Goal: Task Accomplishment & Management: Manage account settings

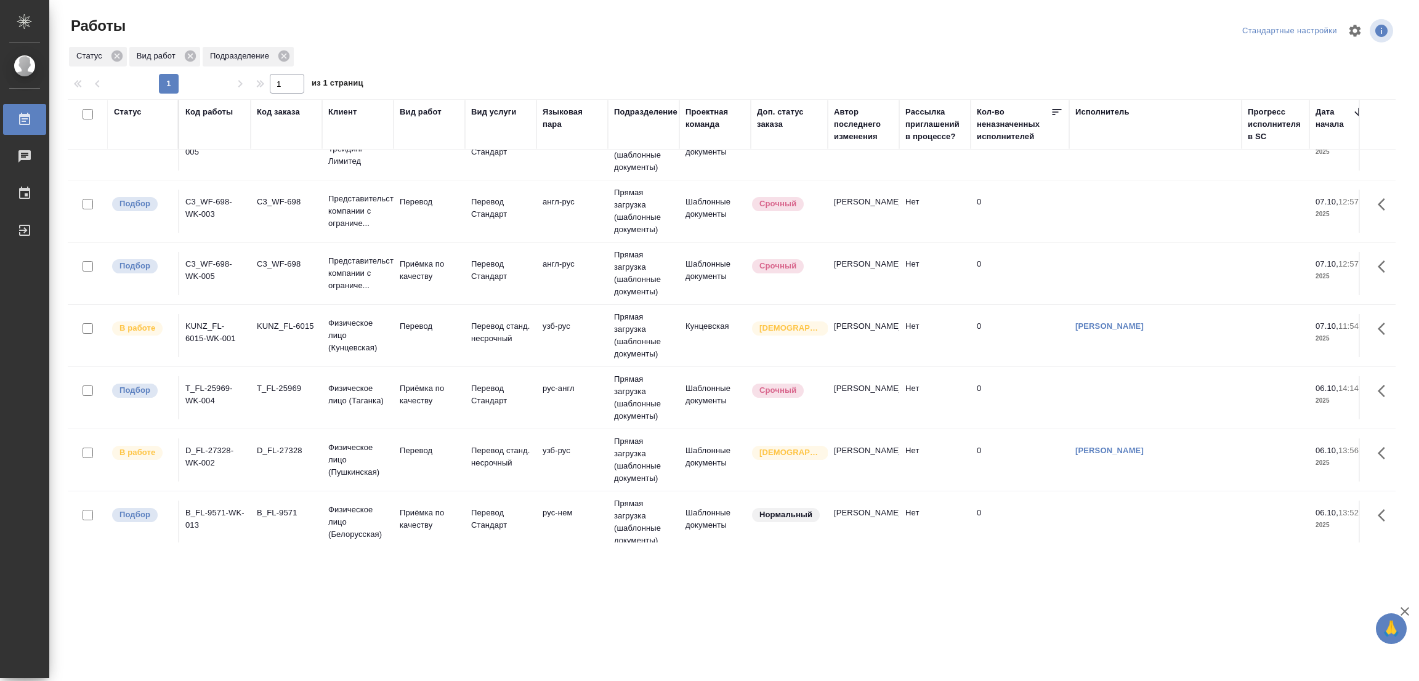
scroll to position [183, 0]
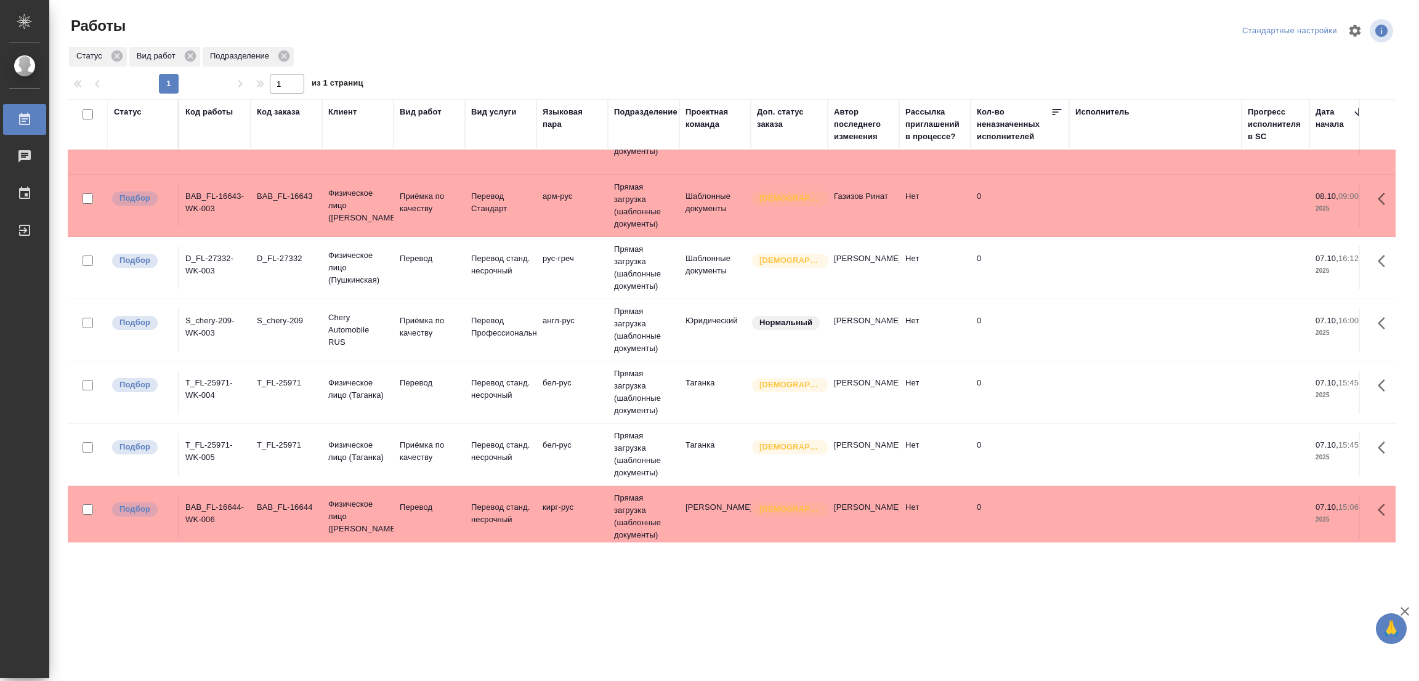
drag, startPoint x: 1078, startPoint y: 424, endPoint x: 489, endPoint y: 521, distance: 596.8
click at [1078, 424] on tr "Подбор T_FL-25971-WK-005 T_FL-25971 Физическое лицо (Таганка) Приёмка по качест…" at bounding box center [1331, 455] width 2526 height 62
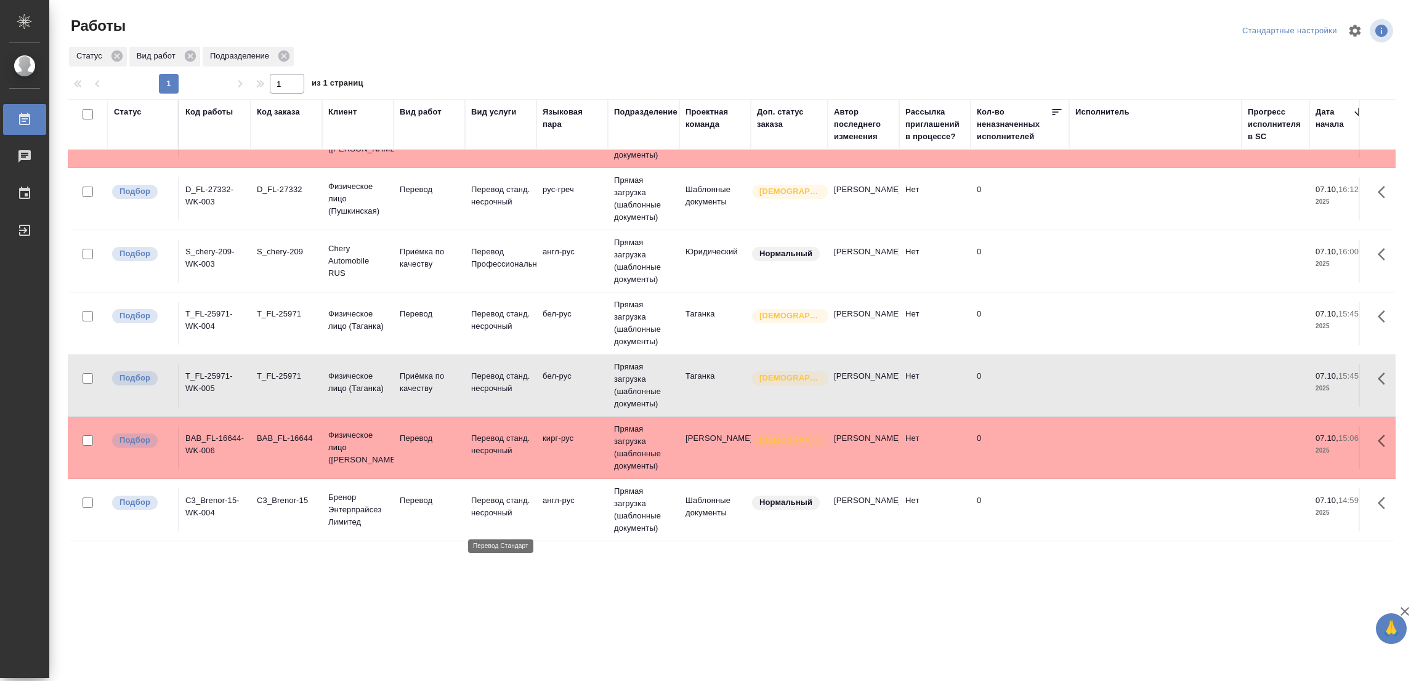
scroll to position [368, 0]
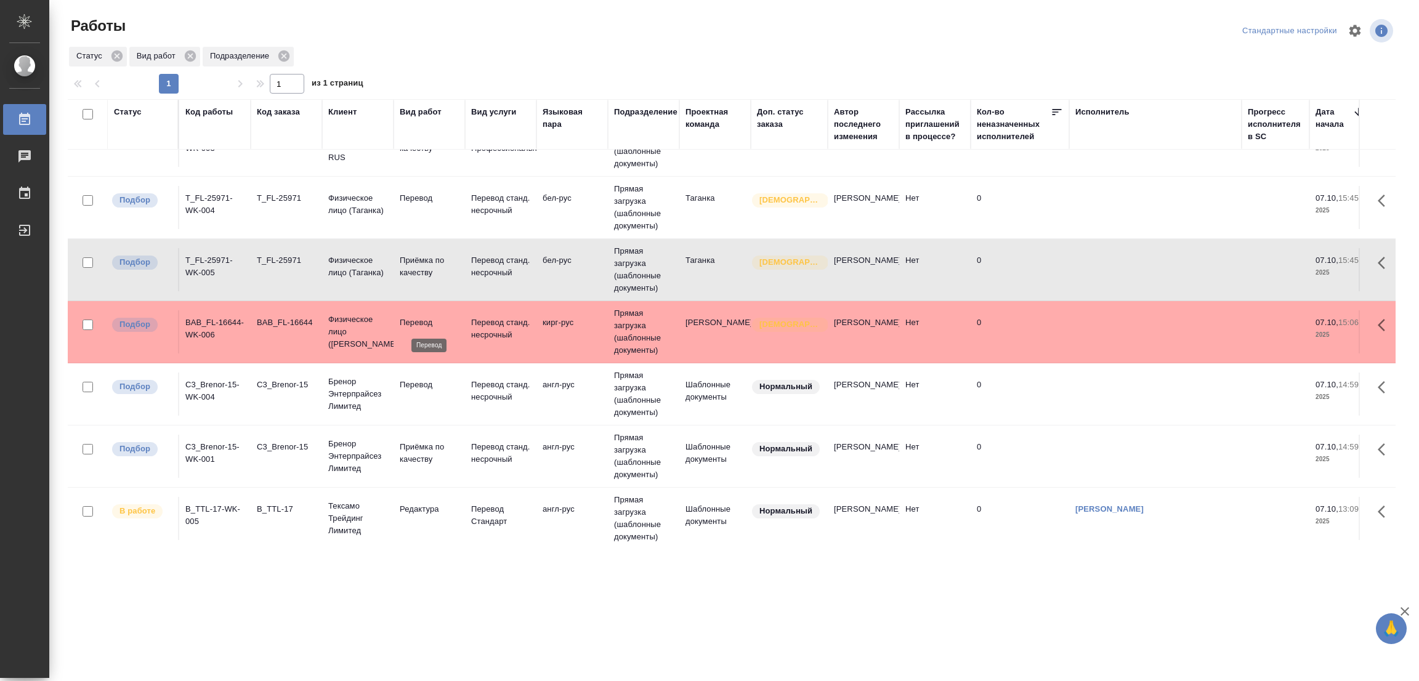
click at [412, 319] on p "Перевод" at bounding box center [429, 323] width 59 height 12
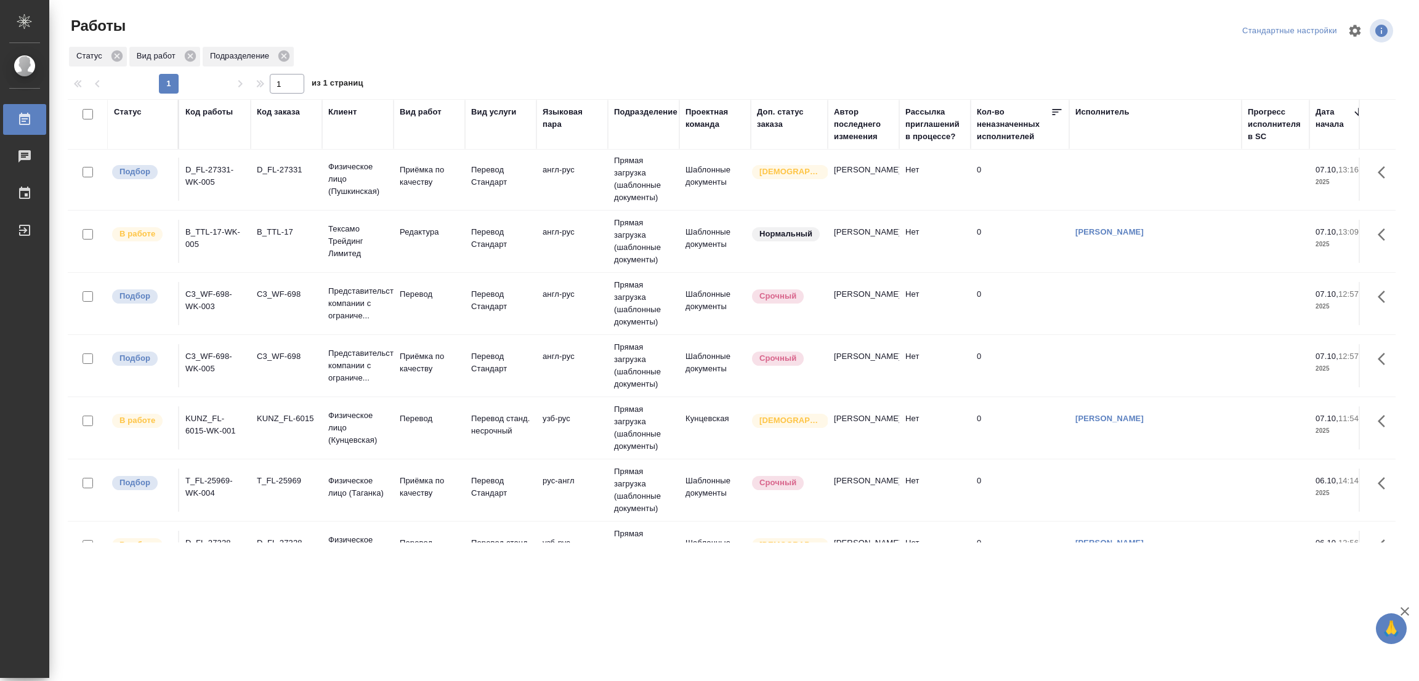
scroll to position [553, 0]
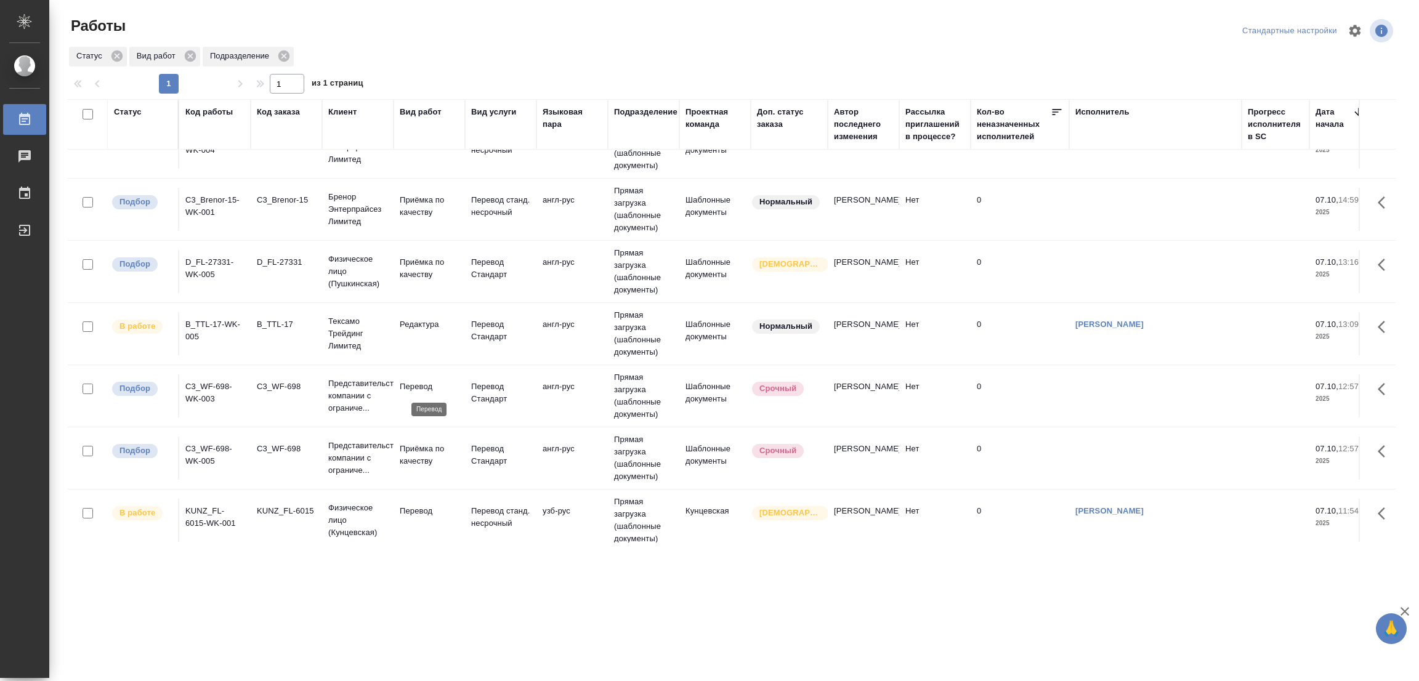
click at [420, 392] on p "Перевод" at bounding box center [429, 387] width 59 height 12
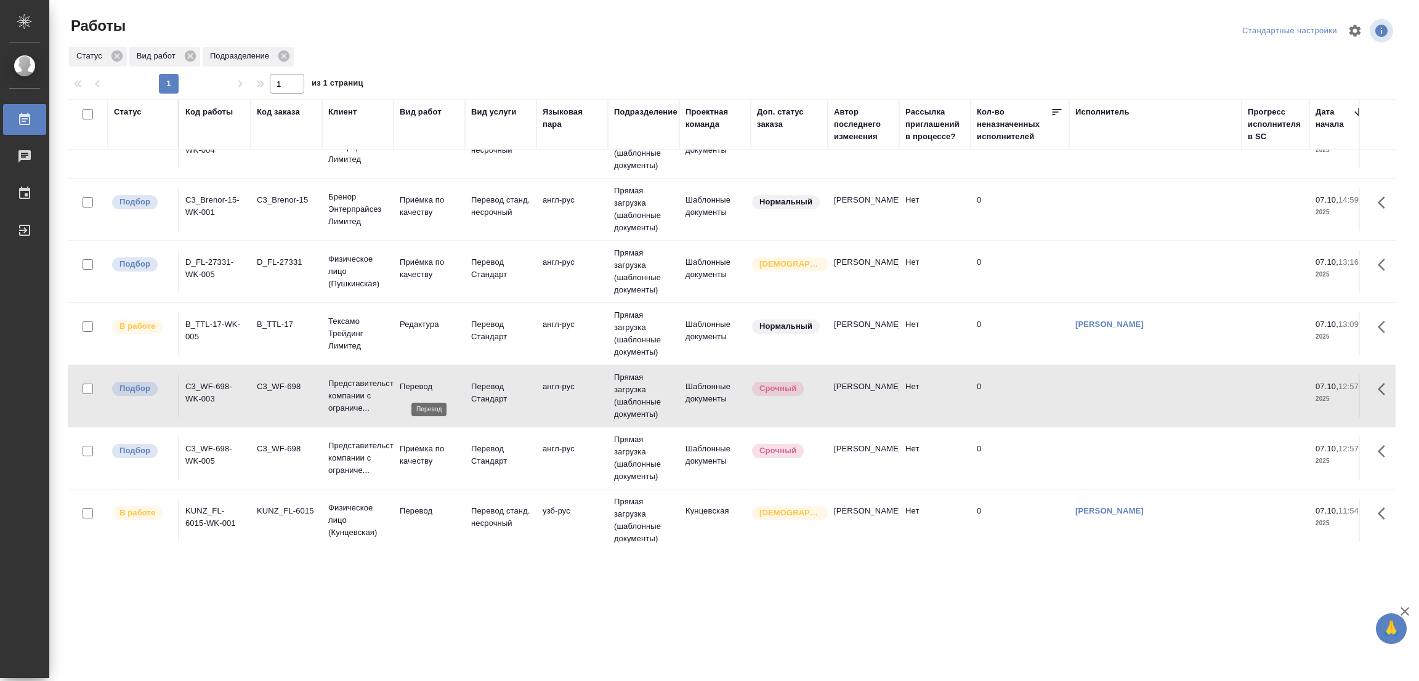
click at [412, 389] on p "Перевод" at bounding box center [429, 387] width 59 height 12
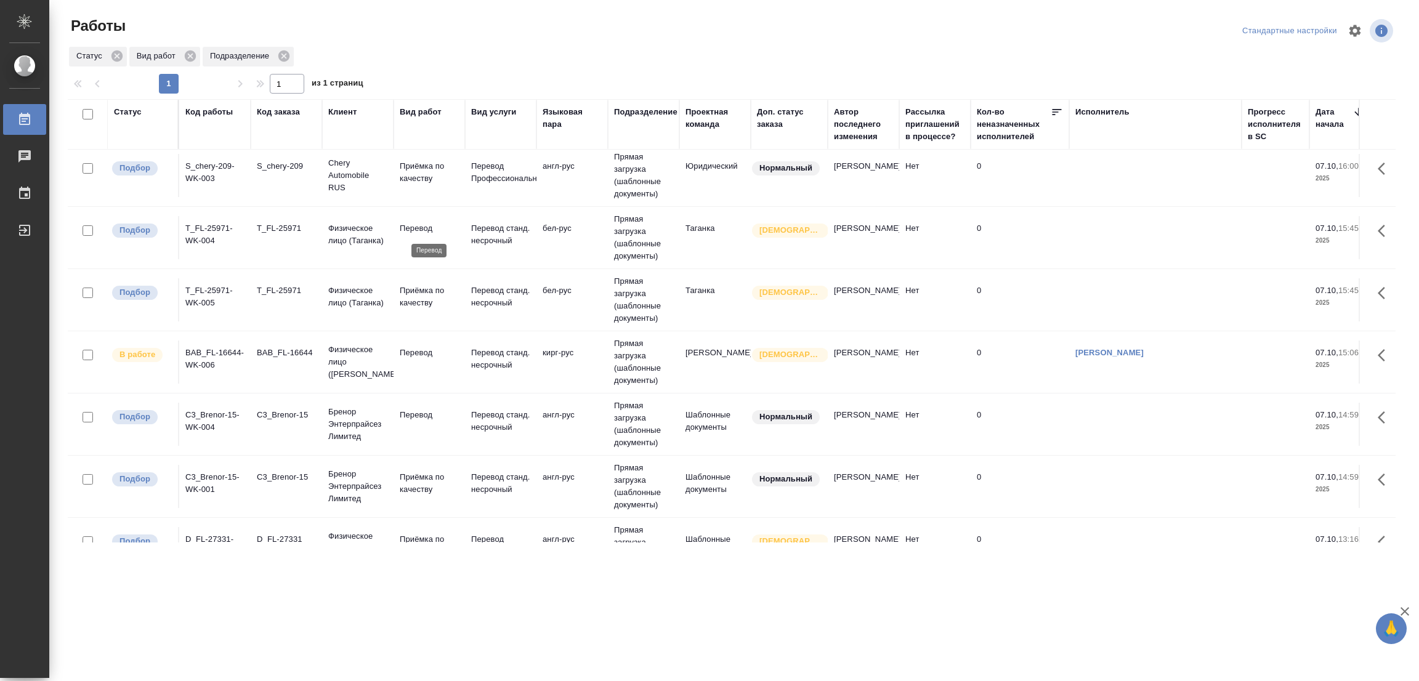
click at [410, 229] on p "Перевод" at bounding box center [429, 228] width 59 height 12
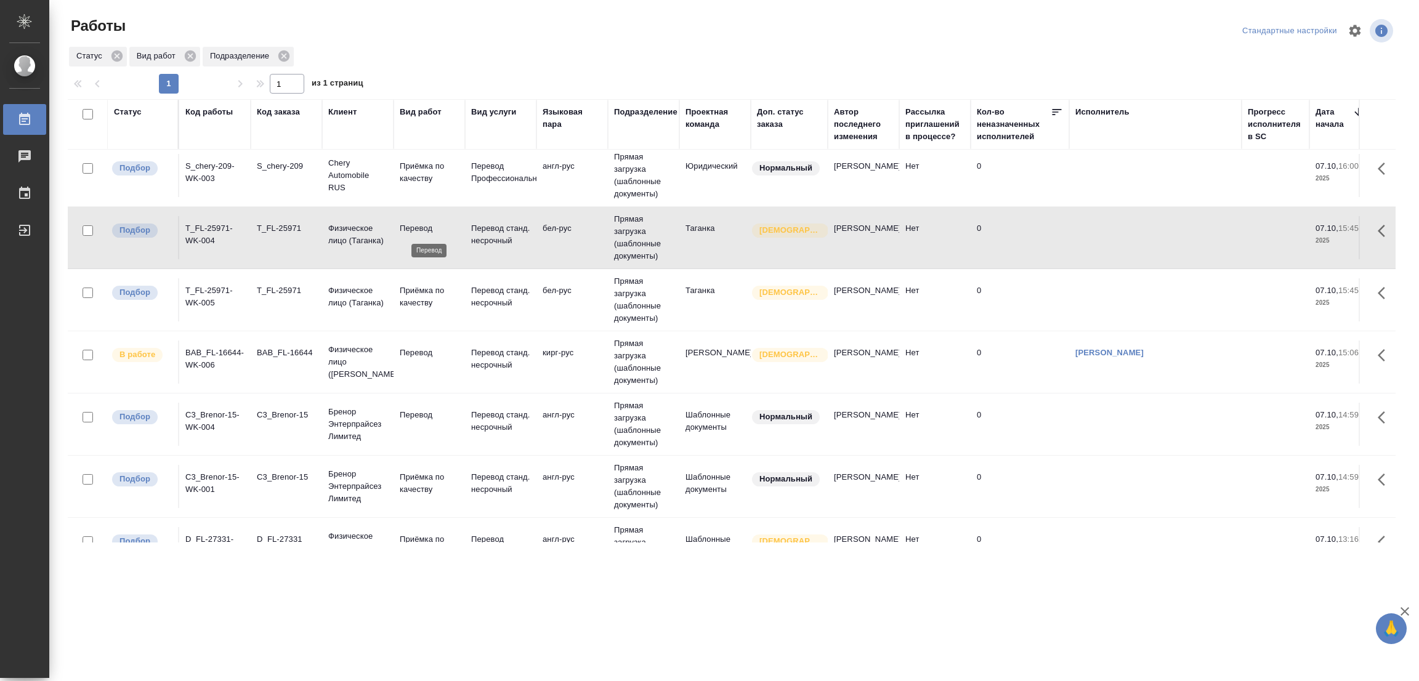
click at [410, 229] on p "Перевод" at bounding box center [429, 228] width 59 height 12
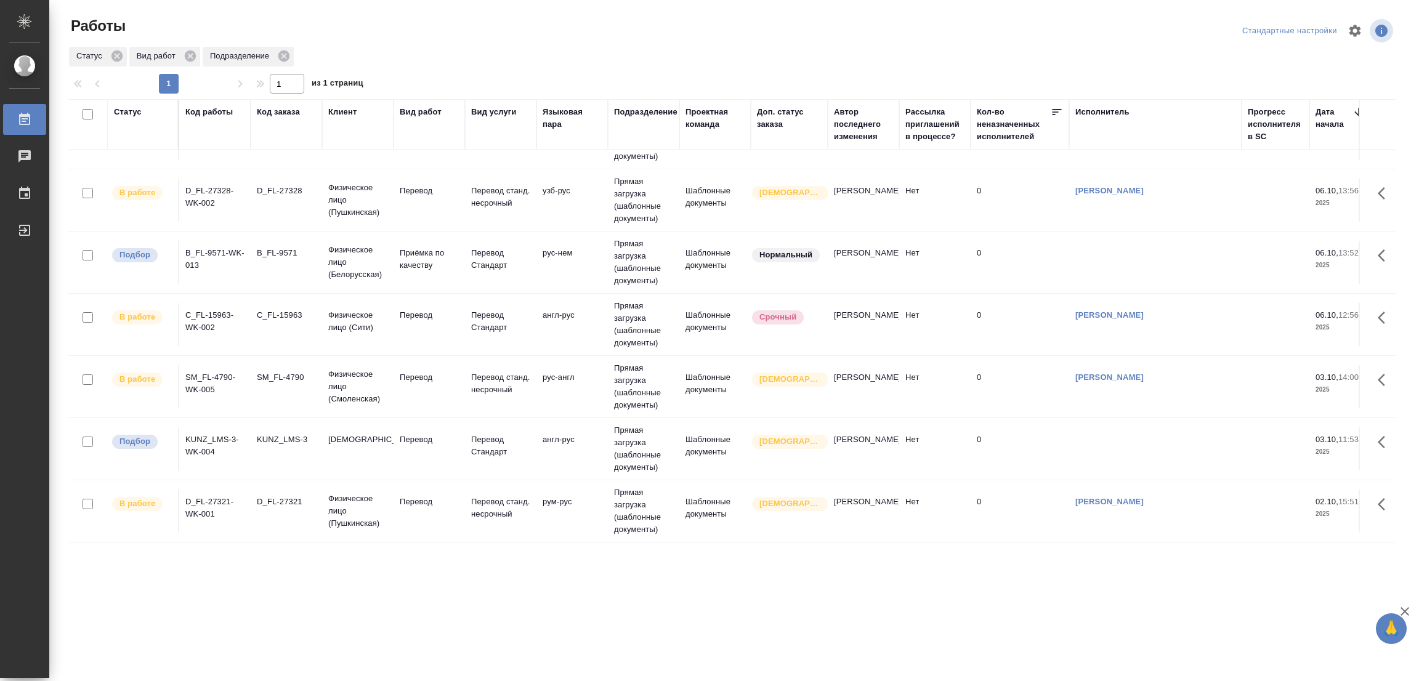
scroll to position [428, 0]
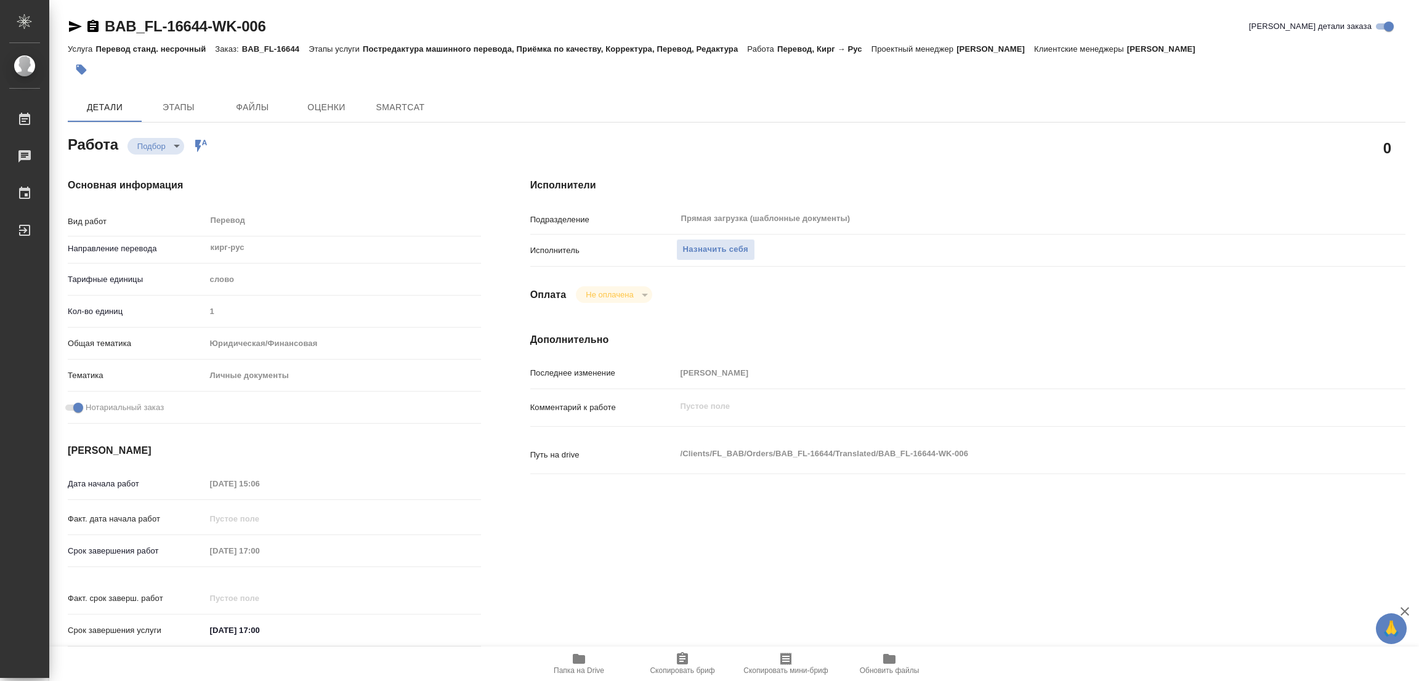
type textarea "x"
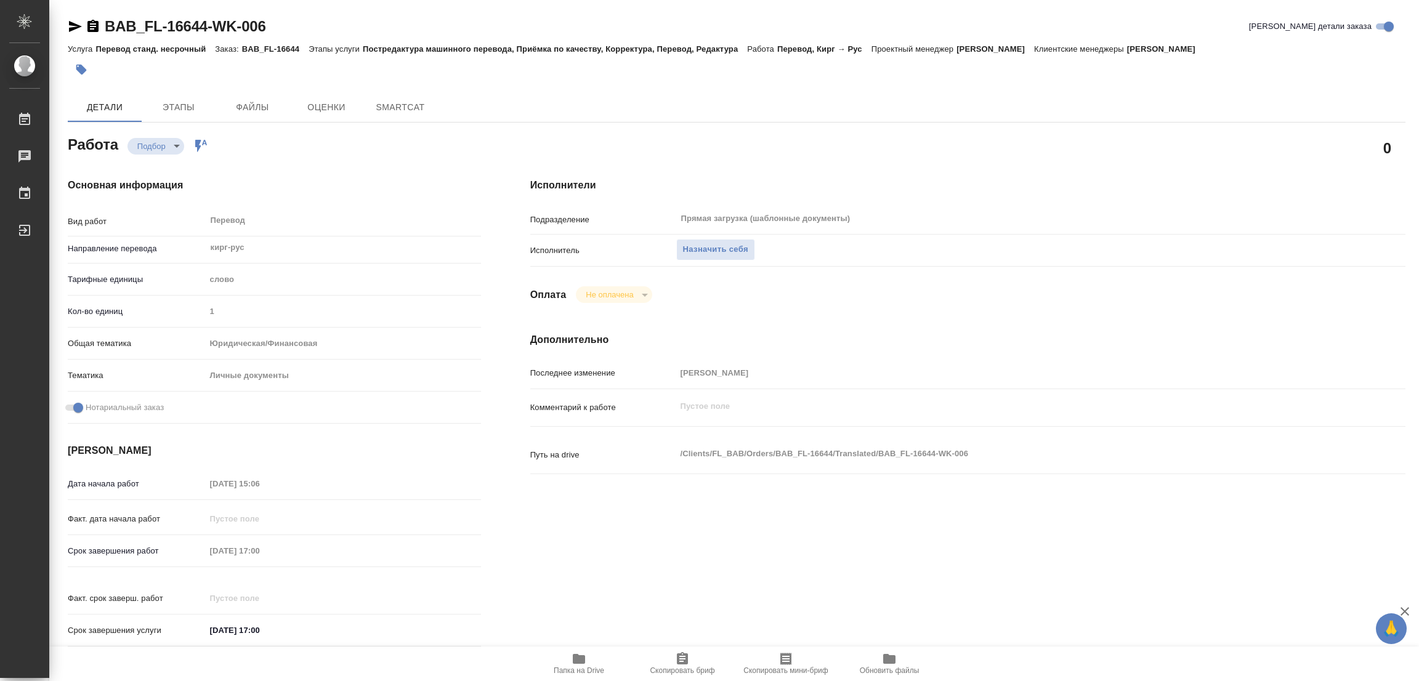
type textarea "x"
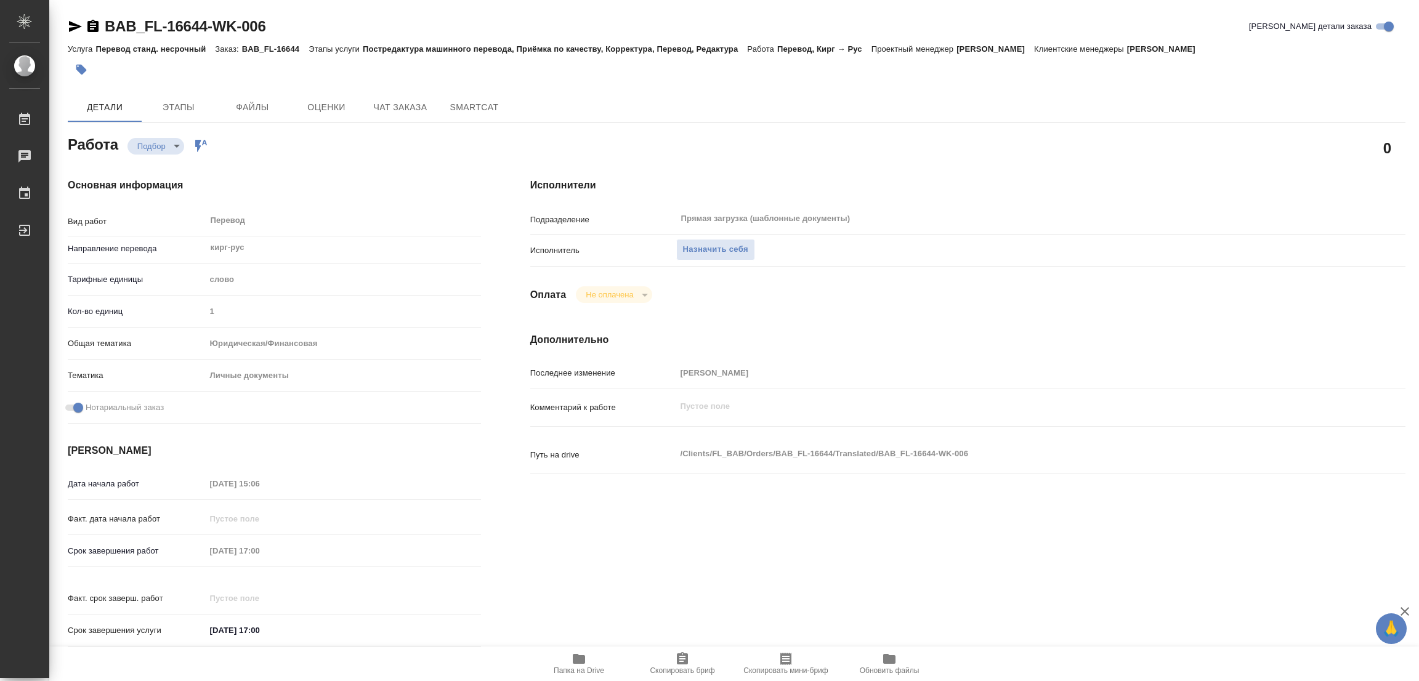
type textarea "x"
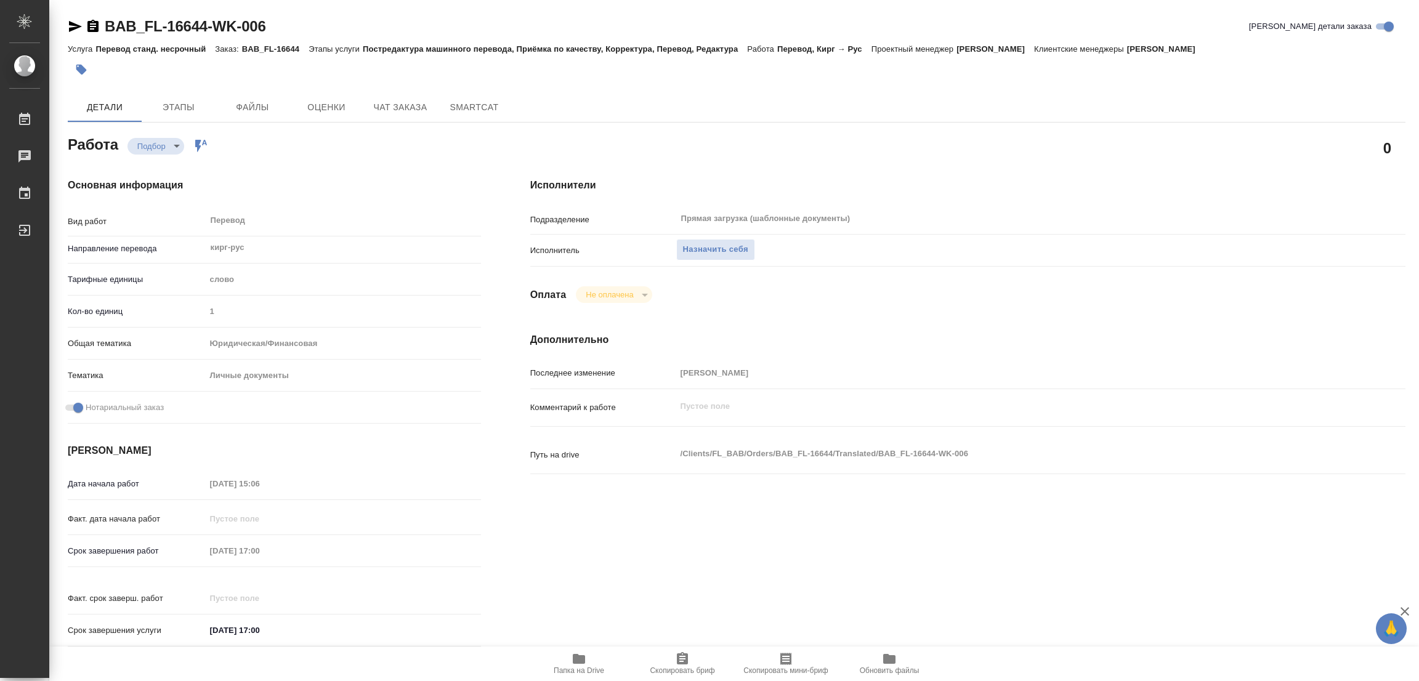
type textarea "x"
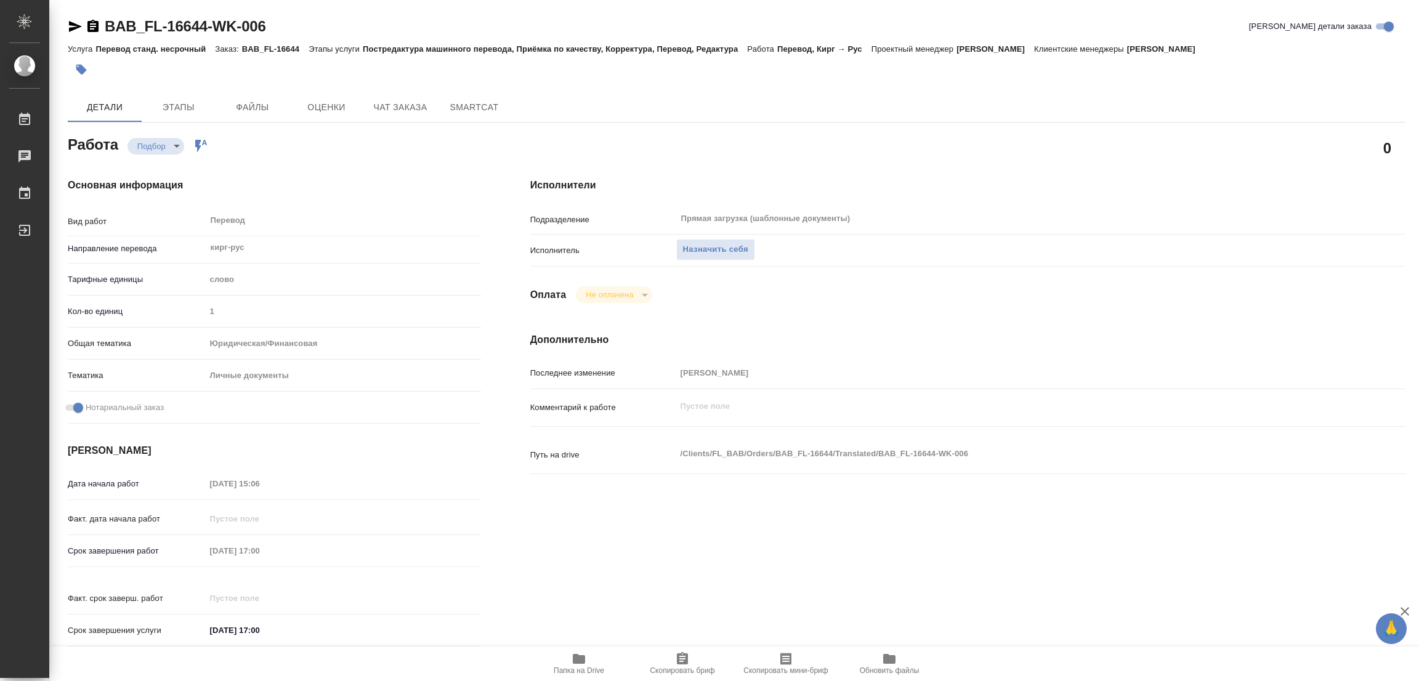
type textarea "x"
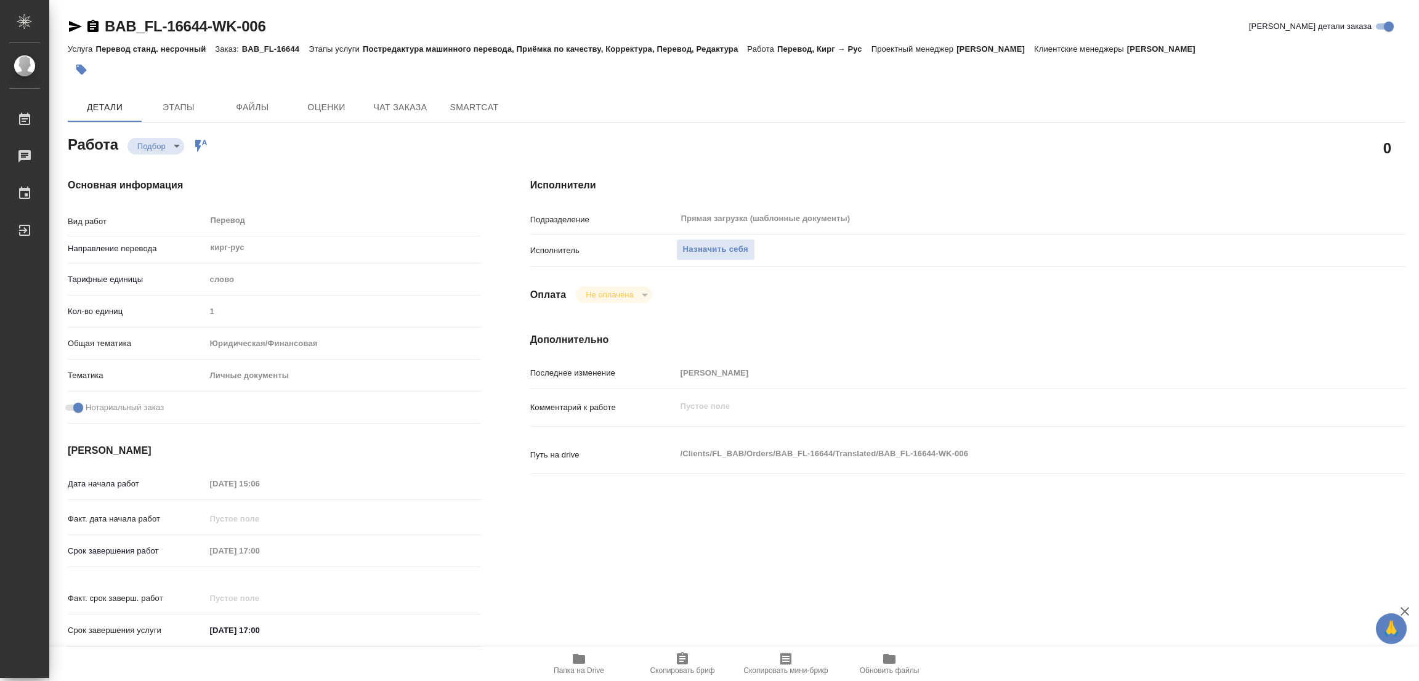
scroll to position [354, 0]
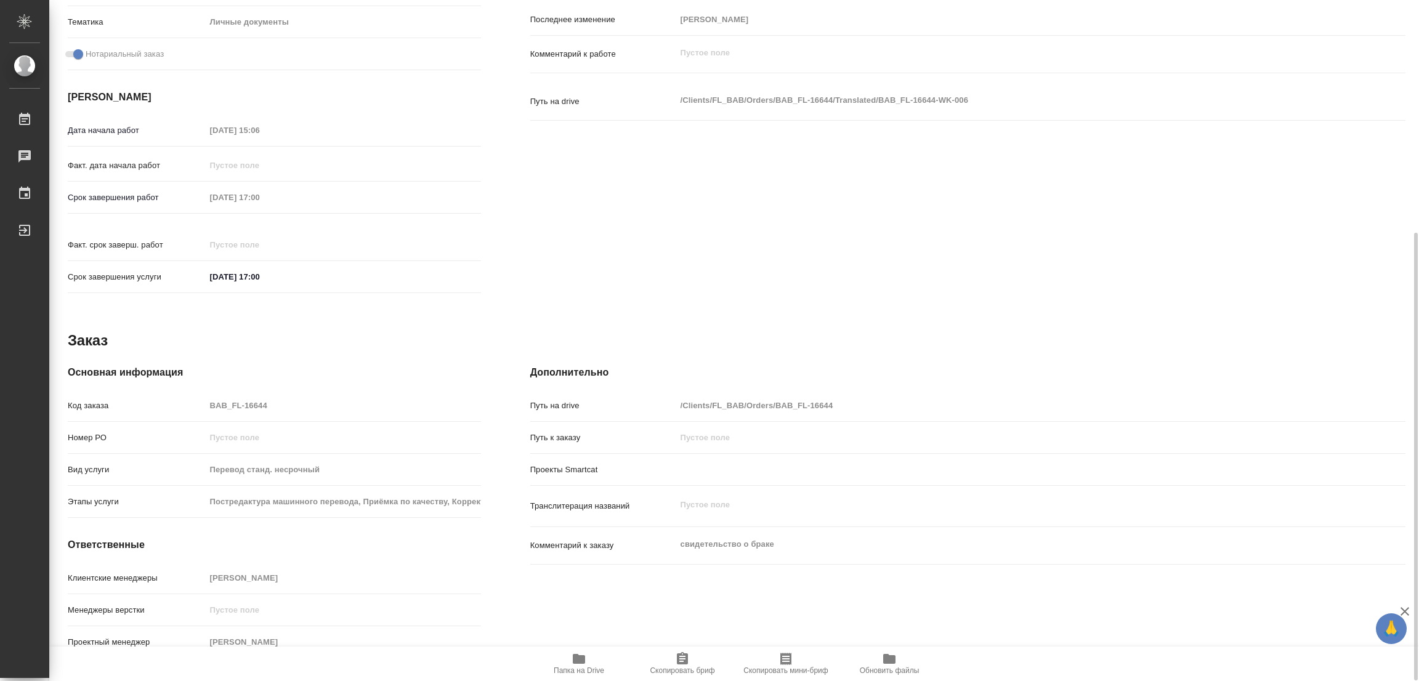
type textarea "x"
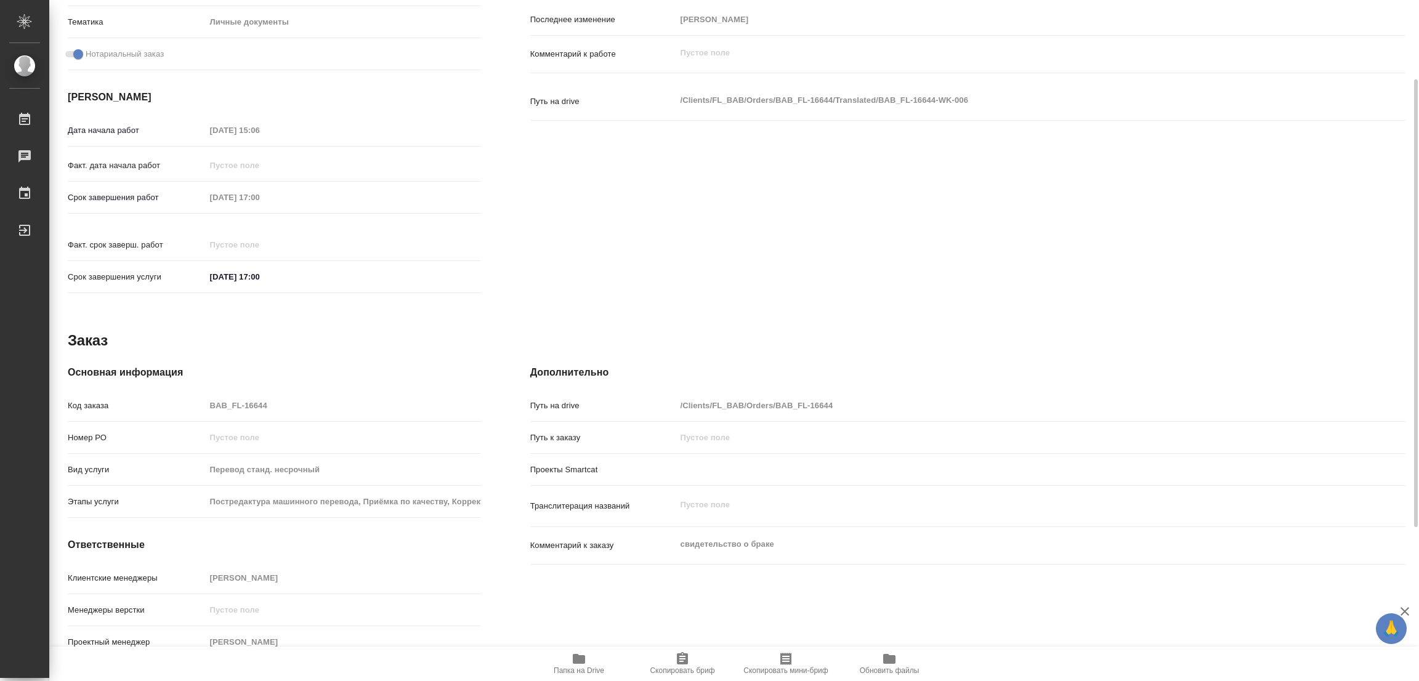
scroll to position [0, 0]
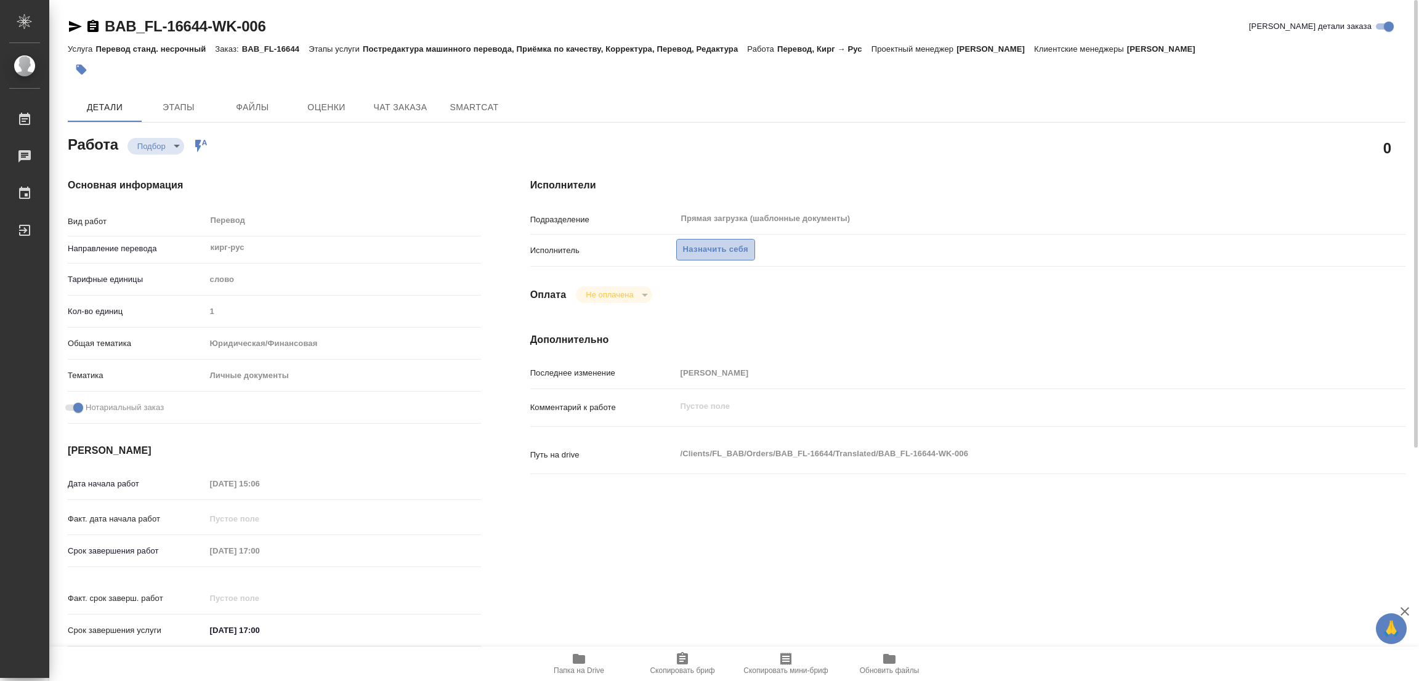
click at [720, 248] on span "Назначить себя" at bounding box center [715, 250] width 65 height 14
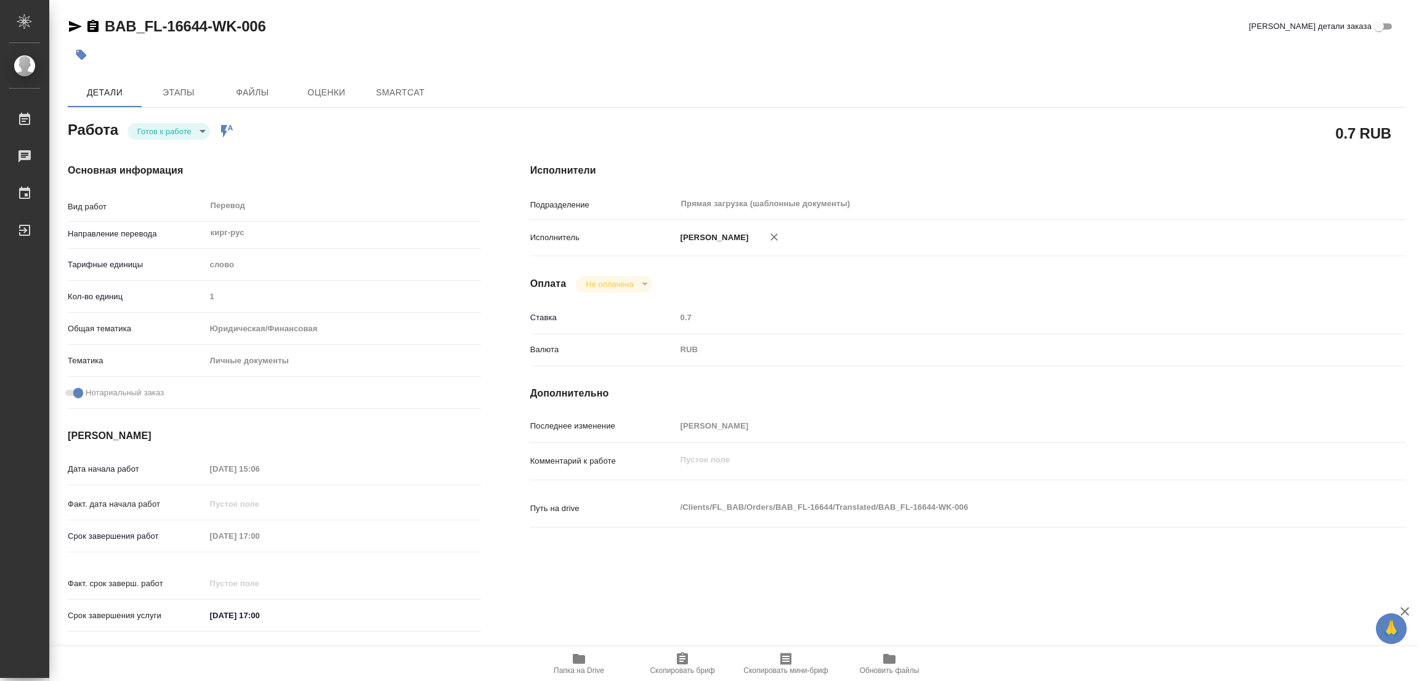
type textarea "x"
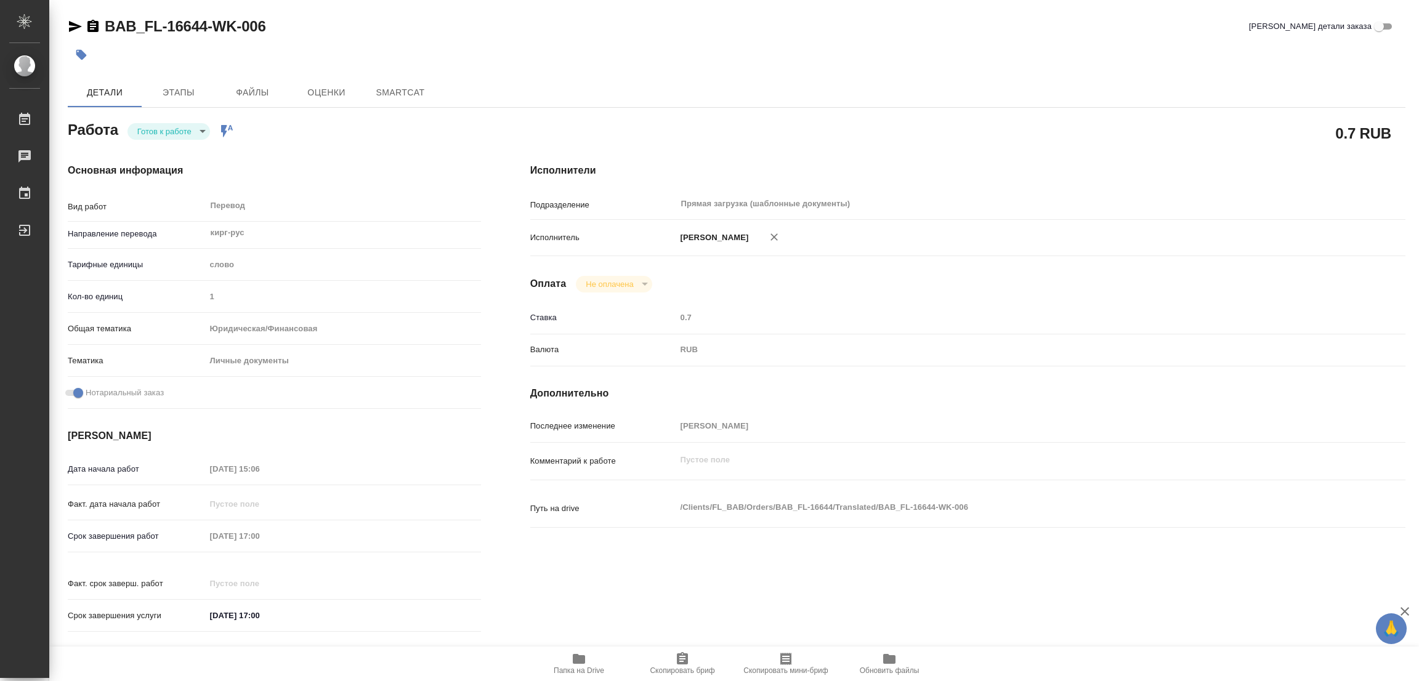
type textarea "x"
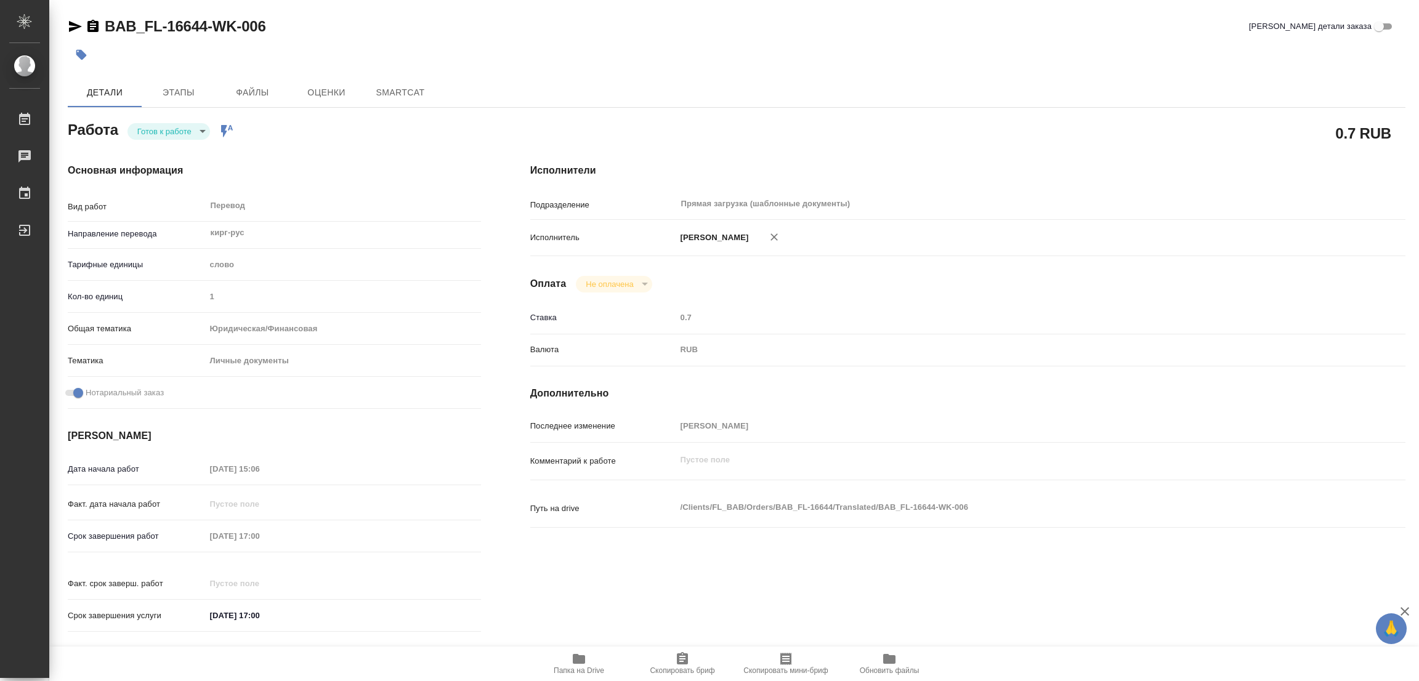
type textarea "x"
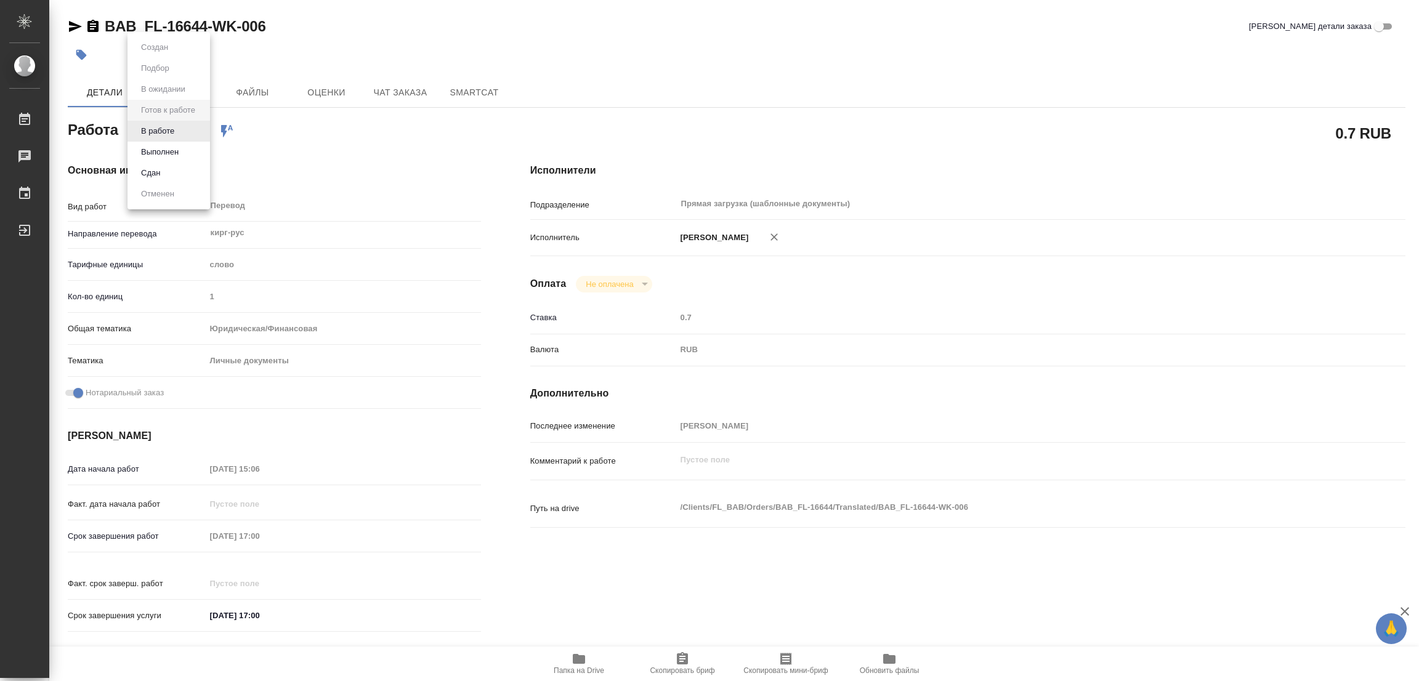
click at [164, 123] on body "🙏 .cls-1 fill:#fff; AWATERA Popova Galina Работы Чаты График Выйти BAB_FL-16644…" at bounding box center [709, 340] width 1419 height 681
type textarea "x"
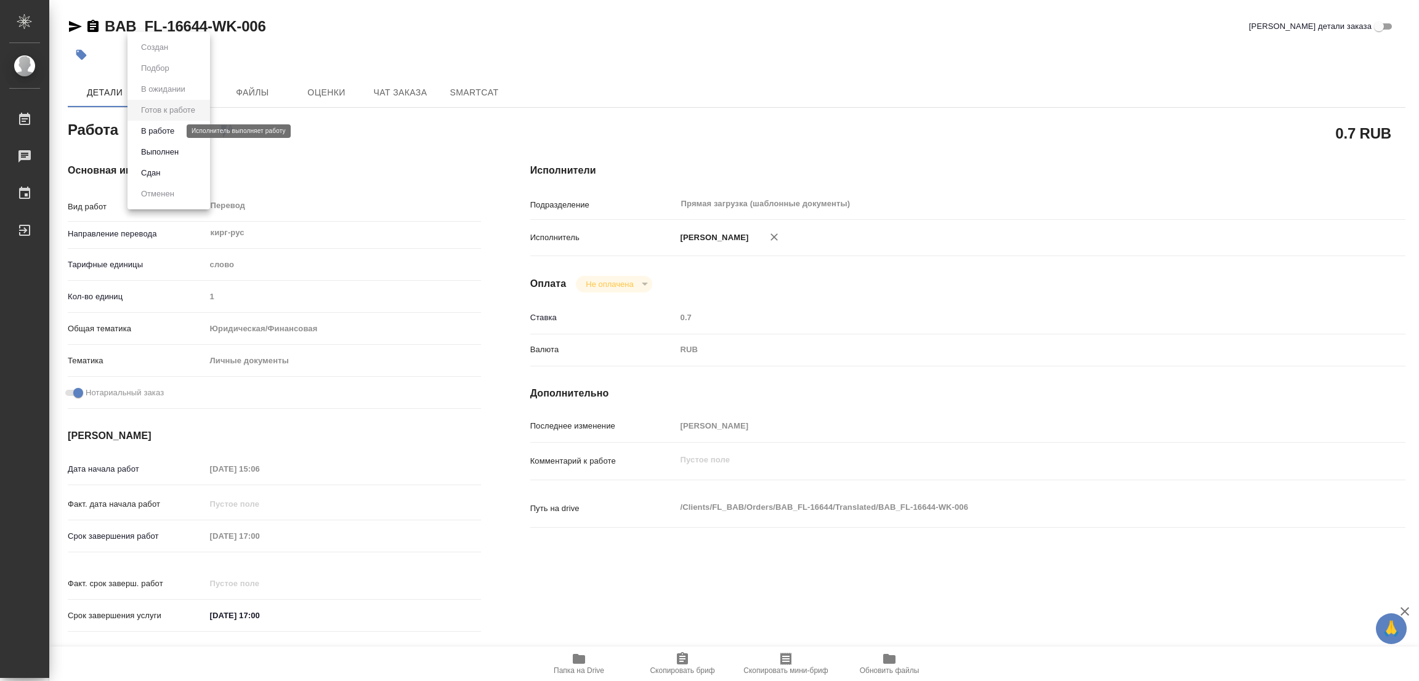
type textarea "x"
click at [164, 128] on button "В работе" at bounding box center [157, 131] width 41 height 14
type textarea "x"
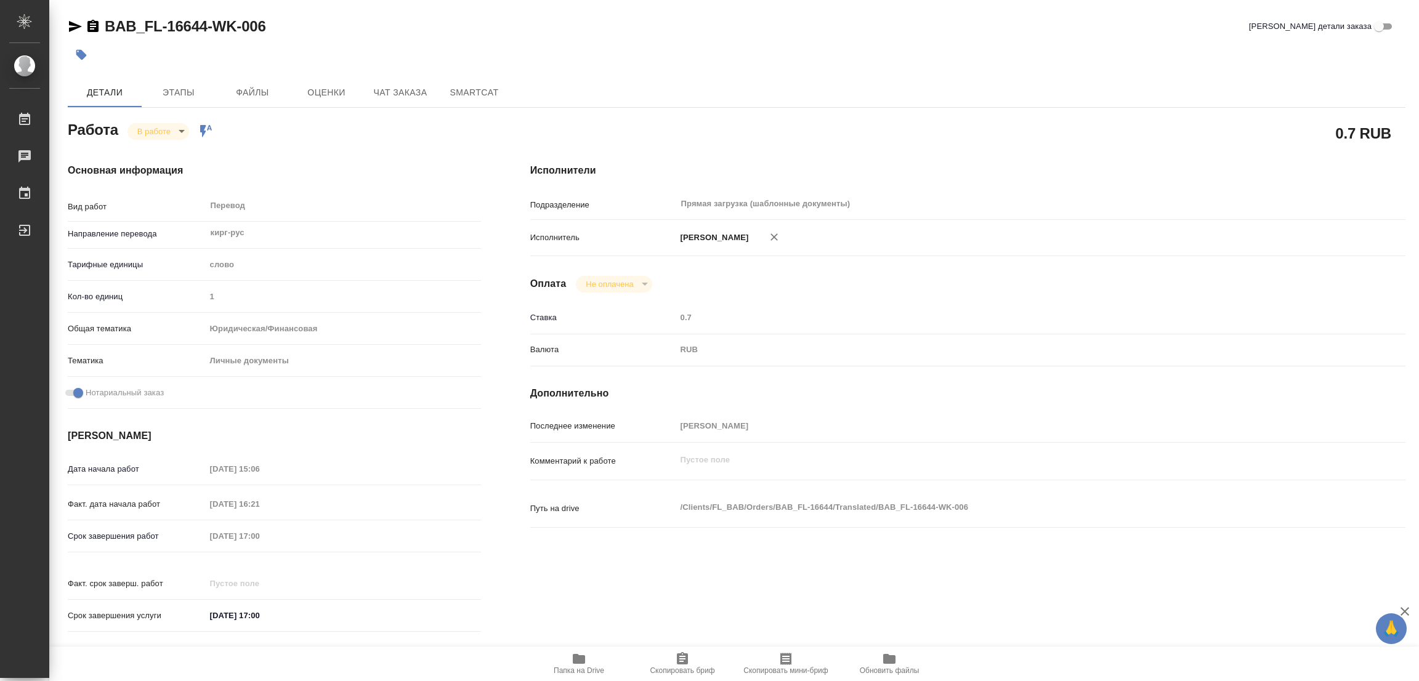
type textarea "x"
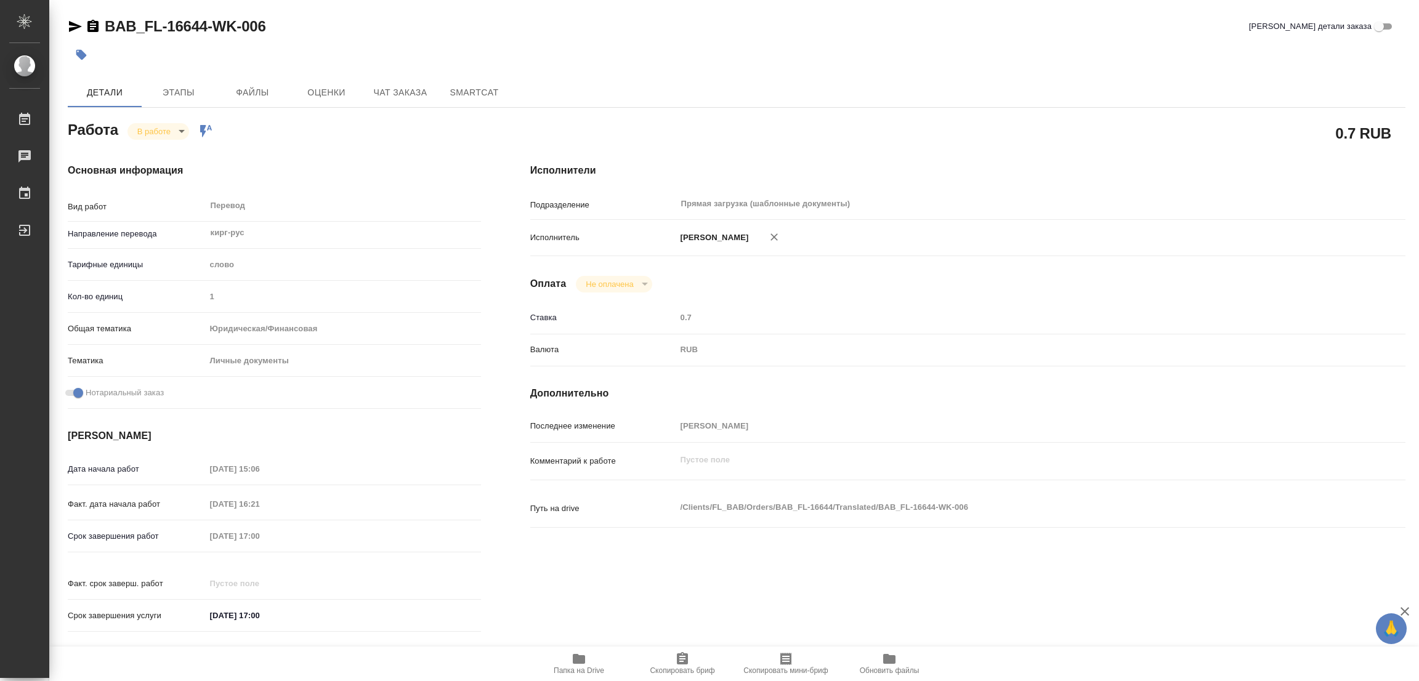
type textarea "x"
click at [567, 652] on span "Папка на Drive" at bounding box center [579, 663] width 89 height 23
type textarea "x"
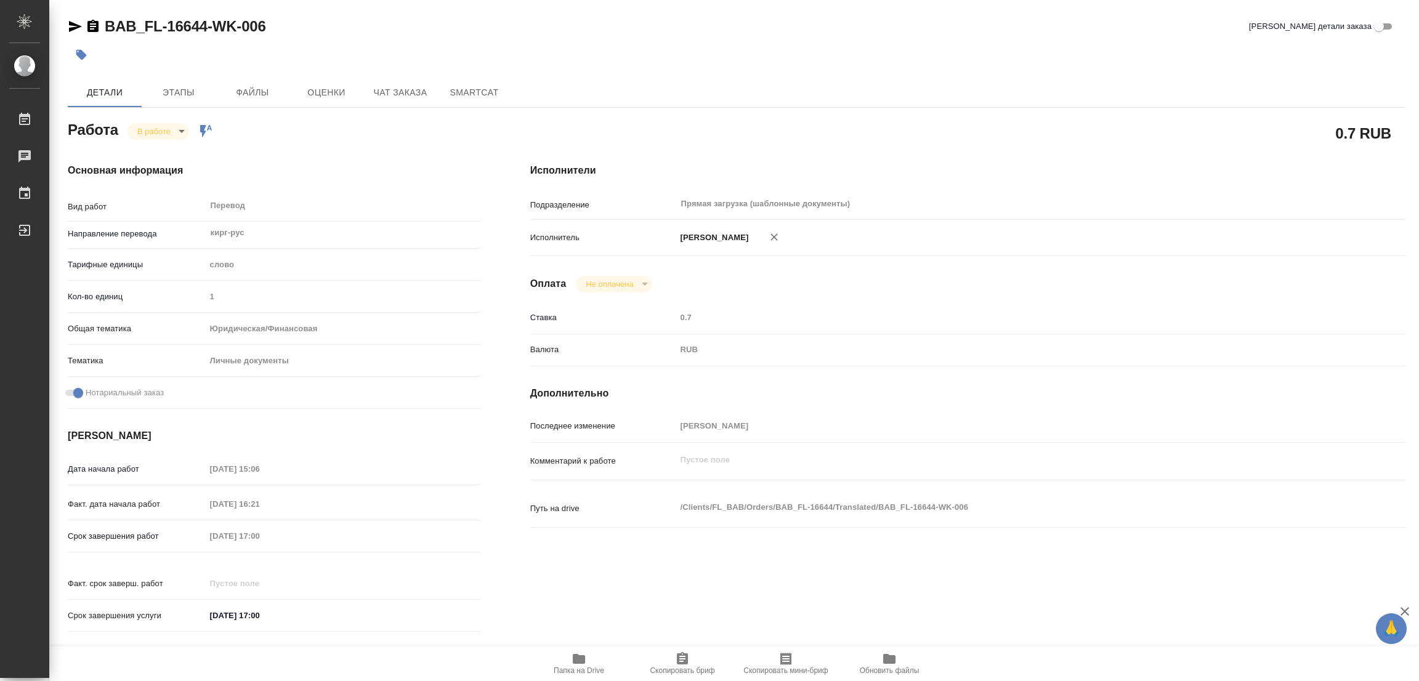
type textarea "x"
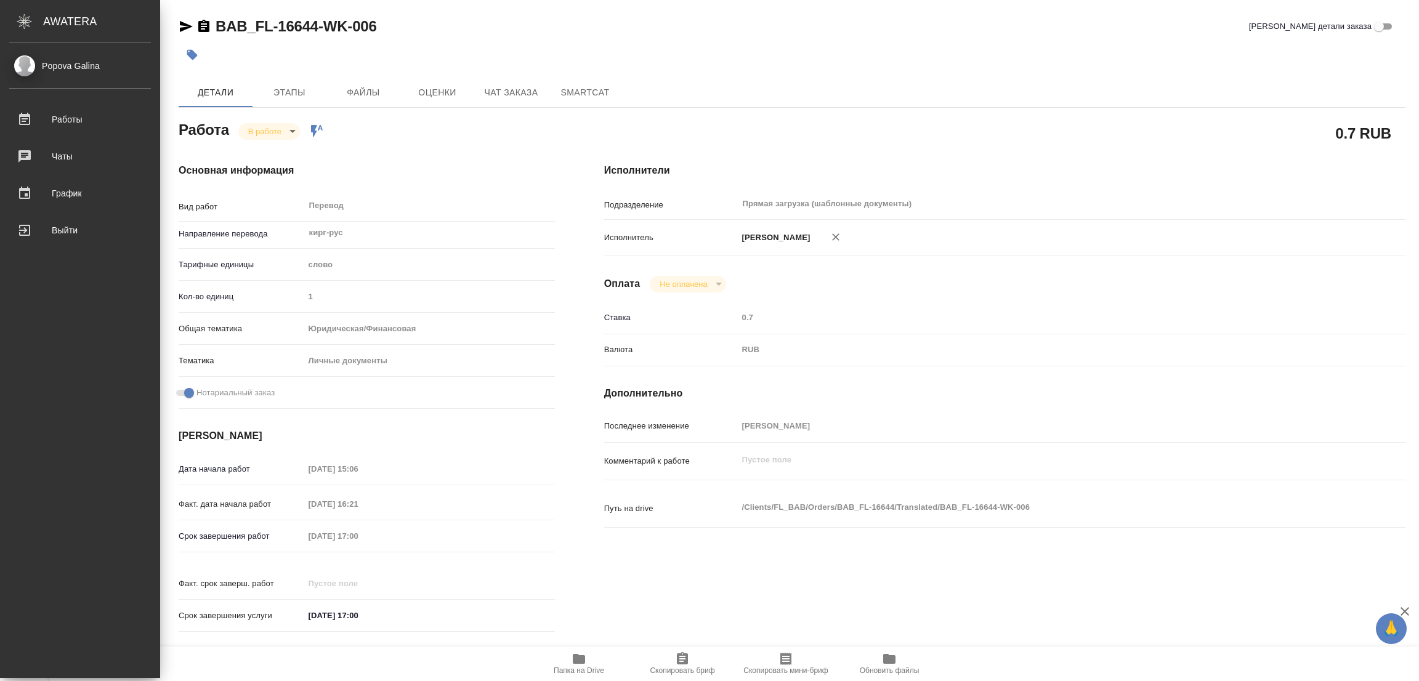
type textarea "x"
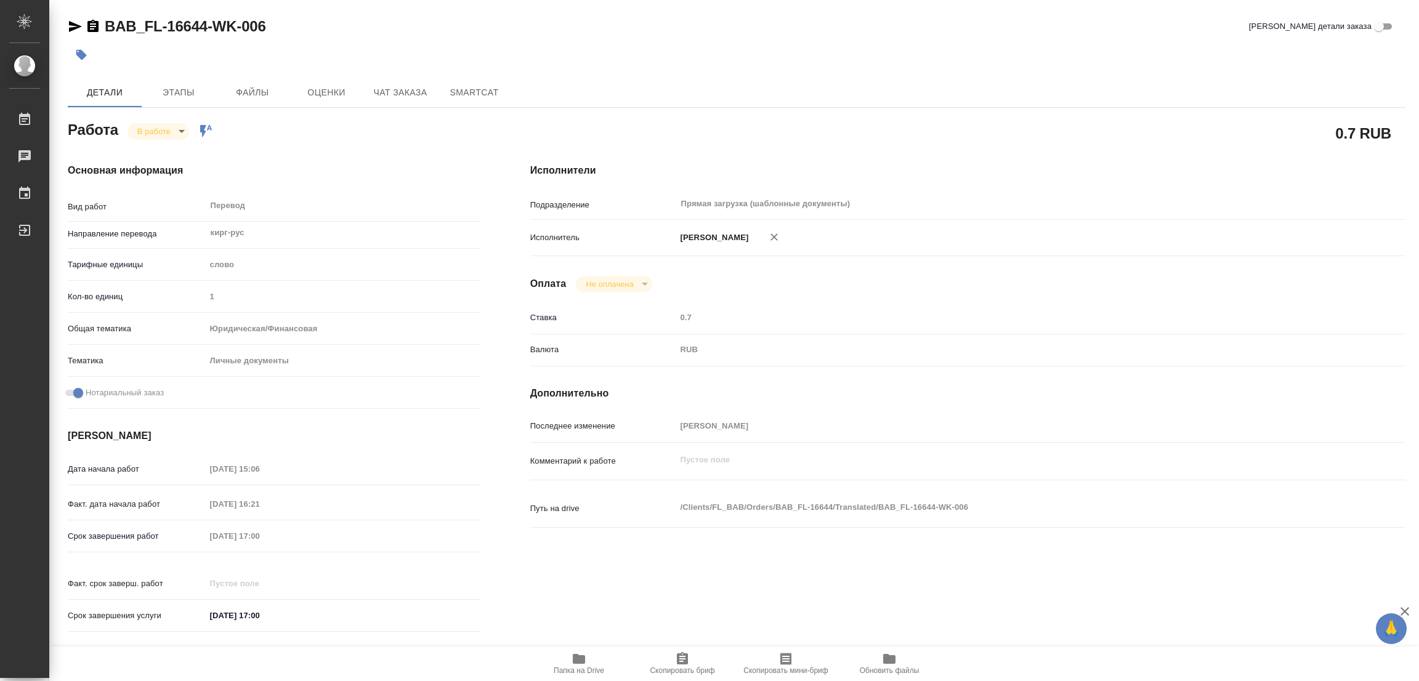
type textarea "x"
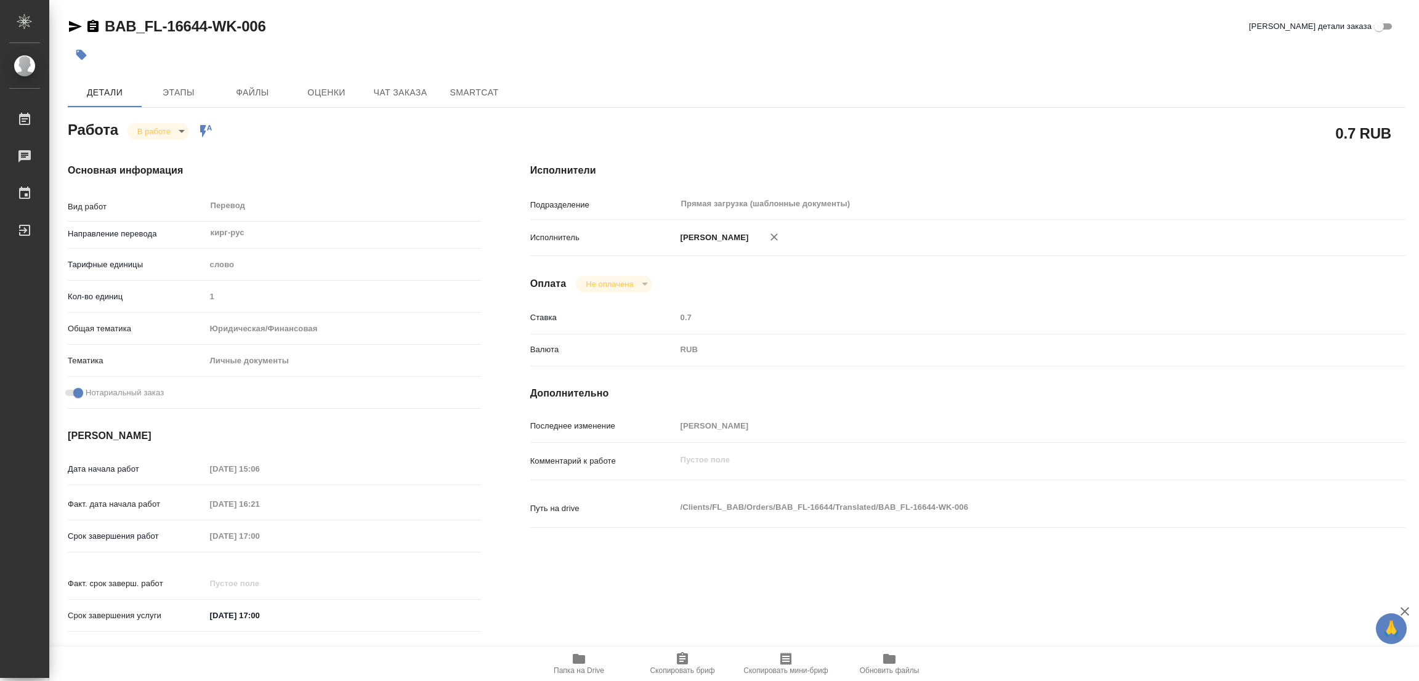
type textarea "x"
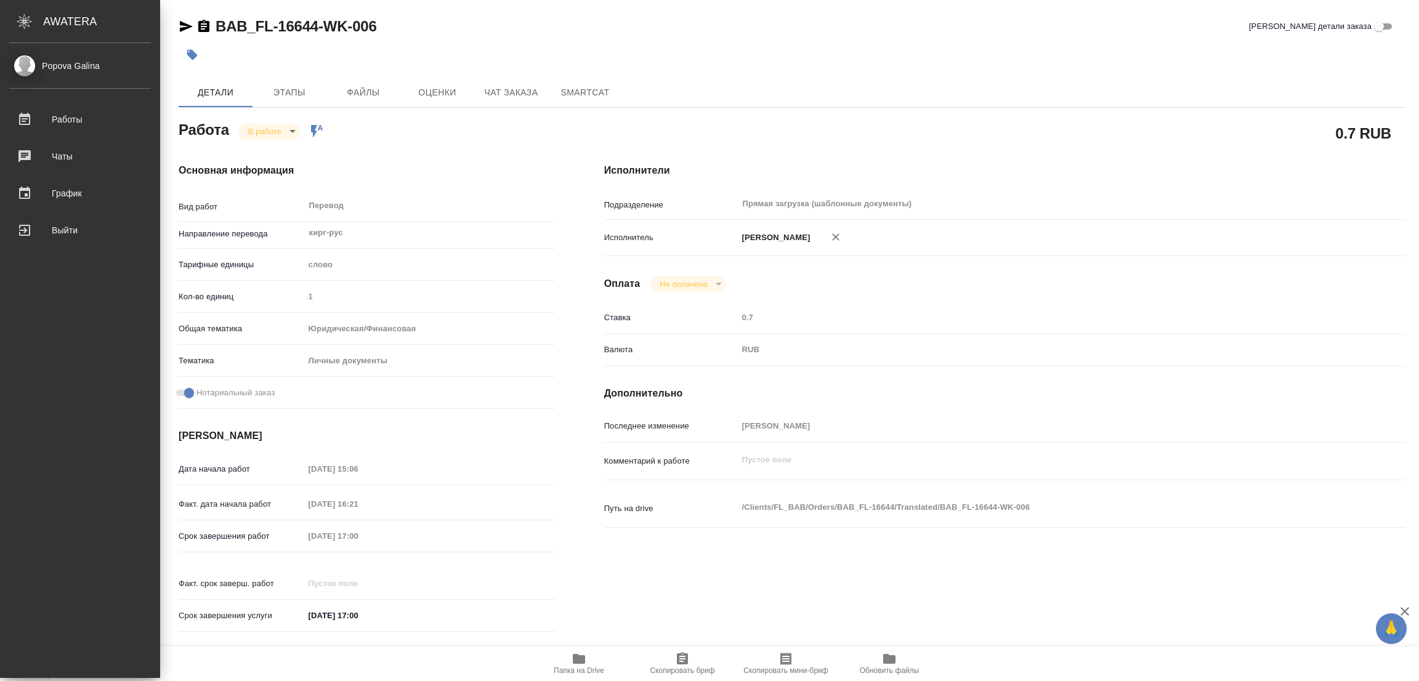
type textarea "x"
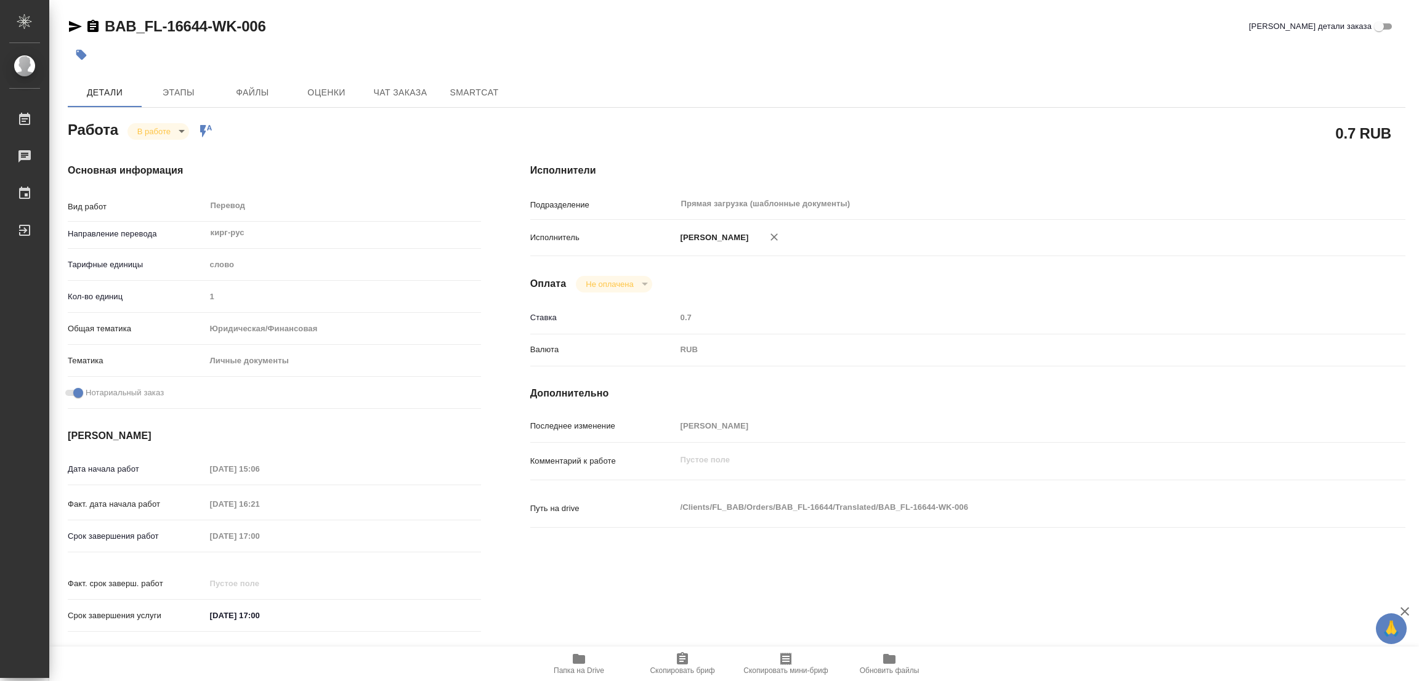
type textarea "x"
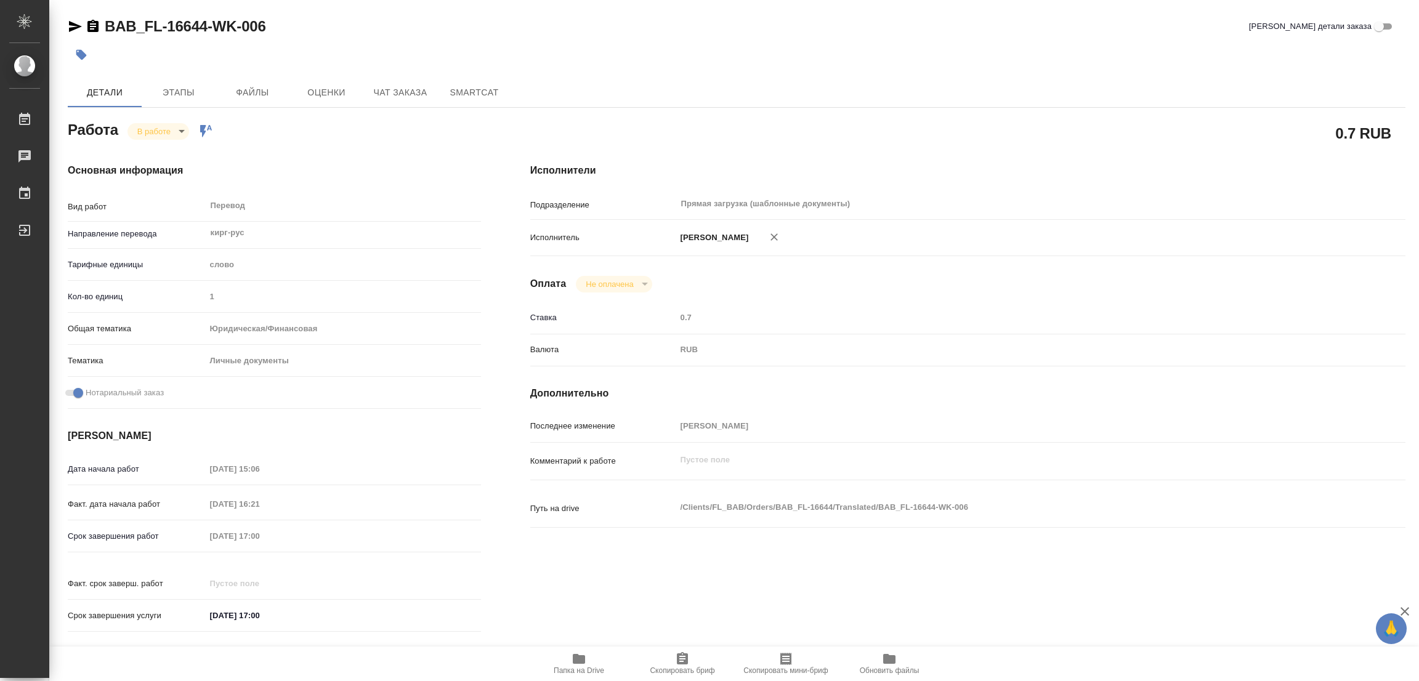
type textarea "x"
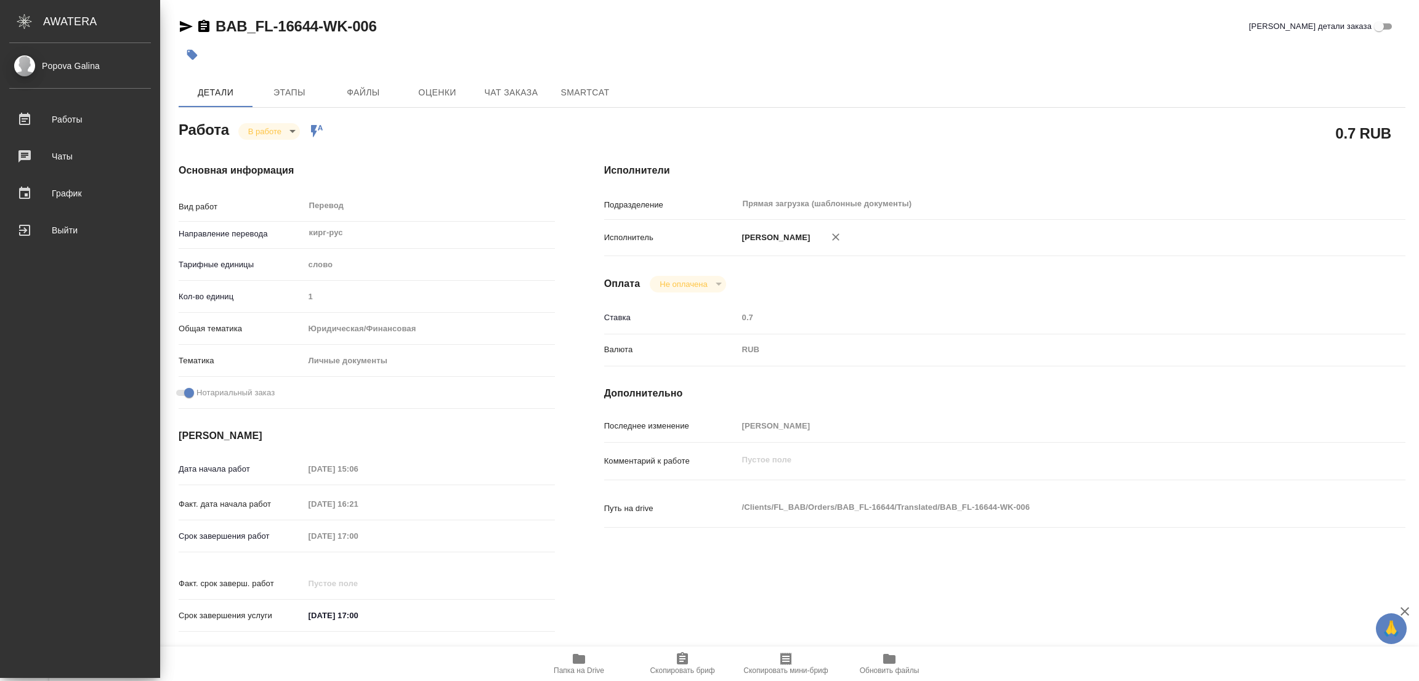
type textarea "x"
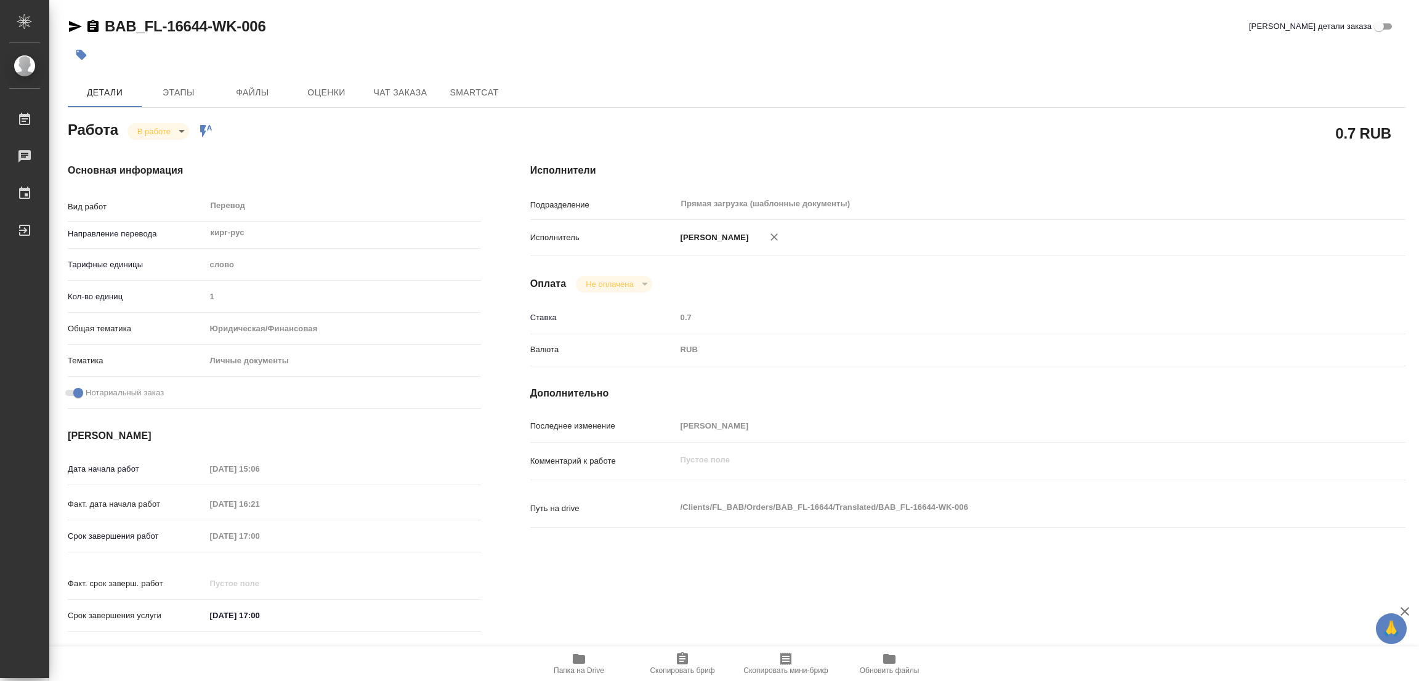
type textarea "x"
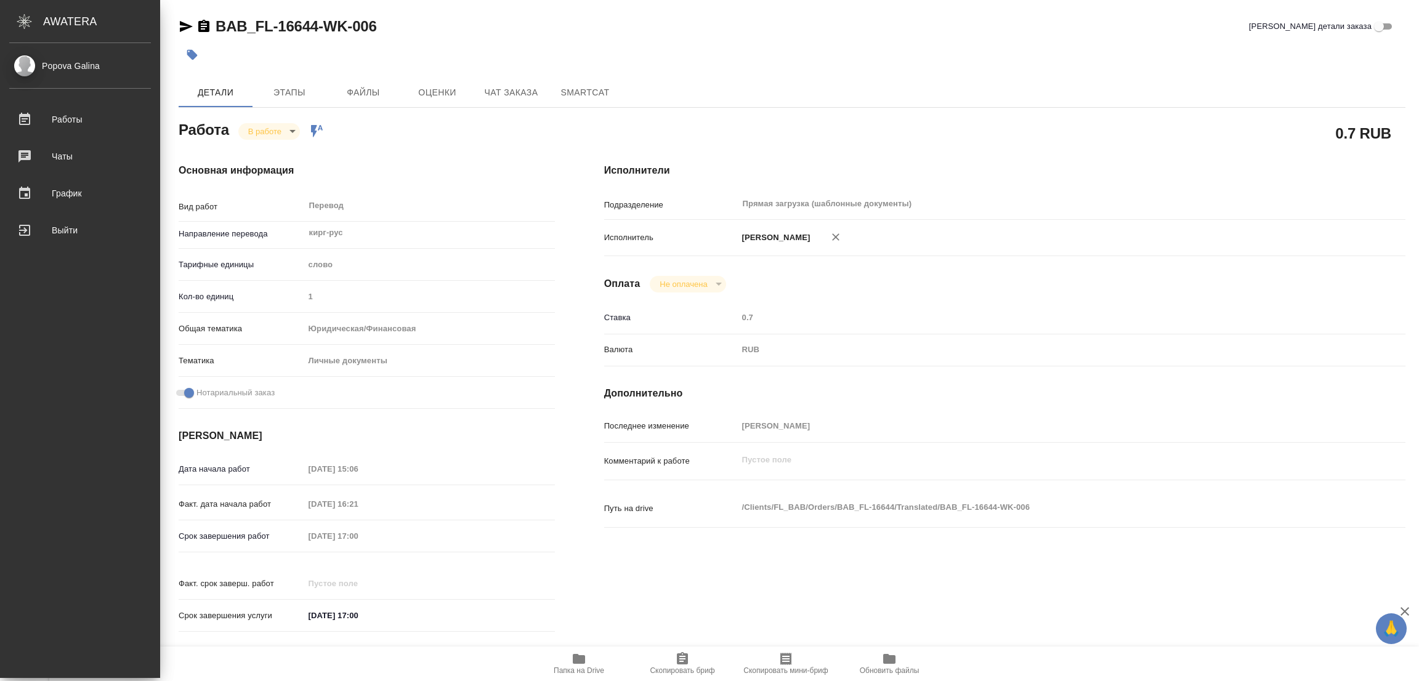
type textarea "x"
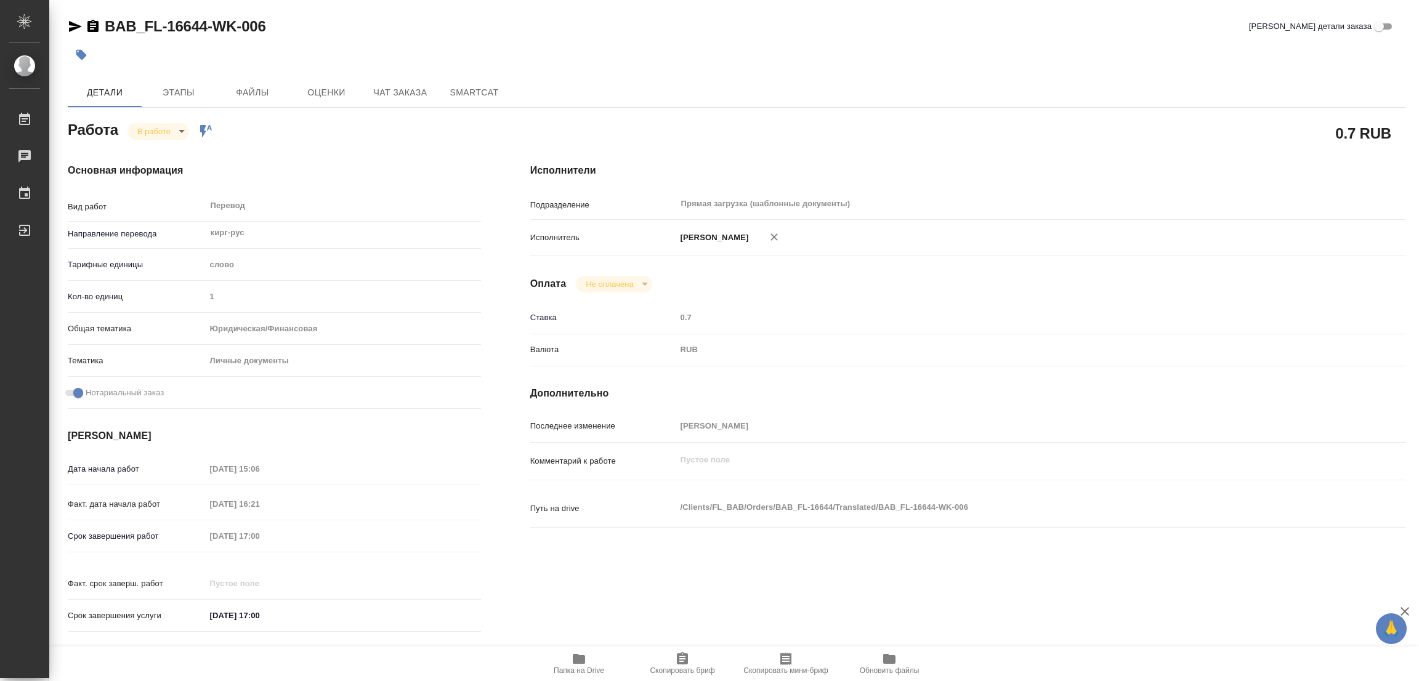
type textarea "x"
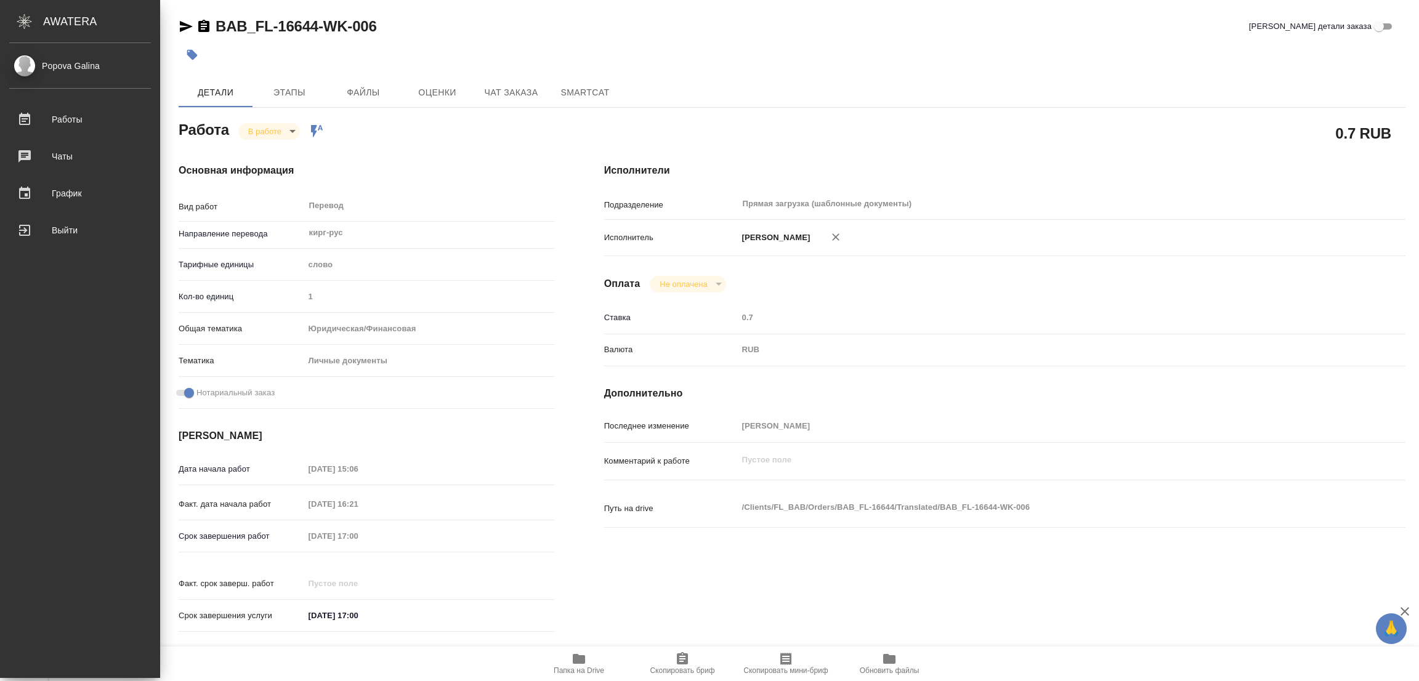
type textarea "x"
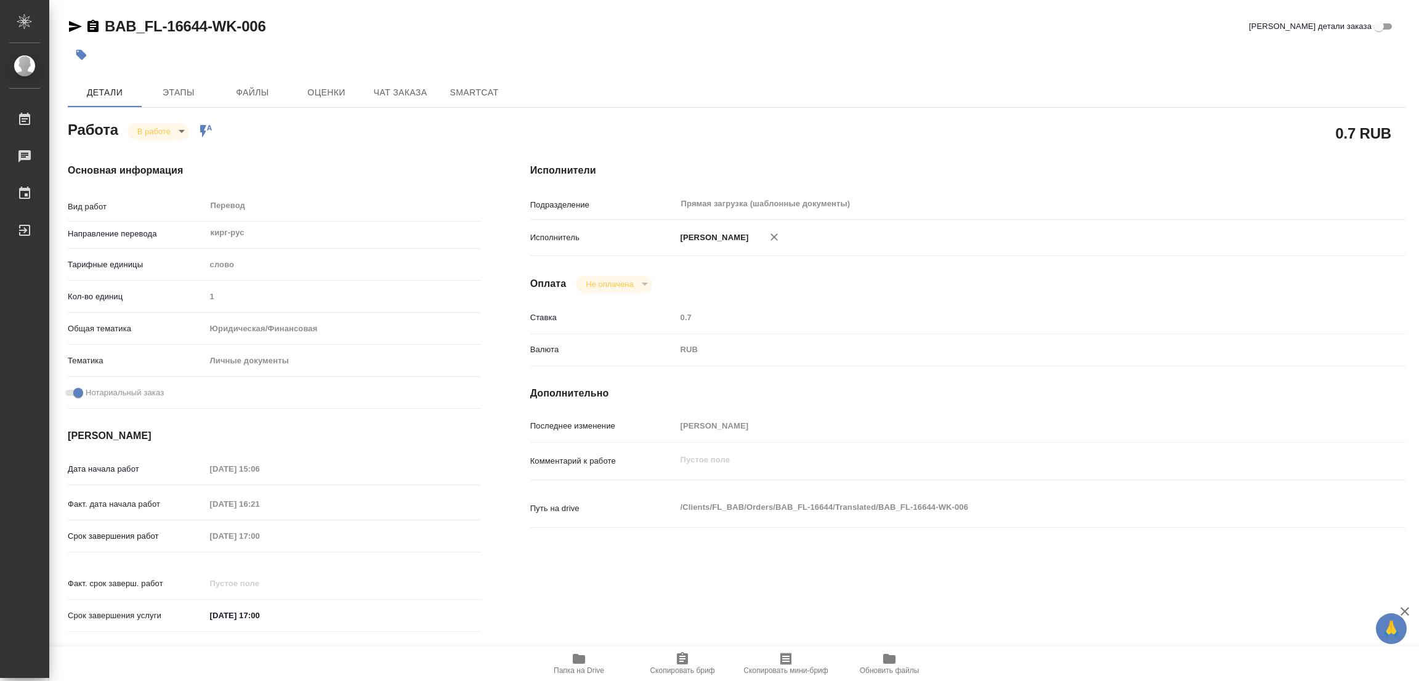
type textarea "x"
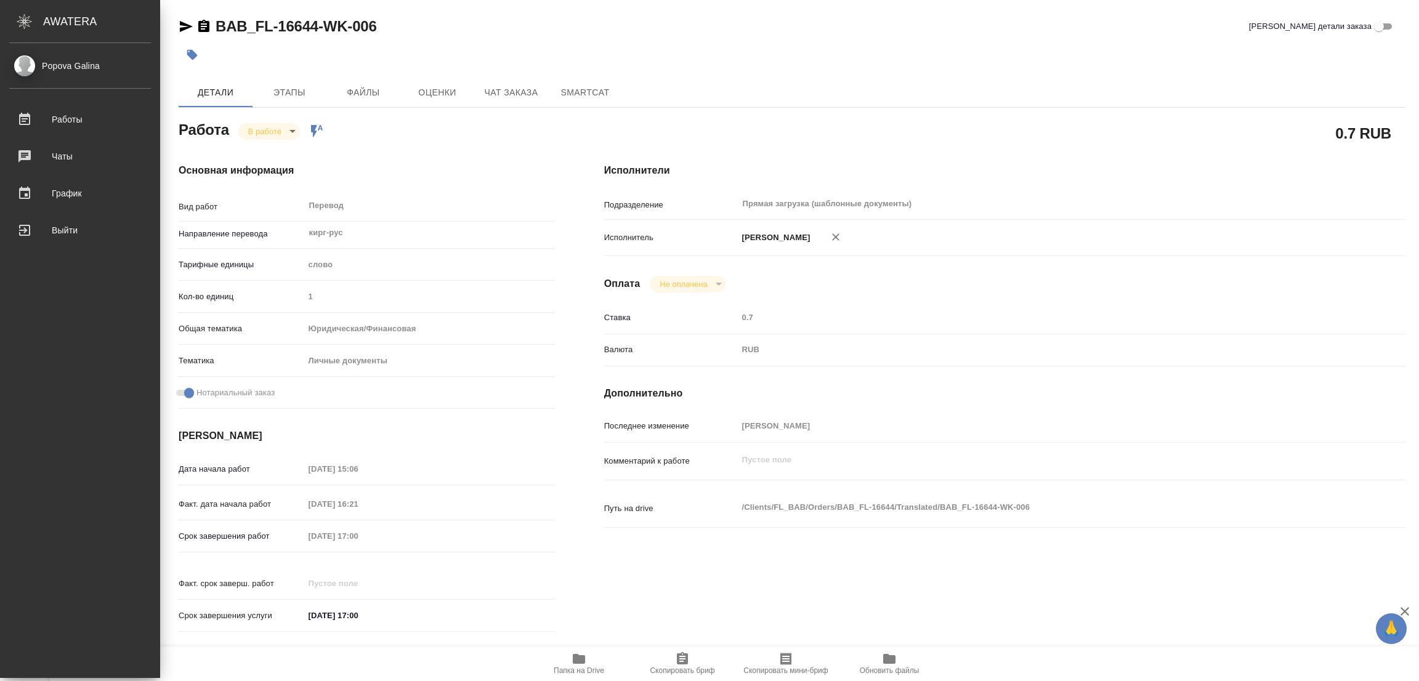
type textarea "x"
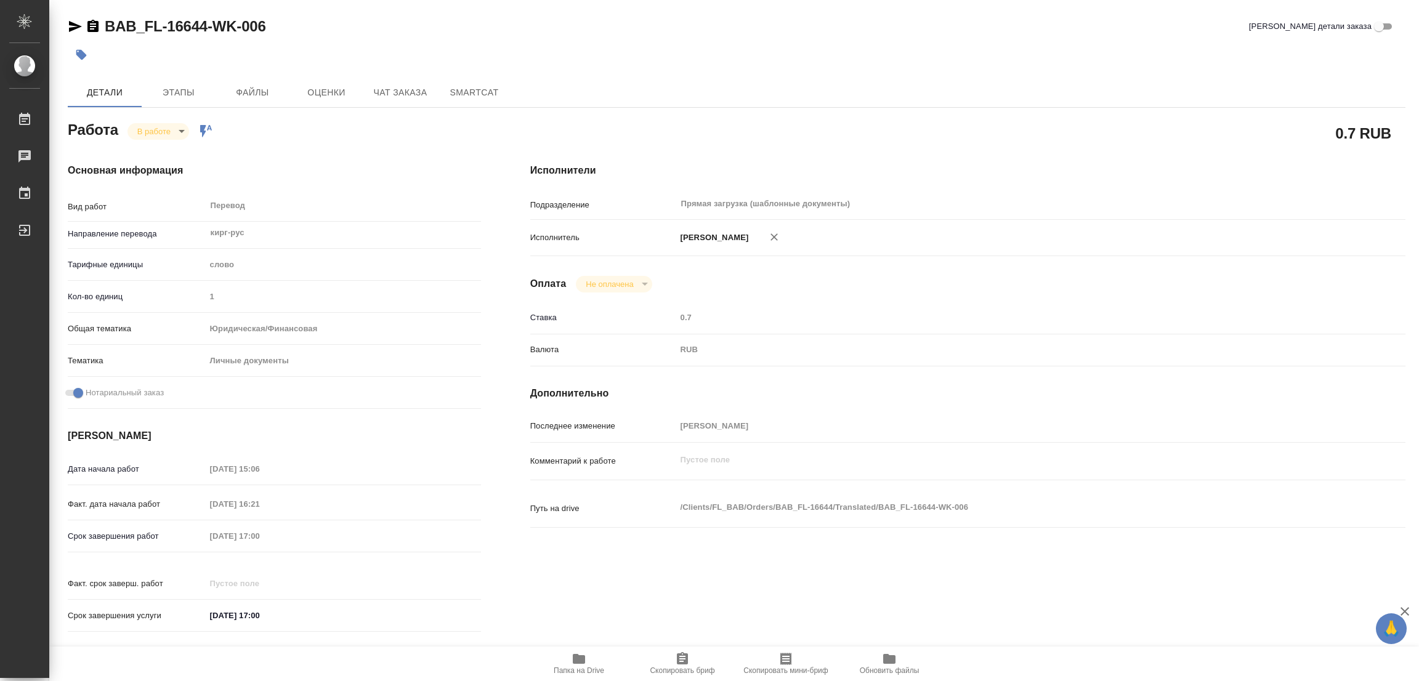
type textarea "x"
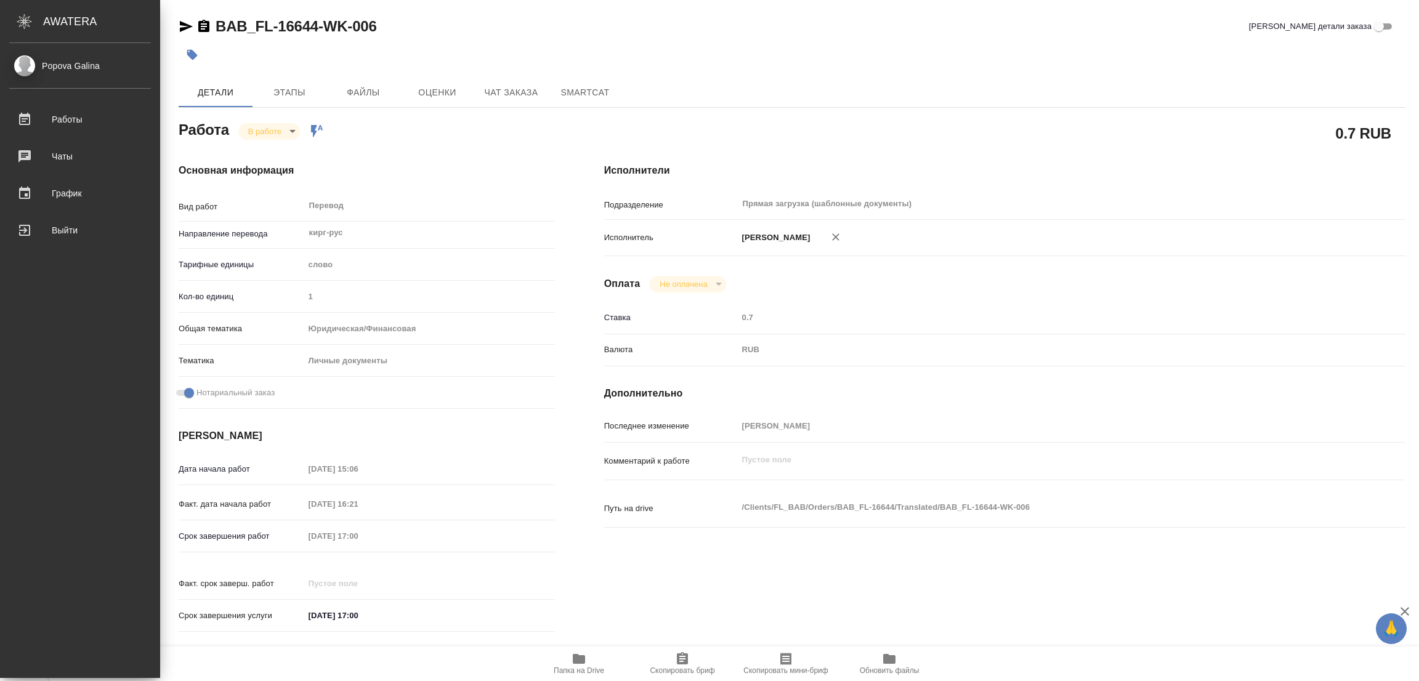
type textarea "x"
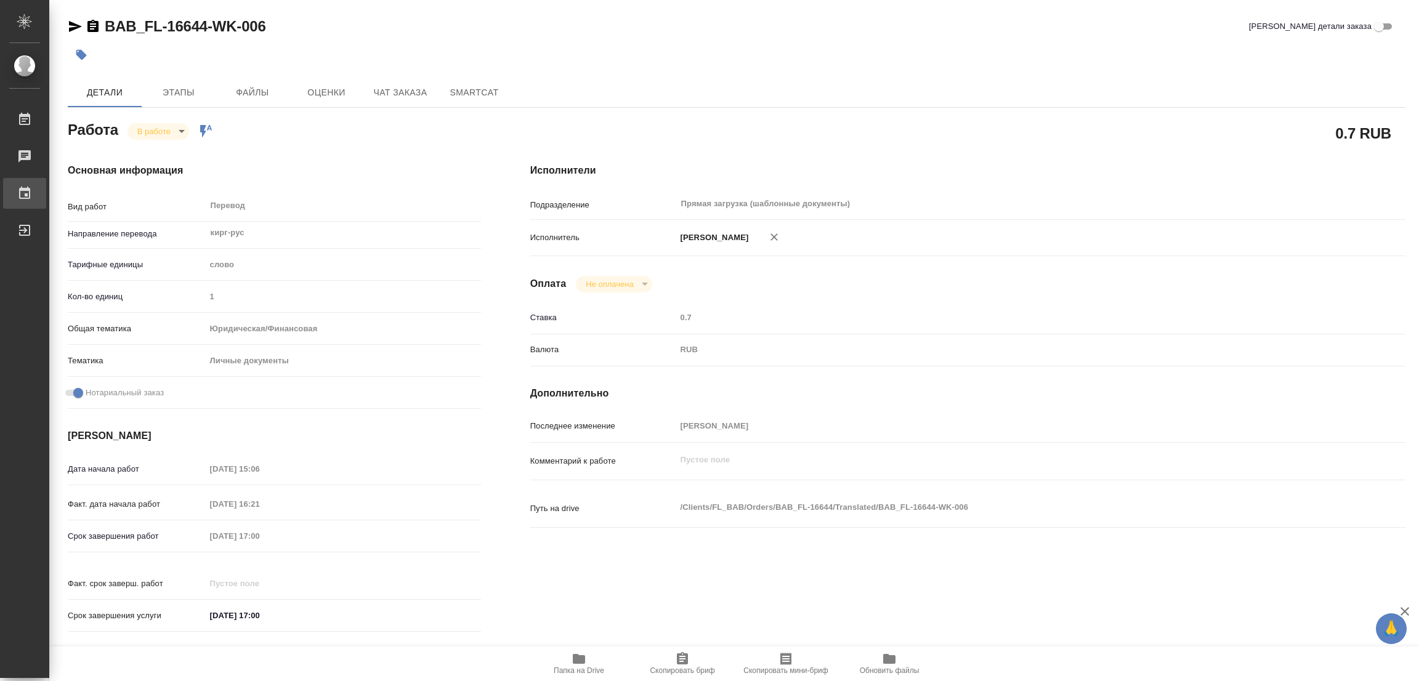
type textarea "x"
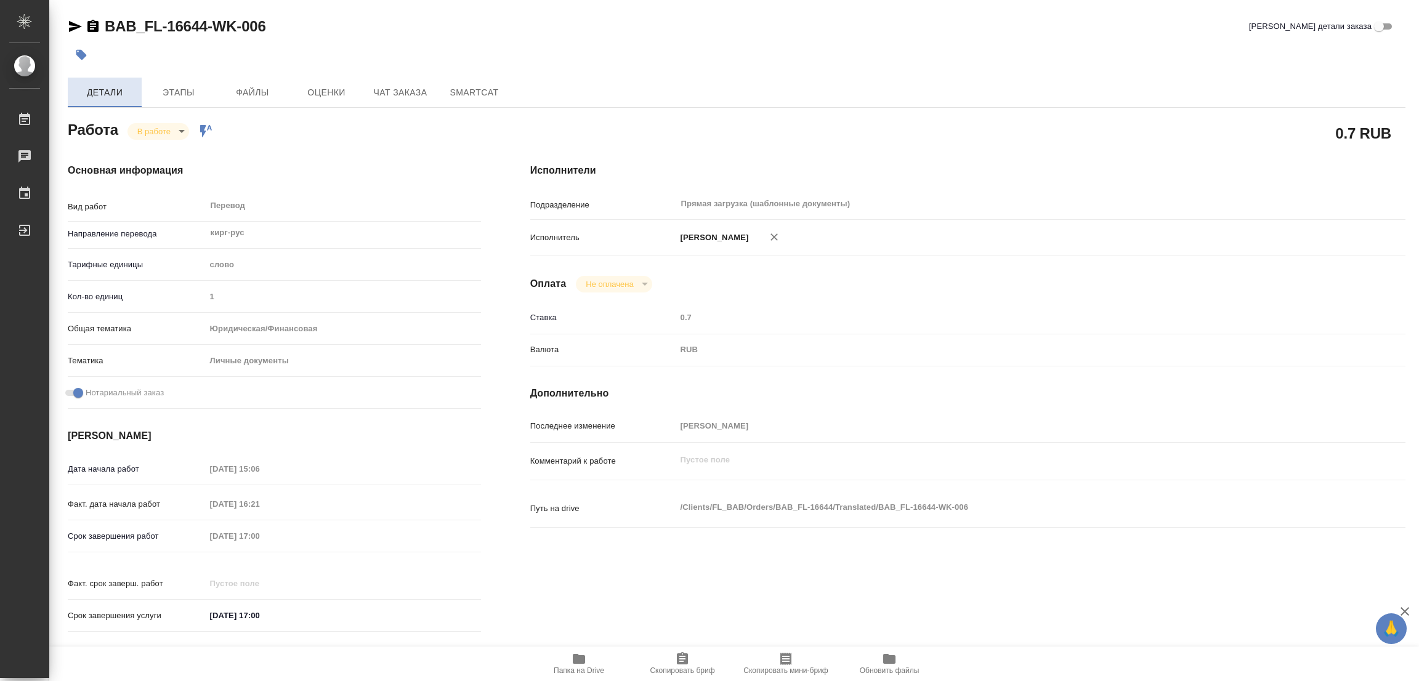
type textarea "x"
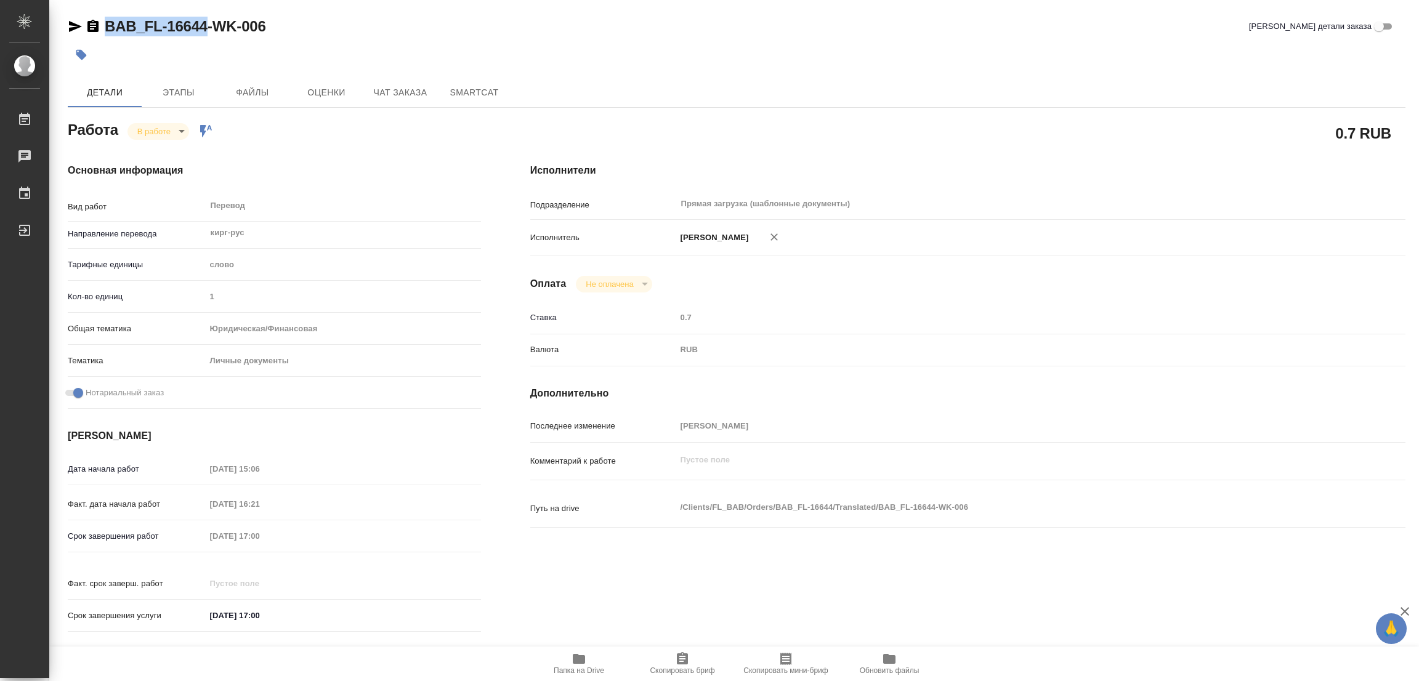
drag, startPoint x: 100, startPoint y: 13, endPoint x: 209, endPoint y: 25, distance: 109.1
click at [209, 25] on div "BAB_FL-16644-WK-006 Кратко детали заказа Детали Этапы Файлы Оценки Чат заказа S…" at bounding box center [737, 517] width 1352 height 1034
copy link "BAB_FL-16644"
click at [690, 661] on span "Скопировать бриф" at bounding box center [682, 663] width 89 height 23
copy link "BAB_FL-16644"
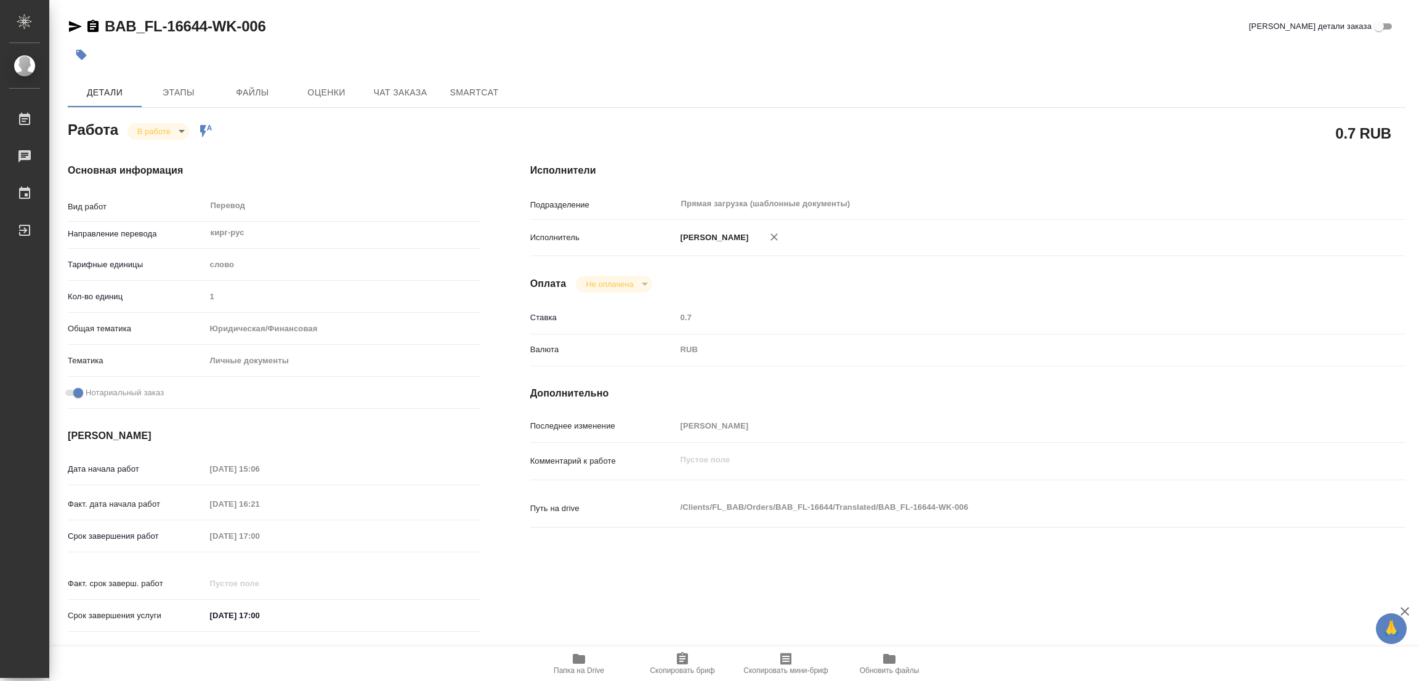
click at [166, 538] on div "Срок завершения работ 07.10.2025 17:00" at bounding box center [274, 537] width 413 height 22
type textarea "x"
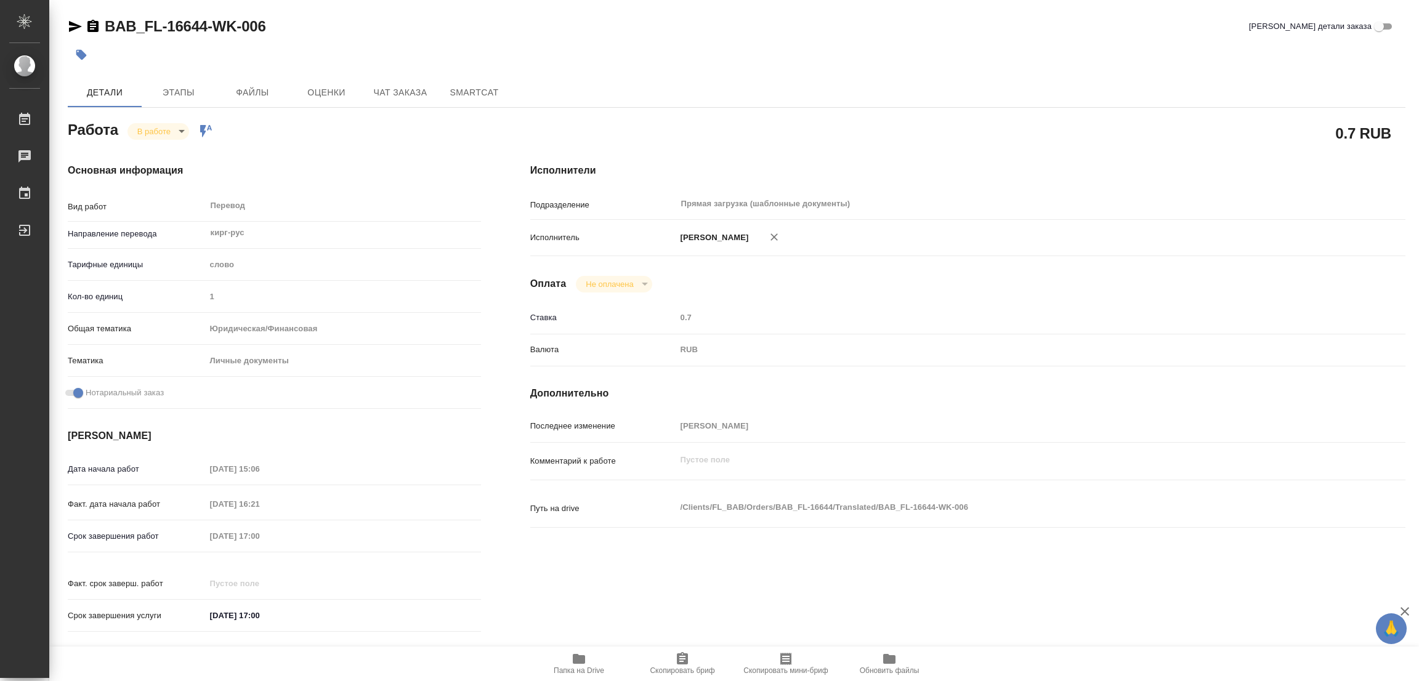
type textarea "x"
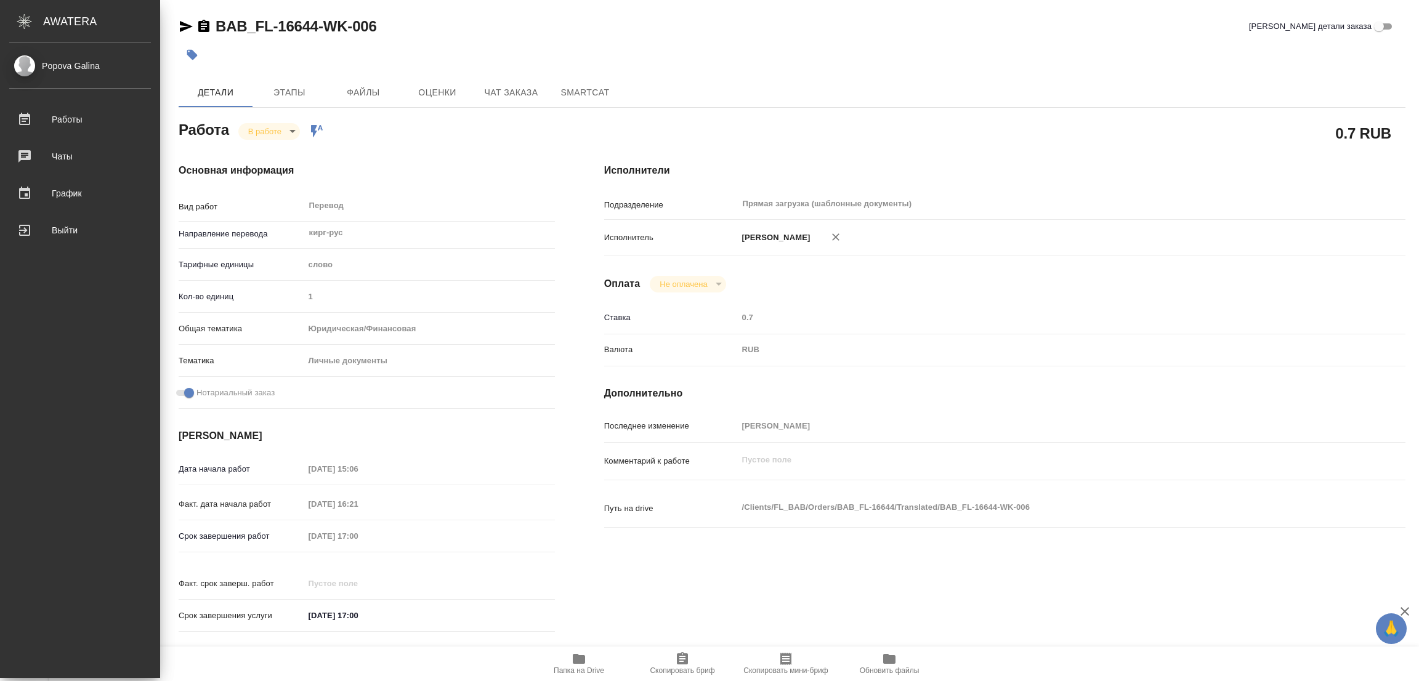
type textarea "x"
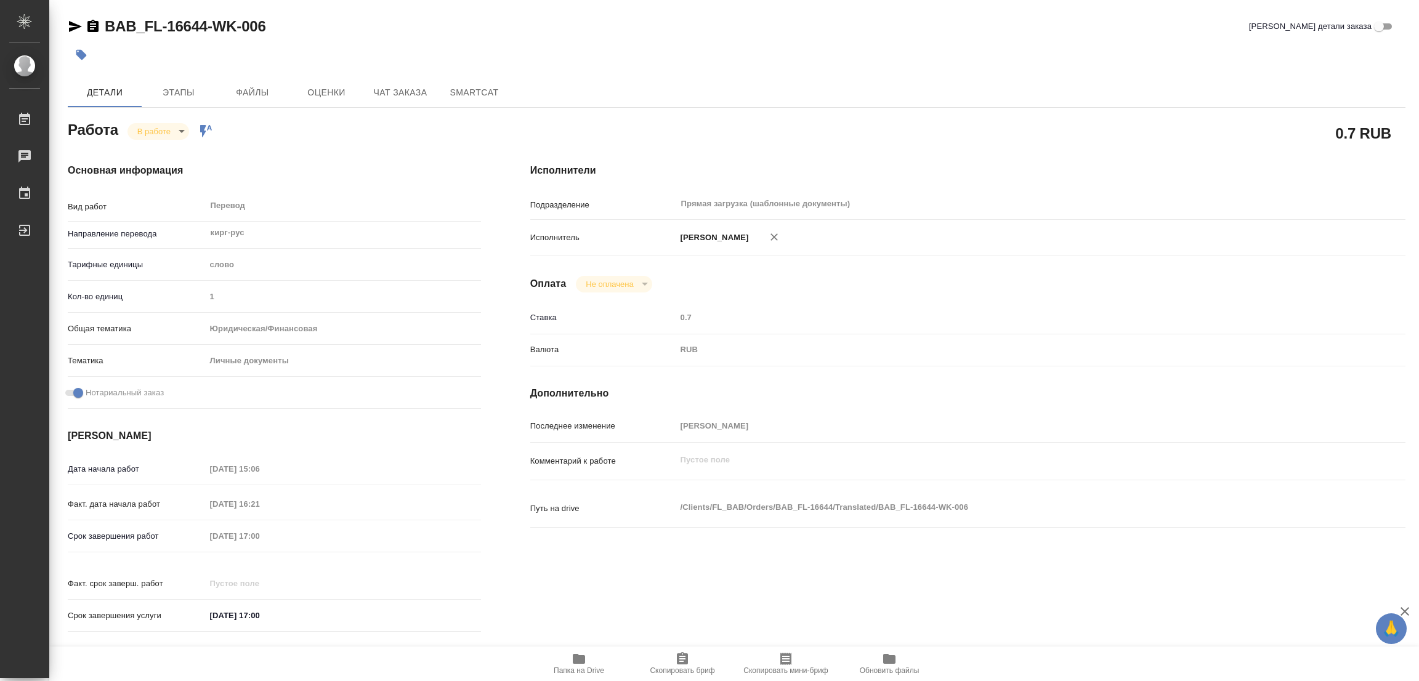
click at [269, 182] on div "Основная информация Вид работ Перевод x ​ Направление перевода кирг-рус ​ Тариф…" at bounding box center [274, 401] width 413 height 477
click at [200, 92] on span "Этапы" at bounding box center [178, 92] width 59 height 15
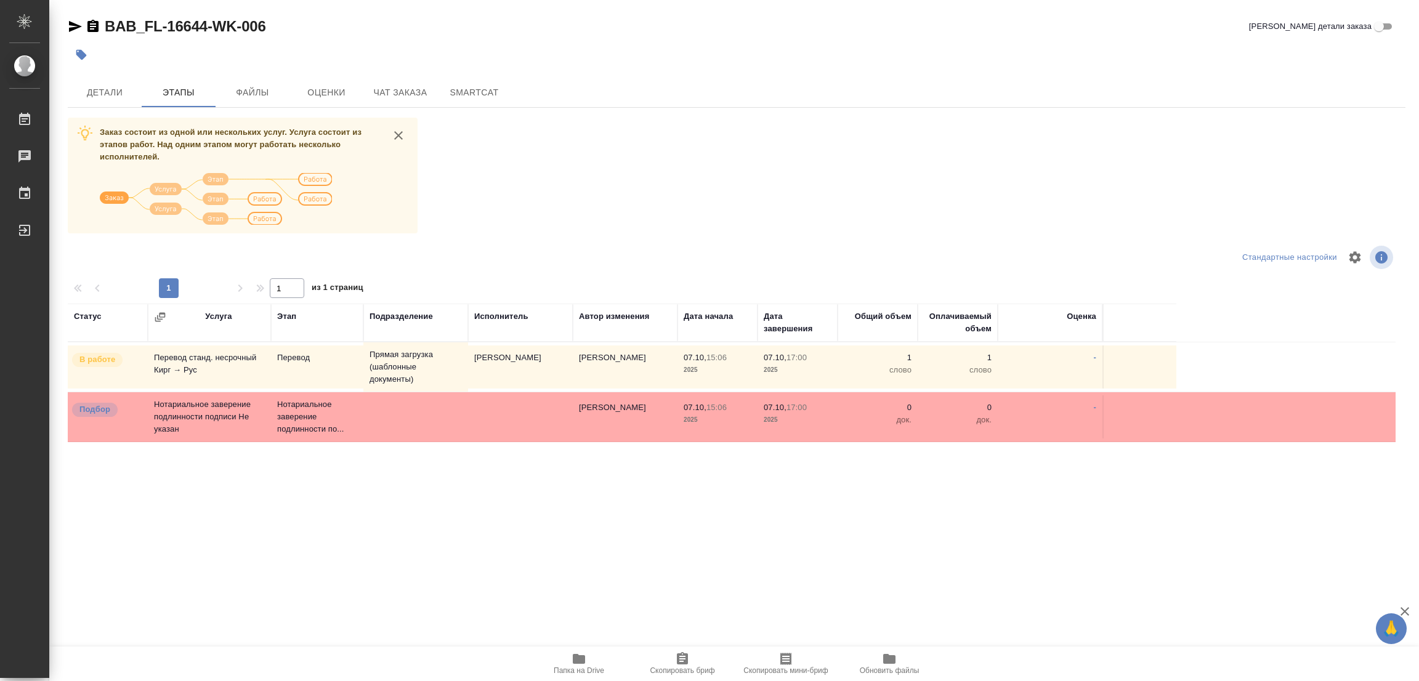
click at [720, 270] on div at bounding box center [737, 258] width 446 height 30
click at [93, 93] on span "Детали" at bounding box center [104, 92] width 59 height 15
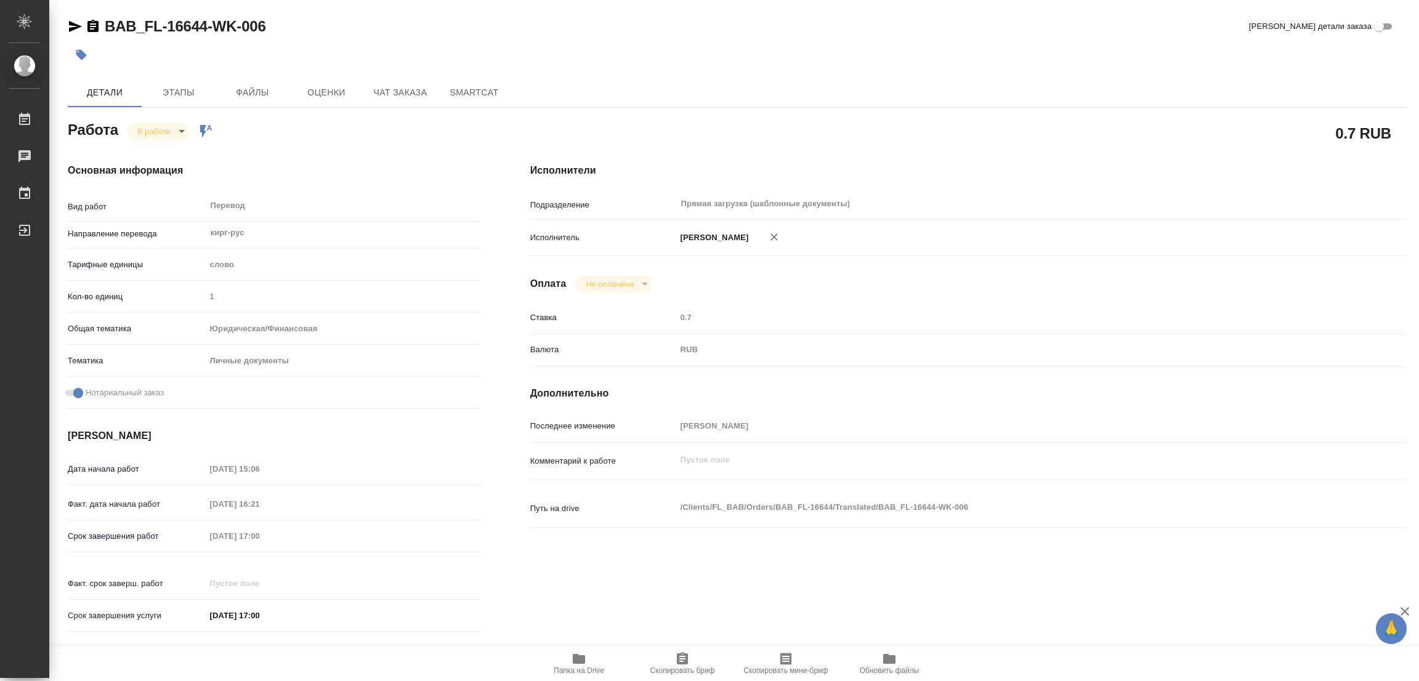
type textarea "x"
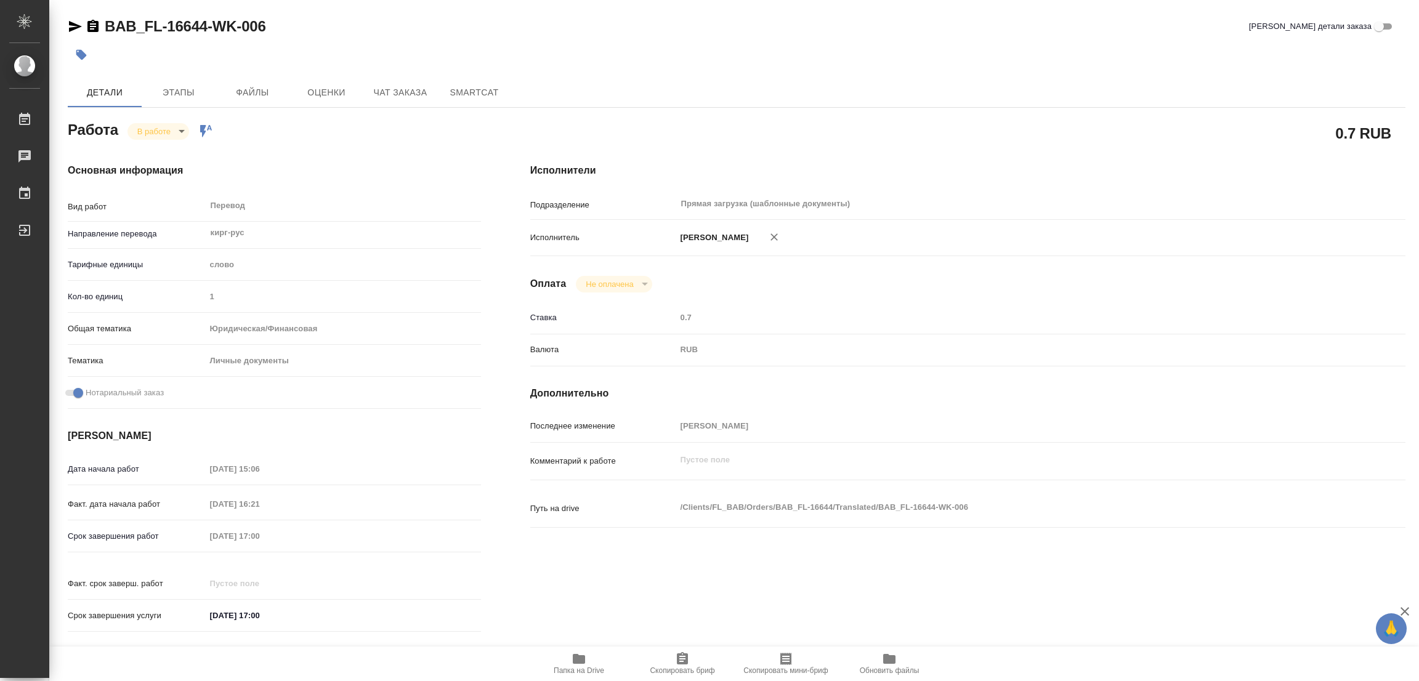
type textarea "x"
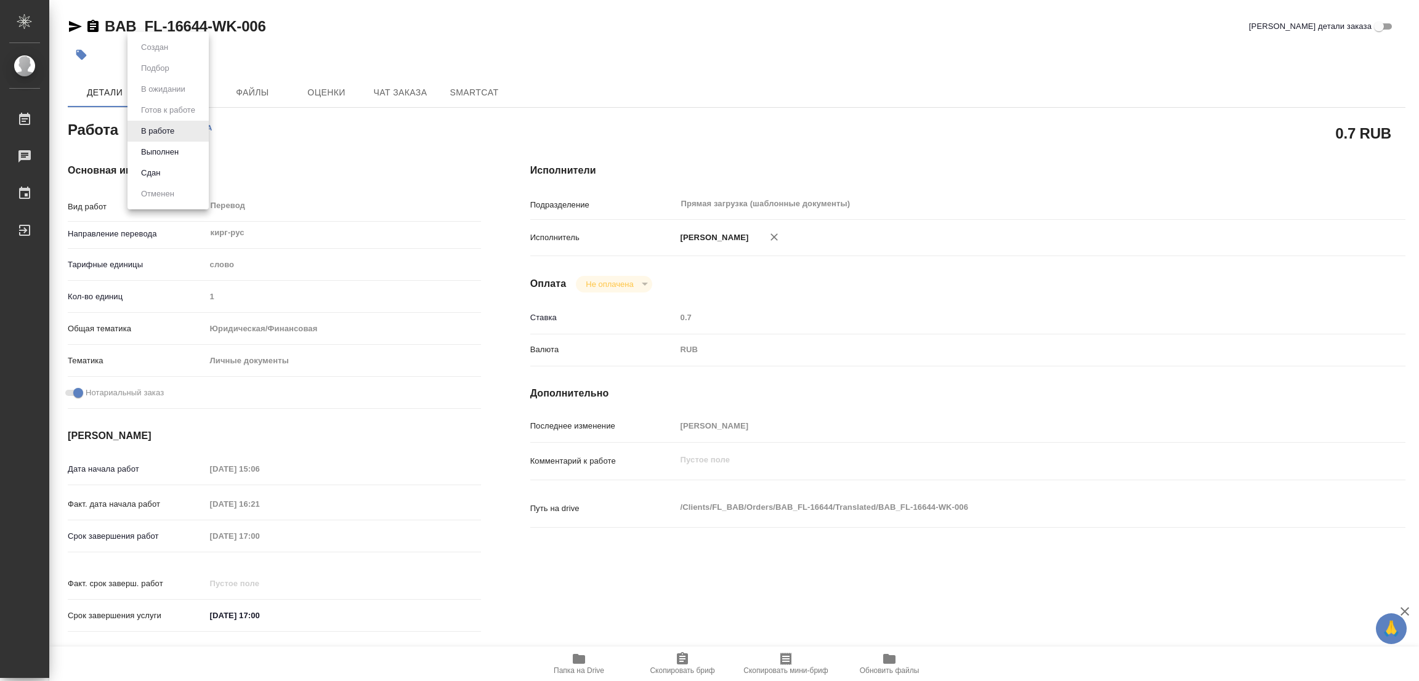
click at [147, 124] on body "🙏 .cls-1 fill:#fff; AWATERA Popova Galina Работы 0 Чаты График Выйти BAB_FL-166…" at bounding box center [709, 340] width 1419 height 681
type textarea "x"
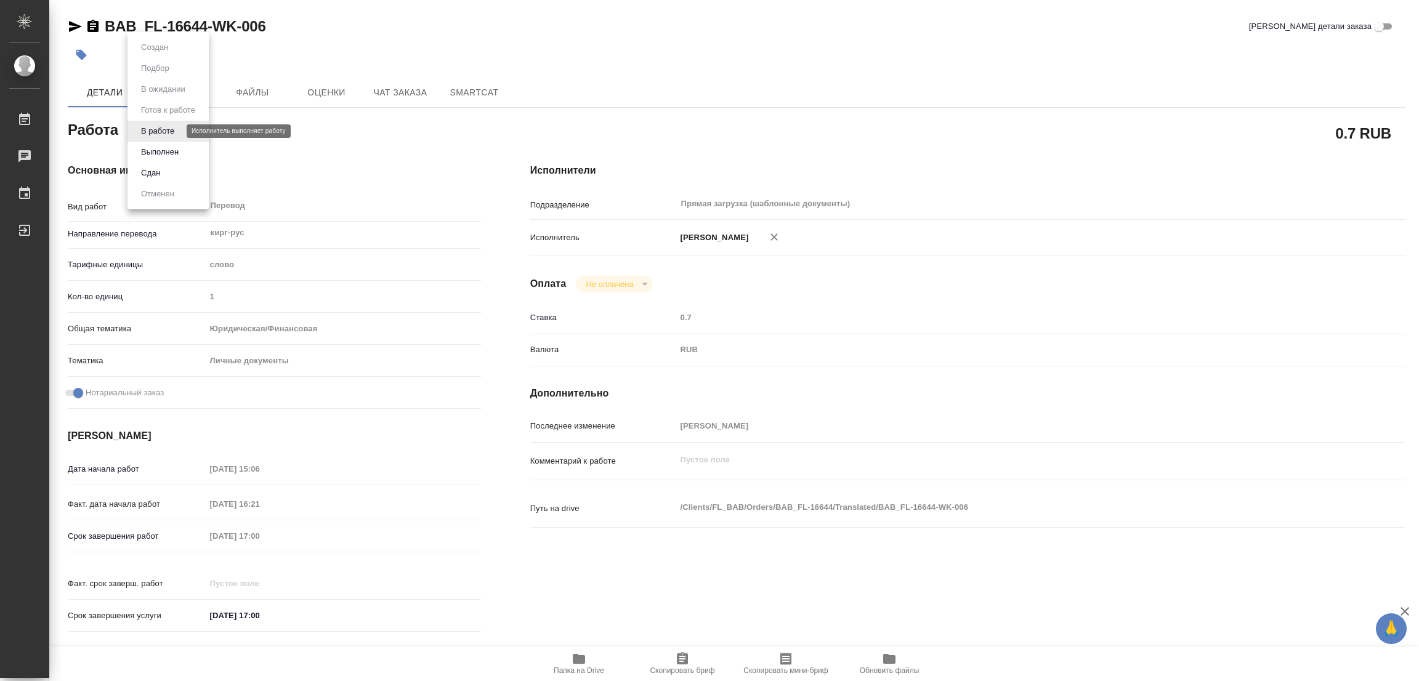
type textarea "x"
click at [150, 145] on button "Выполнен" at bounding box center [159, 152] width 45 height 14
click at [290, 148] on div "Основная информация Вид работ Перевод x ​ Направление перевода кирг-рус ​ Тариф…" at bounding box center [274, 402] width 463 height 526
click at [663, 34] on div "BAB_FL-16644-WK-006 Кратко детали заказа" at bounding box center [737, 27] width 1338 height 20
click at [783, 53] on div at bounding box center [514, 54] width 892 height 27
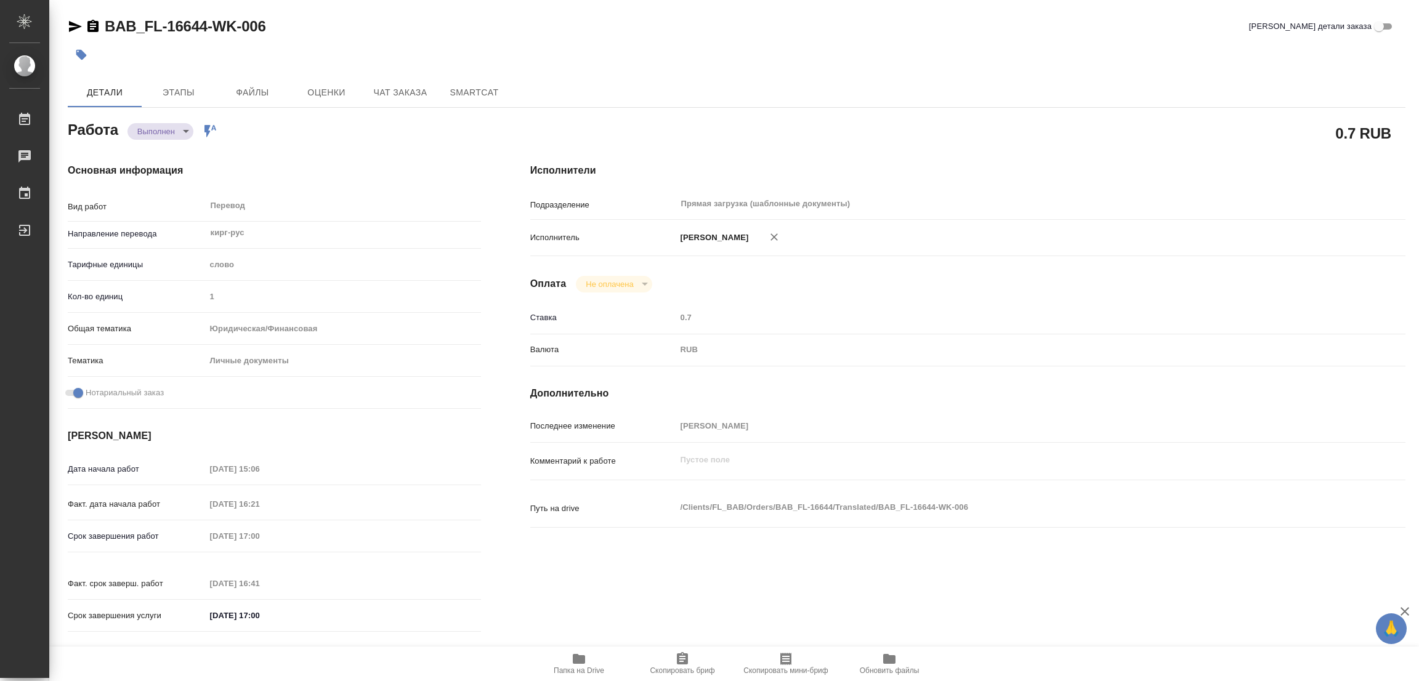
type textarea "x"
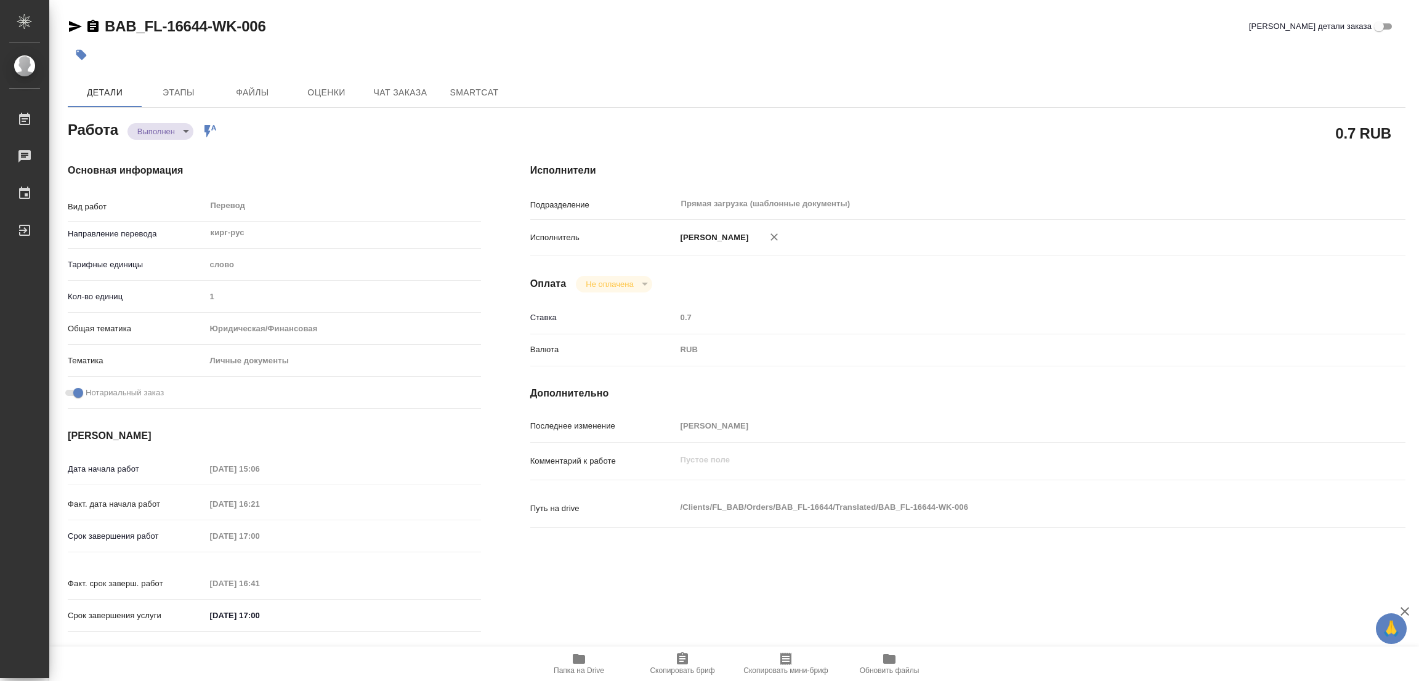
type textarea "x"
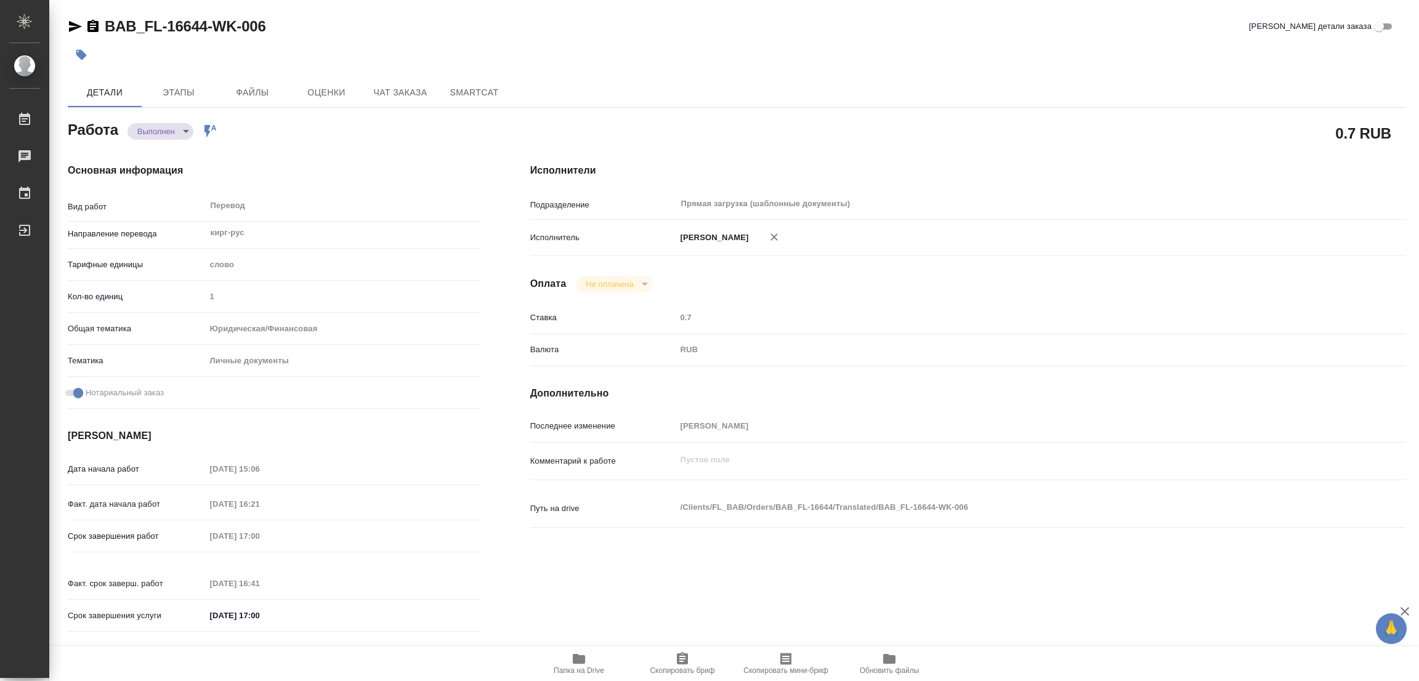
type textarea "x"
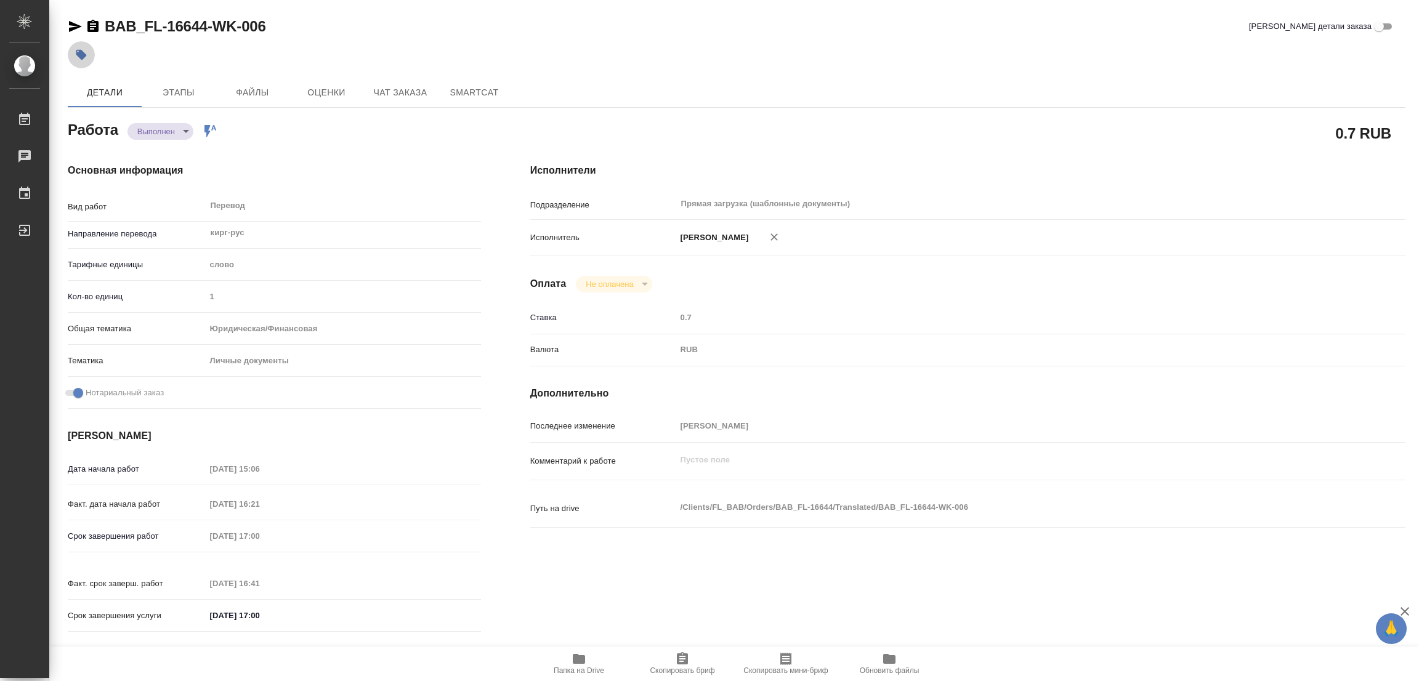
click at [80, 52] on icon "button" at bounding box center [81, 55] width 10 height 10
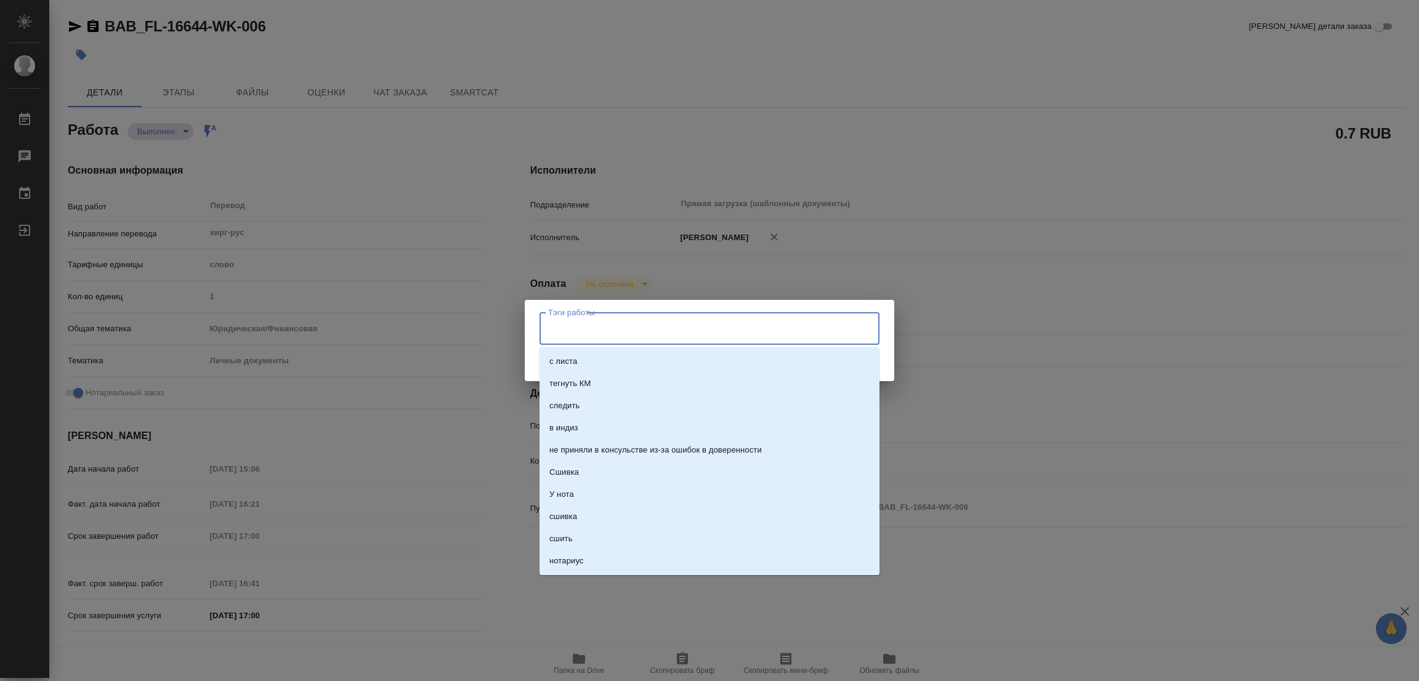
click at [601, 336] on input "Тэги работы" at bounding box center [698, 328] width 306 height 21
type input "стат: 100"
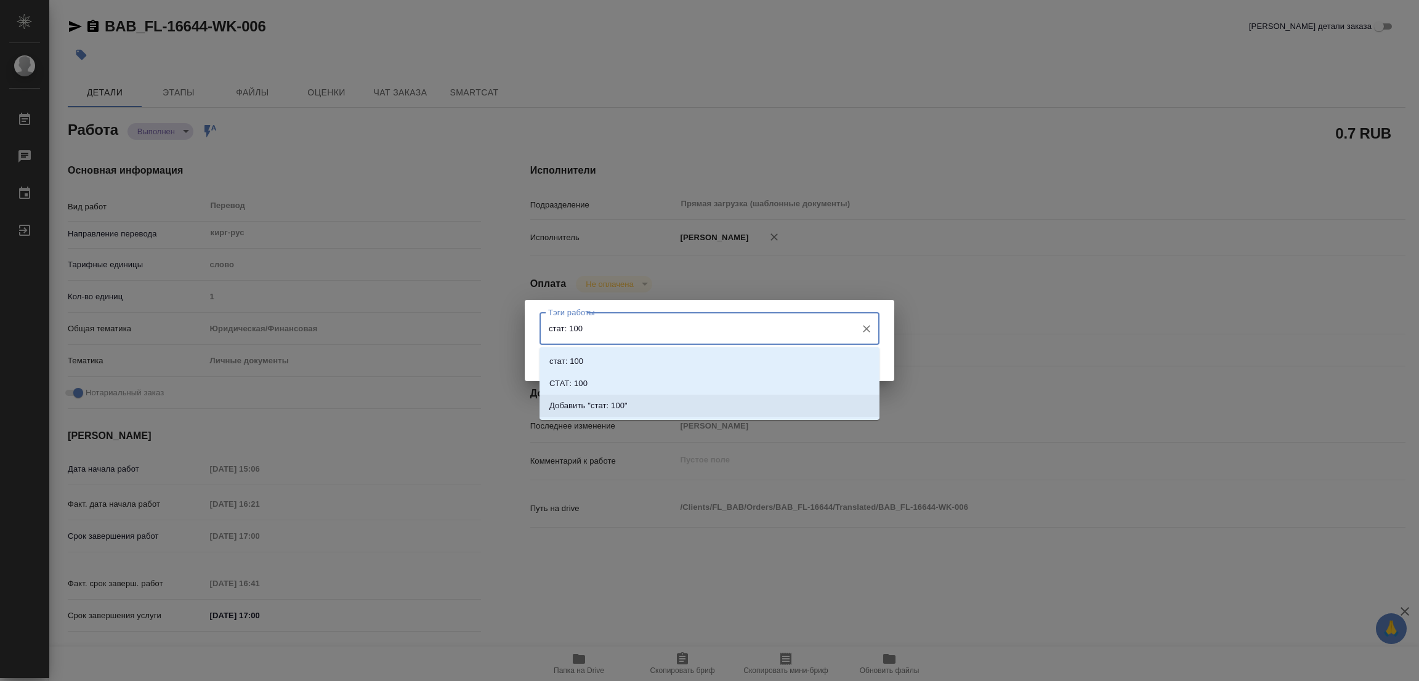
click at [611, 407] on p "Добавить "стат: 100"" at bounding box center [589, 406] width 78 height 12
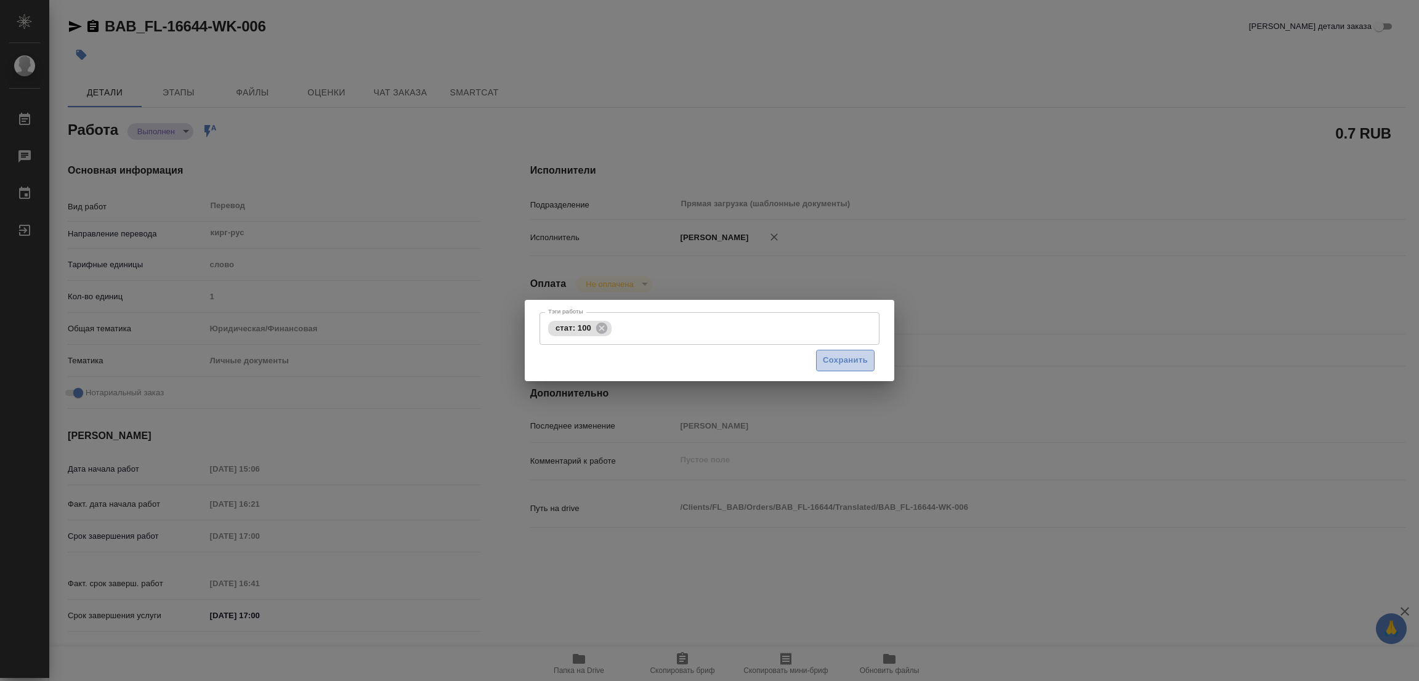
click at [842, 364] on span "Сохранить" at bounding box center [845, 361] width 45 height 14
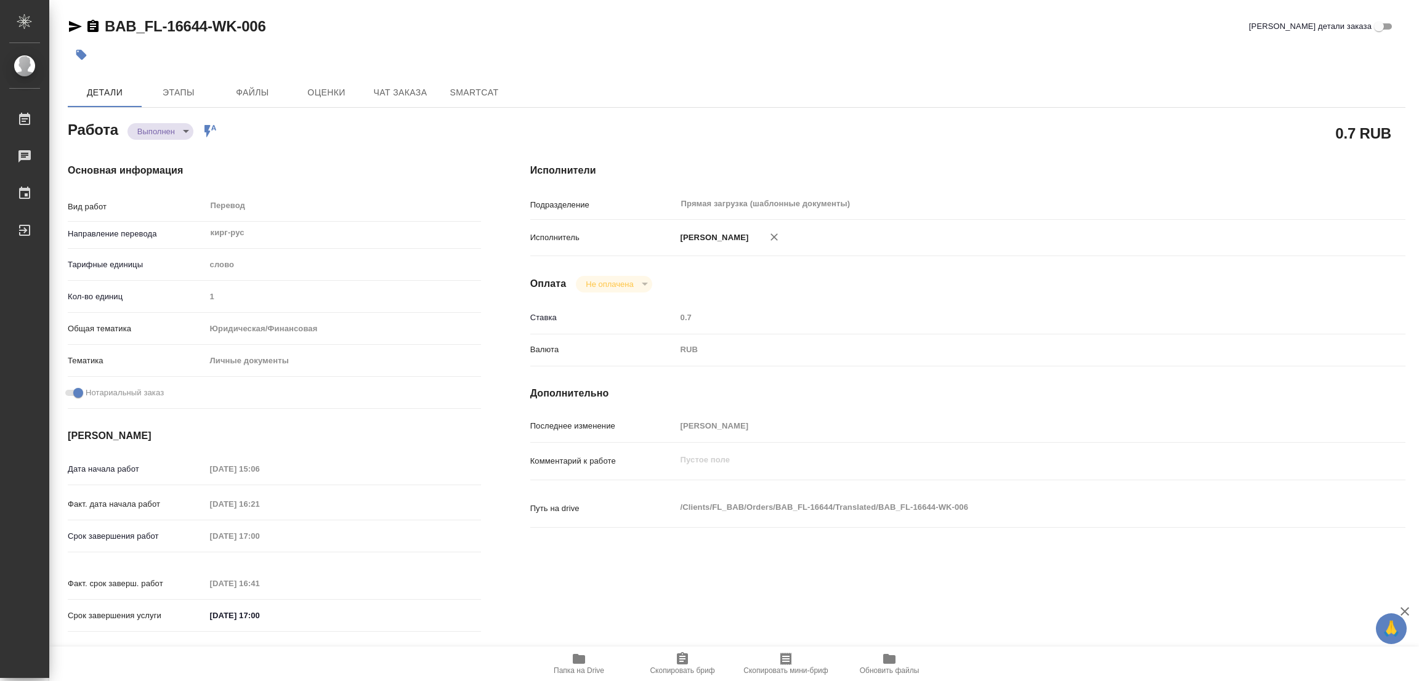
type input "completed"
type textarea "Перевод"
type textarea "x"
type input "кирг-рус"
type input "5a8b1489cc6b4906c91bfd90"
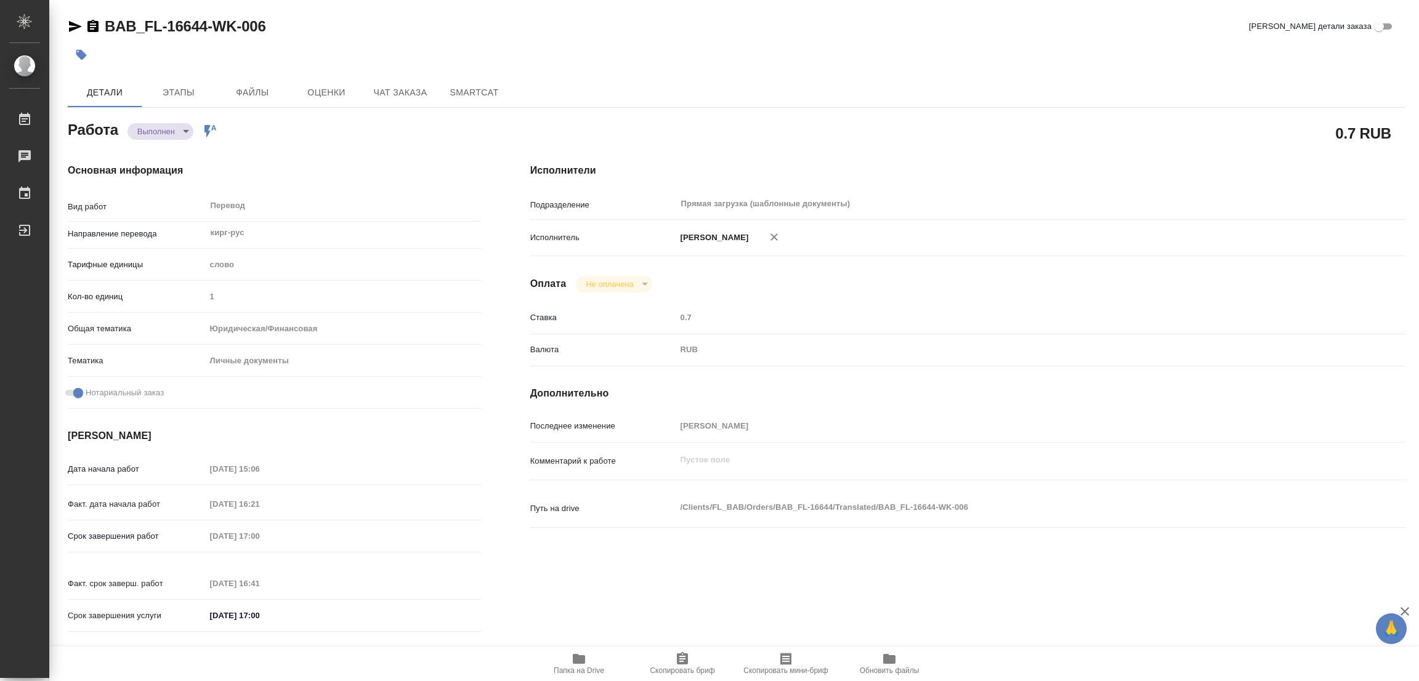
type input "1"
type input "yr-fn"
type input "5a8b8b956a9677013d343cfe"
checkbox input "true"
type input "07.10.2025 15:06"
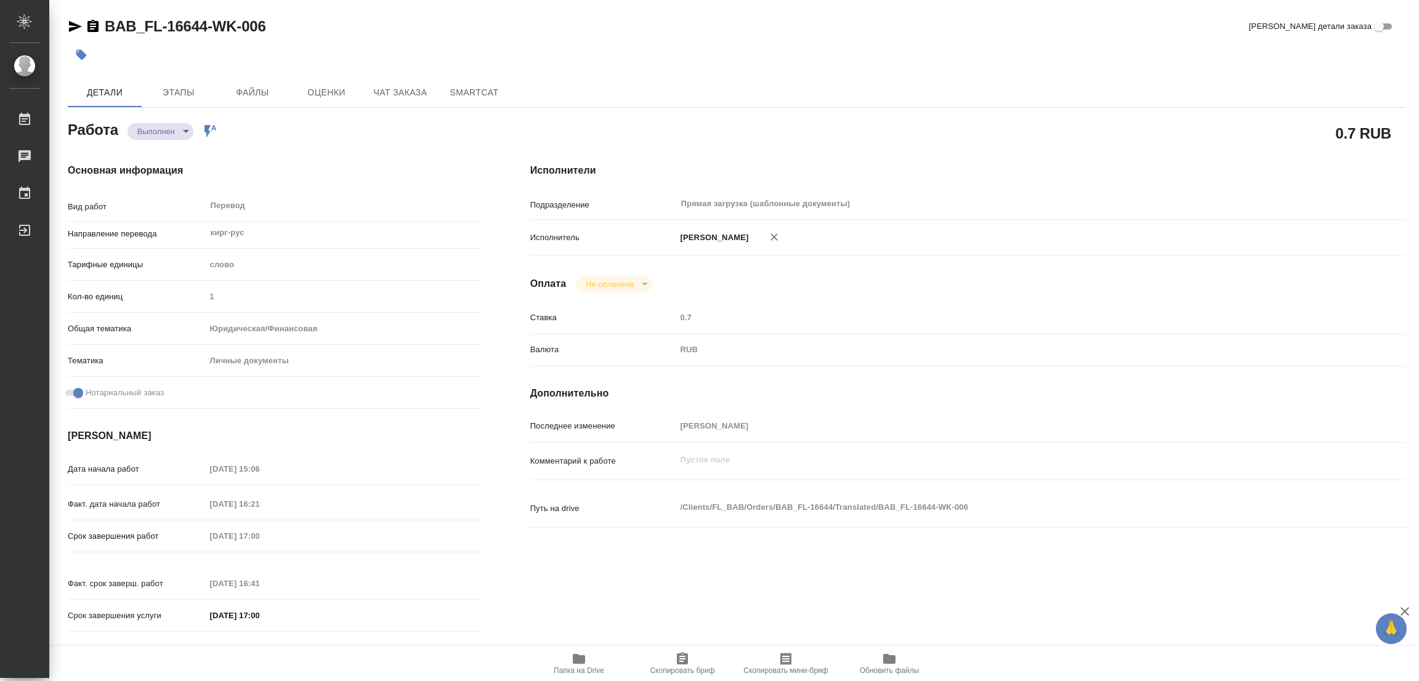
type input "07.10.2025 16:21"
type input "07.10.2025 17:00"
type input "07.10.2025 16:41"
type input "07.10.2025 17:00"
type input "Прямая загрузка (шаблонные документы)"
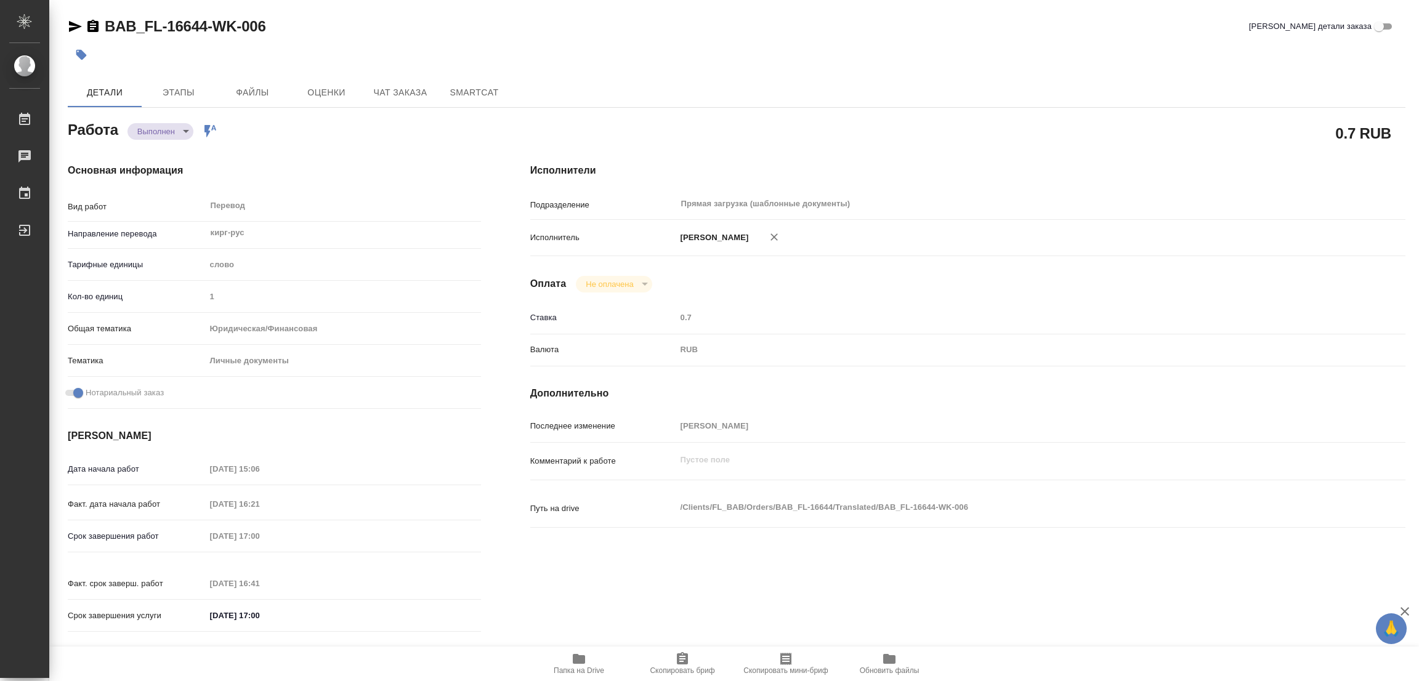
type input "notPayed"
type input "0.7"
type input "RUB"
type input "[PERSON_NAME]"
type textarea "x"
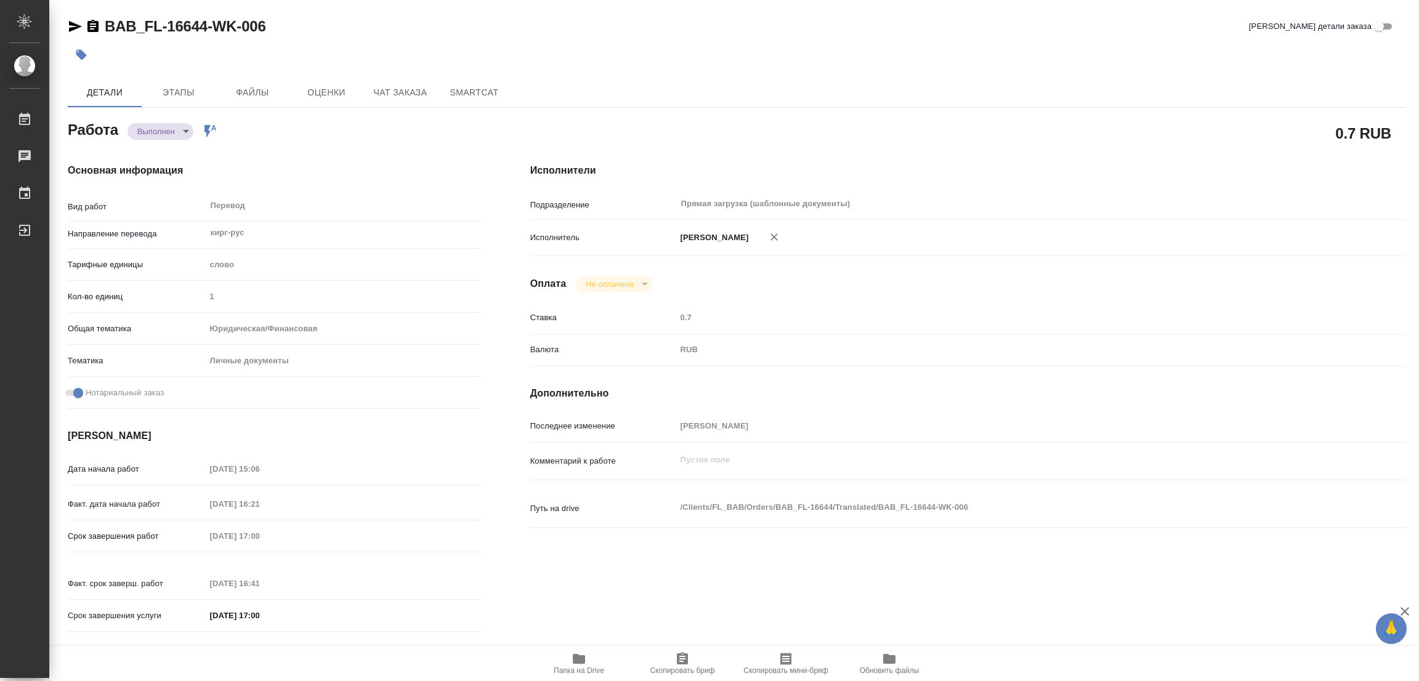
type textarea "/Clients/FL_BAB/Orders/BAB_FL-16644/Translated/BAB_FL-16644-WK-006"
type textarea "x"
type input "BAB_FL-16644"
type input "Перевод станд. несрочный"
type input "Постредактура машинного перевода, Приёмка по качеству, Корректура, Перевод, Ред…"
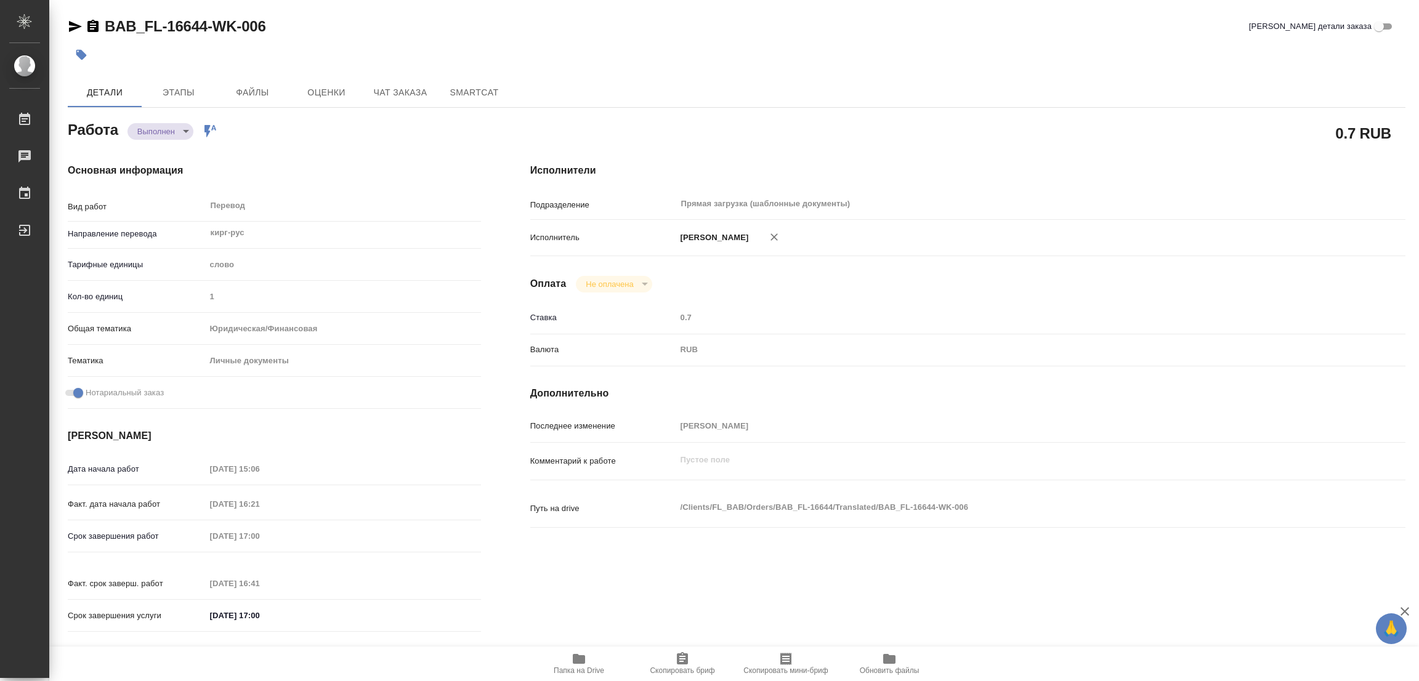
type input "Соловкова Екатерина"
type input "/Clients/FL_BAB/Orders/BAB_FL-16644"
type textarea "x"
type textarea "свидетельство о браке"
type textarea "x"
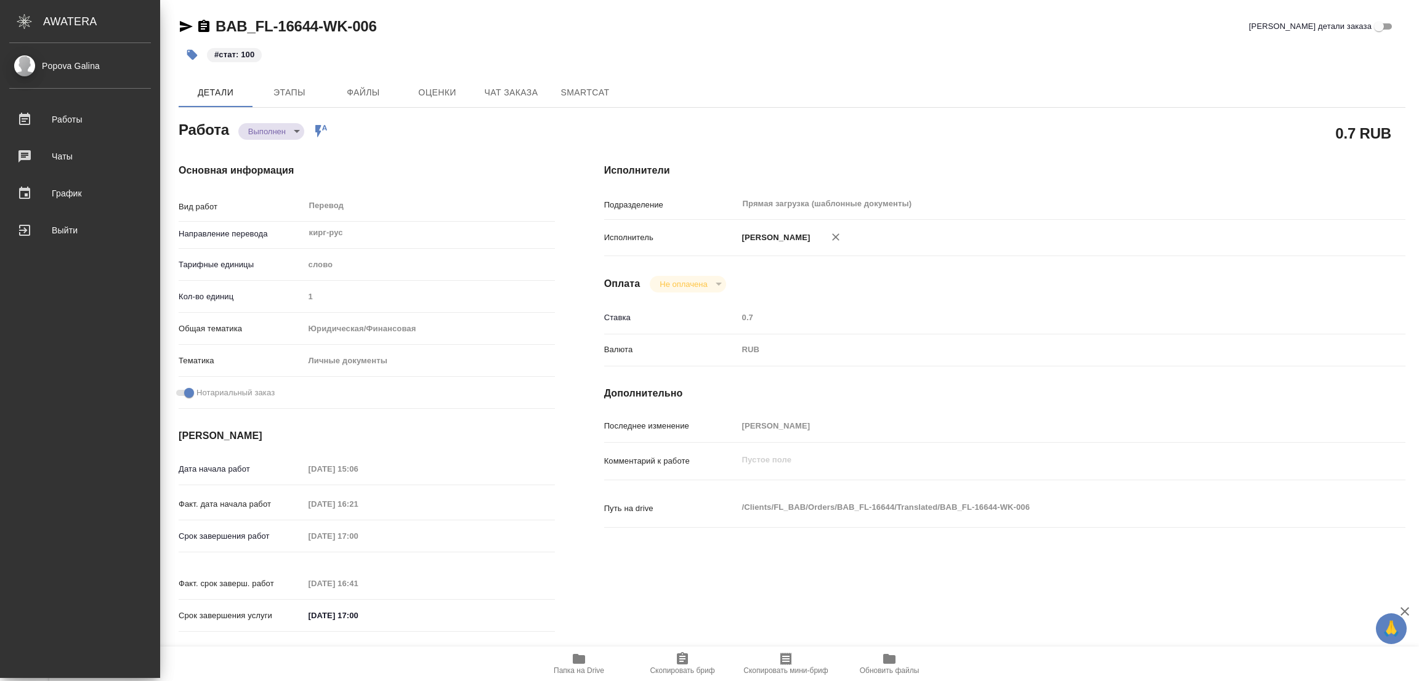
type textarea "x"
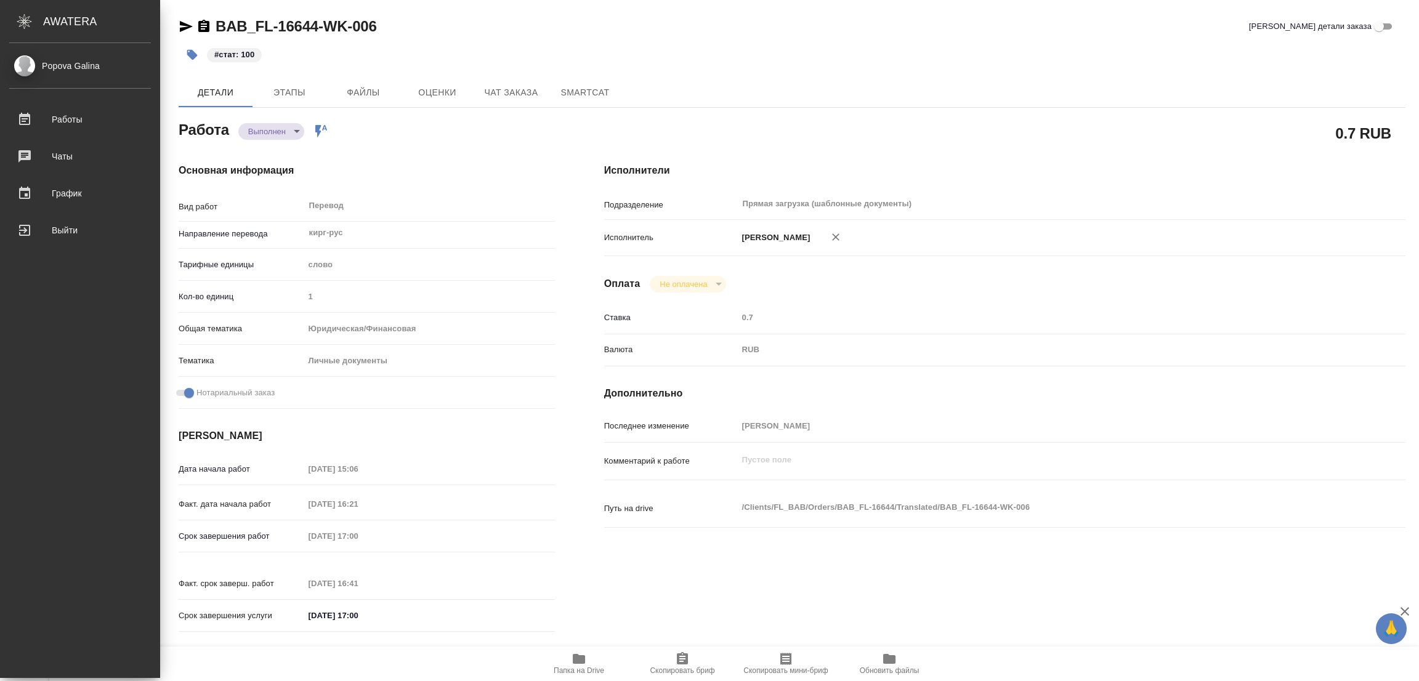
type textarea "x"
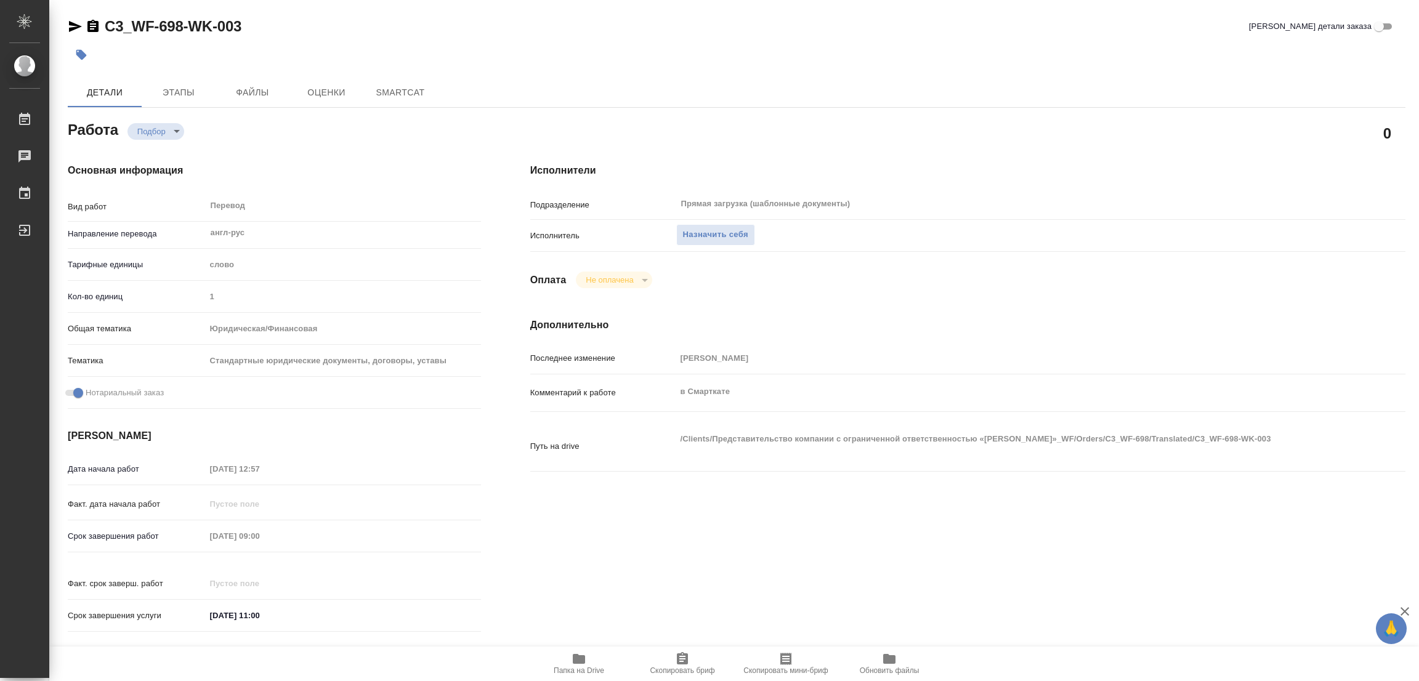
type textarea "x"
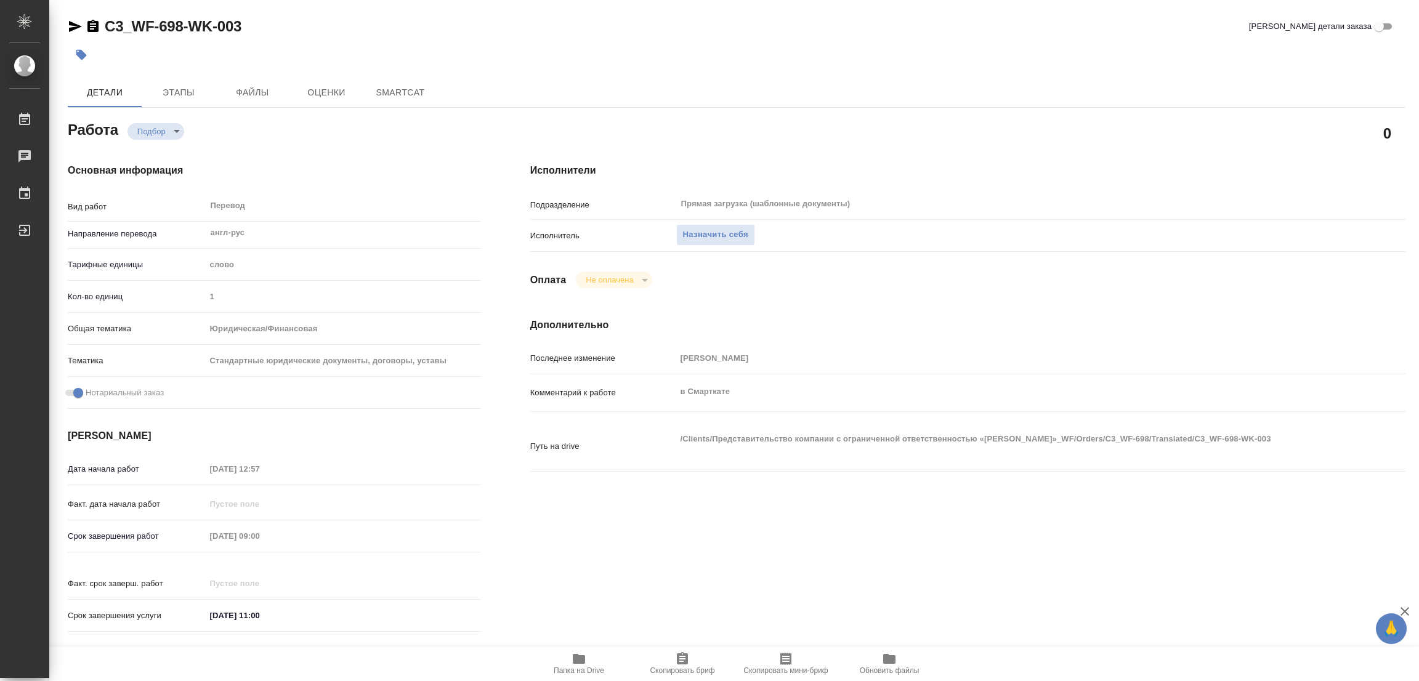
type textarea "x"
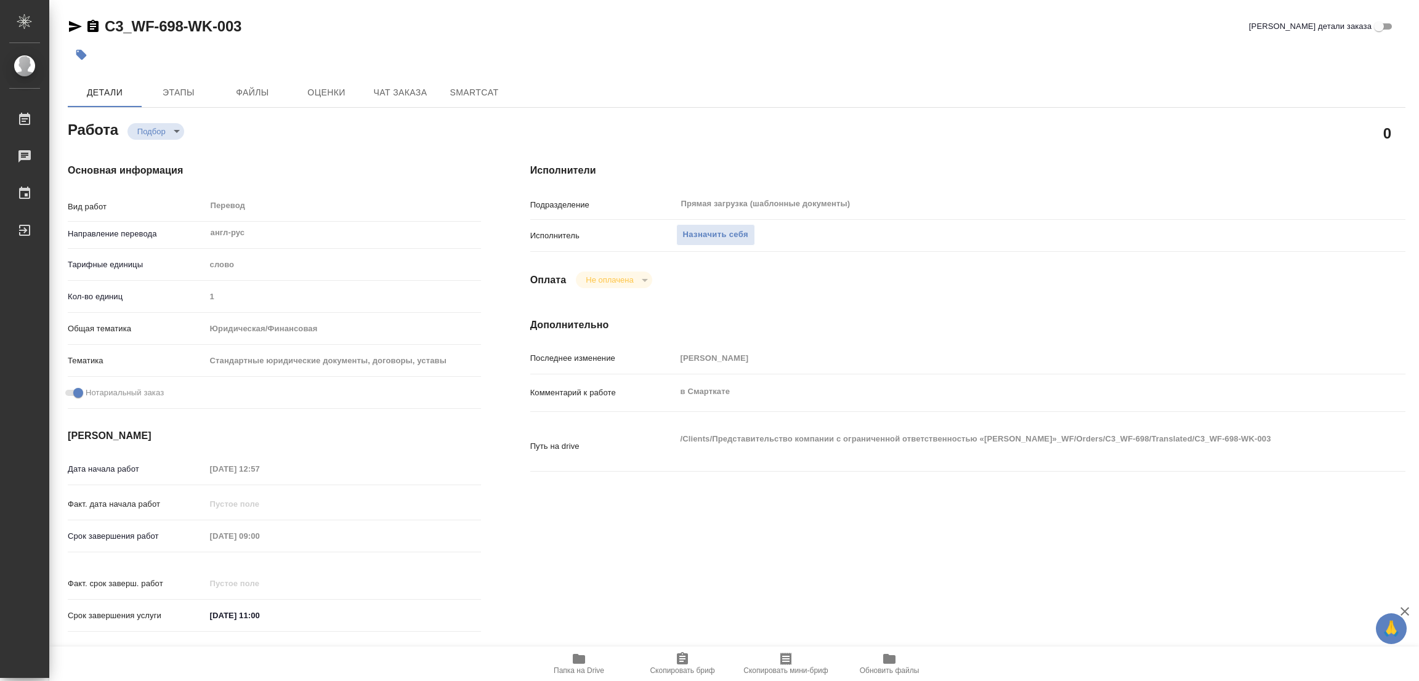
type textarea "x"
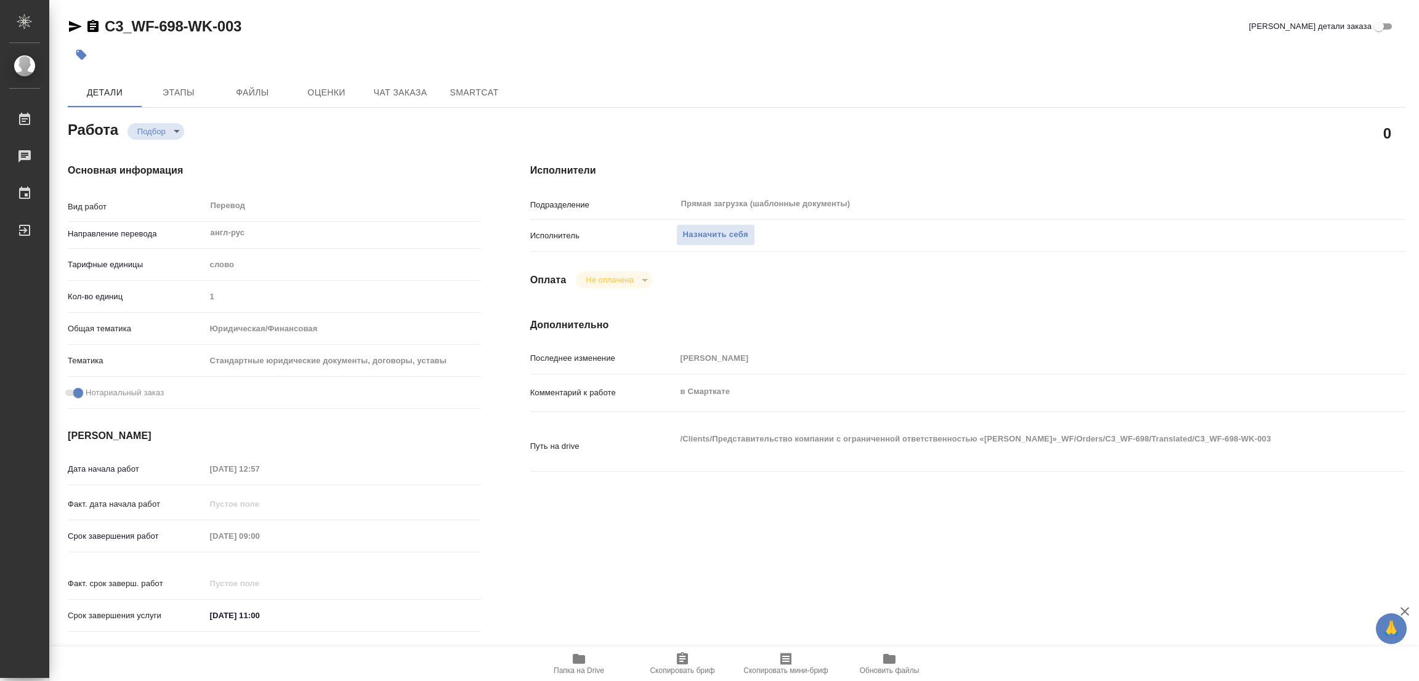
type textarea "x"
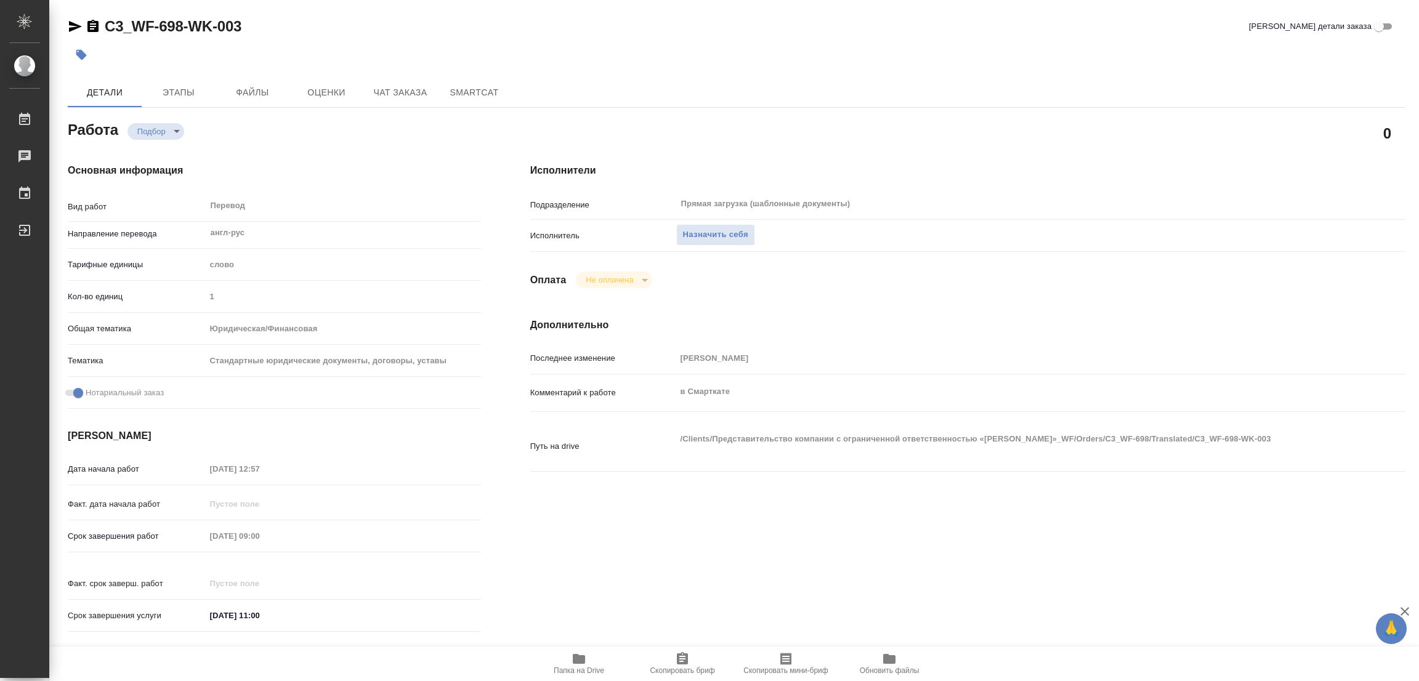
type textarea "x"
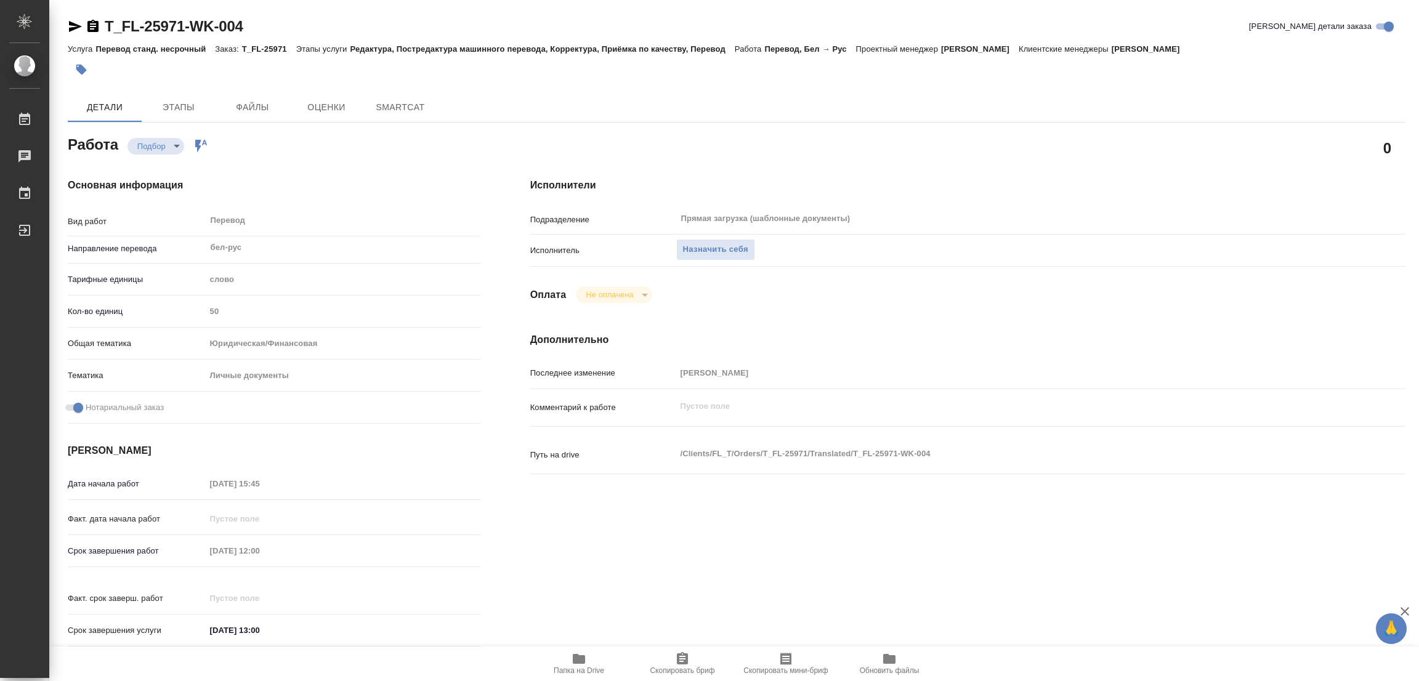
type textarea "x"
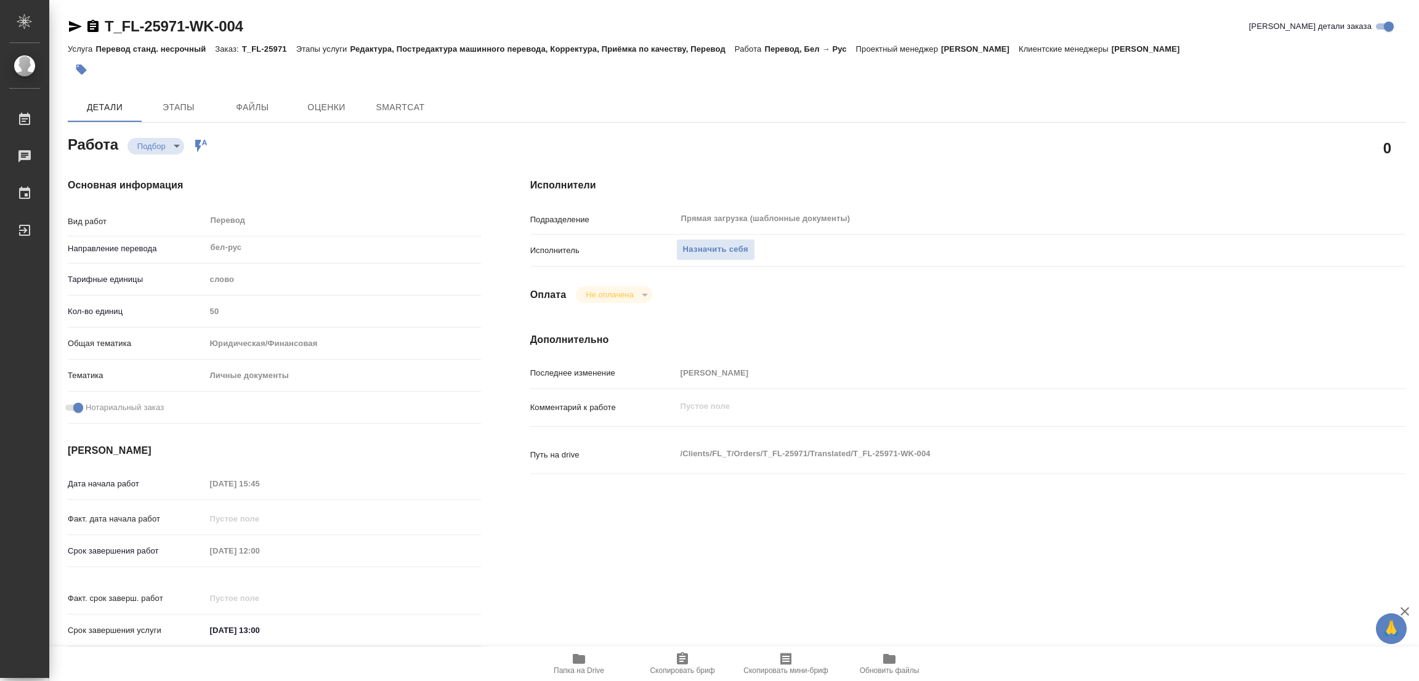
type textarea "x"
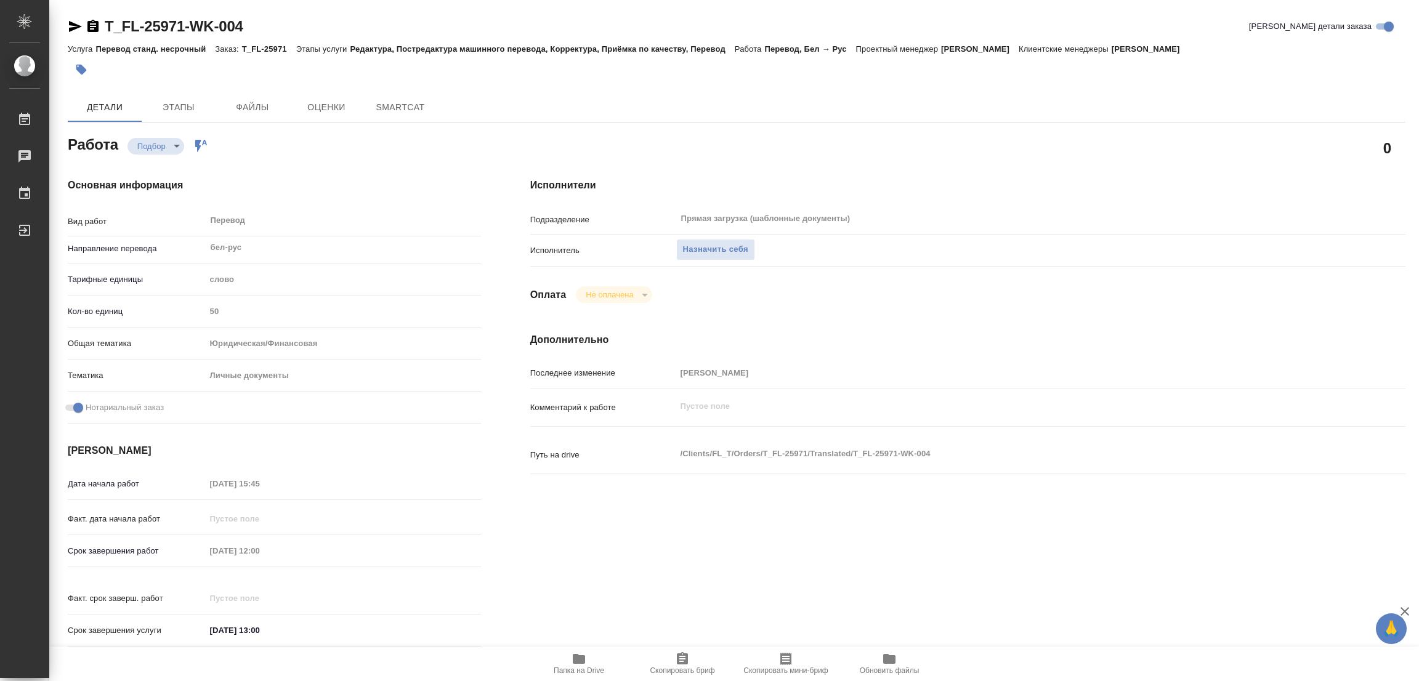
type textarea "x"
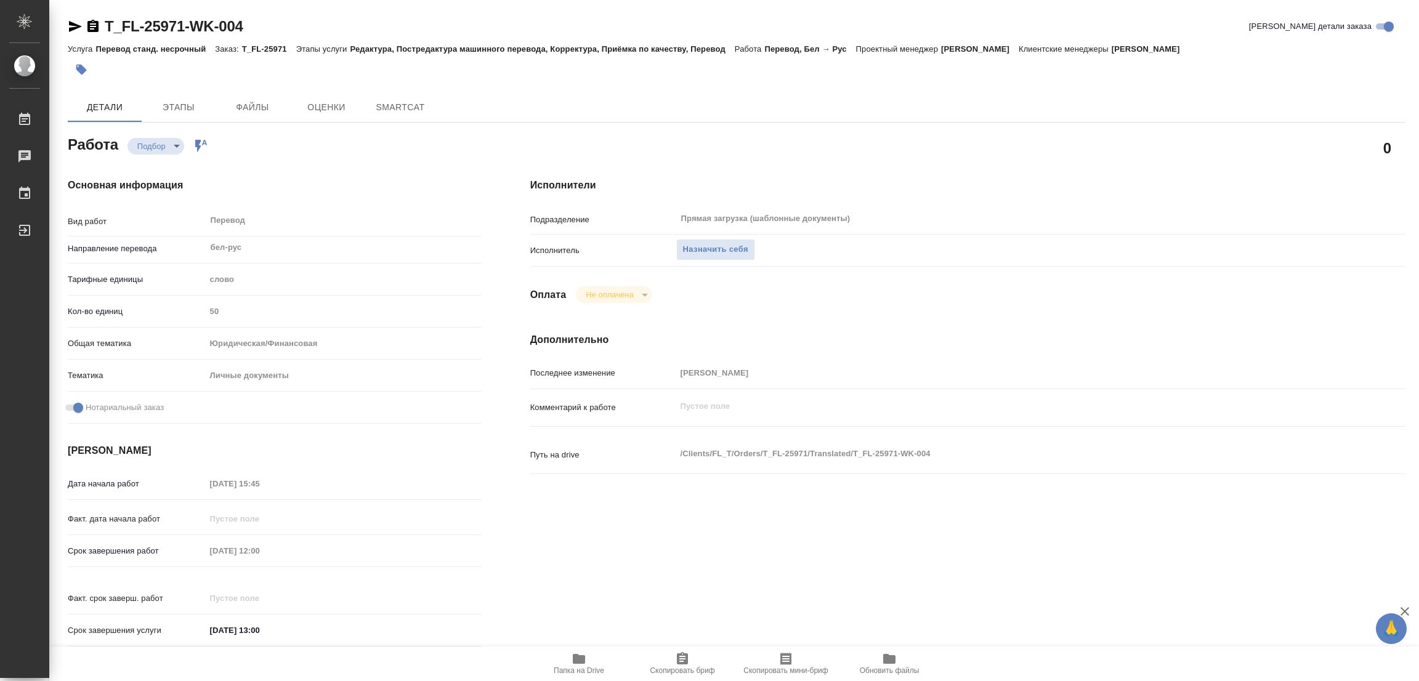
type textarea "x"
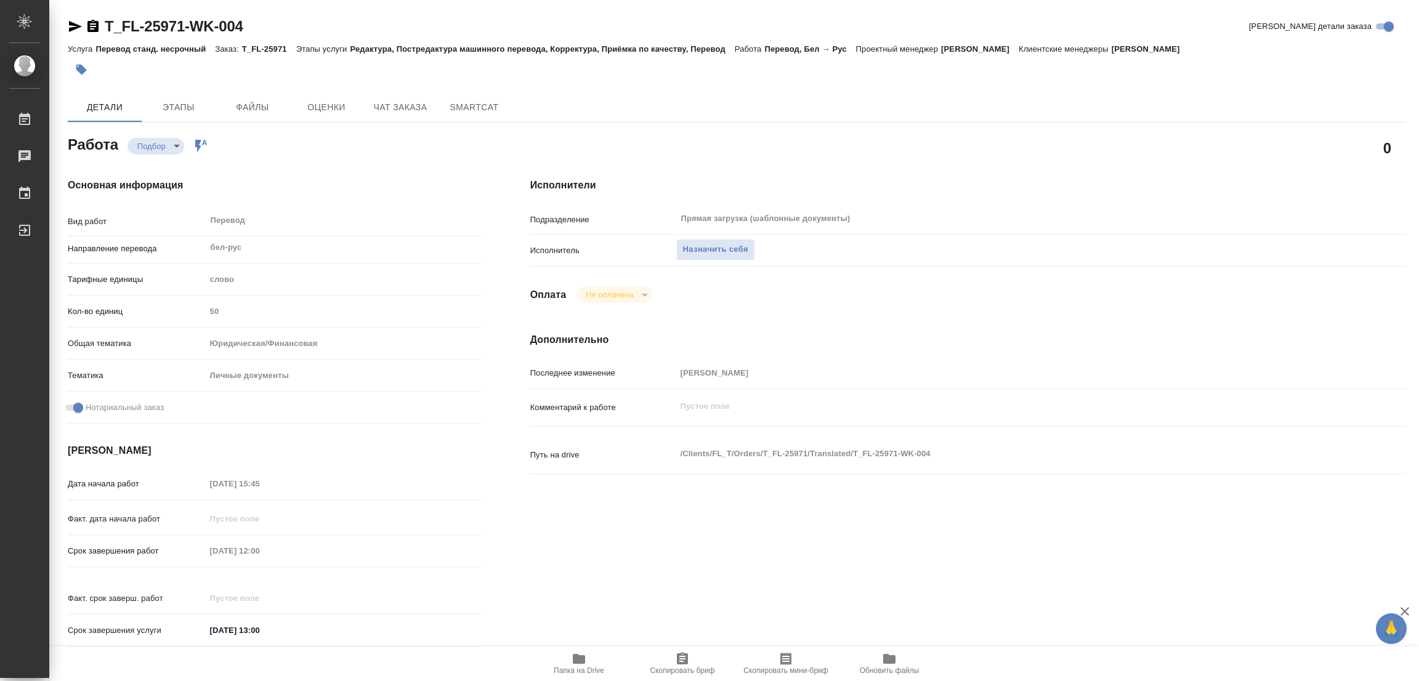
type textarea "x"
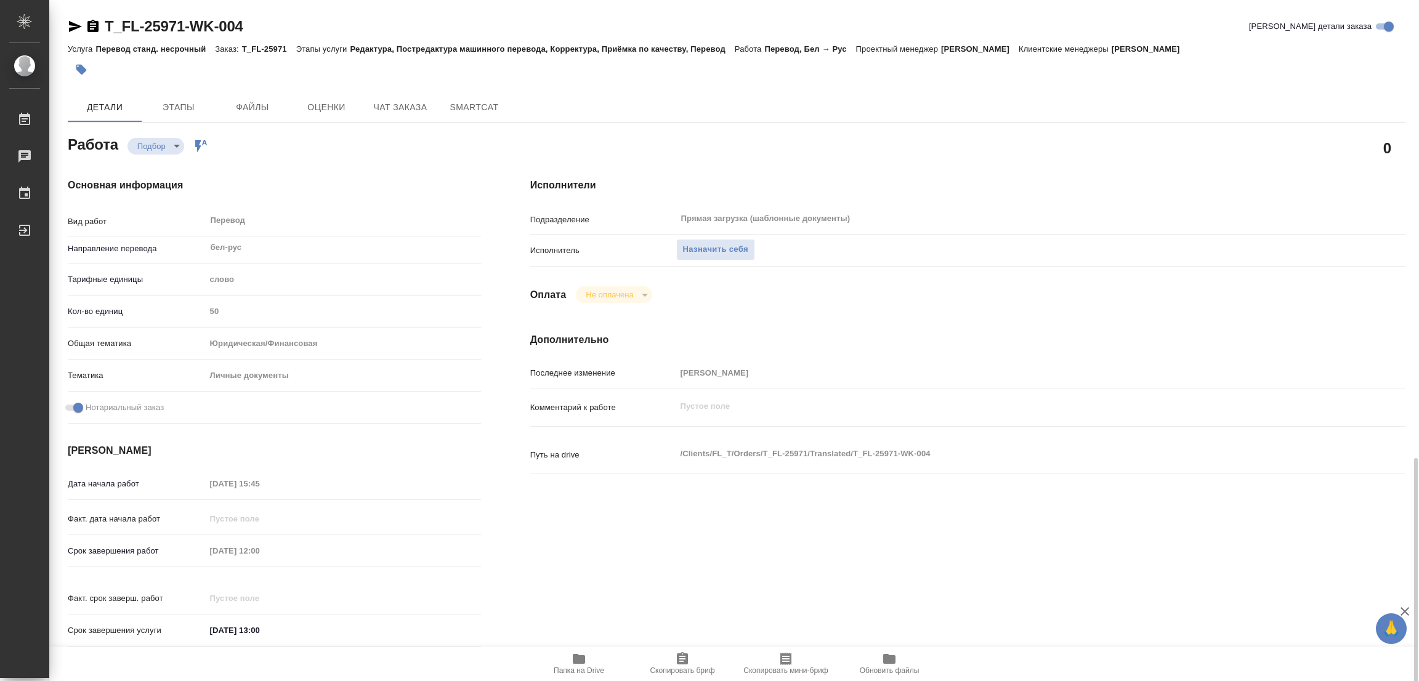
type textarea "x"
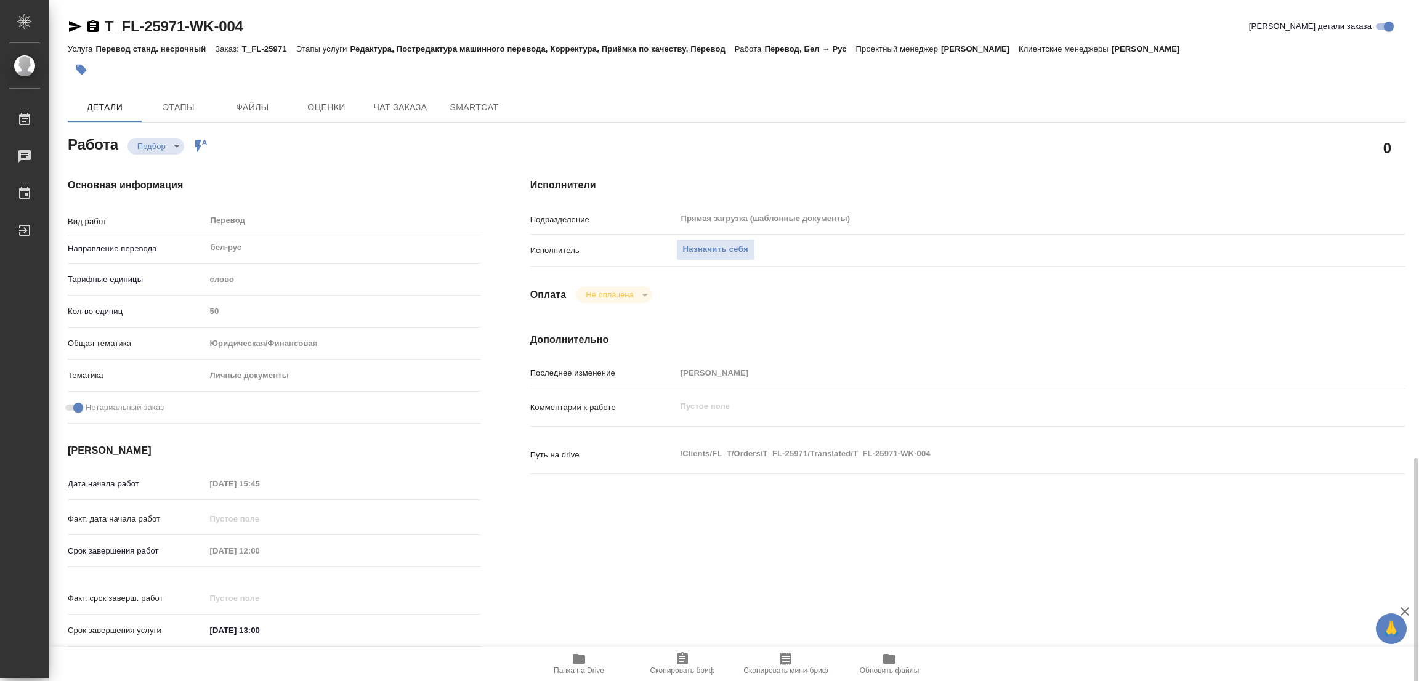
scroll to position [277, 0]
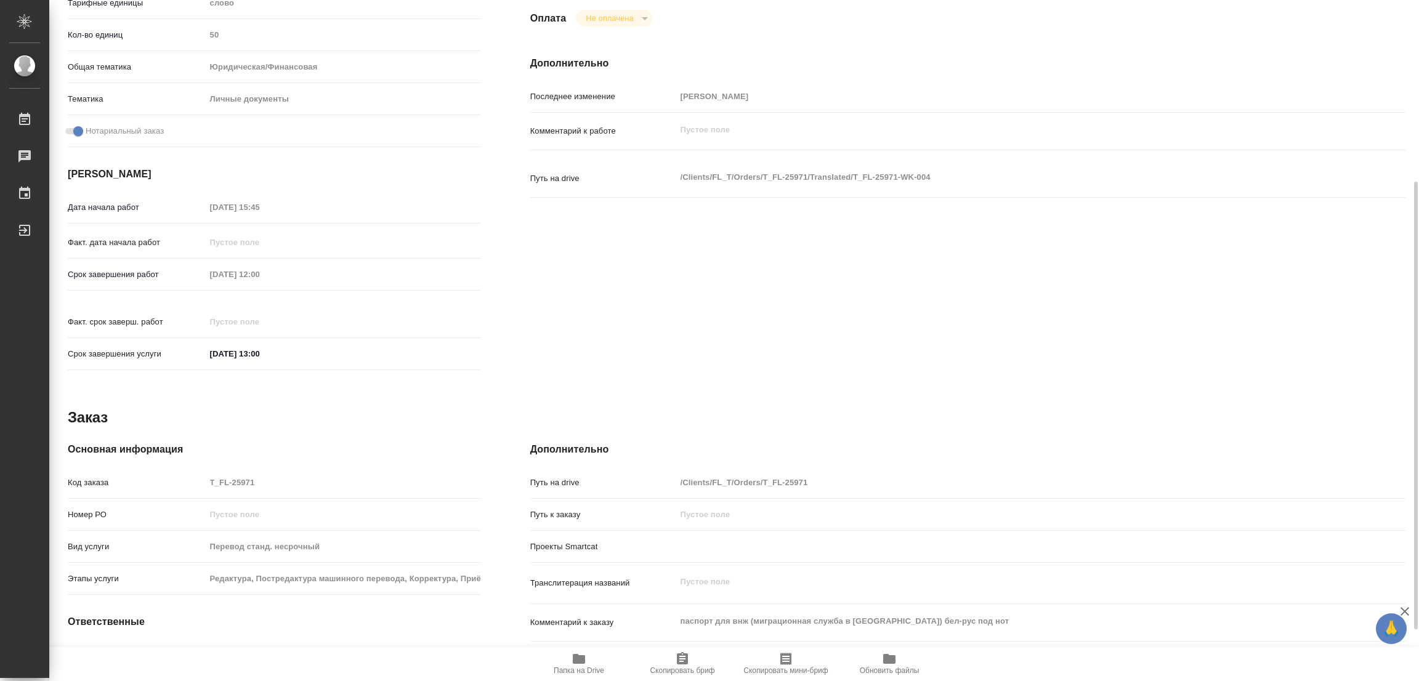
type textarea "x"
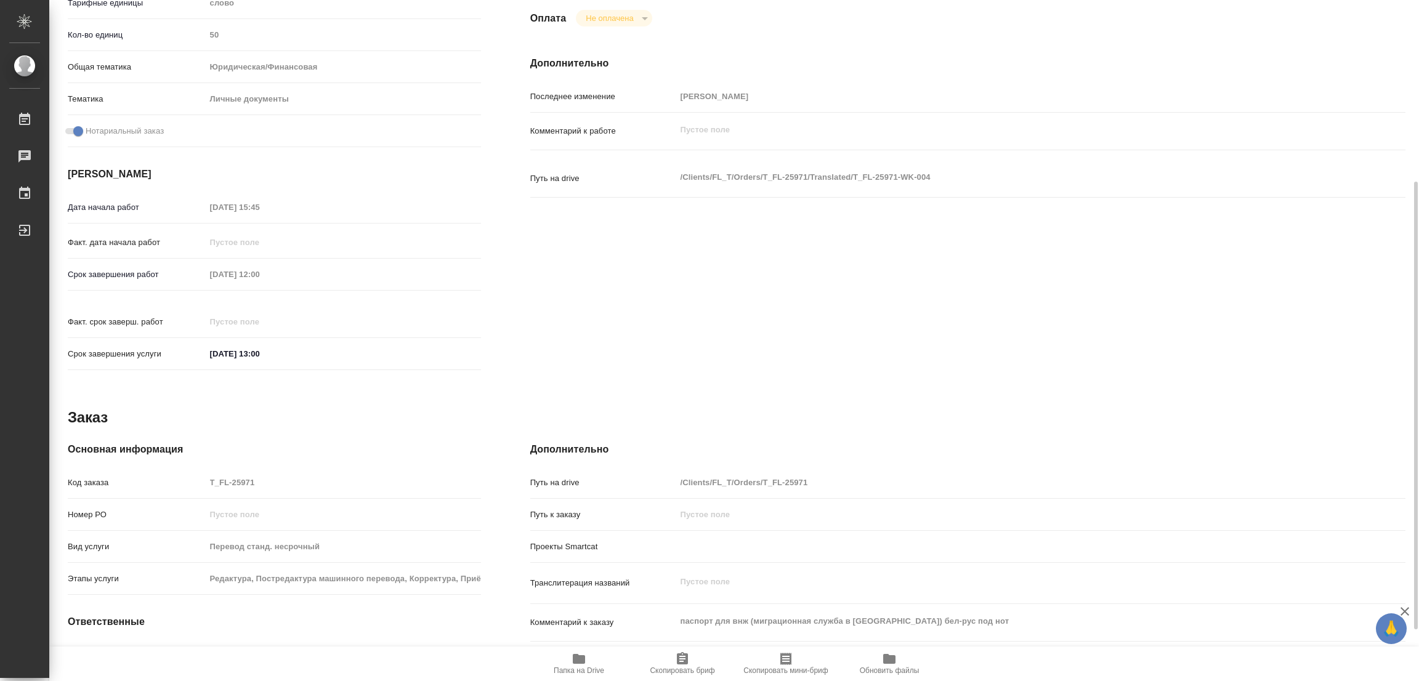
click at [991, 408] on div "Заказ" at bounding box center [737, 418] width 1338 height 20
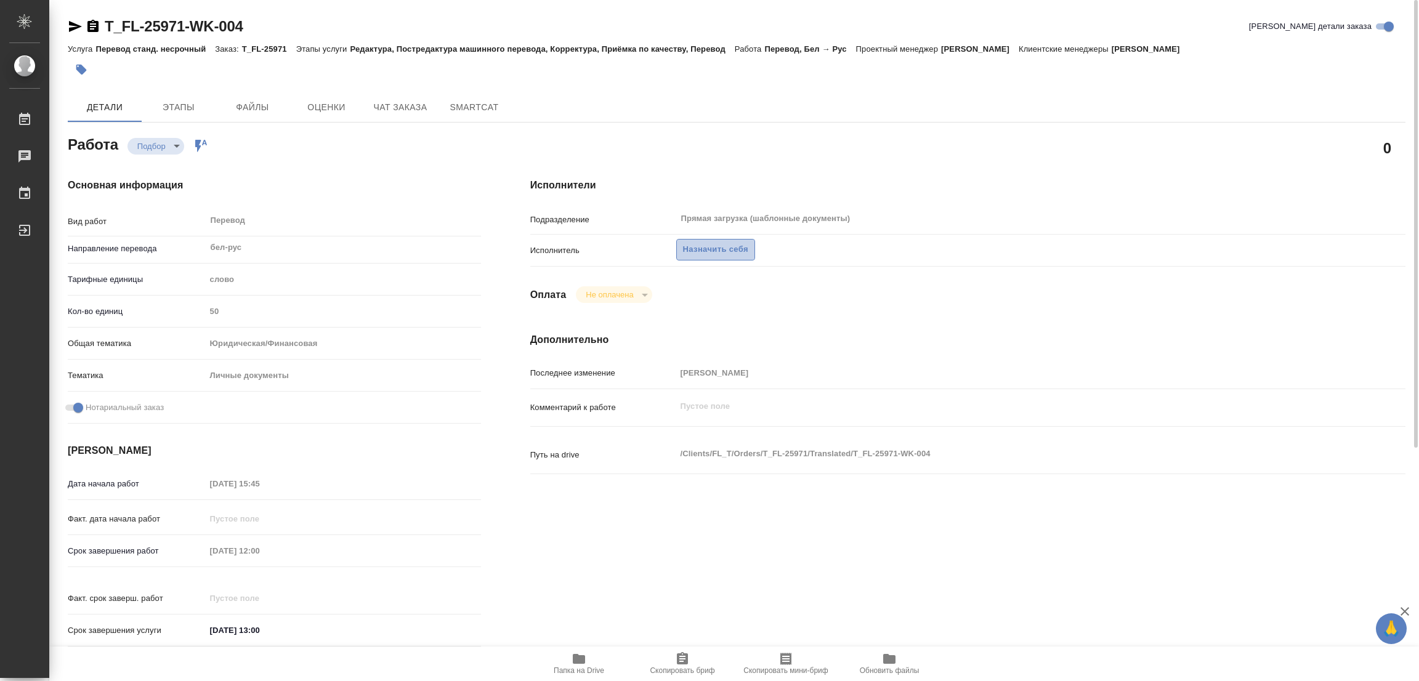
click at [697, 249] on span "Назначить себя" at bounding box center [715, 250] width 65 height 14
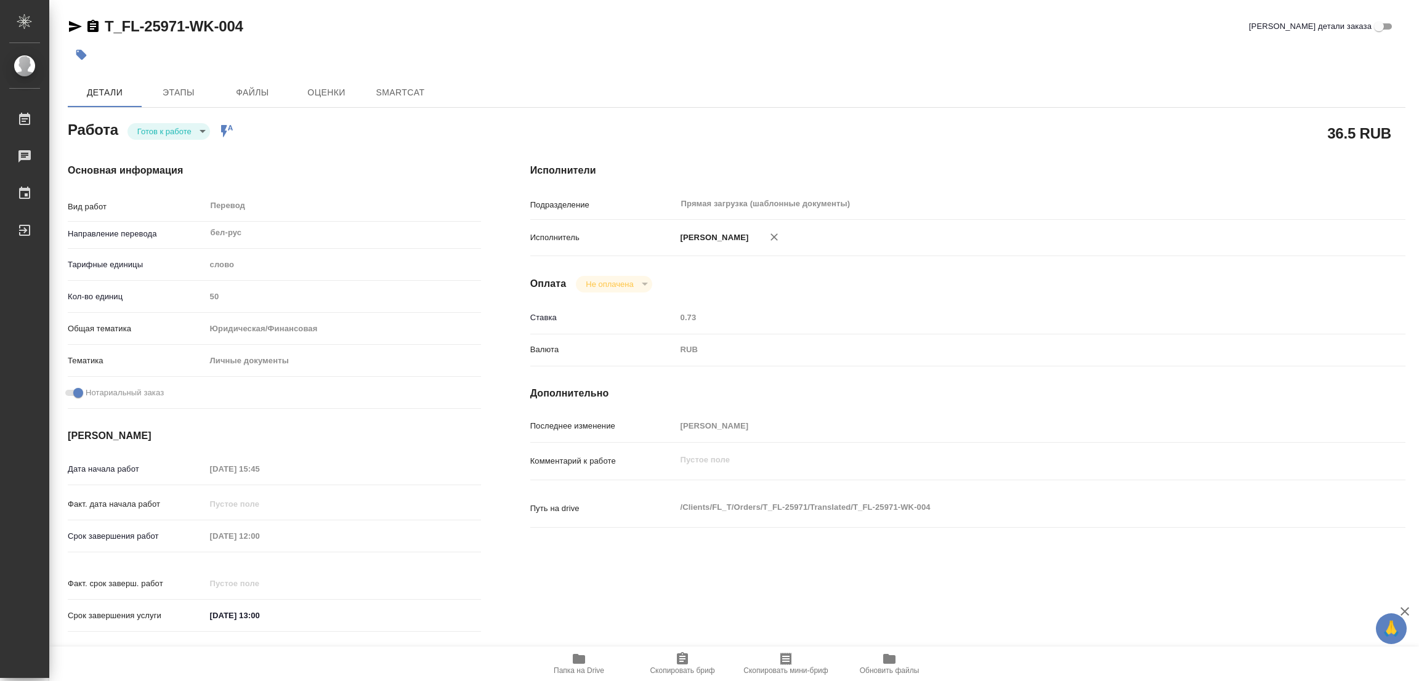
type textarea "x"
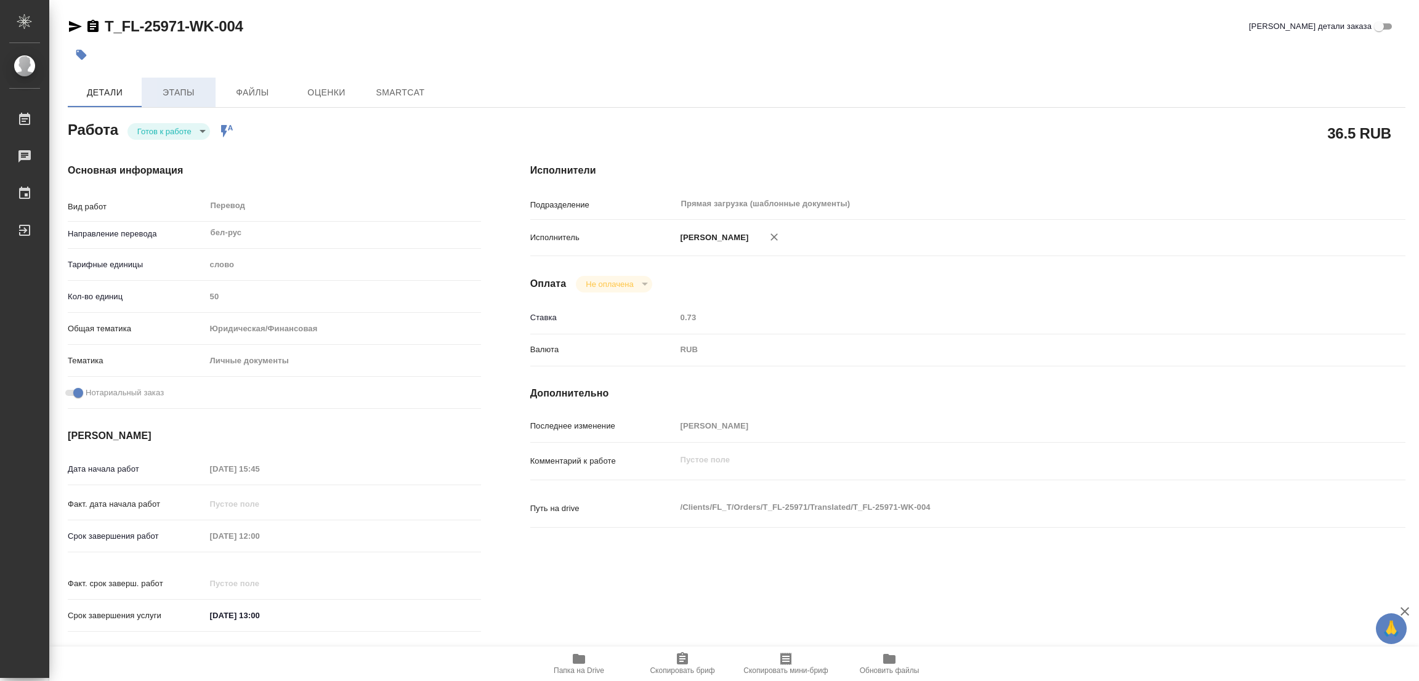
type textarea "x"
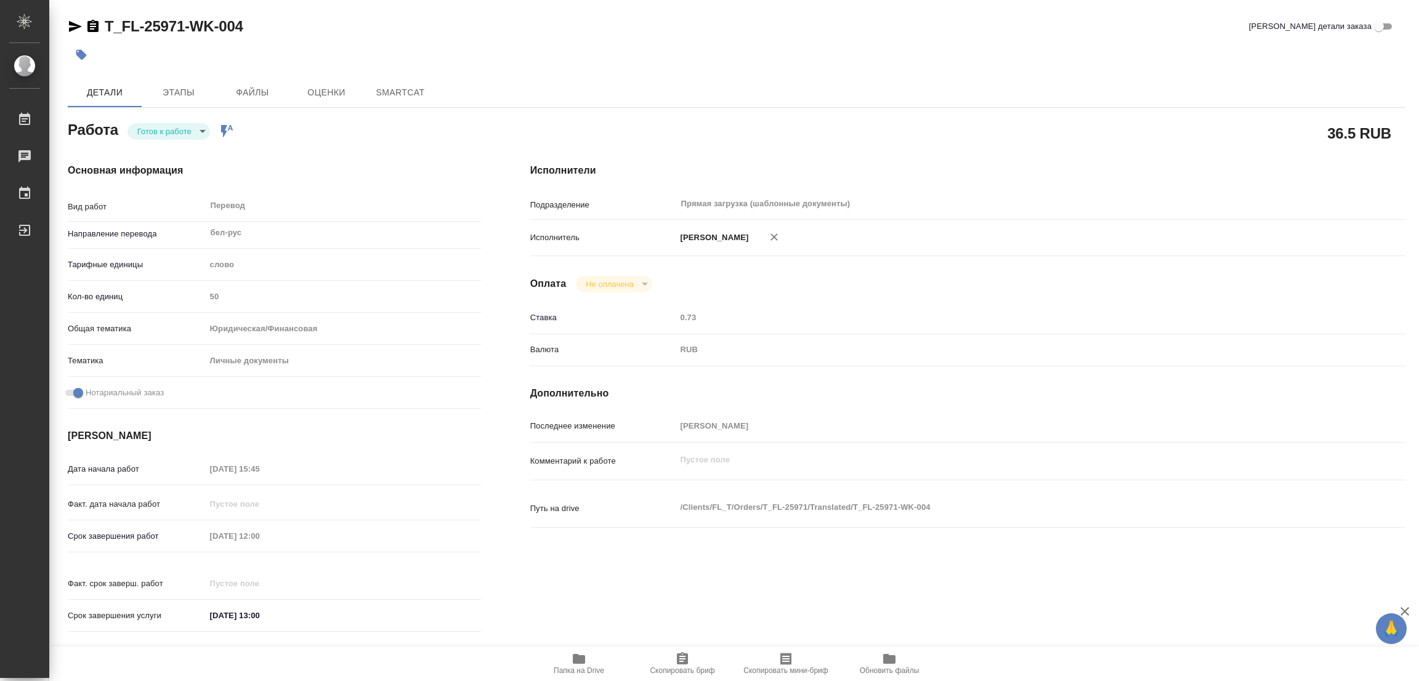
type textarea "x"
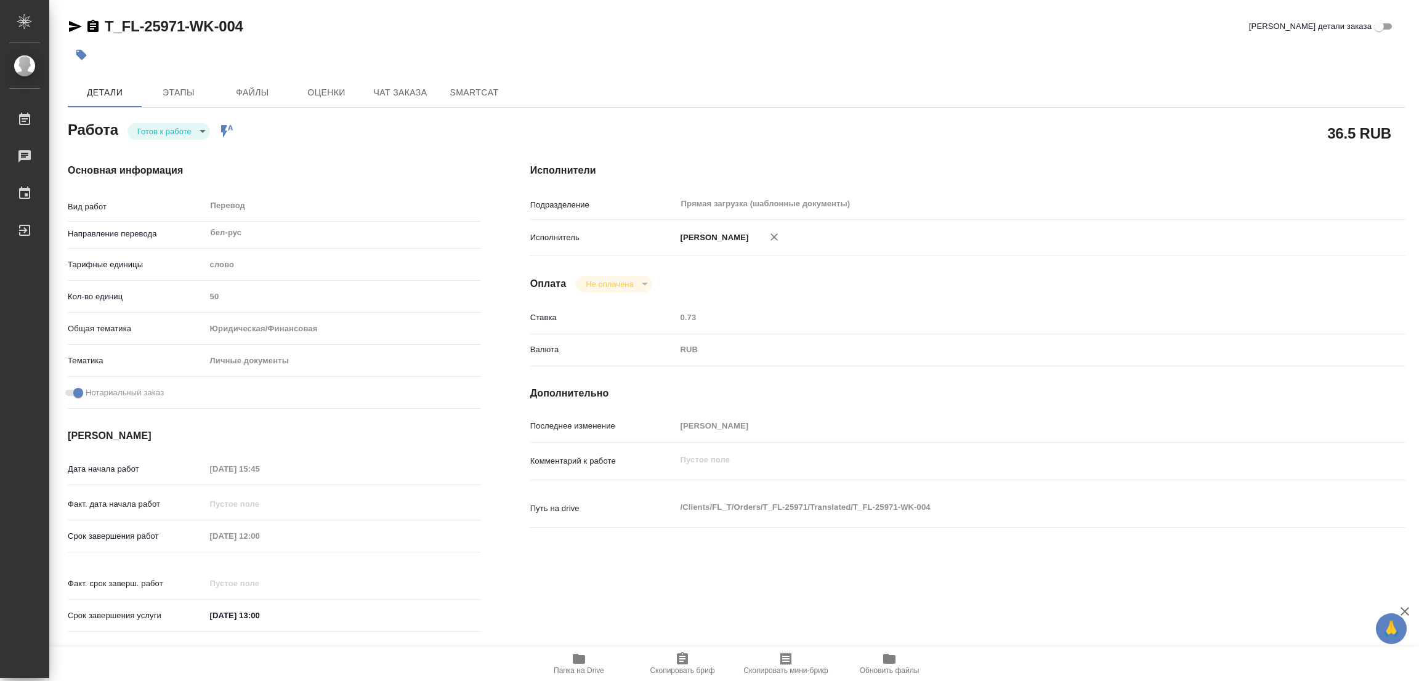
type textarea "x"
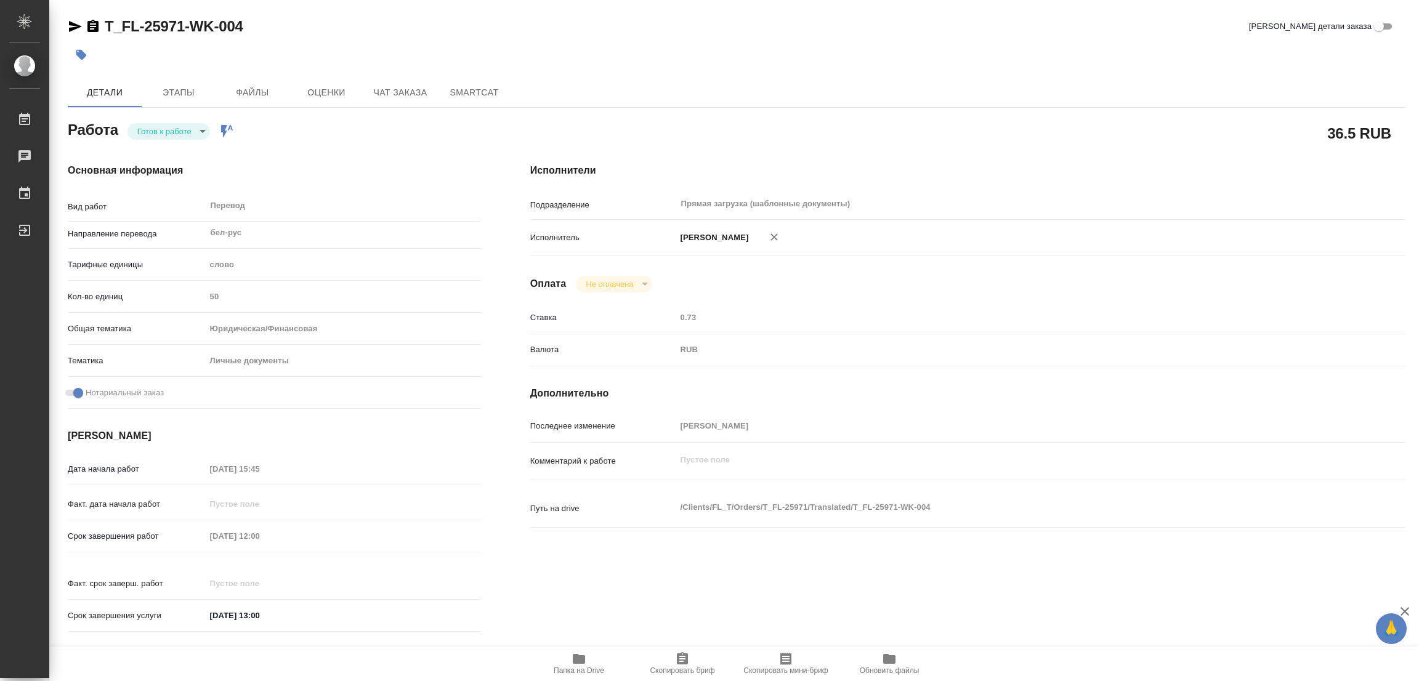
type textarea "x"
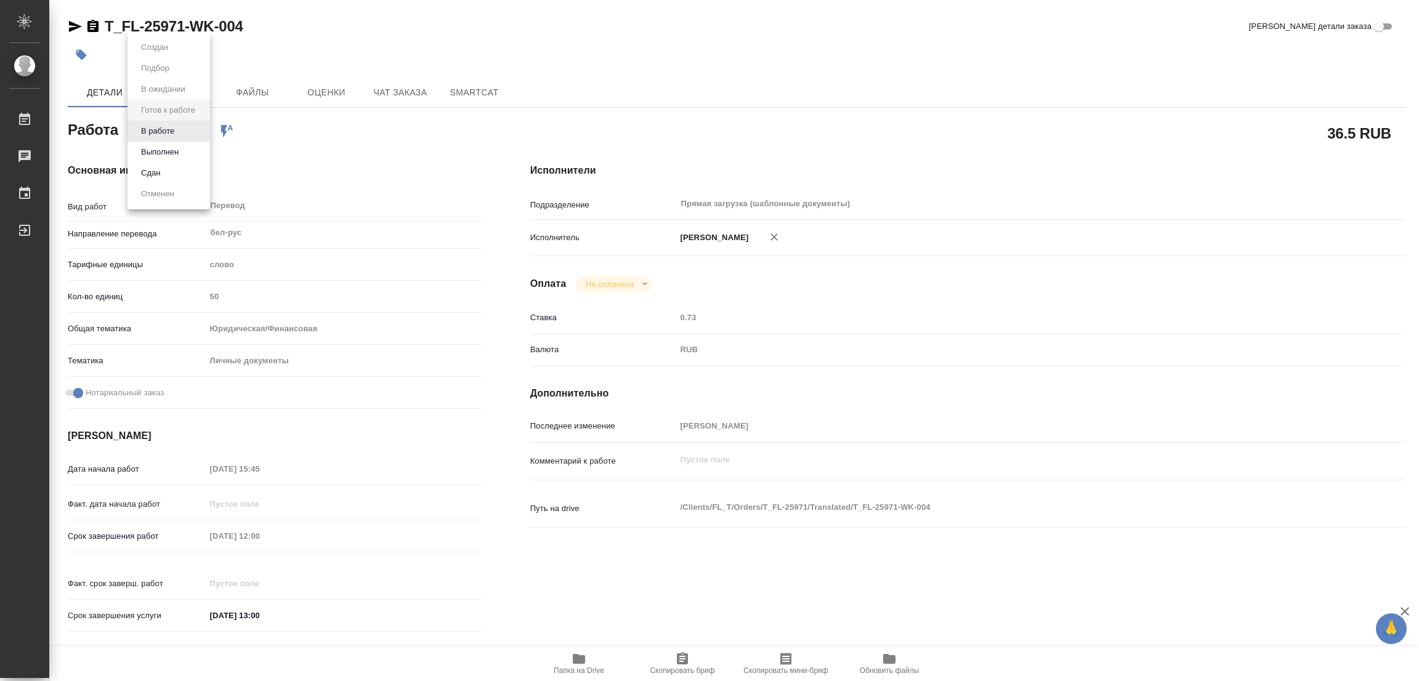
click at [148, 126] on body "🙏 .cls-1 fill:#fff; AWATERA [PERSON_NAME] Работы Чаты График Выйти T_FL-25971-W…" at bounding box center [709, 340] width 1419 height 681
type textarea "x"
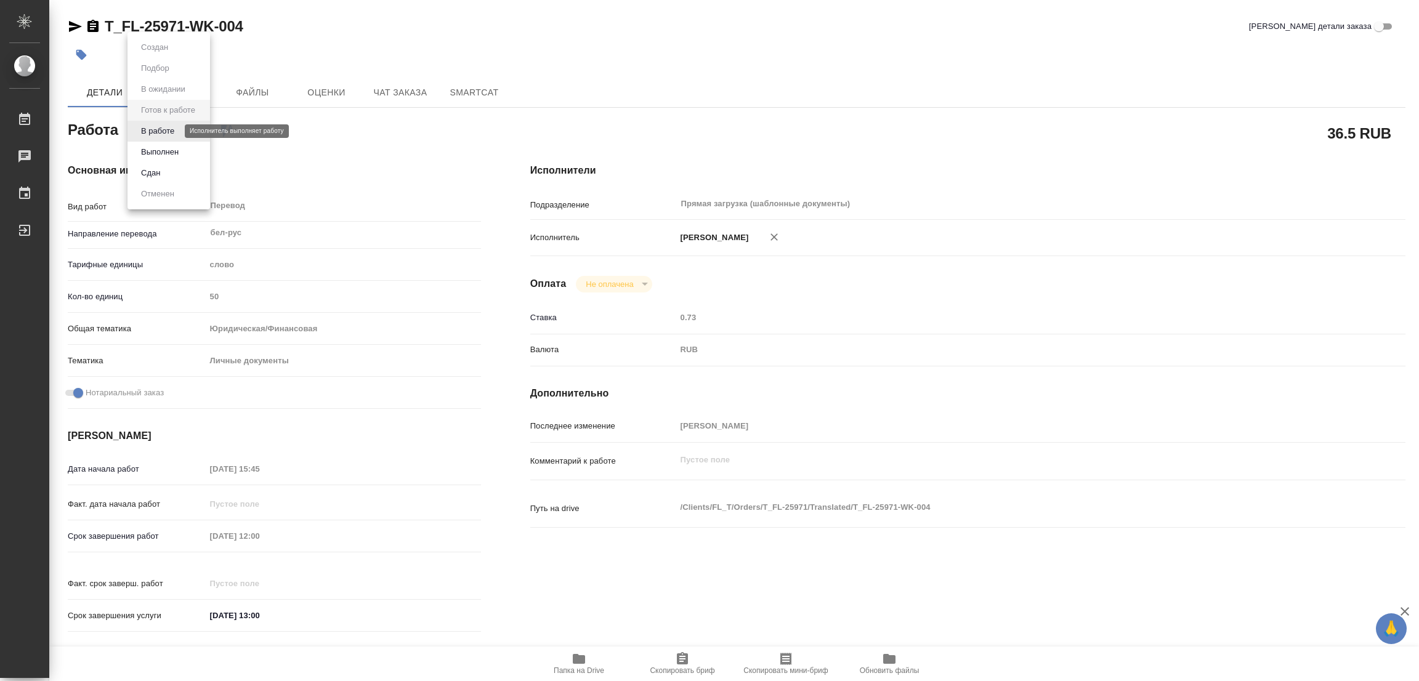
type textarea "x"
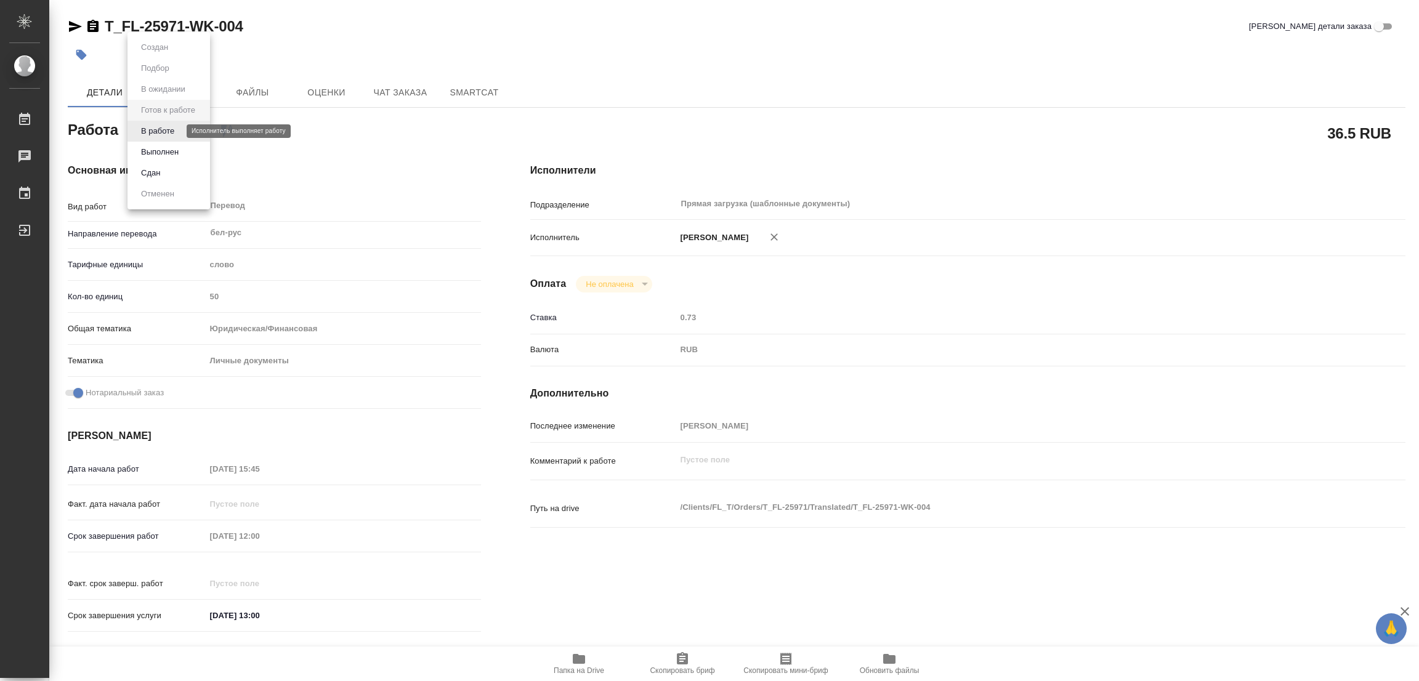
type textarea "x"
click at [148, 126] on button "В работе" at bounding box center [157, 131] width 41 height 14
type textarea "x"
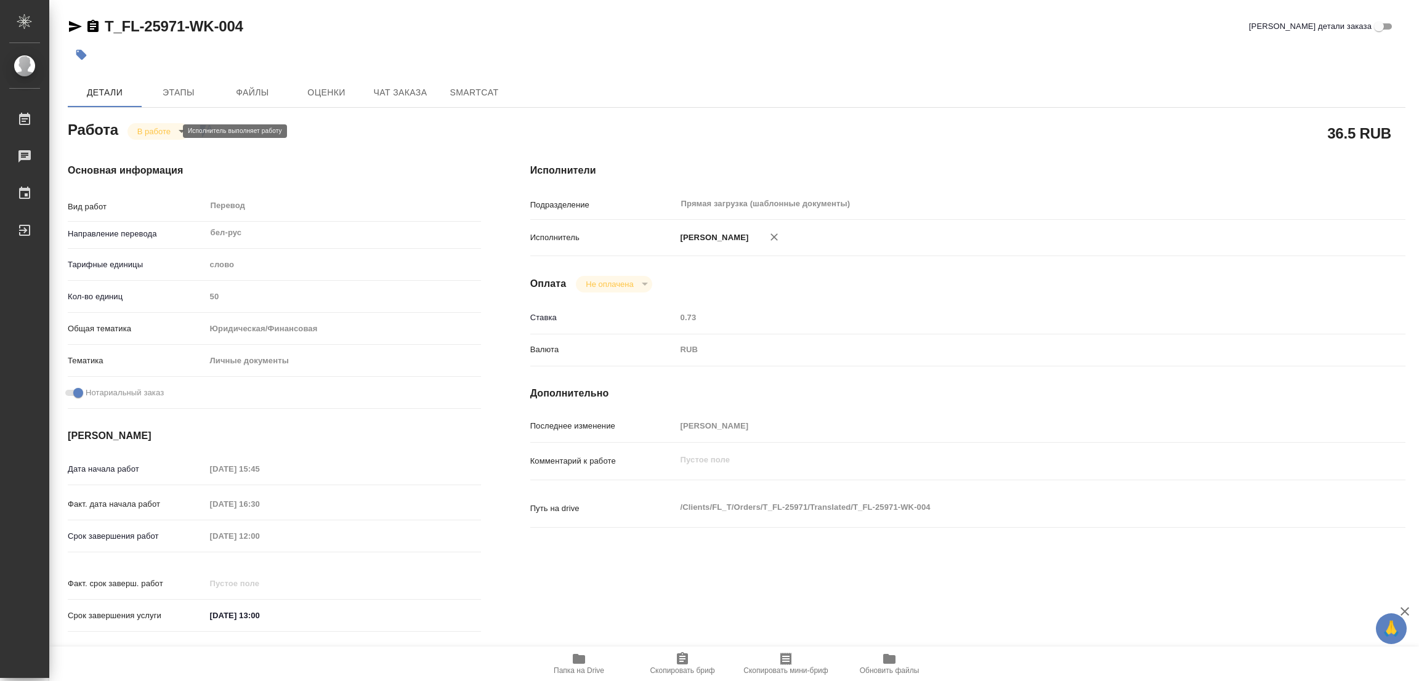
type textarea "x"
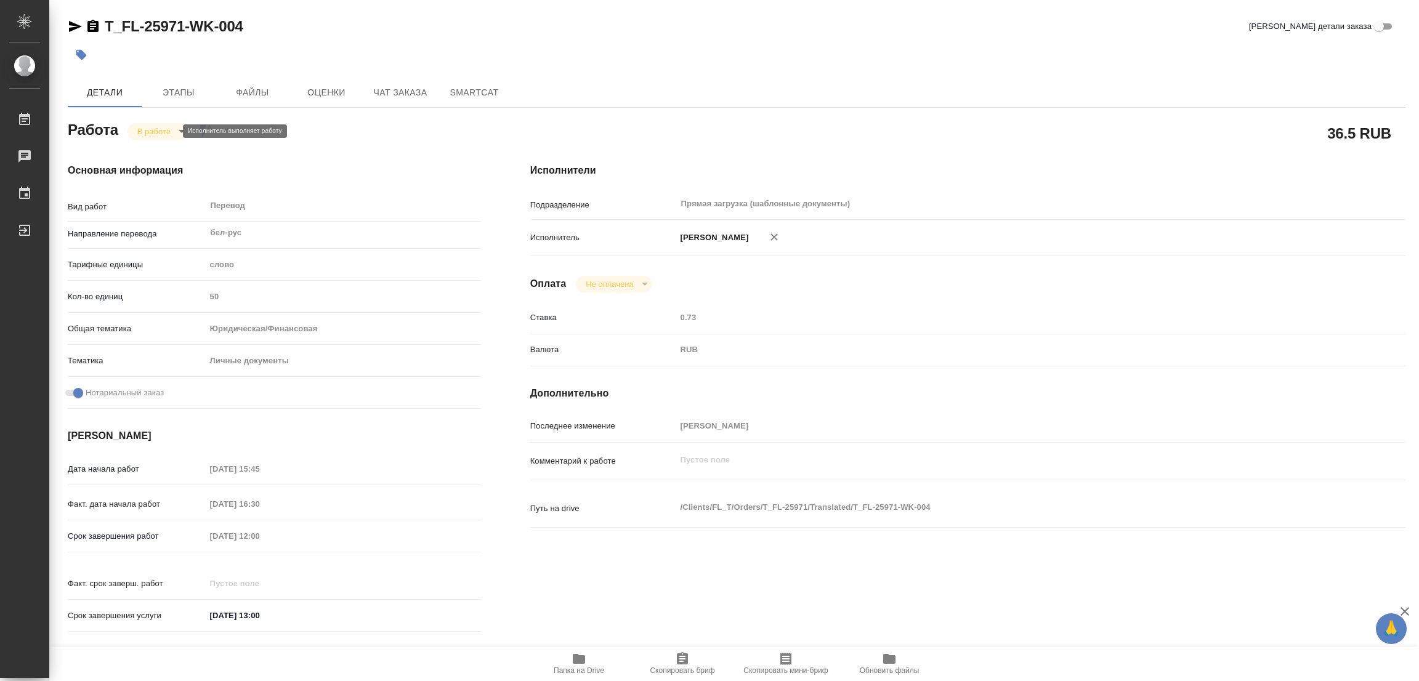
type textarea "x"
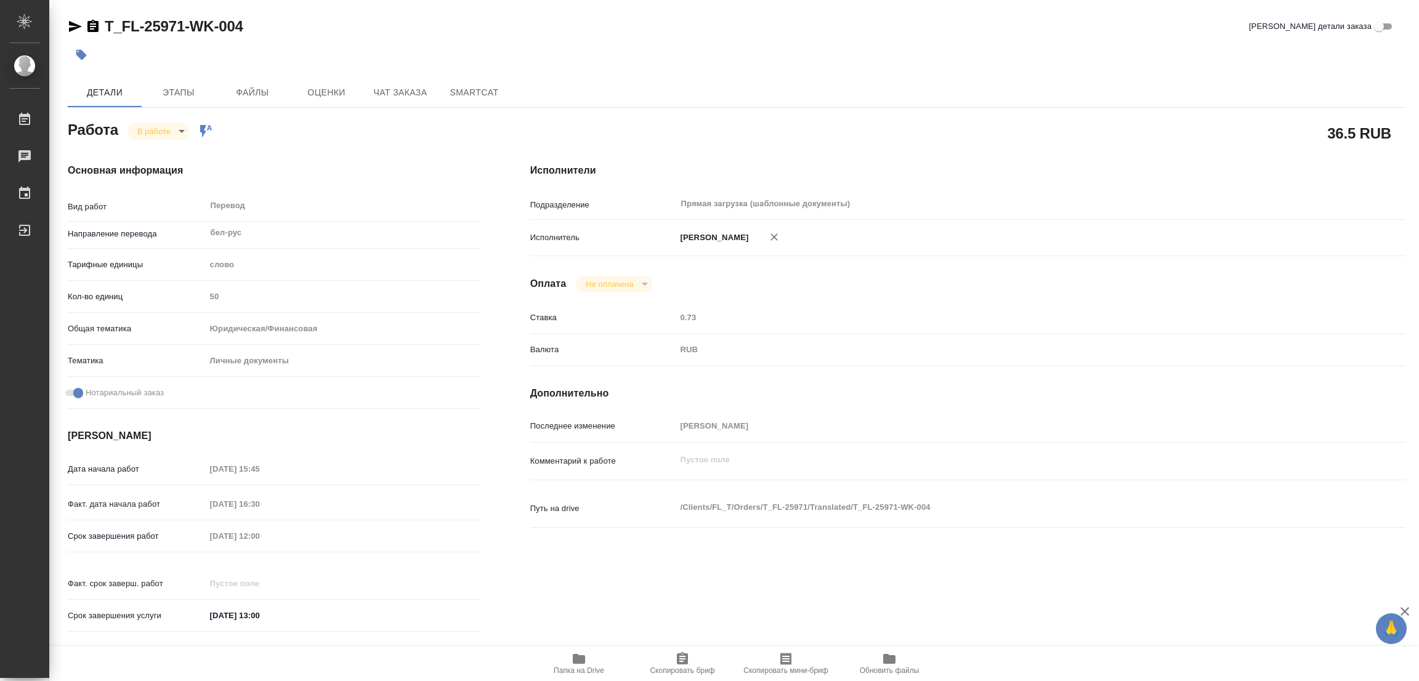
type textarea "x"
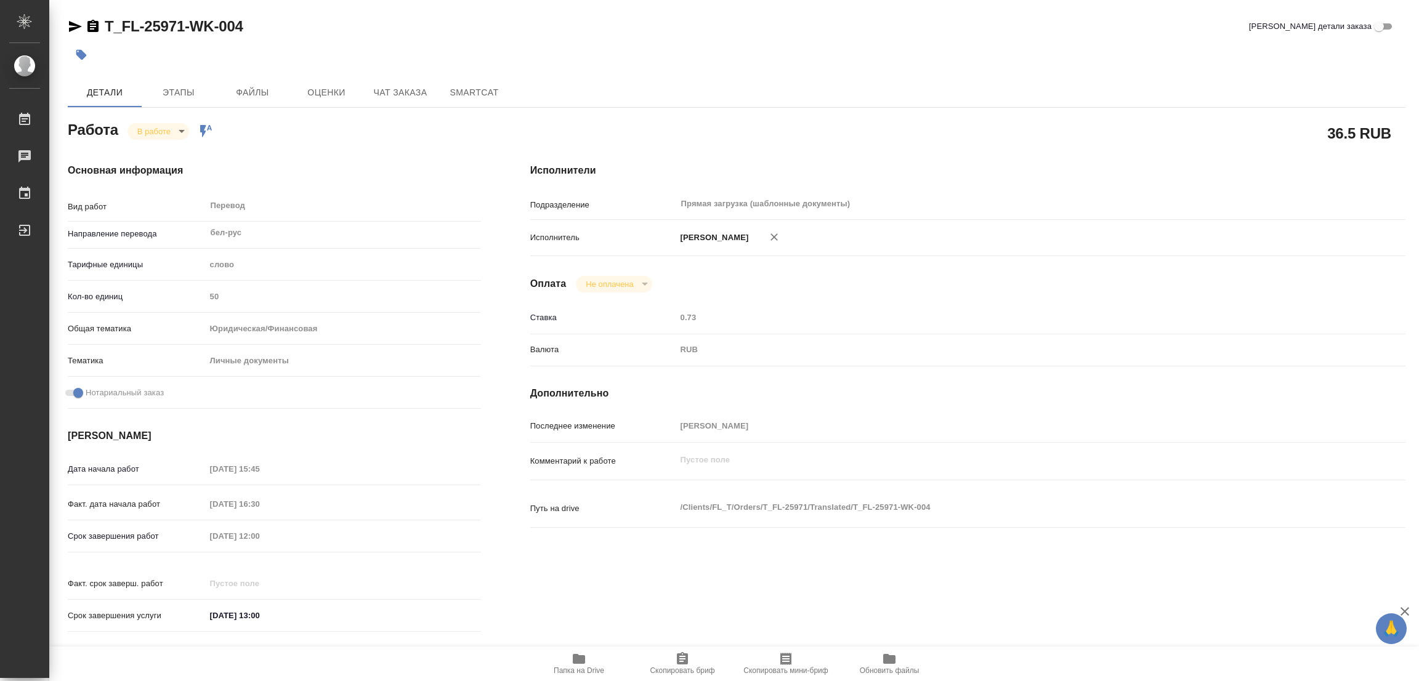
type textarea "x"
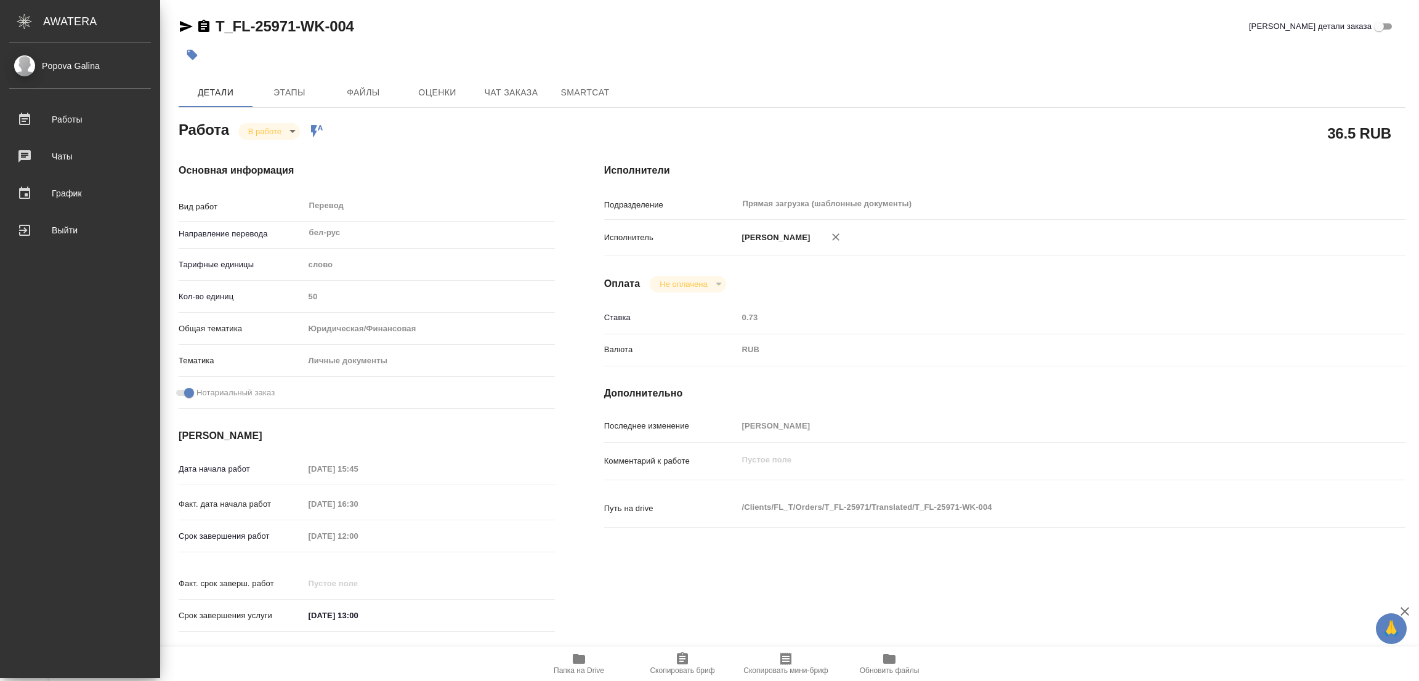
type textarea "x"
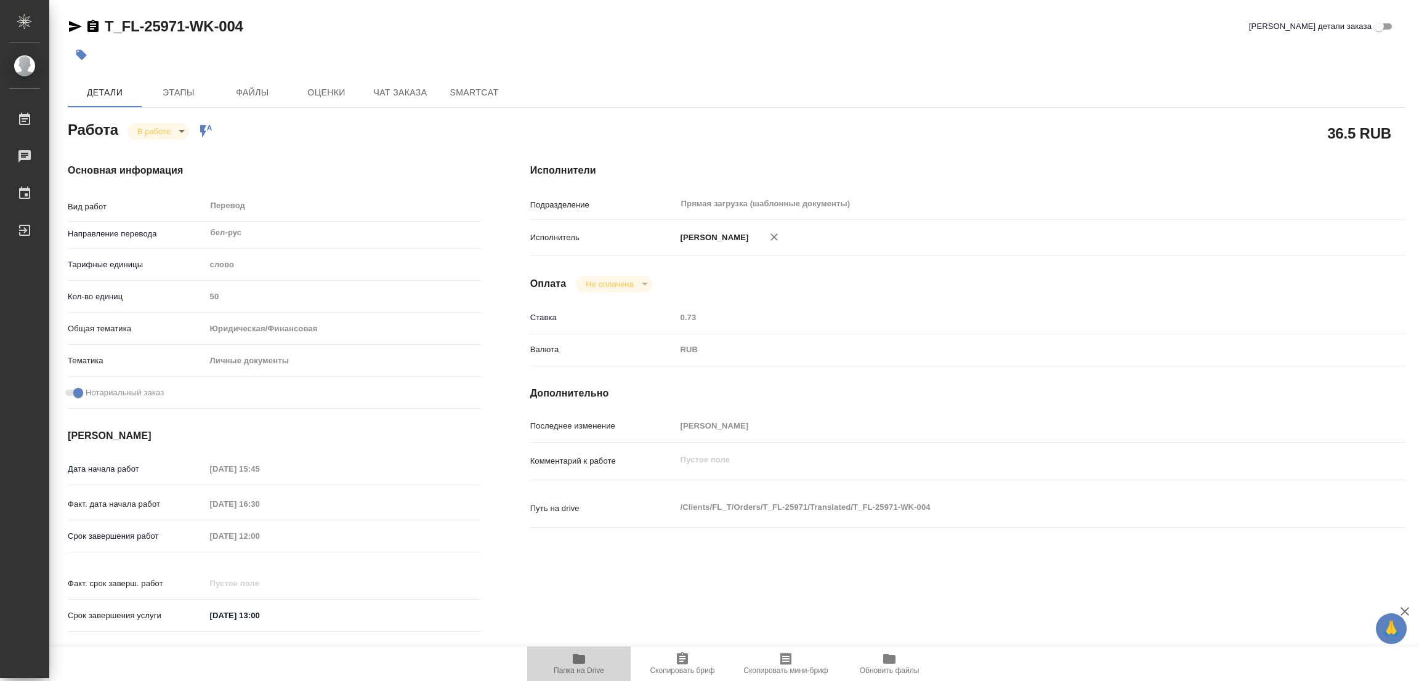
click at [574, 664] on icon "button" at bounding box center [579, 659] width 12 height 10
drag, startPoint x: 106, startPoint y: 12, endPoint x: 184, endPoint y: 36, distance: 82.0
click at [184, 36] on div "T_FL-25971-WK-004 Кратко детали заказа Детали Этапы Файлы Оценки Чат заказа Sma…" at bounding box center [737, 517] width 1352 height 1034
copy link "T_FL-25971"
click at [675, 669] on span "Скопировать бриф" at bounding box center [682, 671] width 65 height 9
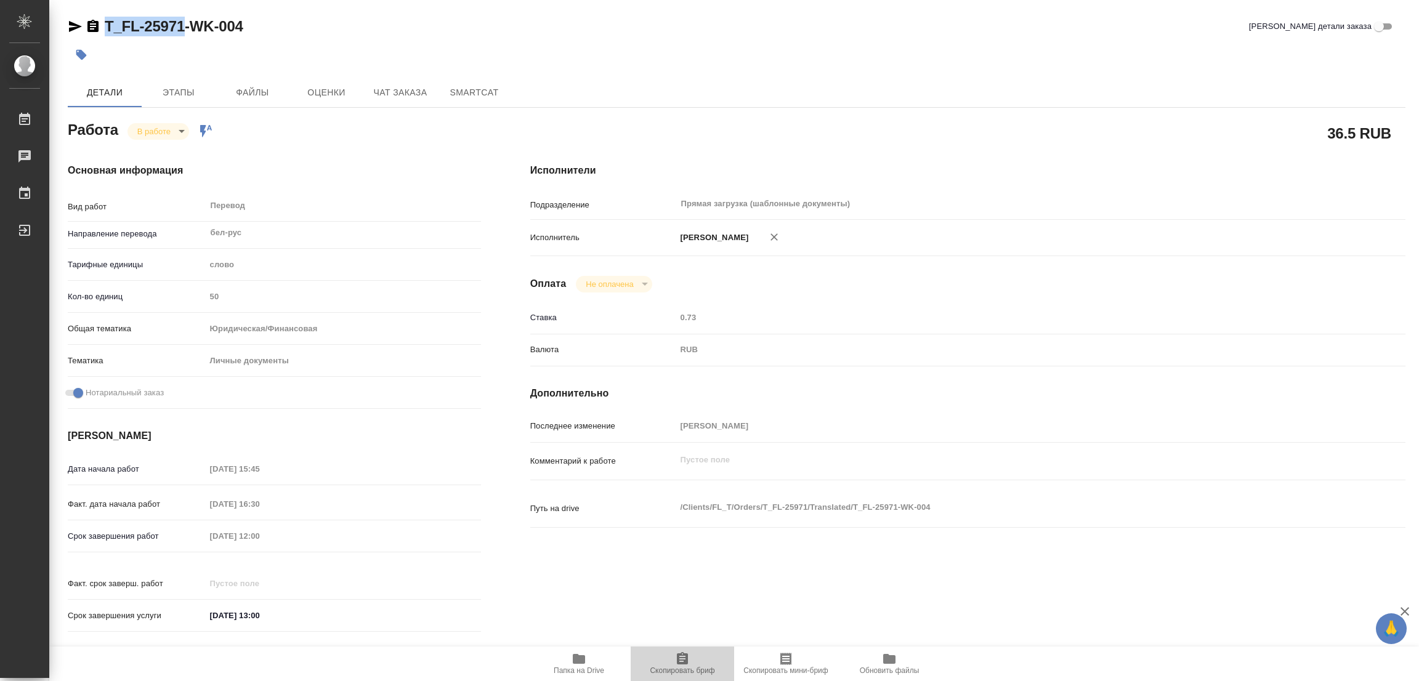
copy link "T_FL-25971"
click at [145, 530] on div "Срок завершения работ 08.10.2025 12:00" at bounding box center [274, 537] width 413 height 22
drag, startPoint x: 304, startPoint y: 217, endPoint x: 306, endPoint y: 208, distance: 9.3
click at [304, 217] on div "Перевод x ​" at bounding box center [339, 207] width 266 height 28
type textarea "x"
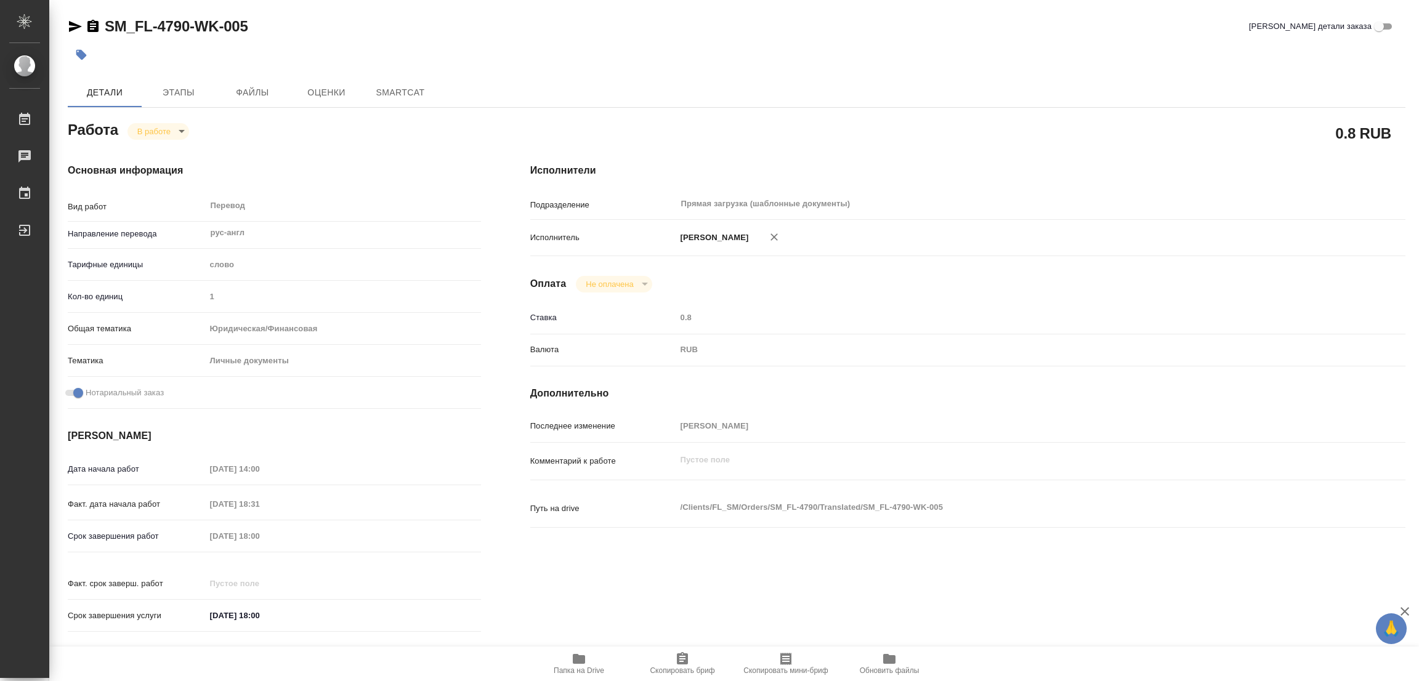
type textarea "x"
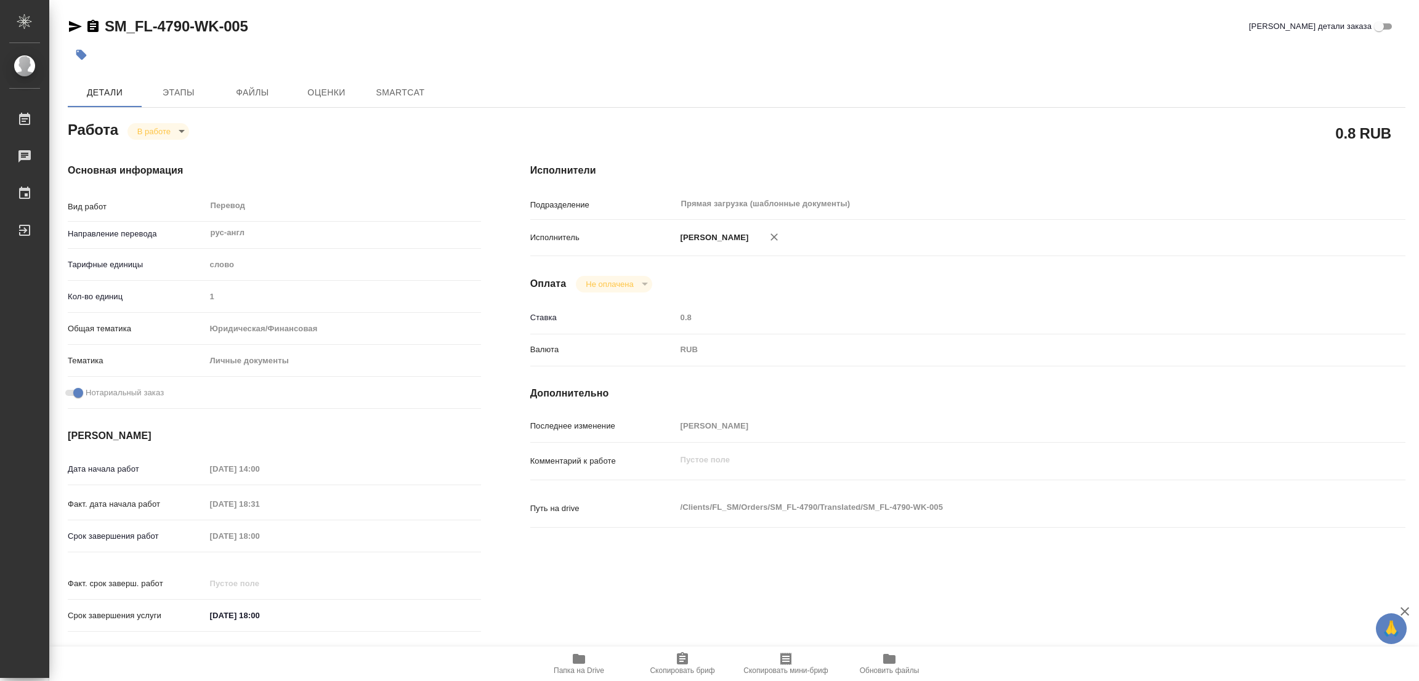
type textarea "x"
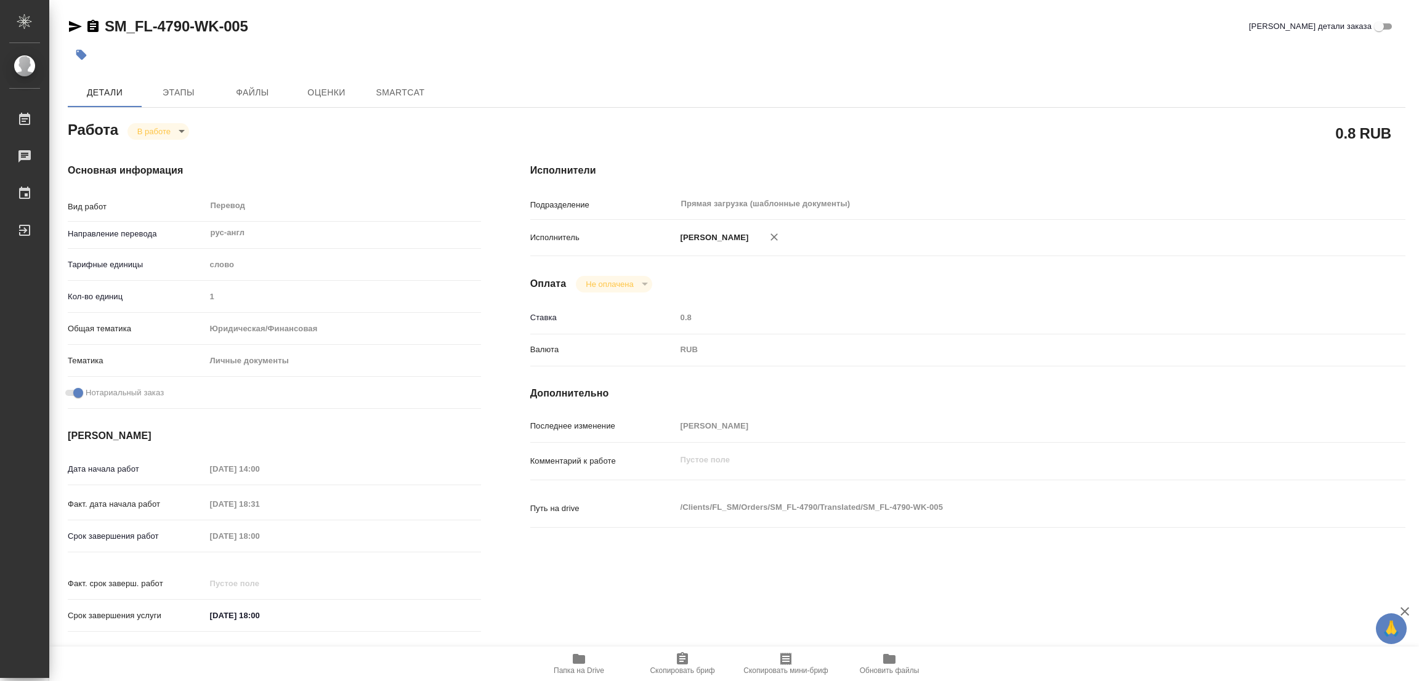
type textarea "x"
click at [564, 656] on span "Папка на Drive" at bounding box center [579, 663] width 89 height 23
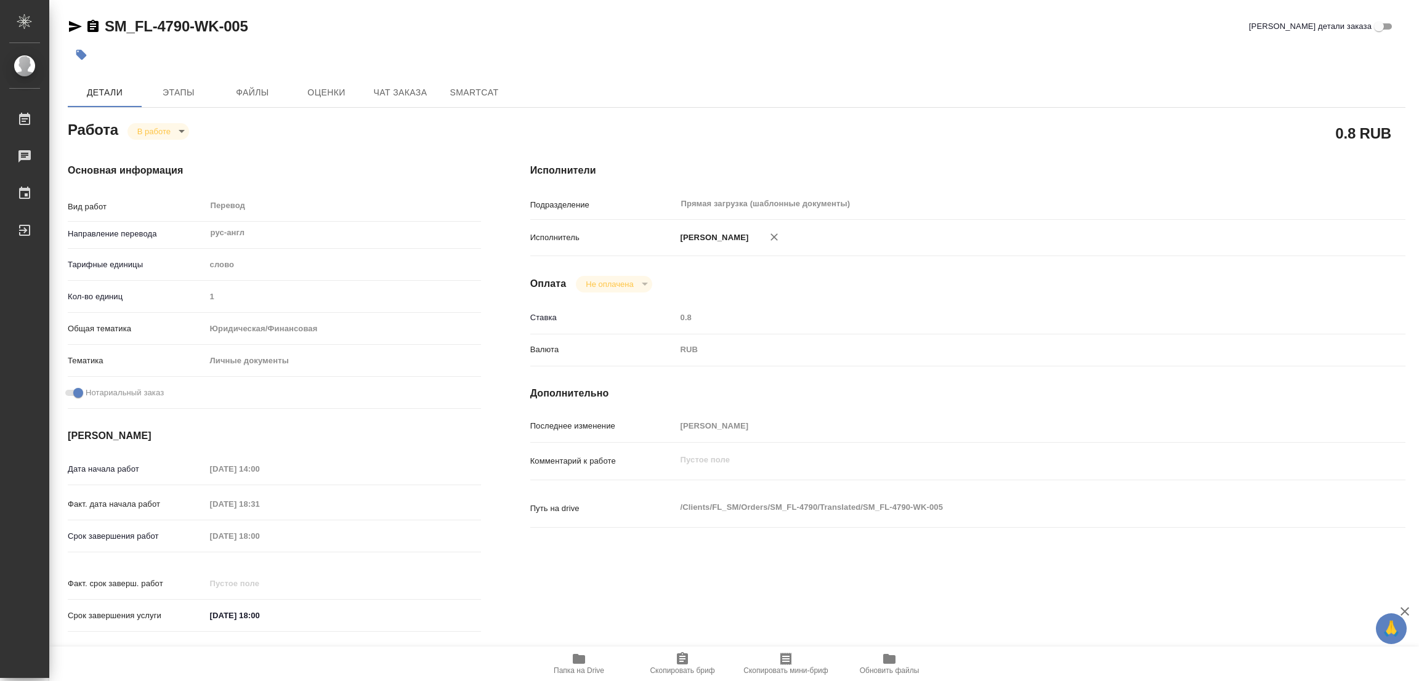
type textarea "x"
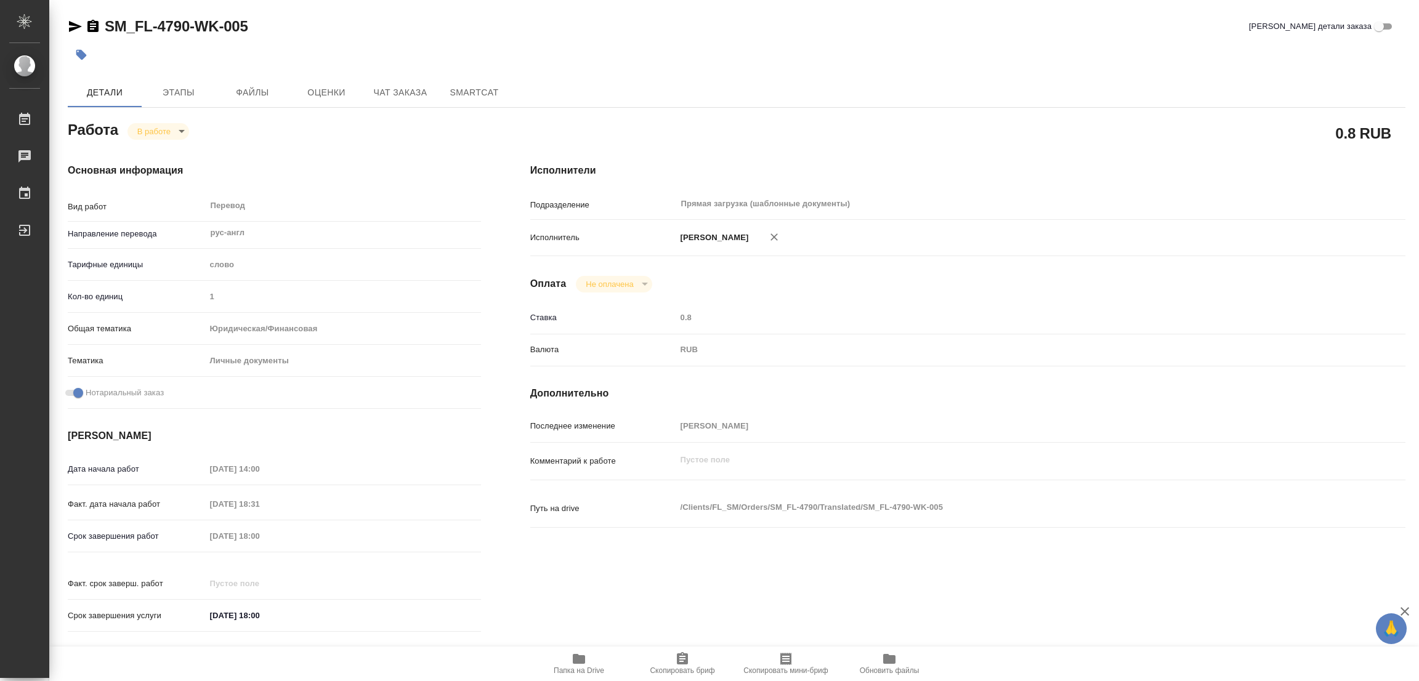
type textarea "x"
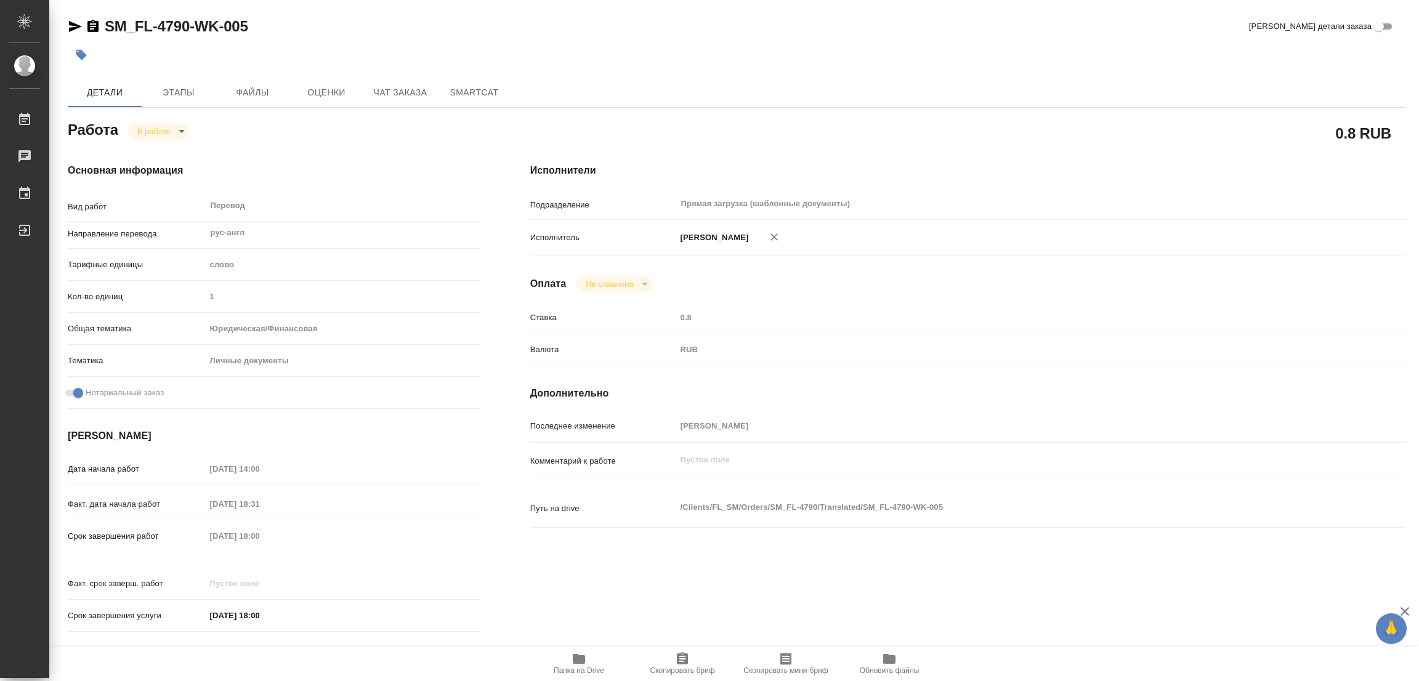
type textarea "x"
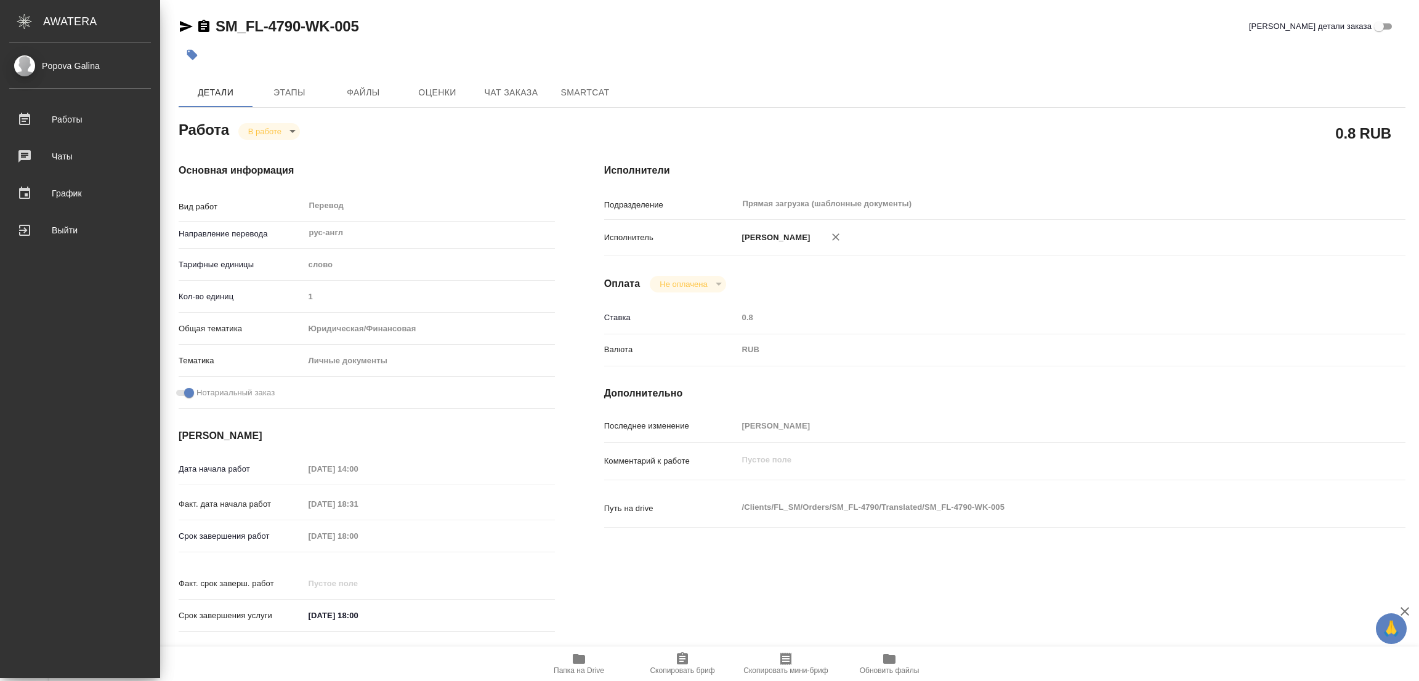
type textarea "x"
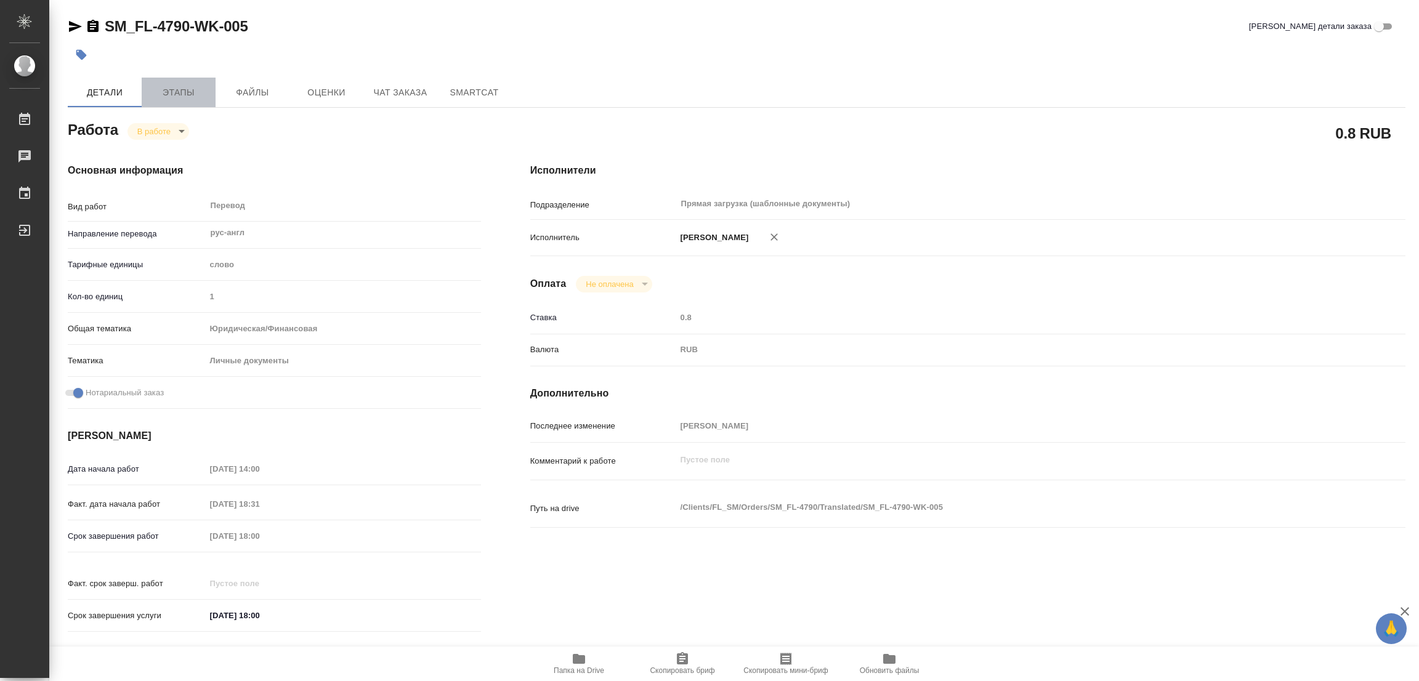
click at [184, 97] on span "Этапы" at bounding box center [178, 92] width 59 height 15
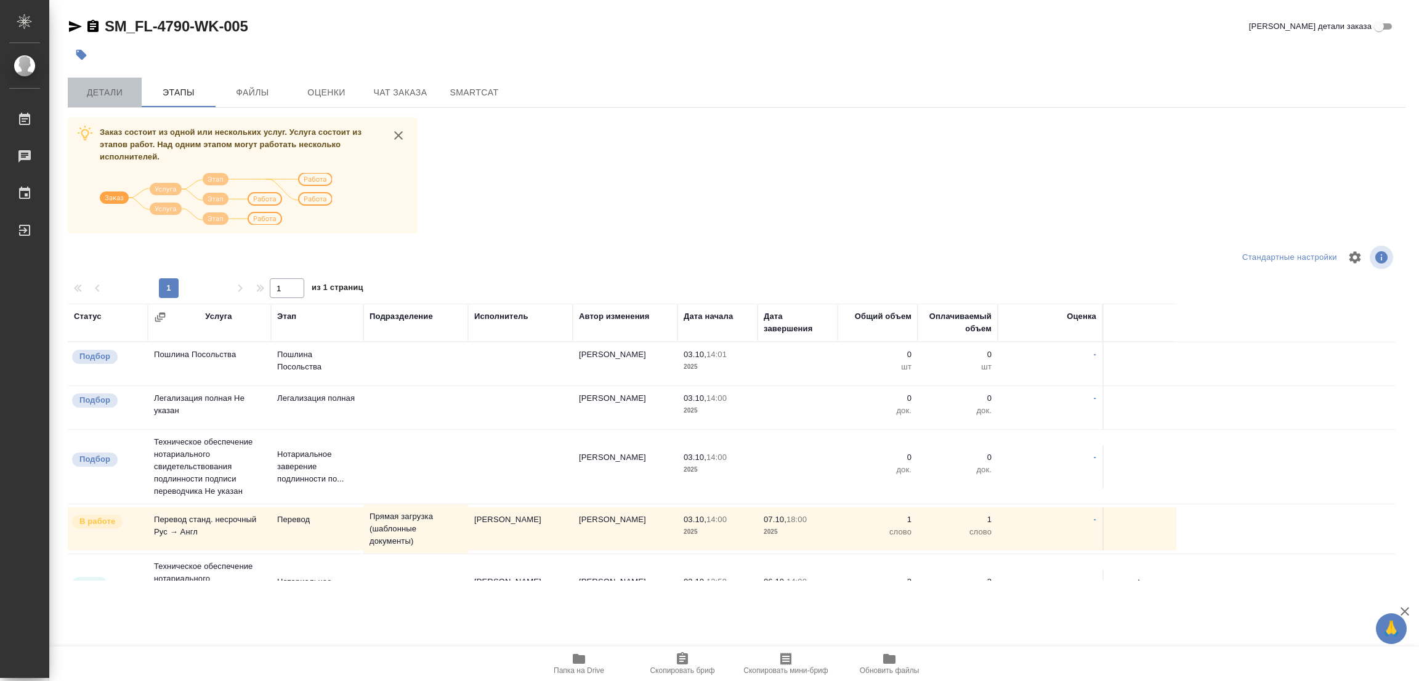
click at [102, 96] on span "Детали" at bounding box center [104, 92] width 59 height 15
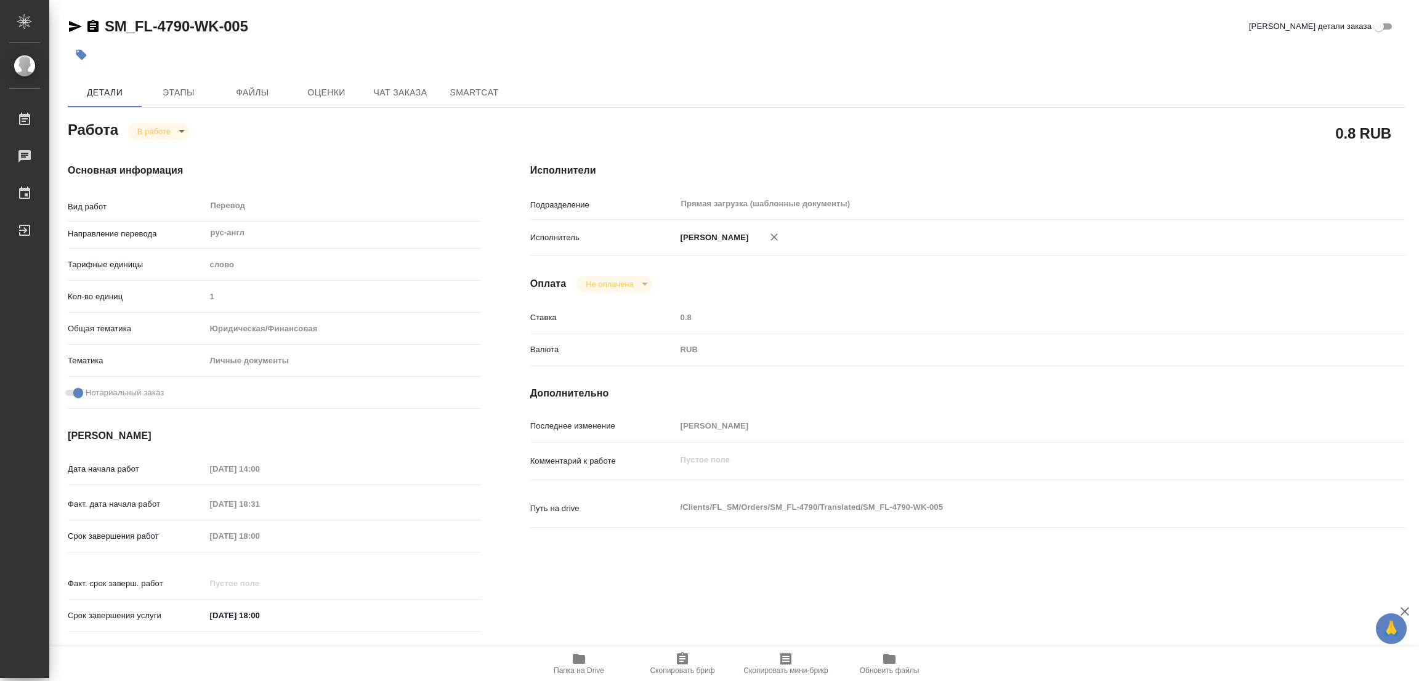
type textarea "x"
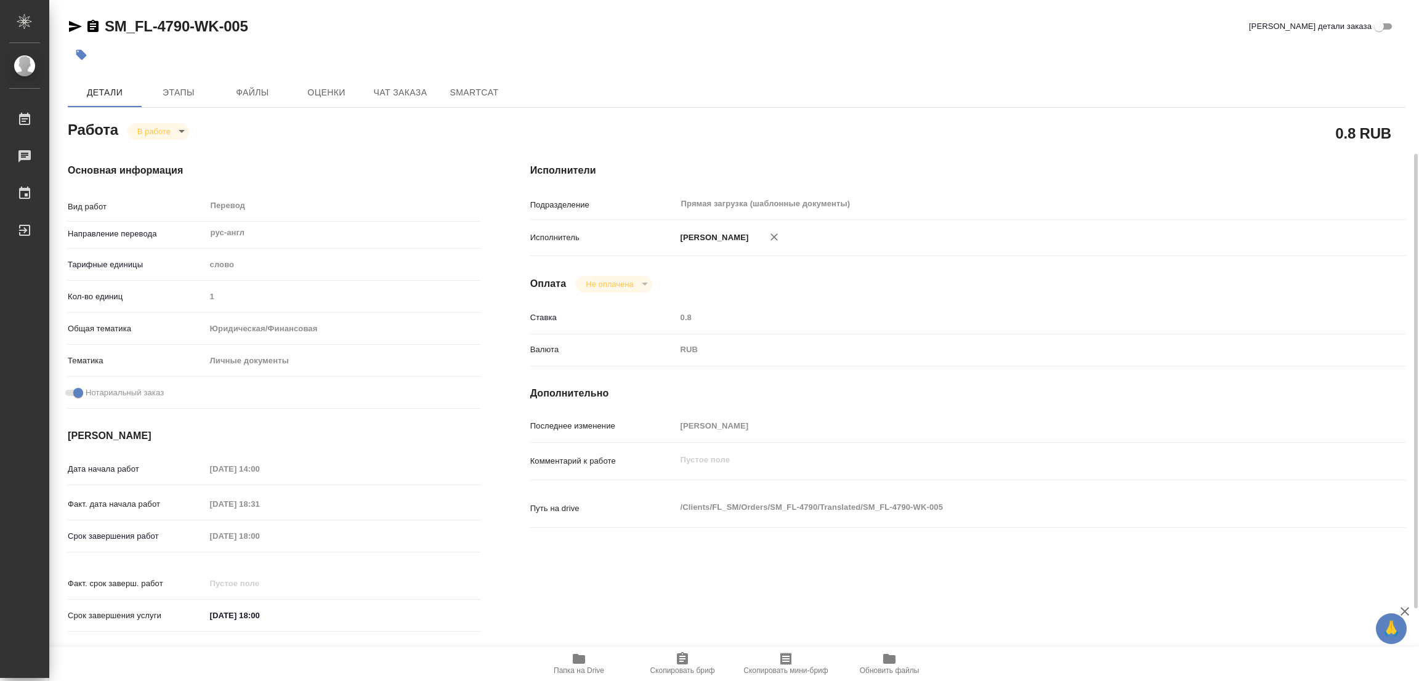
scroll to position [277, 0]
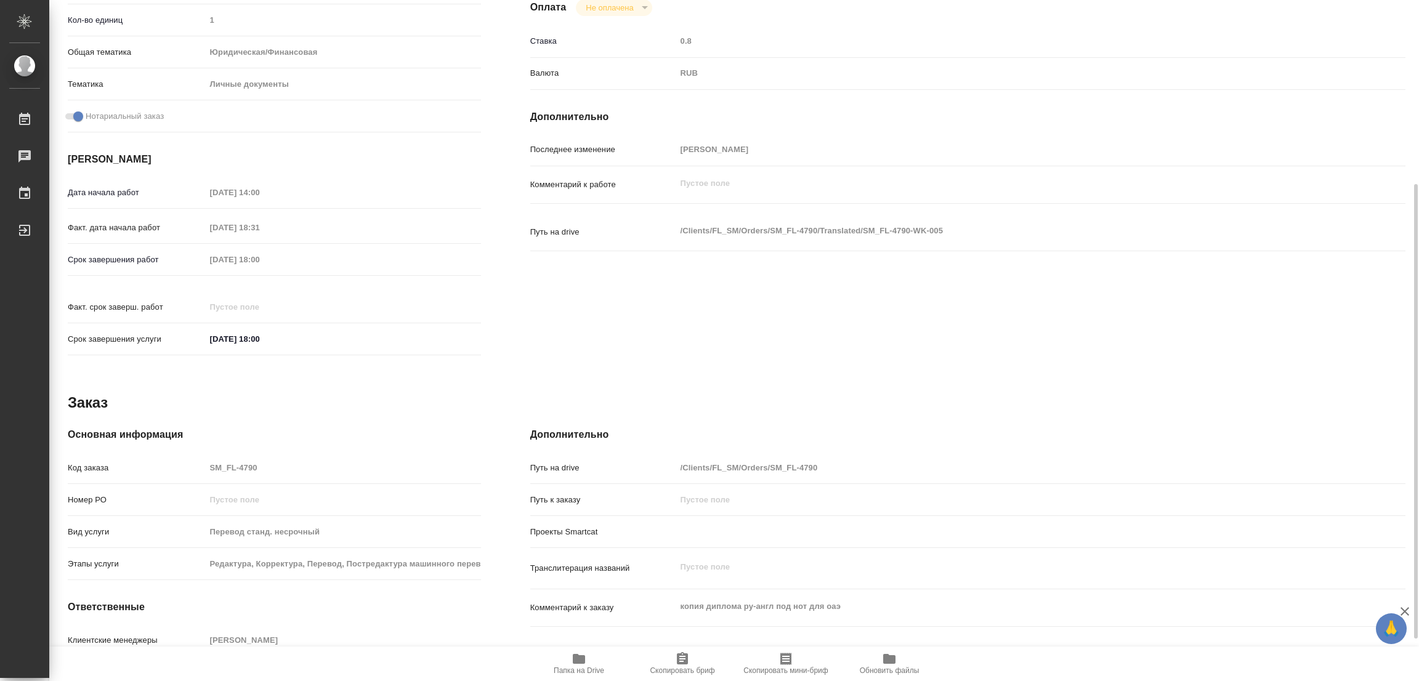
type textarea "x"
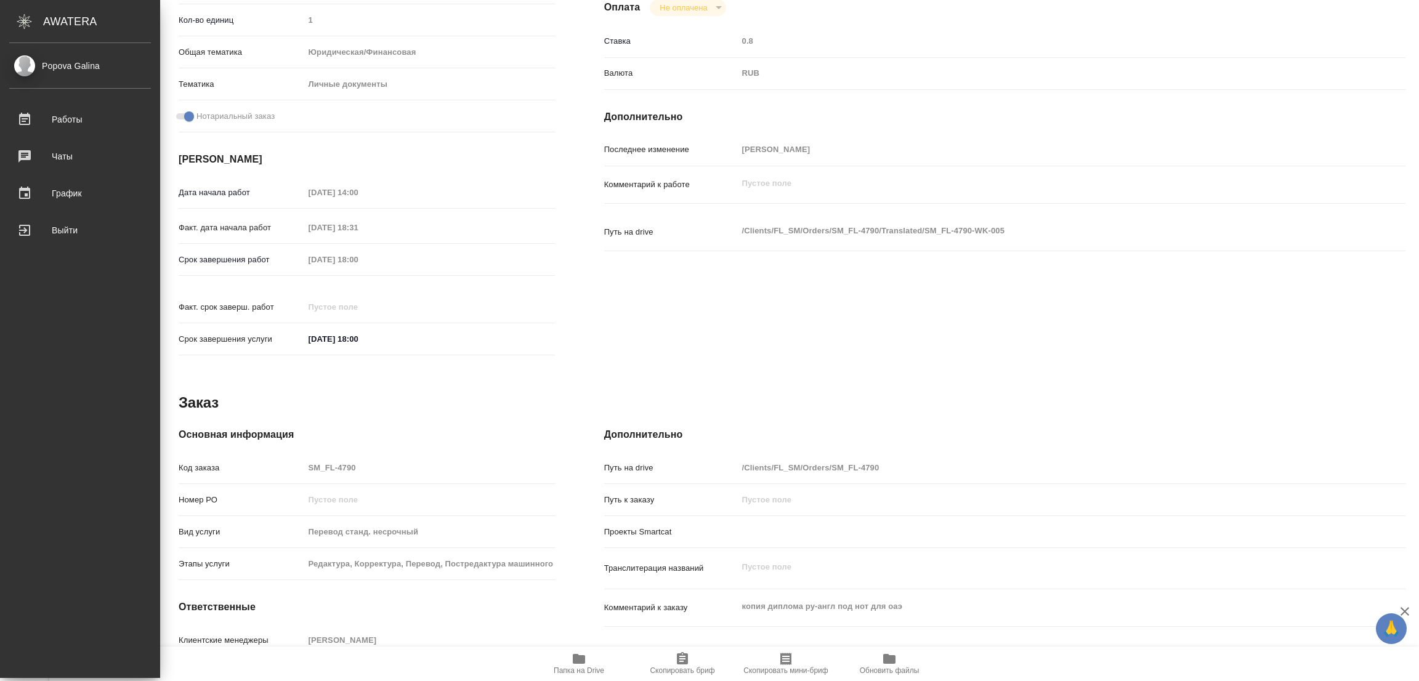
type textarea "x"
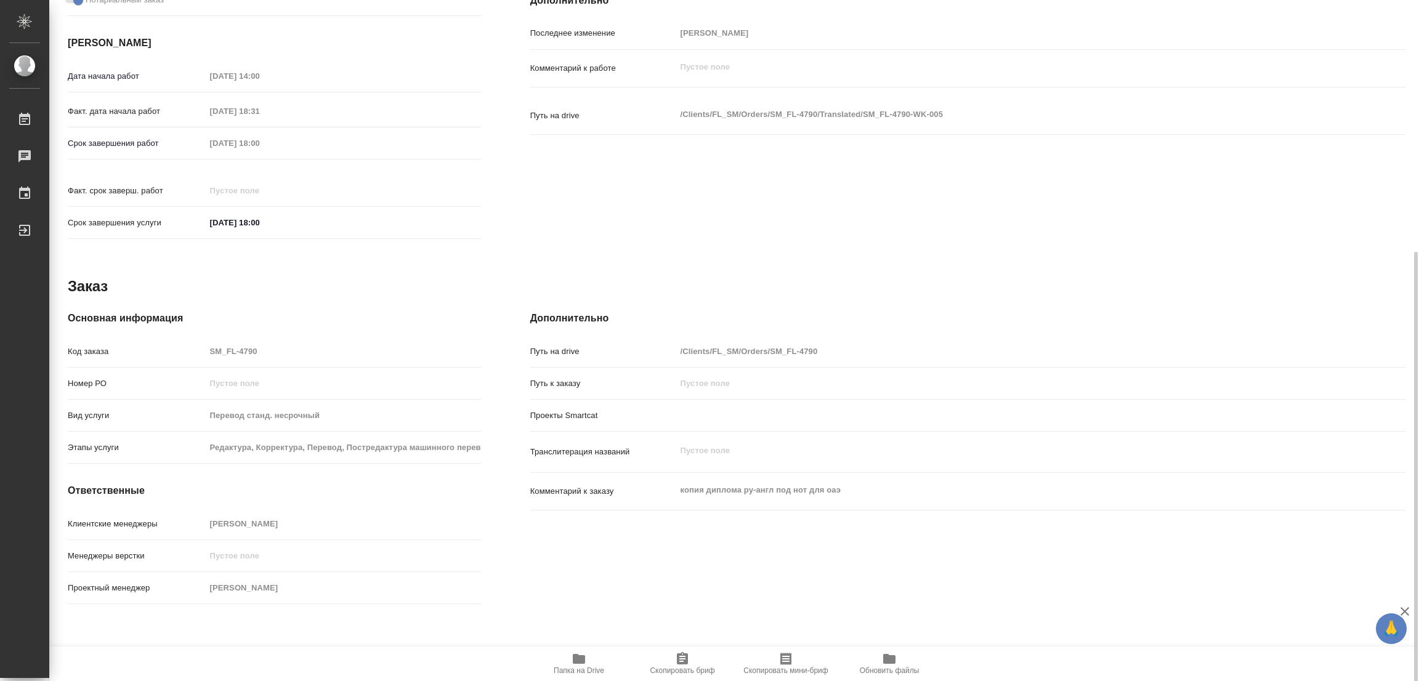
scroll to position [395, 0]
type textarea "x"
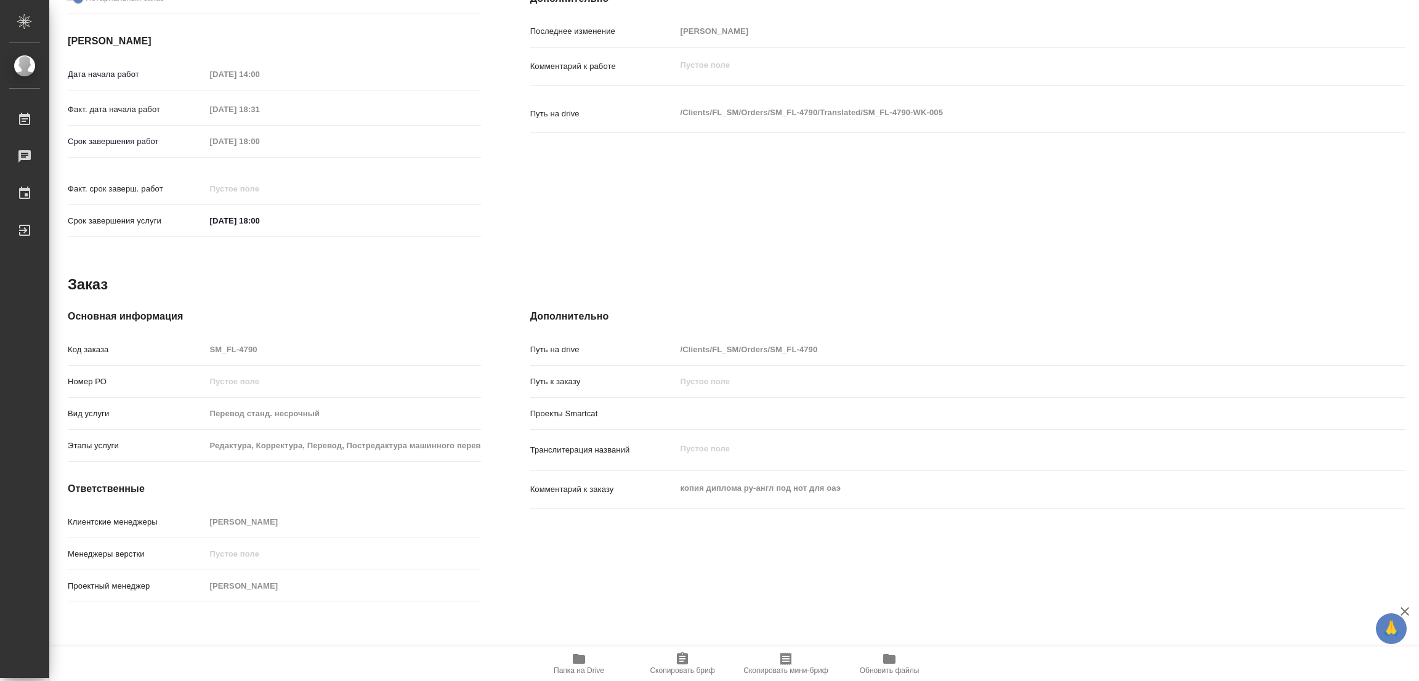
type textarea "x"
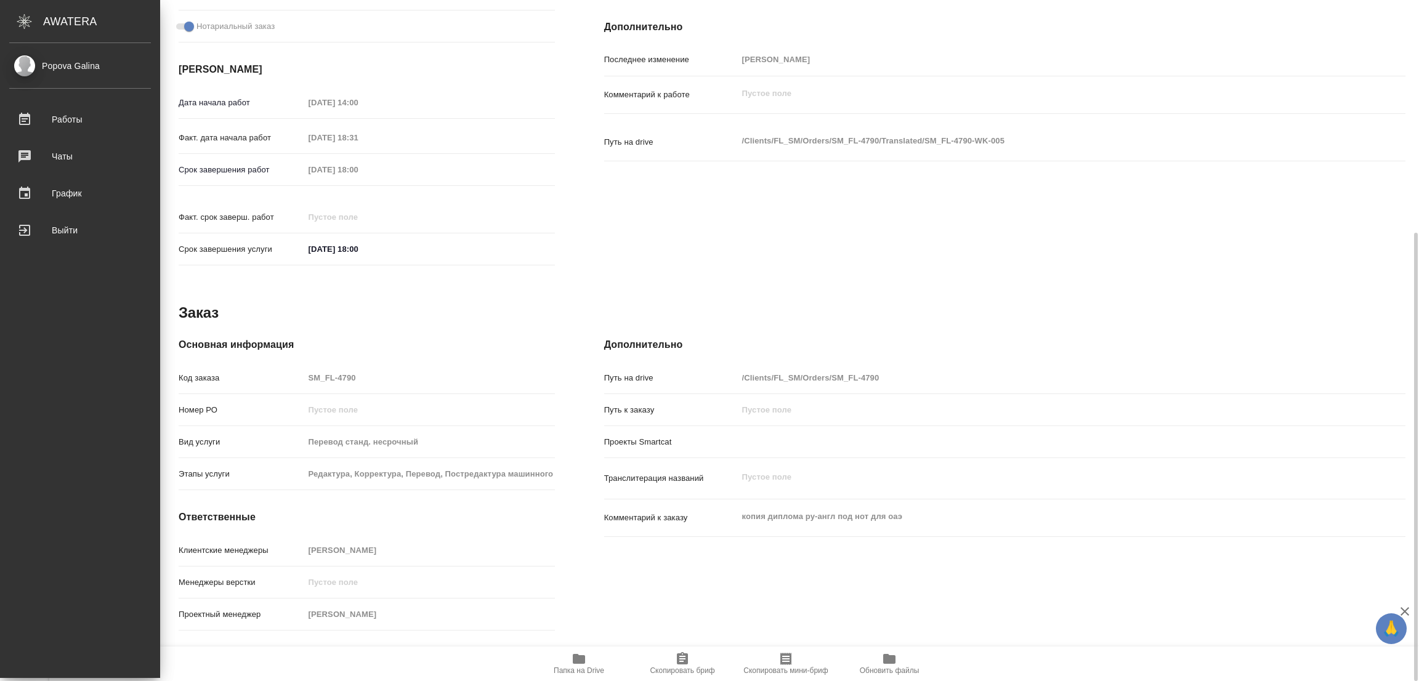
type textarea "x"
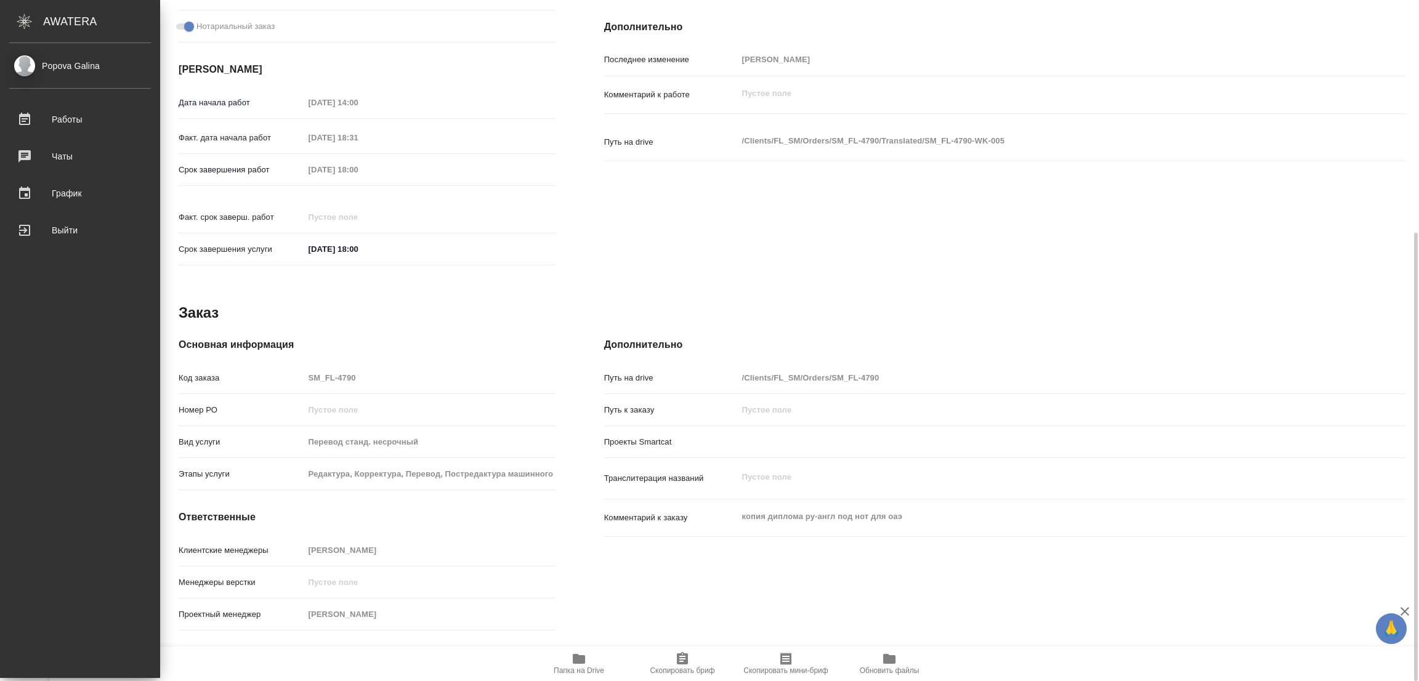
scroll to position [353, 0]
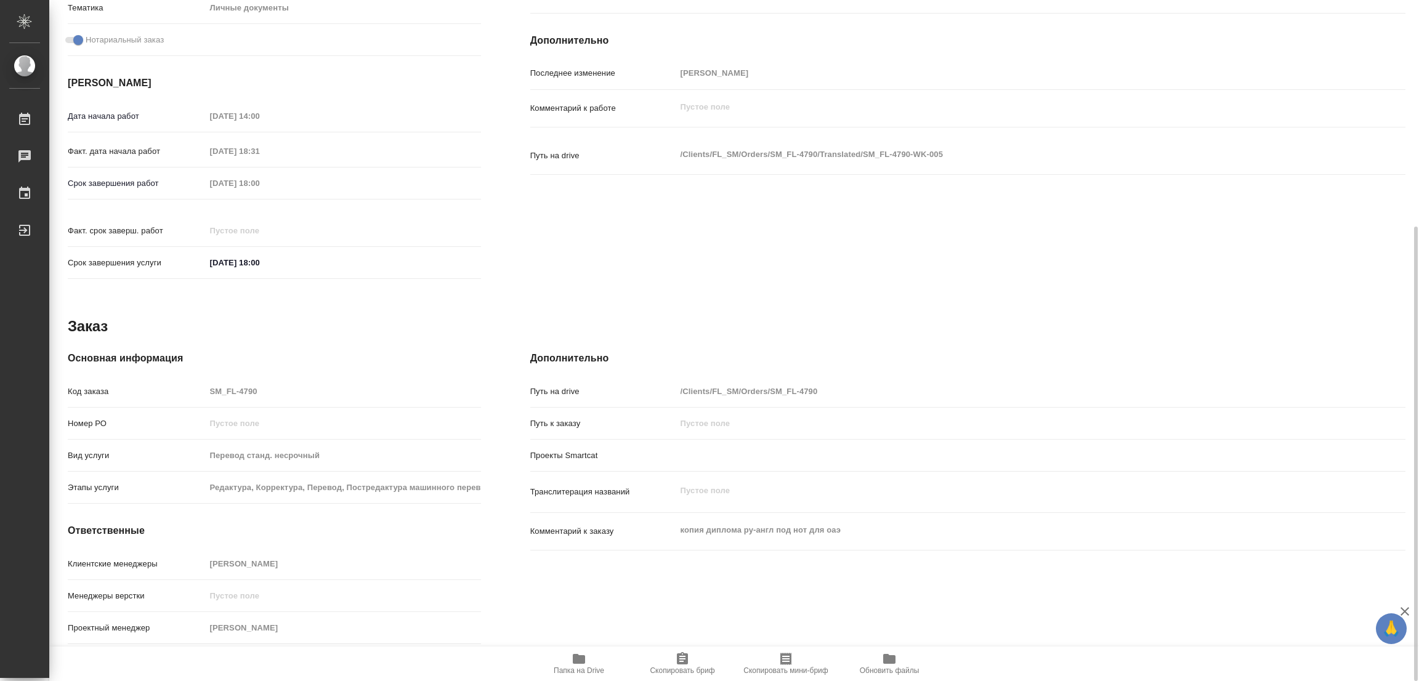
type textarea "x"
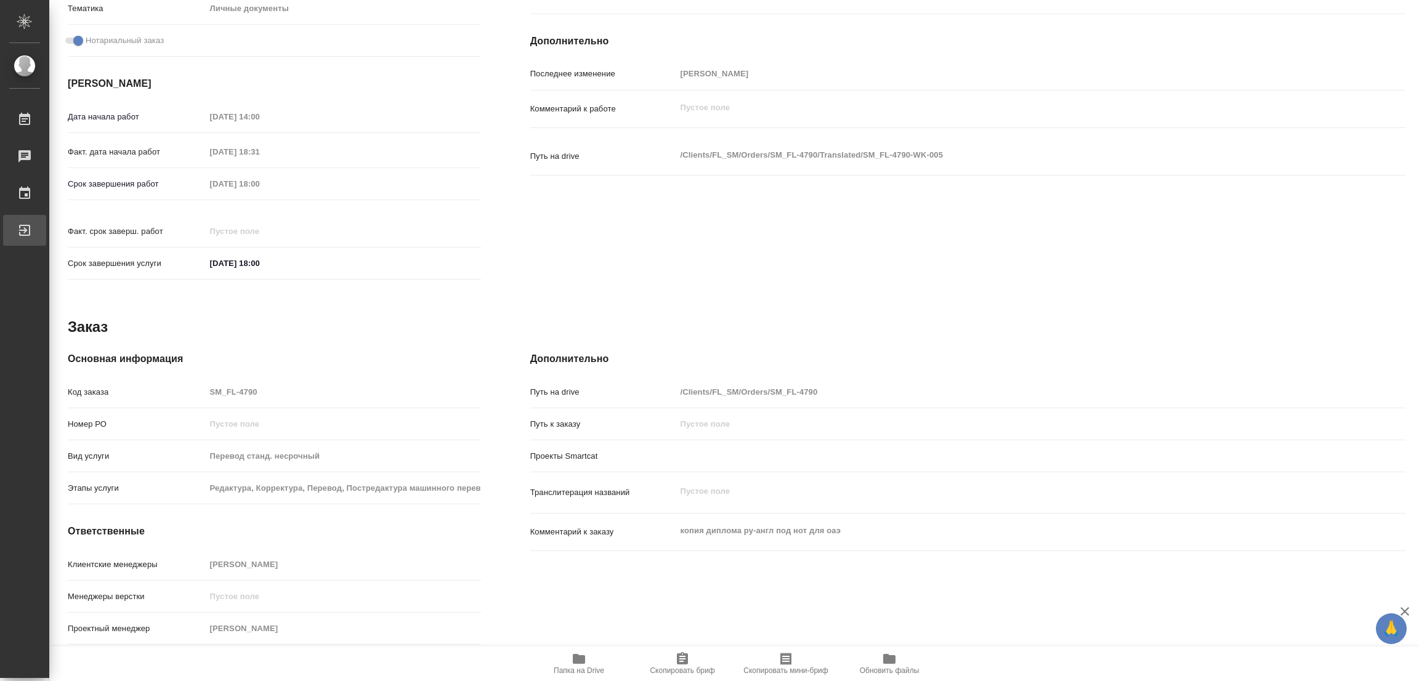
type textarea "x"
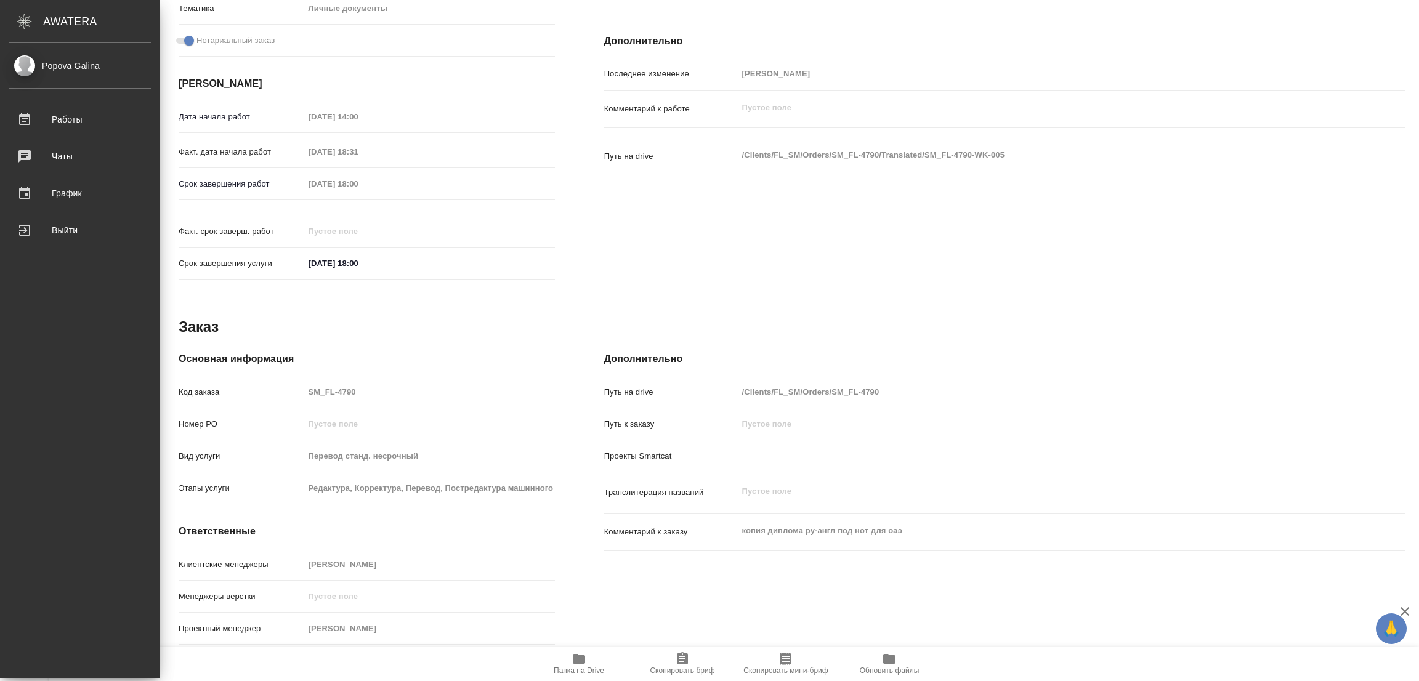
type textarea "x"
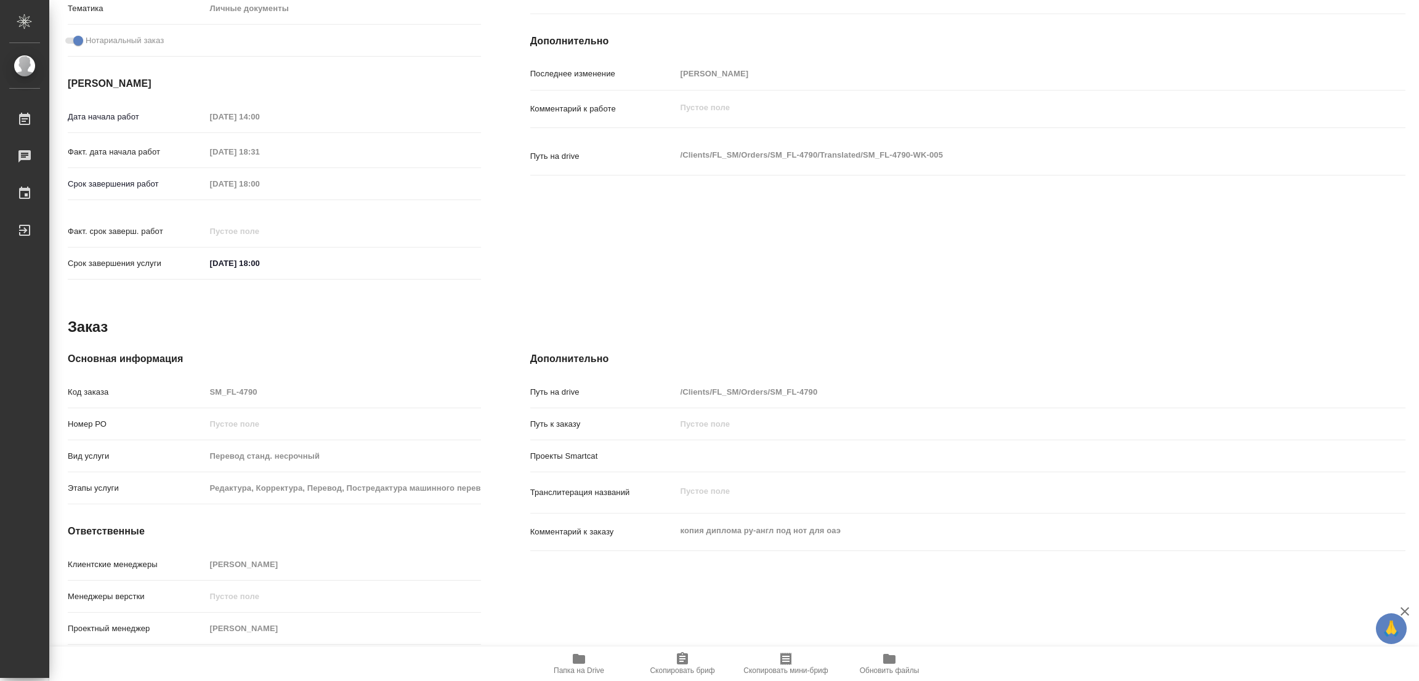
scroll to position [0, 0]
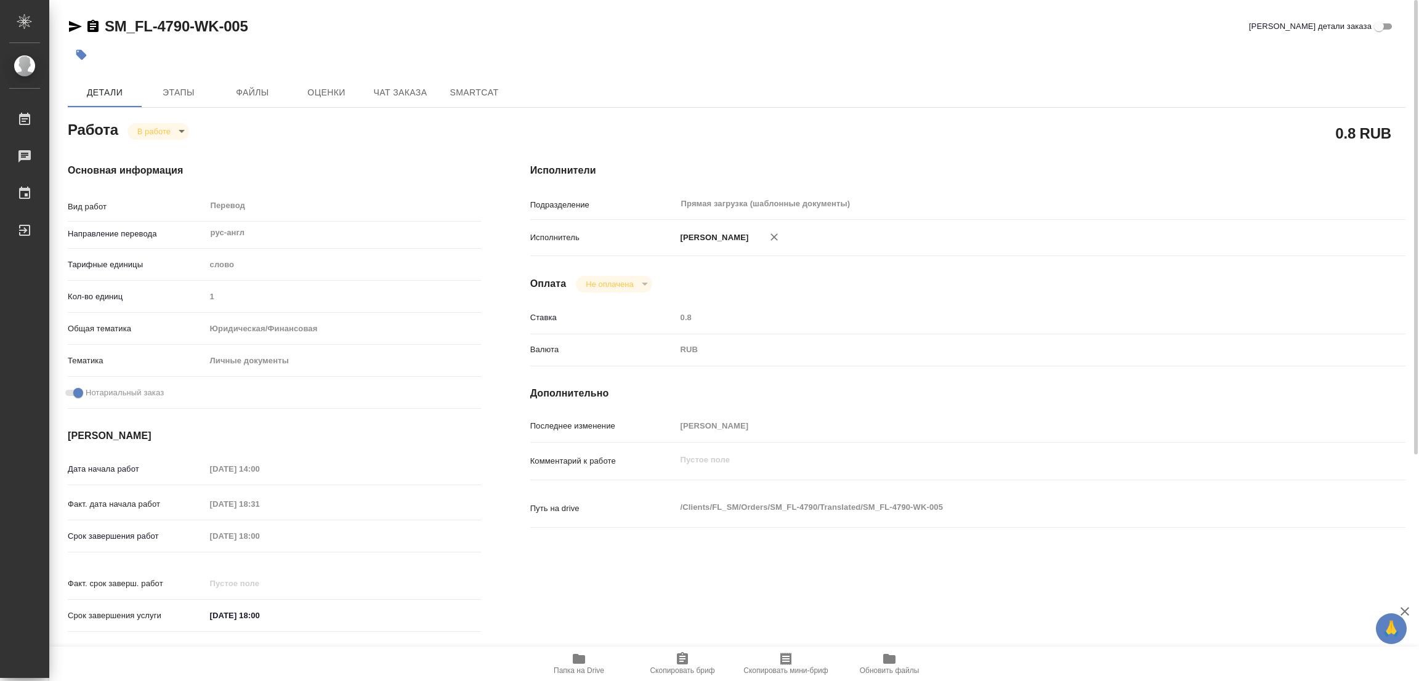
type textarea "x"
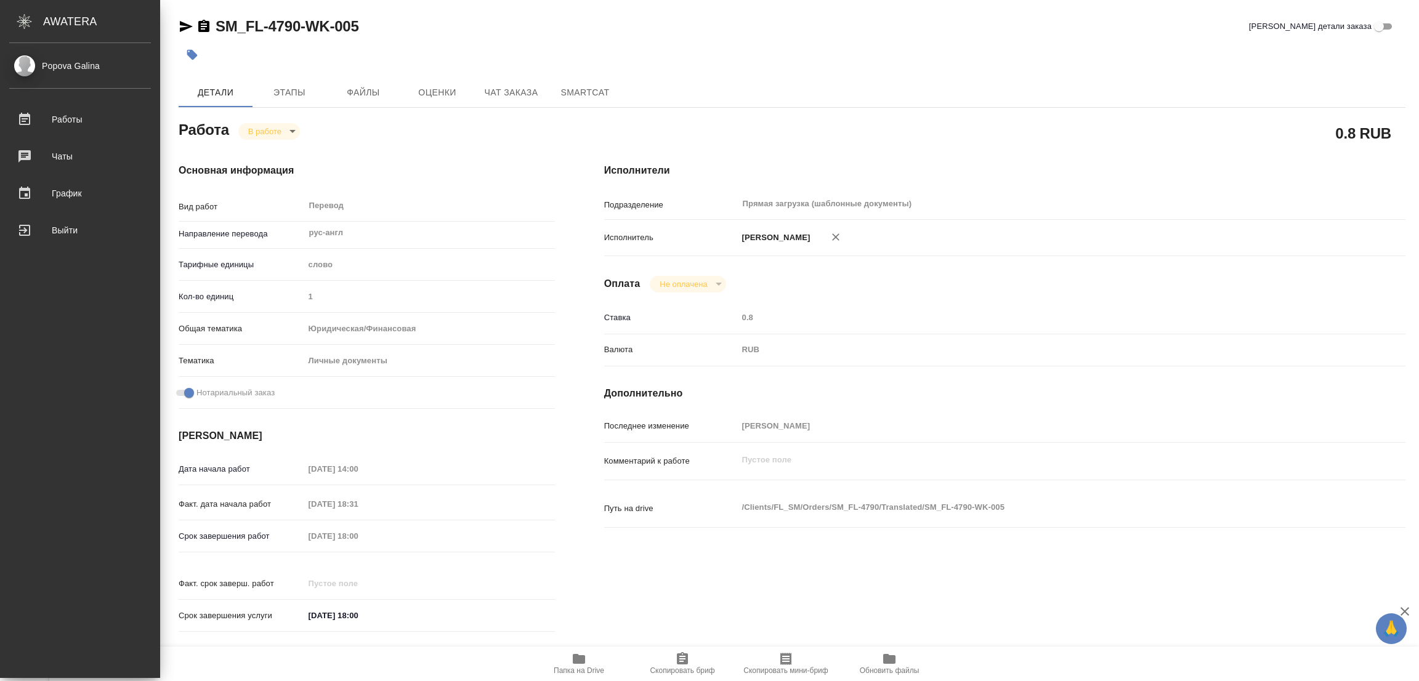
type textarea "x"
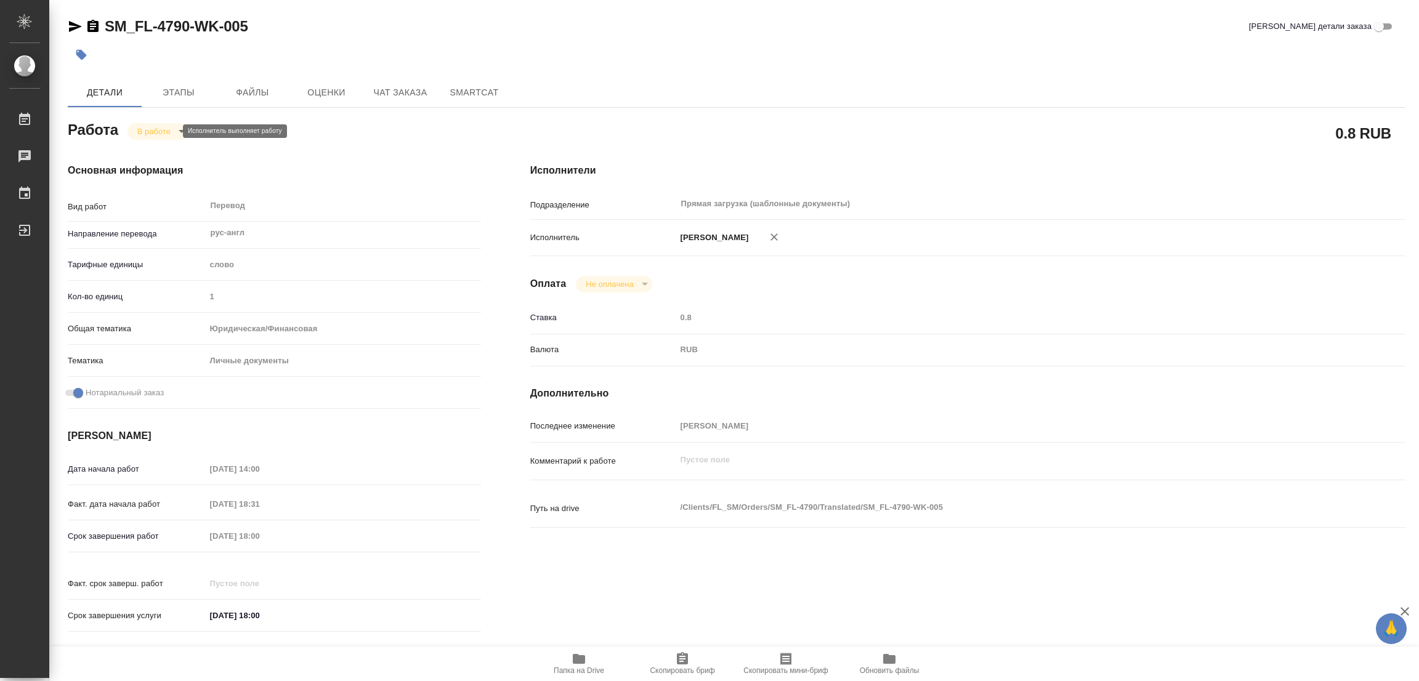
click at [153, 133] on body "🙏 .cls-1 fill:#fff; AWATERA Popova Galina Работы 0 Чаты График Выйти SM_FL-4790…" at bounding box center [709, 340] width 1419 height 681
click at [156, 151] on button "Выполнен" at bounding box center [159, 152] width 45 height 14
click at [87, 55] on icon "button" at bounding box center [81, 55] width 12 height 12
type textarea "x"
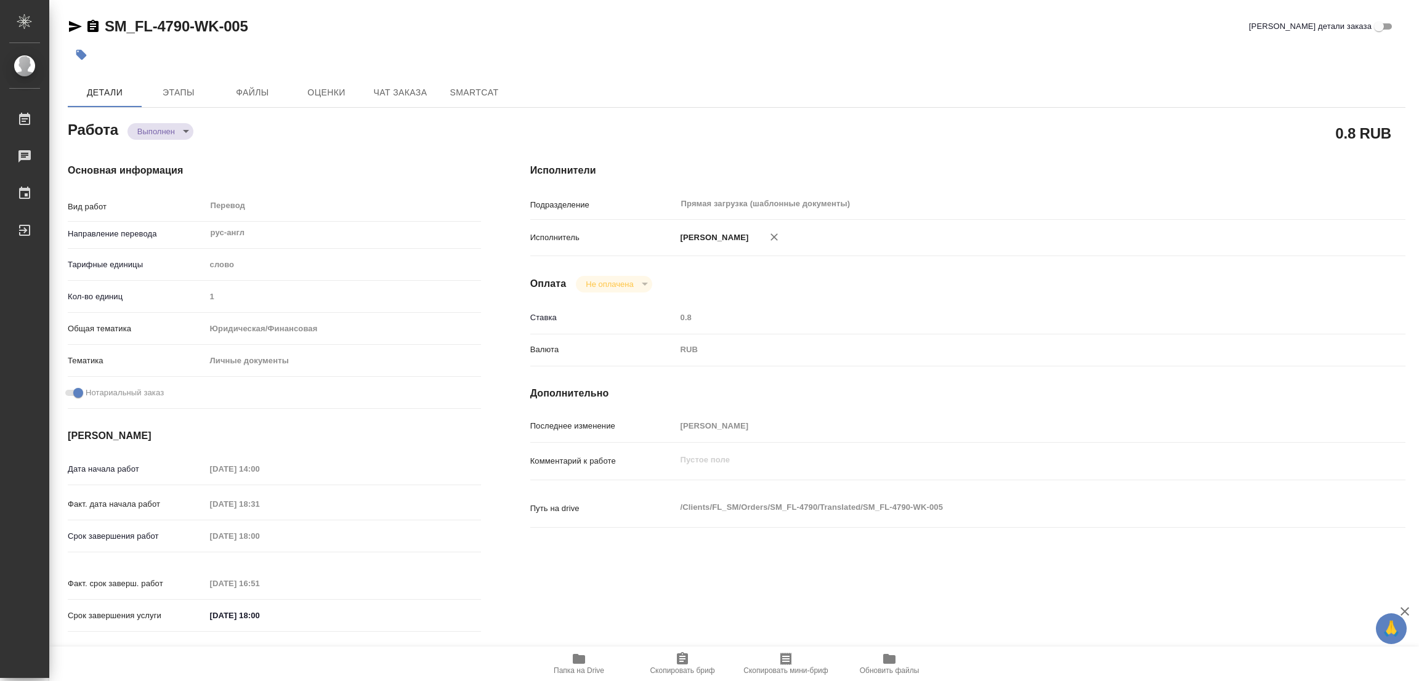
type textarea "x"
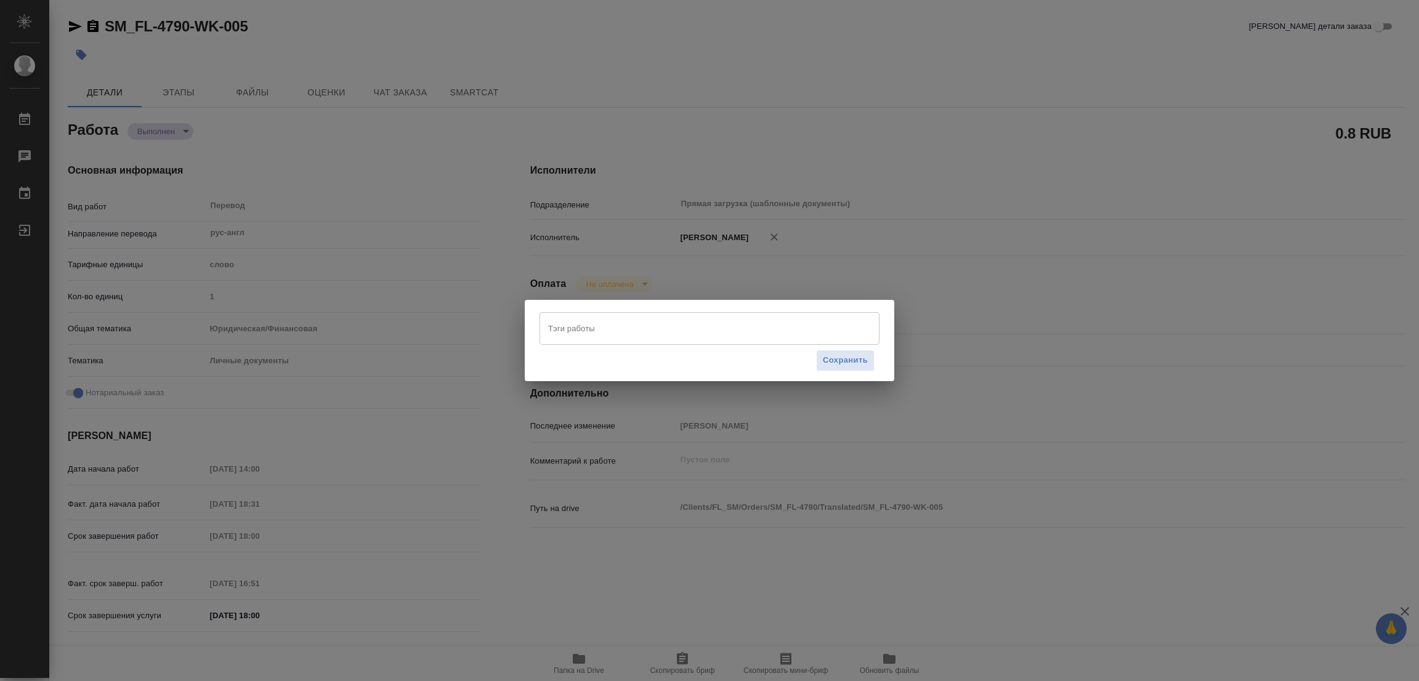
type textarea "x"
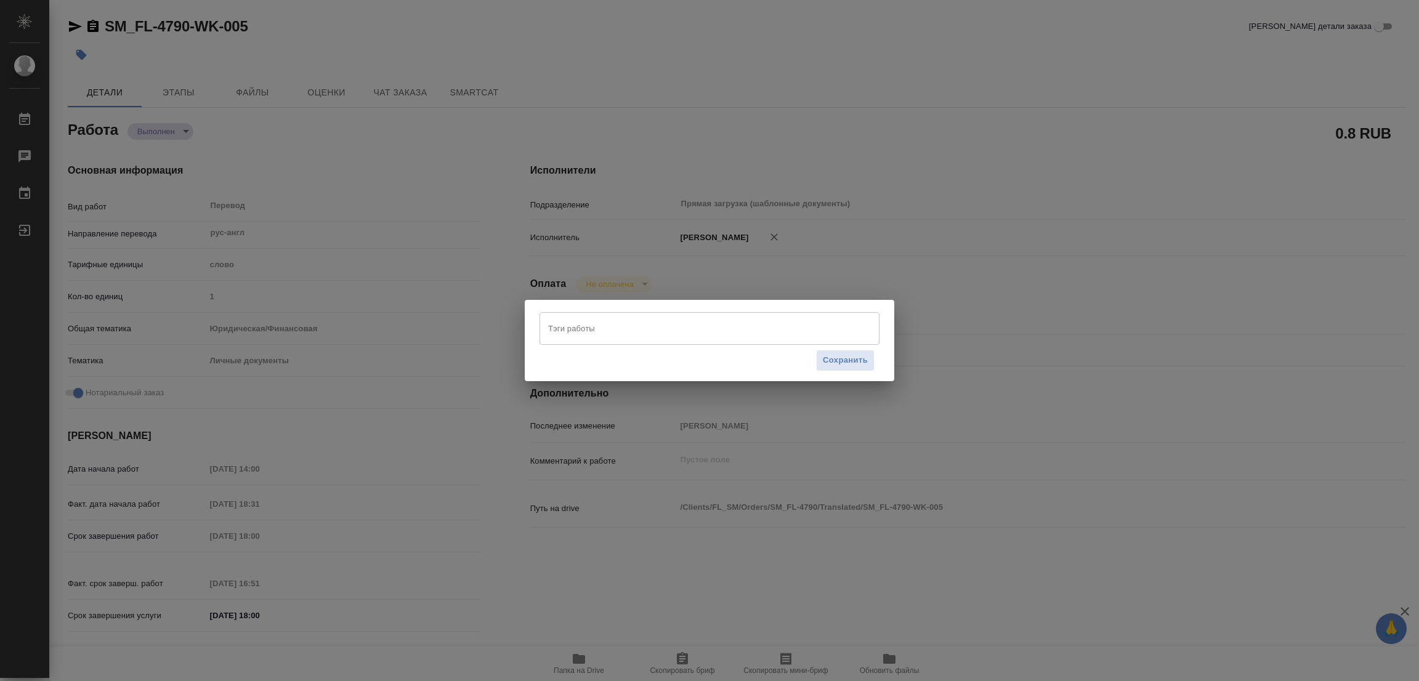
type textarea "x"
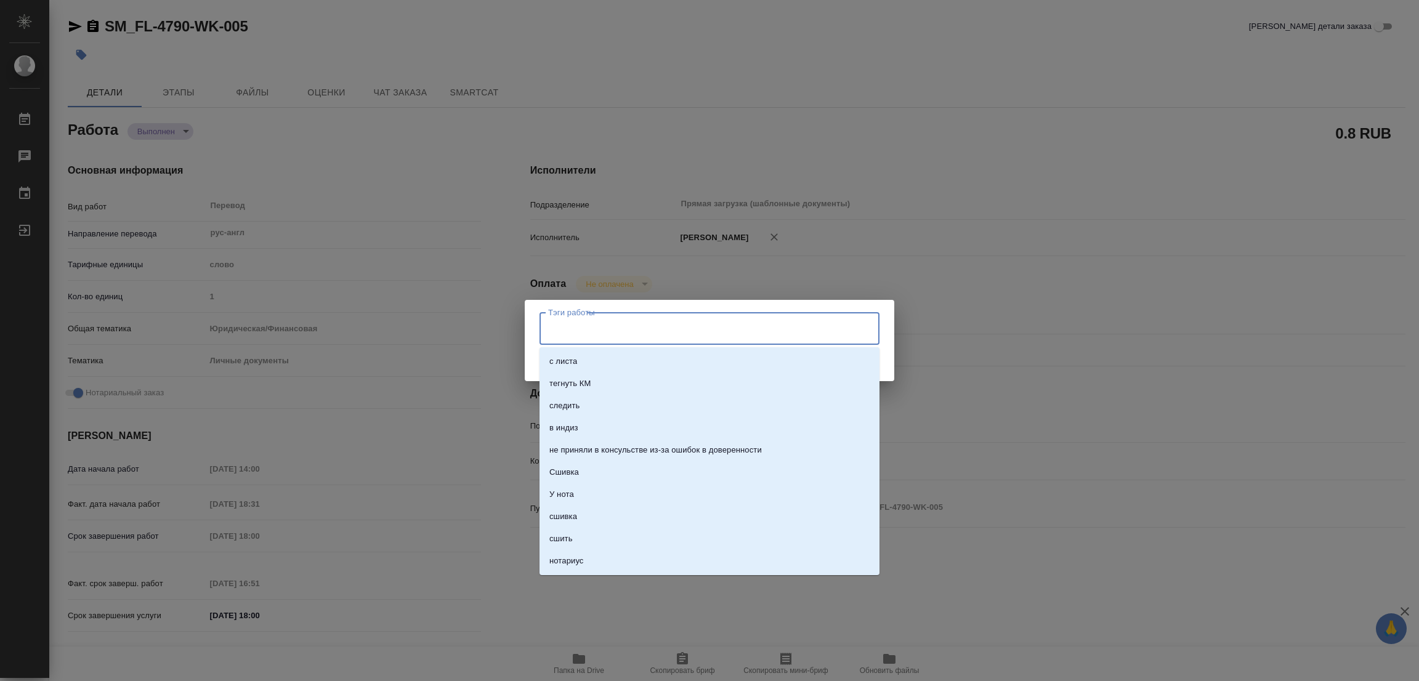
click at [579, 323] on input "Тэги работы" at bounding box center [698, 328] width 306 height 21
type textarea "x"
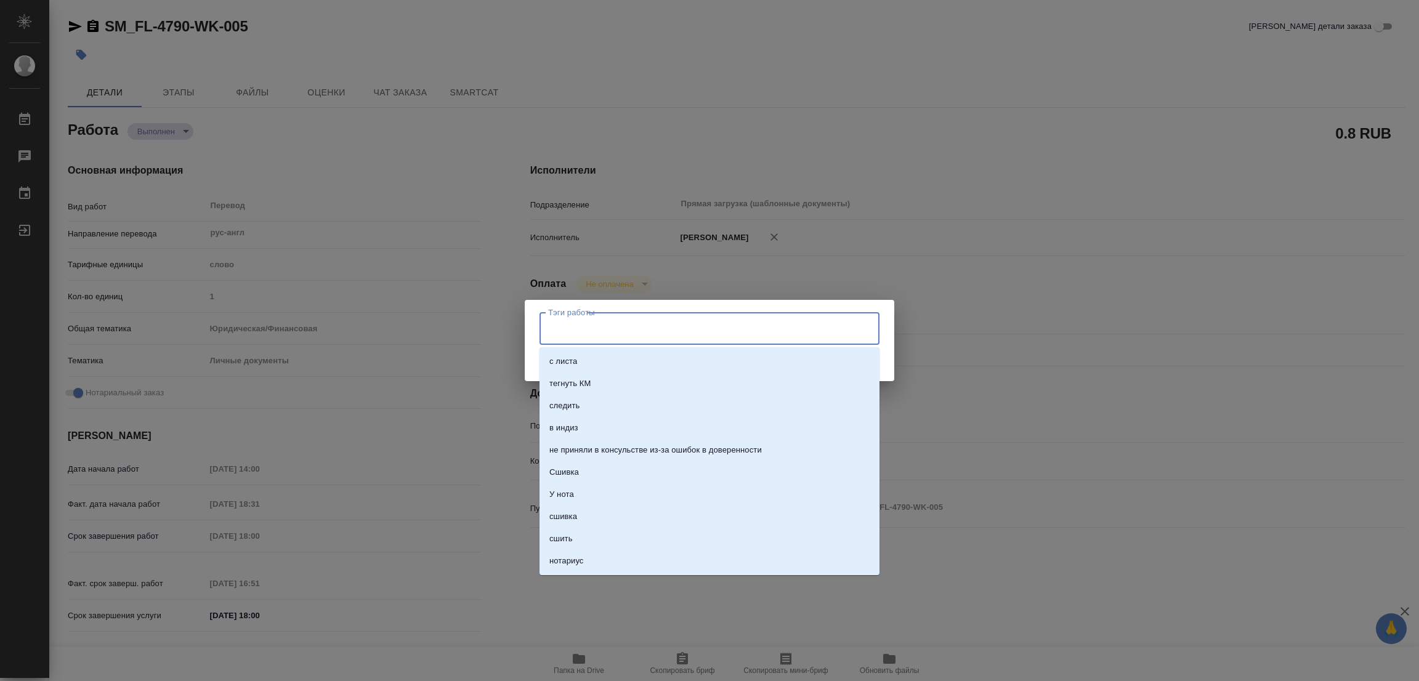
type textarea "x"
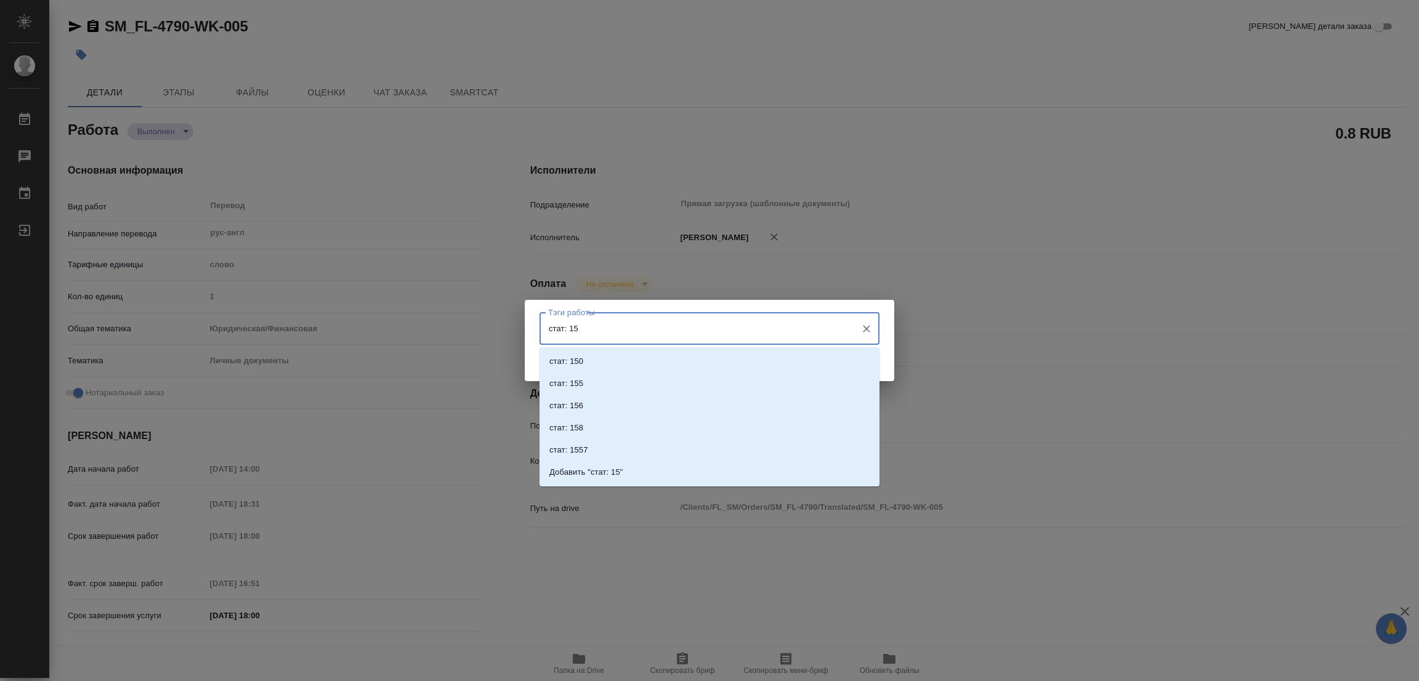
type input "стат: 150"
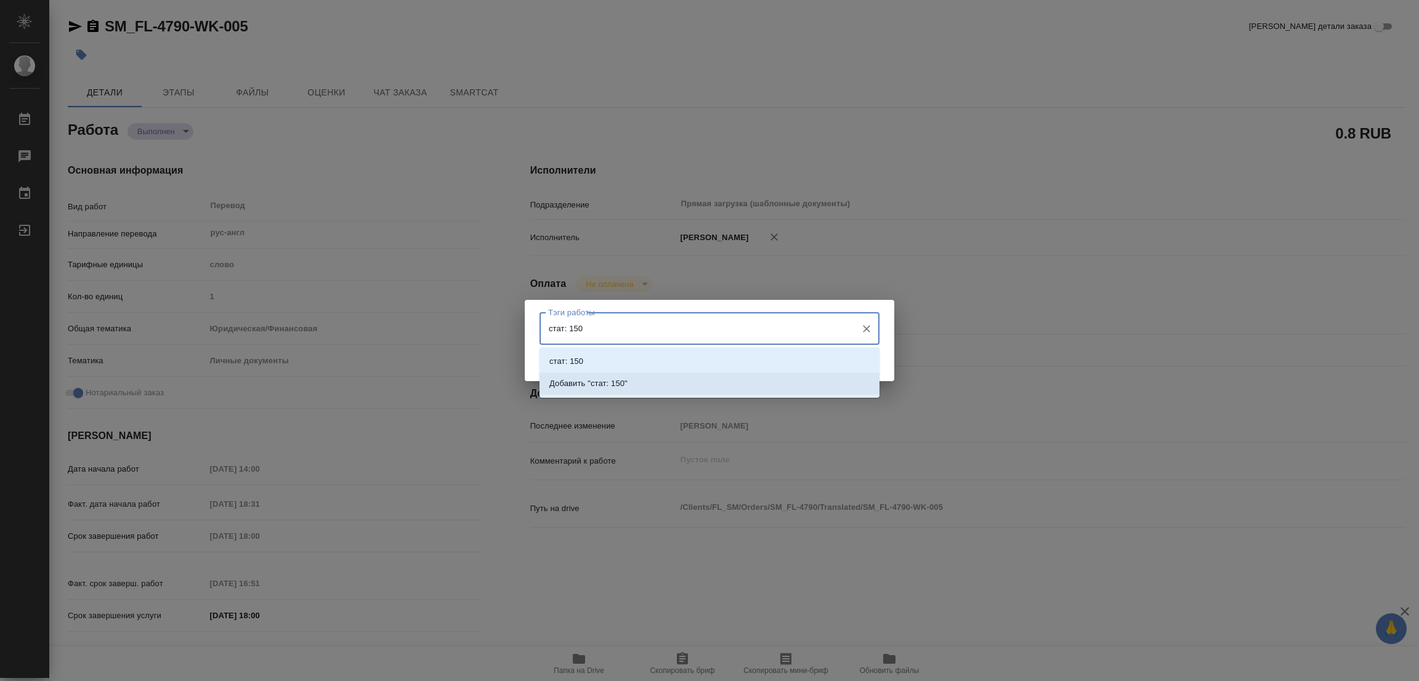
click at [615, 386] on p "Добавить "стат: 150"" at bounding box center [589, 384] width 78 height 12
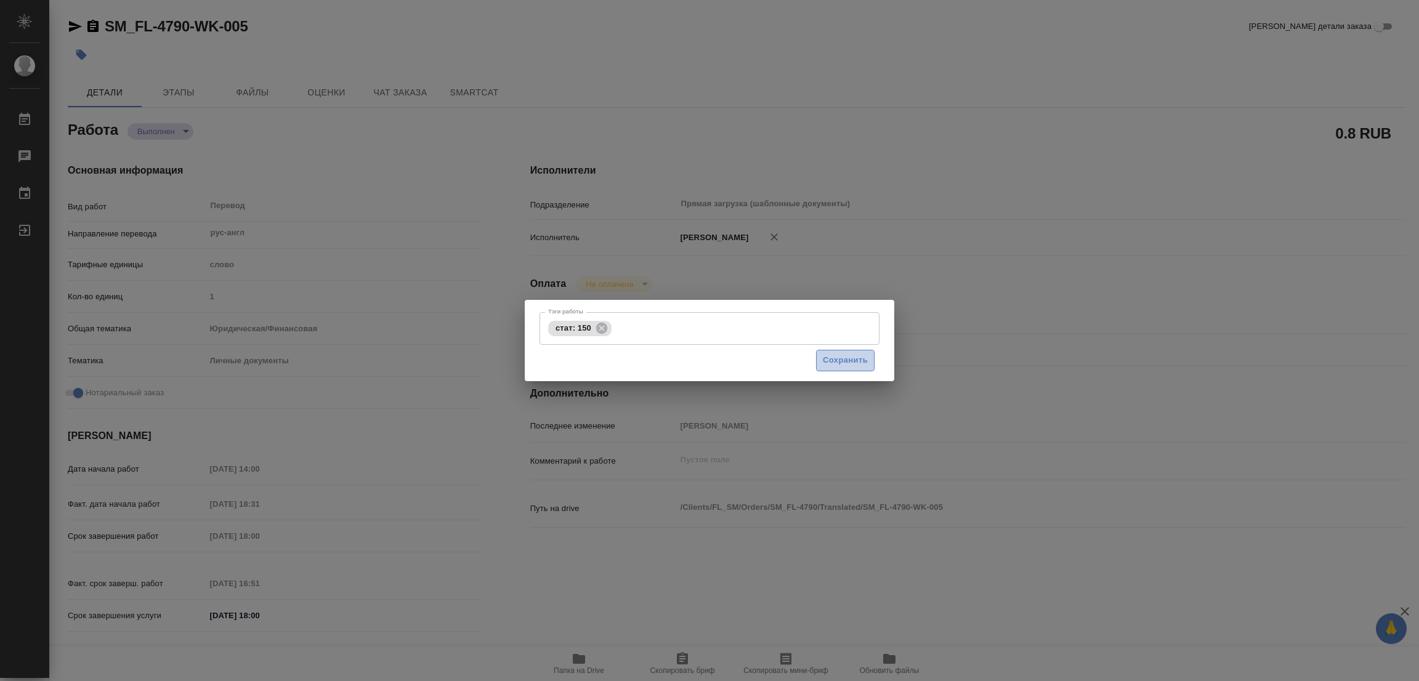
click at [845, 358] on span "Сохранить" at bounding box center [845, 361] width 45 height 14
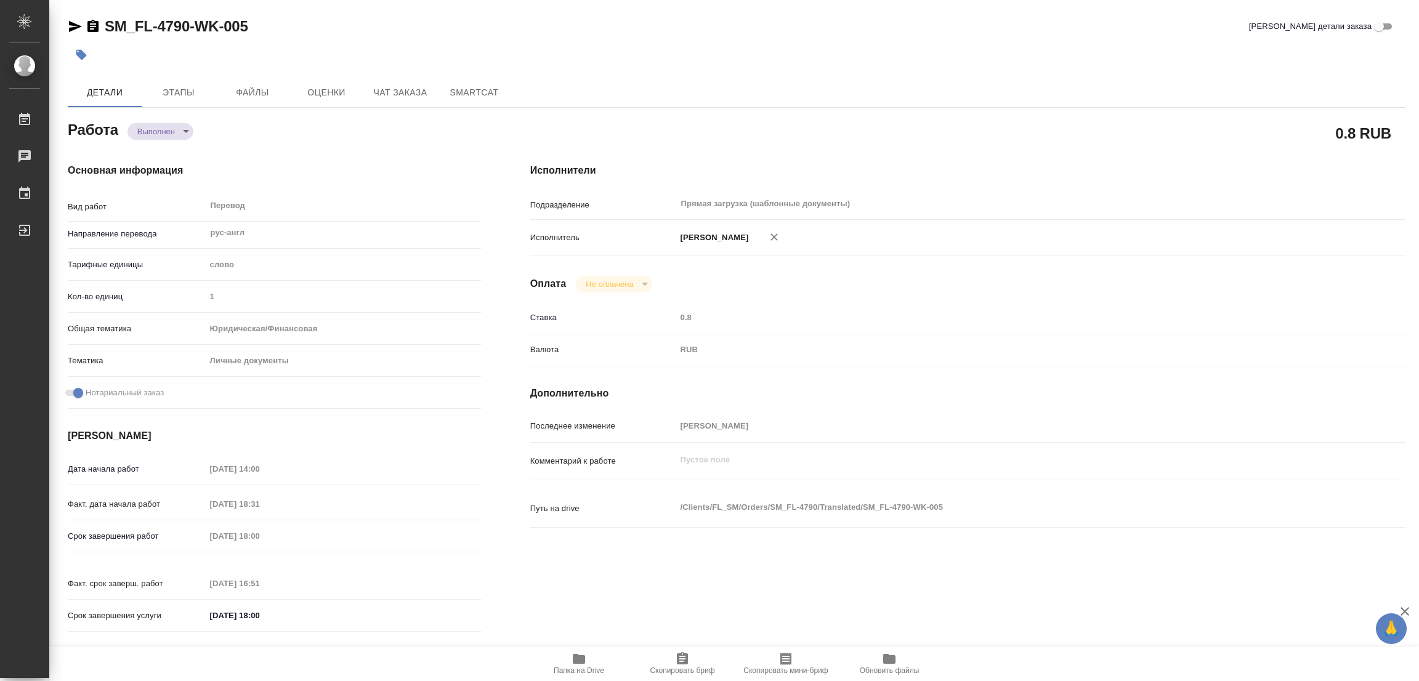
type input "completed"
type textarea "Перевод"
type textarea "x"
type input "рус-англ"
type input "5a8b1489cc6b4906c91bfd90"
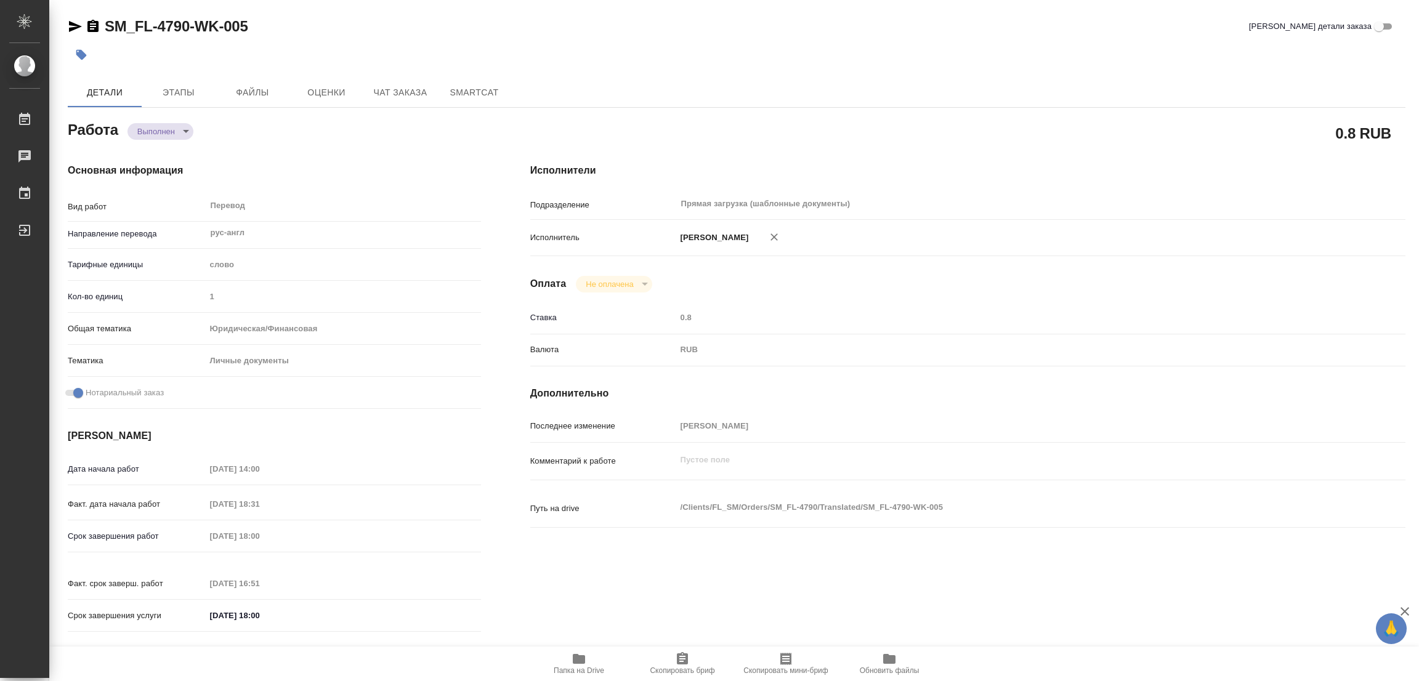
type input "1"
type input "yr-fn"
type input "5a8b8b956a9677013d343cfe"
checkbox input "true"
type input "03.10.2025 14:00"
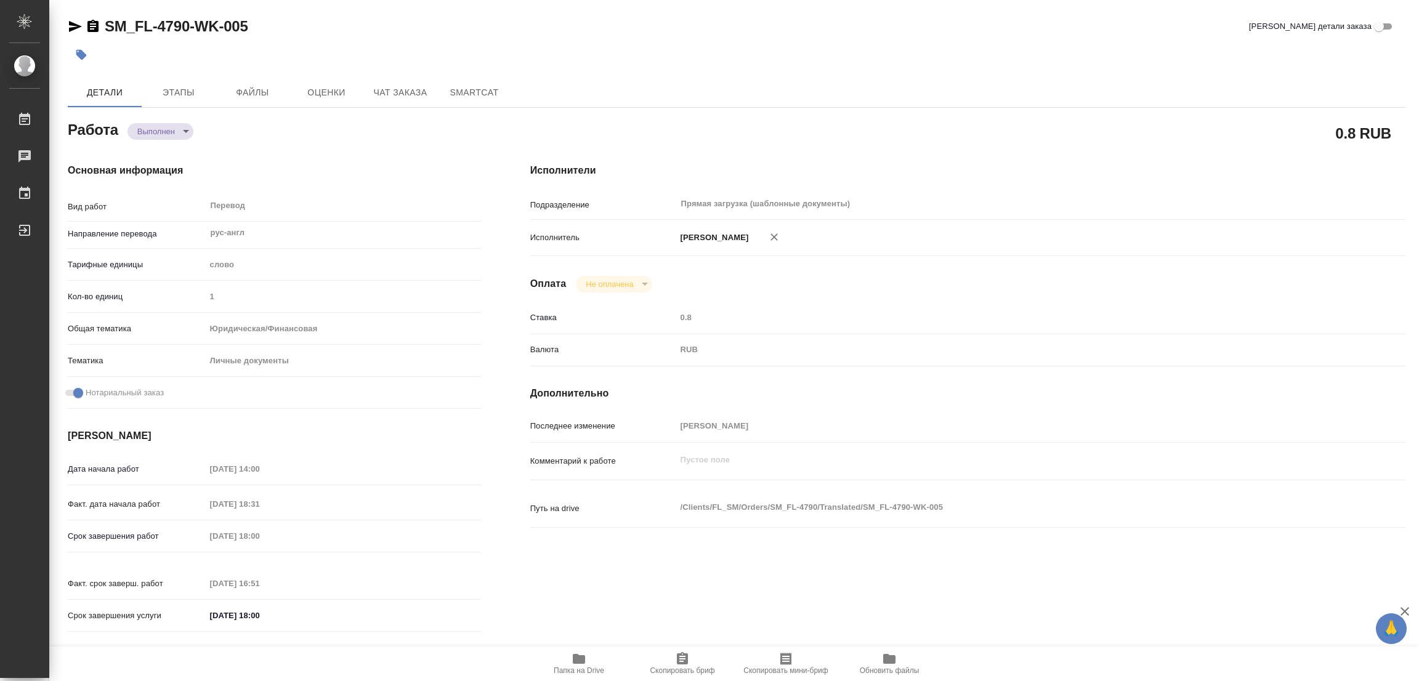
type input "06.10.2025 18:31"
type input "07.10.2025 18:00"
type input "07.10.2025 16:51"
type input "07.10.2025 18:00"
type input "Прямая загрузка (шаблонные документы)"
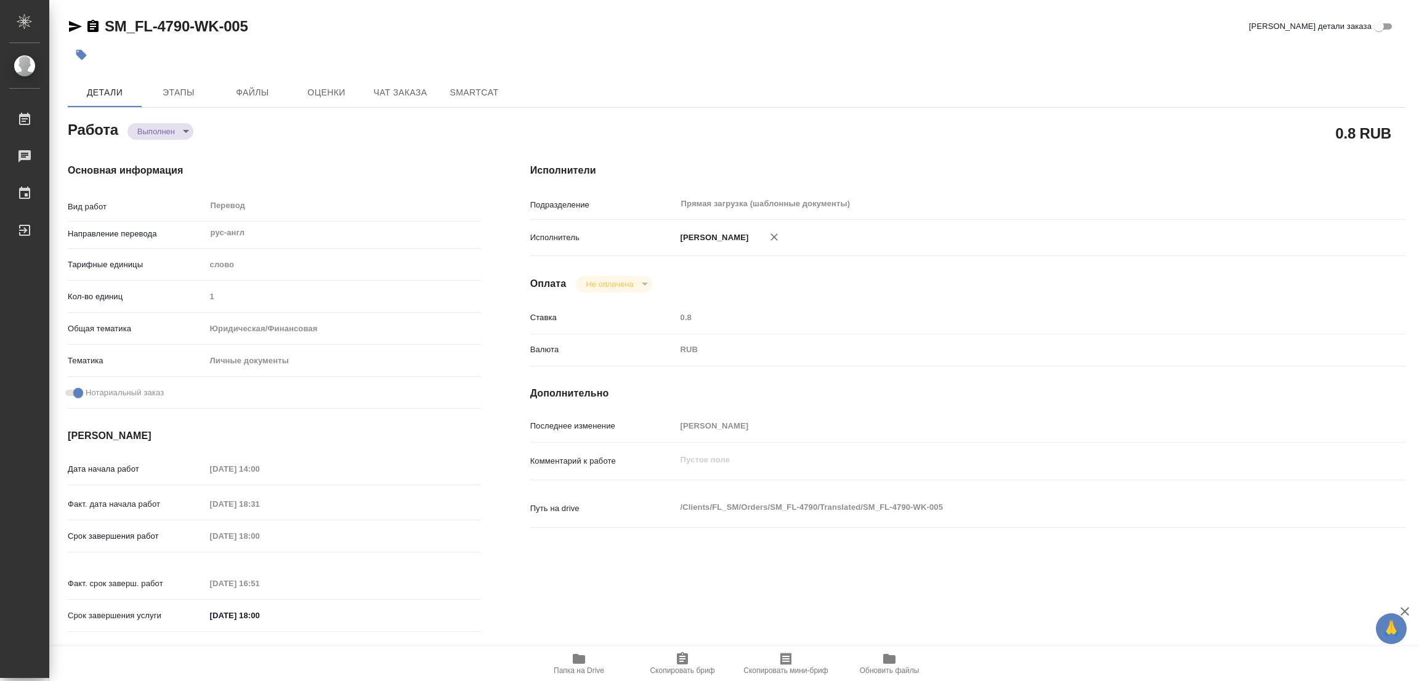
type input "notPayed"
type input "0.8"
type input "RUB"
type input "[PERSON_NAME]"
type textarea "x"
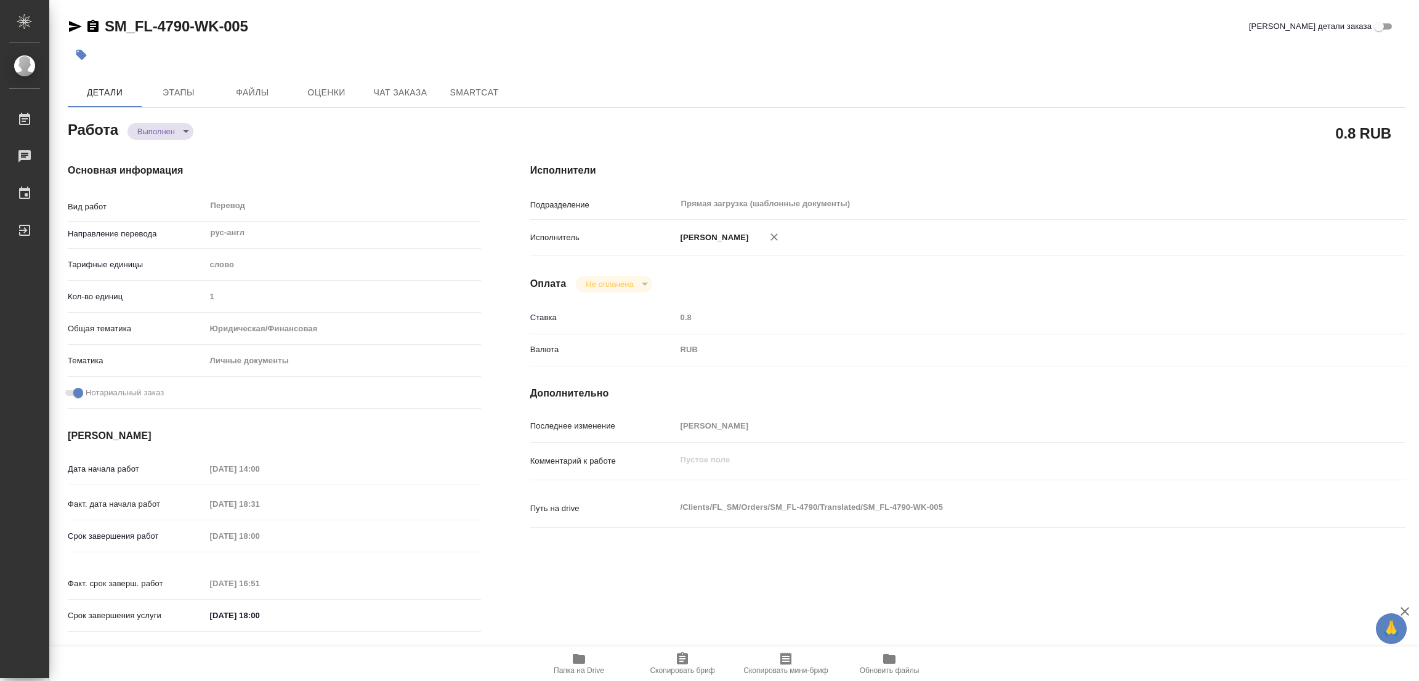
type textarea "/Clients/FL_SM/Orders/SM_FL-4790/Translated/SM_FL-4790-WK-005"
type textarea "x"
type input "SM_FL-4790"
type input "Перевод станд. несрочный"
type input "Редактура, Корректура, Перевод, Постредактура машинного перевода, Приёмка по ка…"
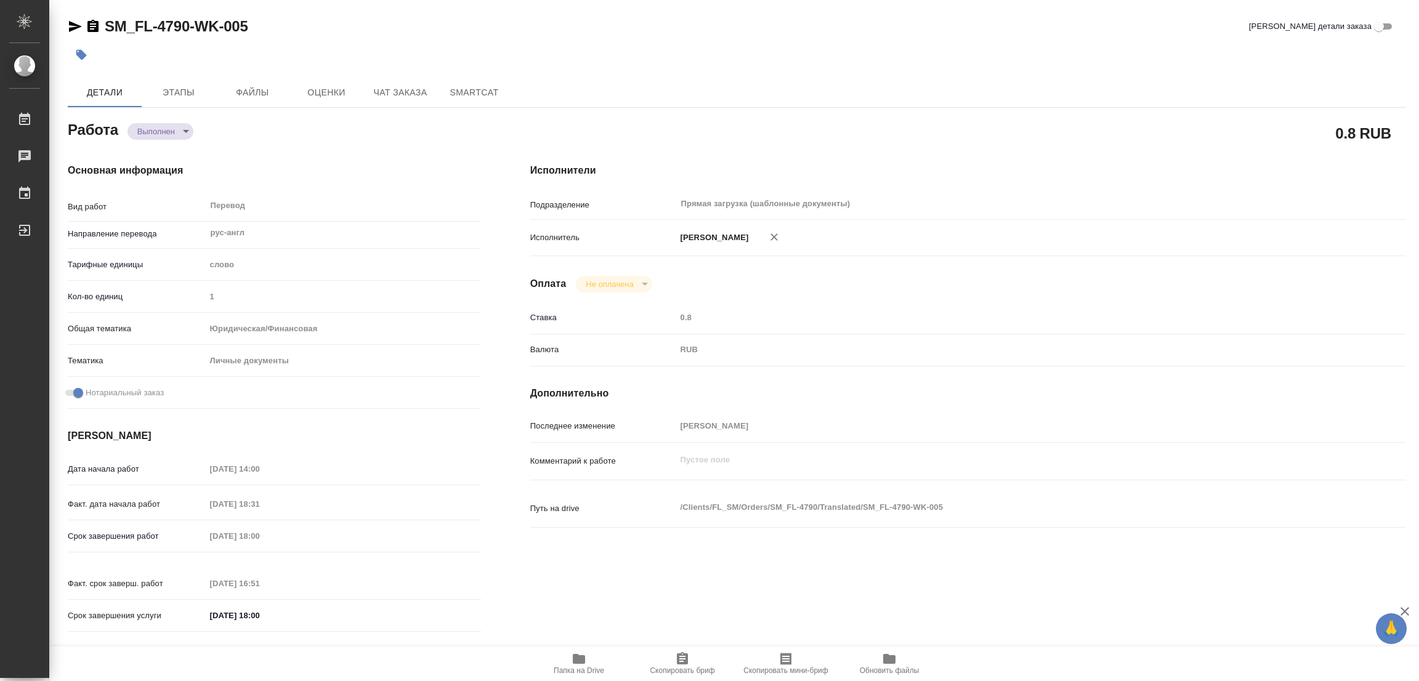
type input "Шульгина Анна"
type input "/Clients/FL_SM/Orders/SM_FL-4790"
type textarea "x"
type textarea "копия диплома ру-англ под нот для оаэ"
type textarea "x"
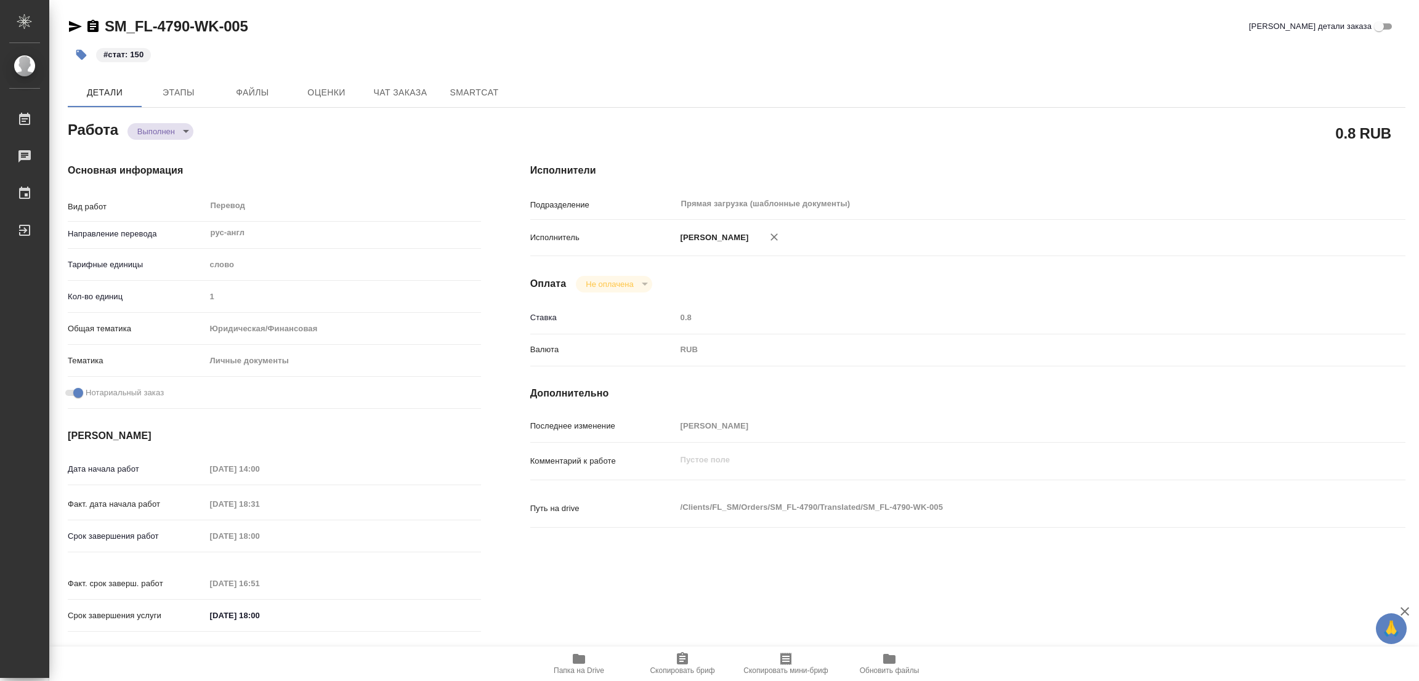
type textarea "x"
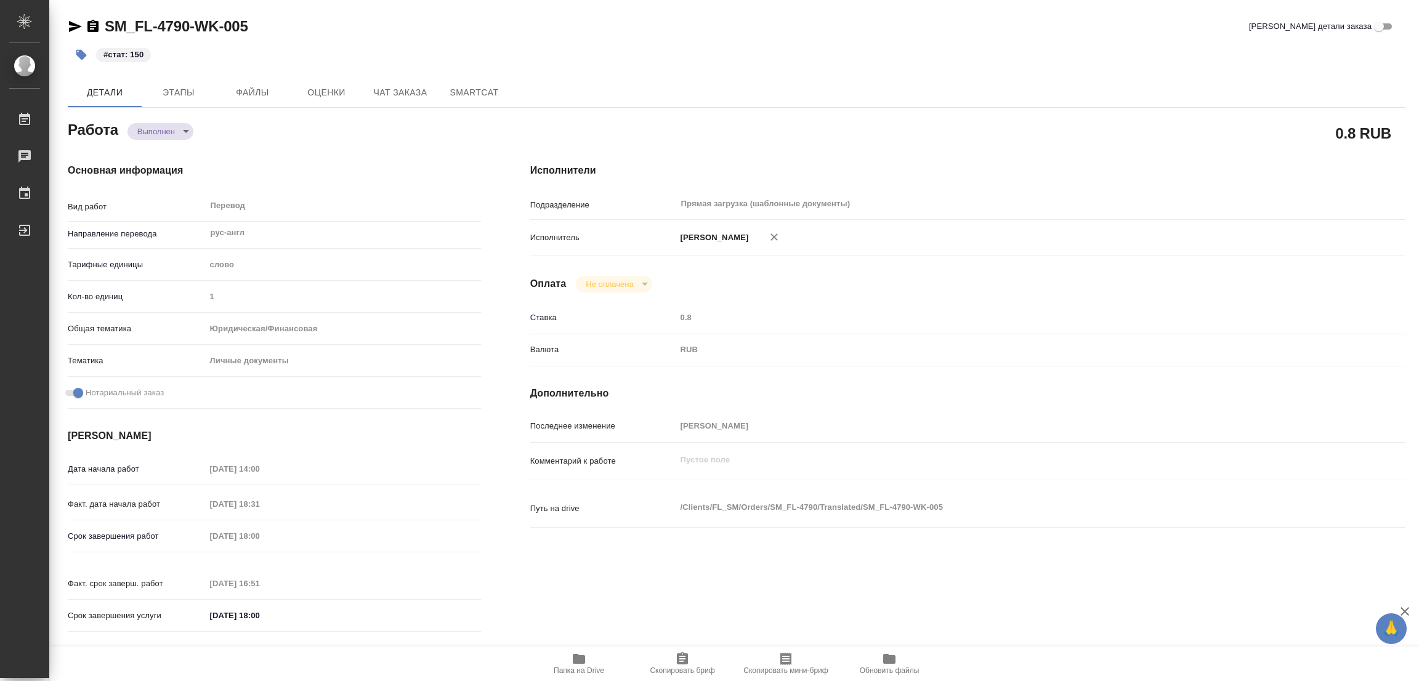
type textarea "x"
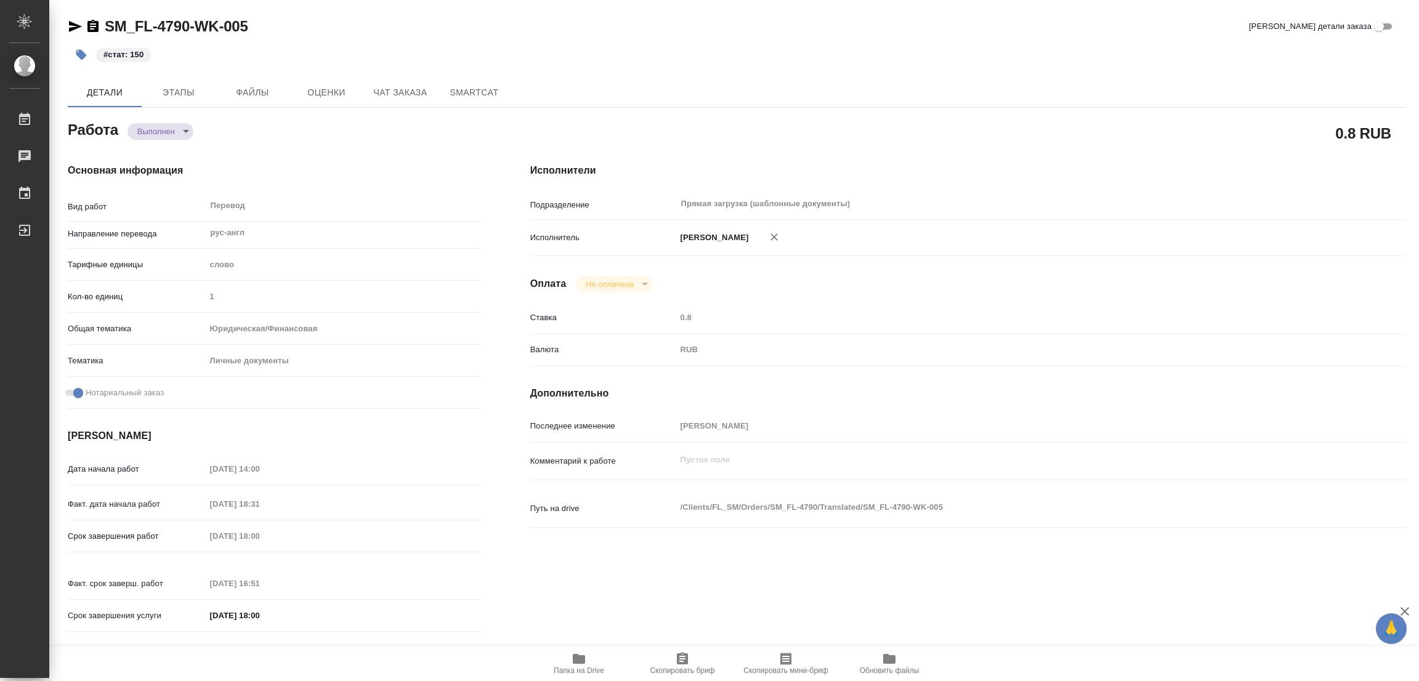
type textarea "x"
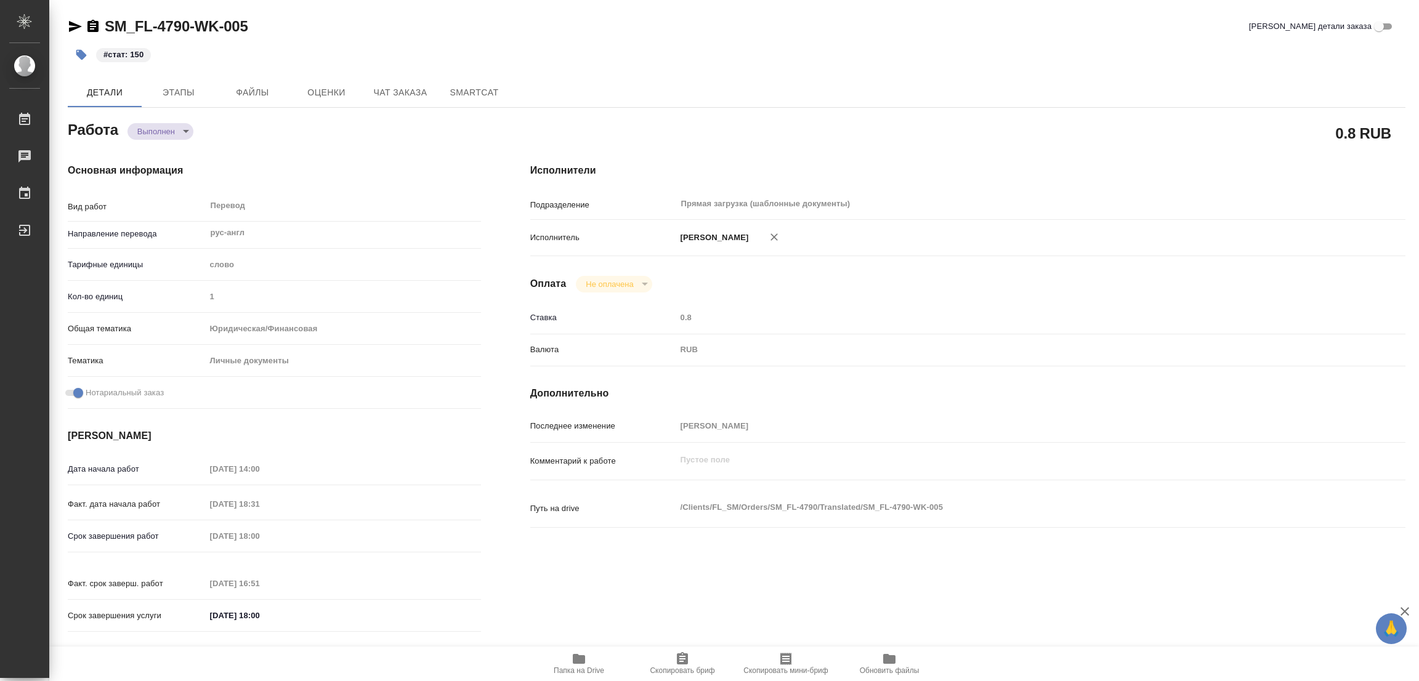
type textarea "x"
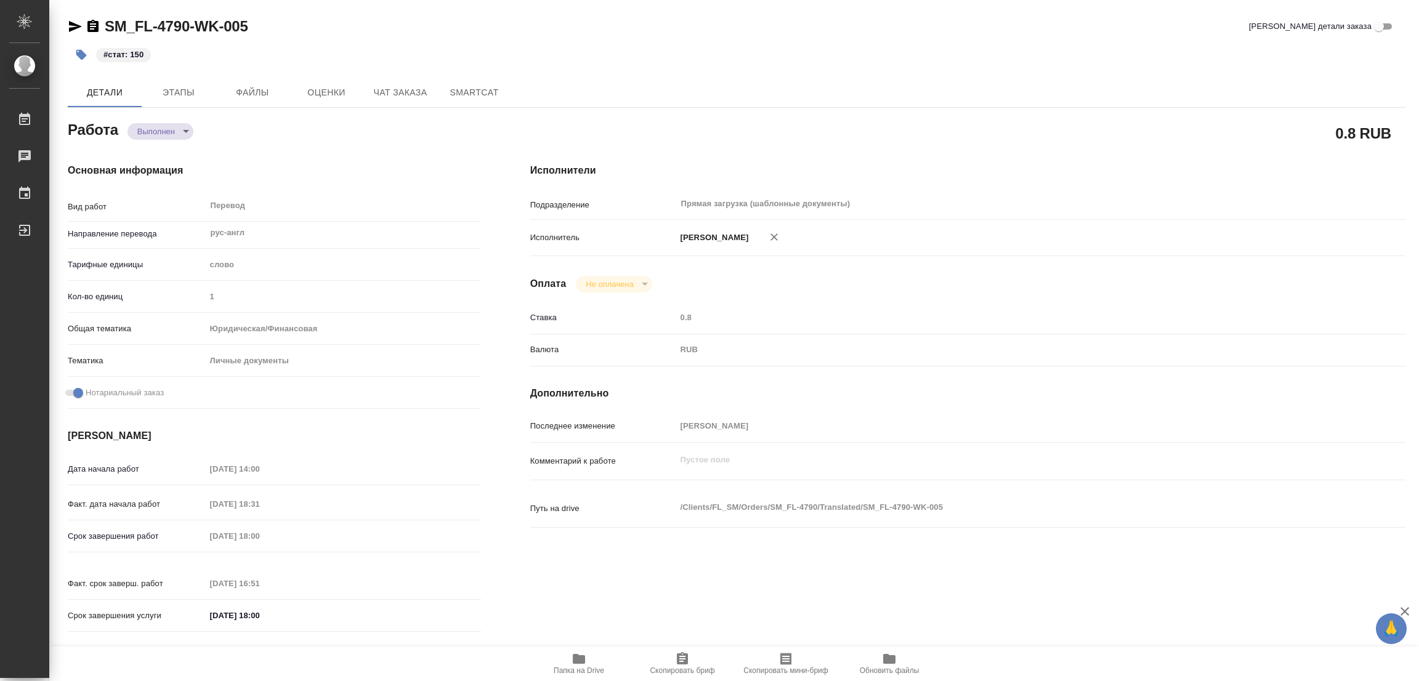
click at [948, 160] on div "Исполнители Подразделение Прямая загрузка (шаблонные документы) ​ Исполнитель П…" at bounding box center [968, 402] width 925 height 526
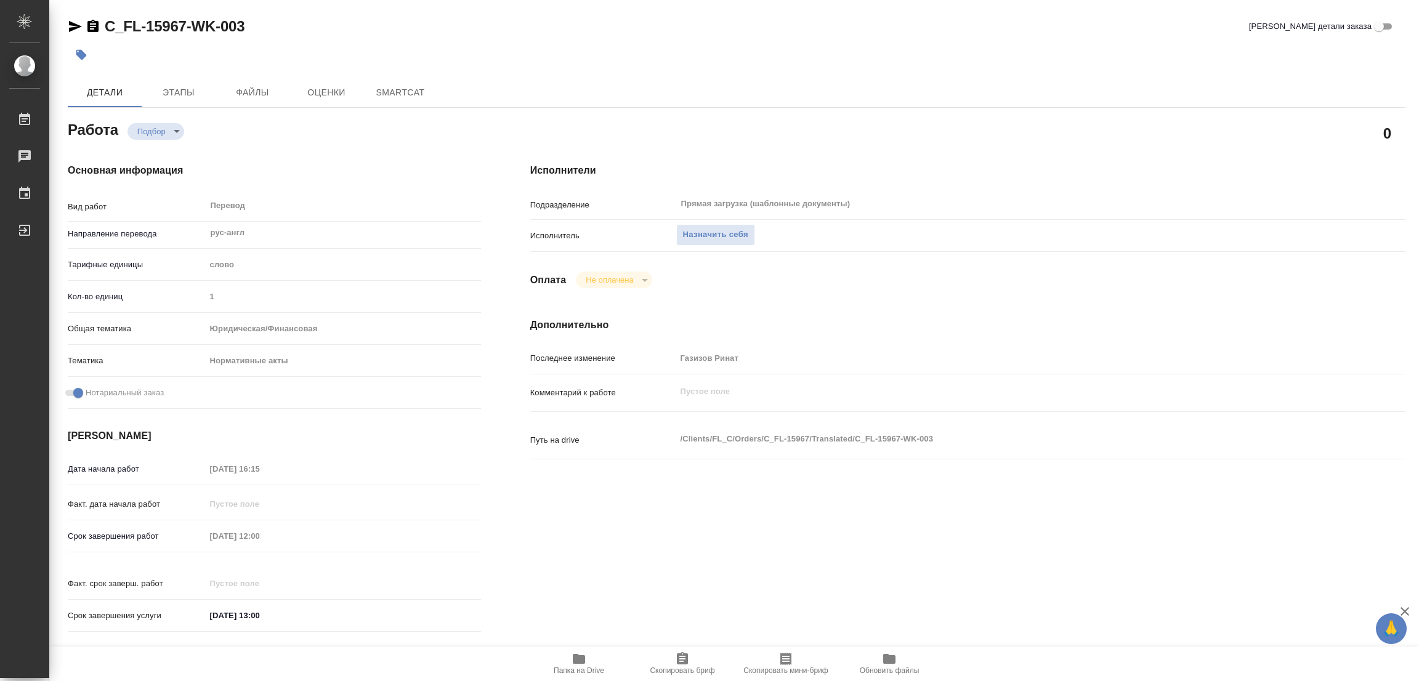
type textarea "x"
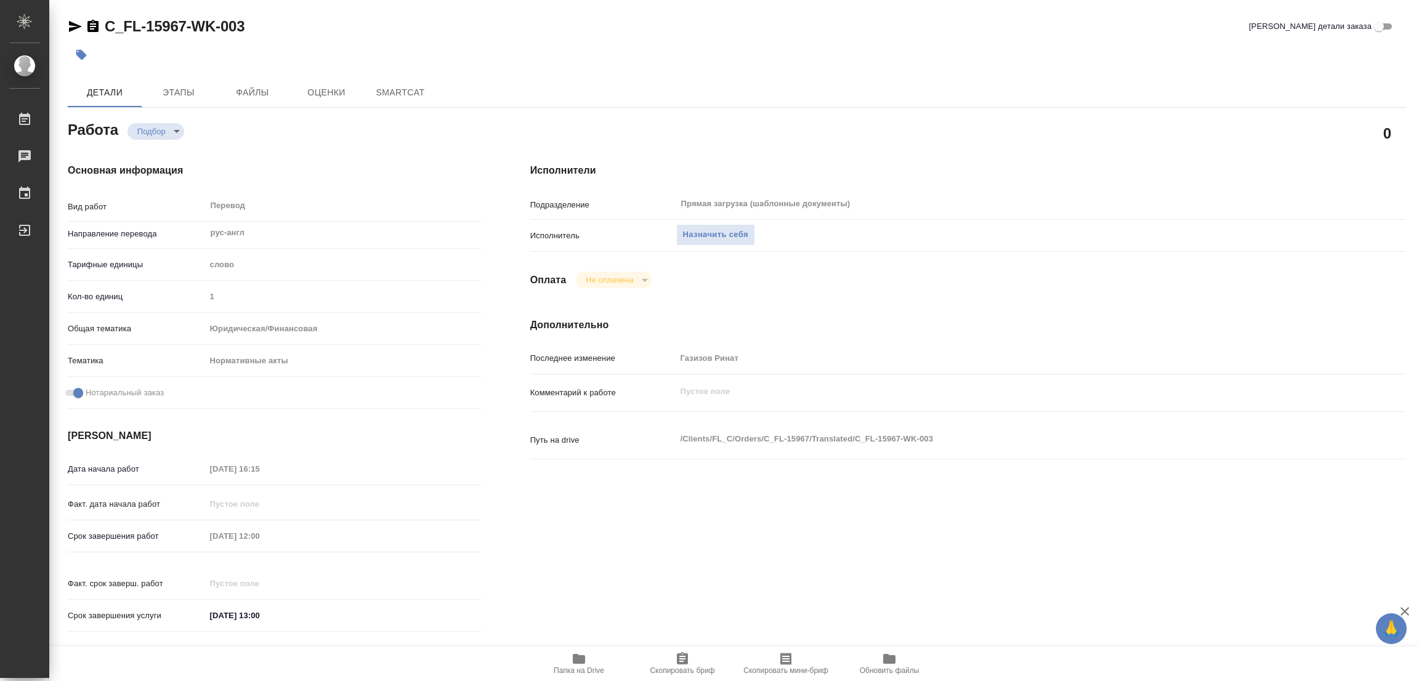
type textarea "x"
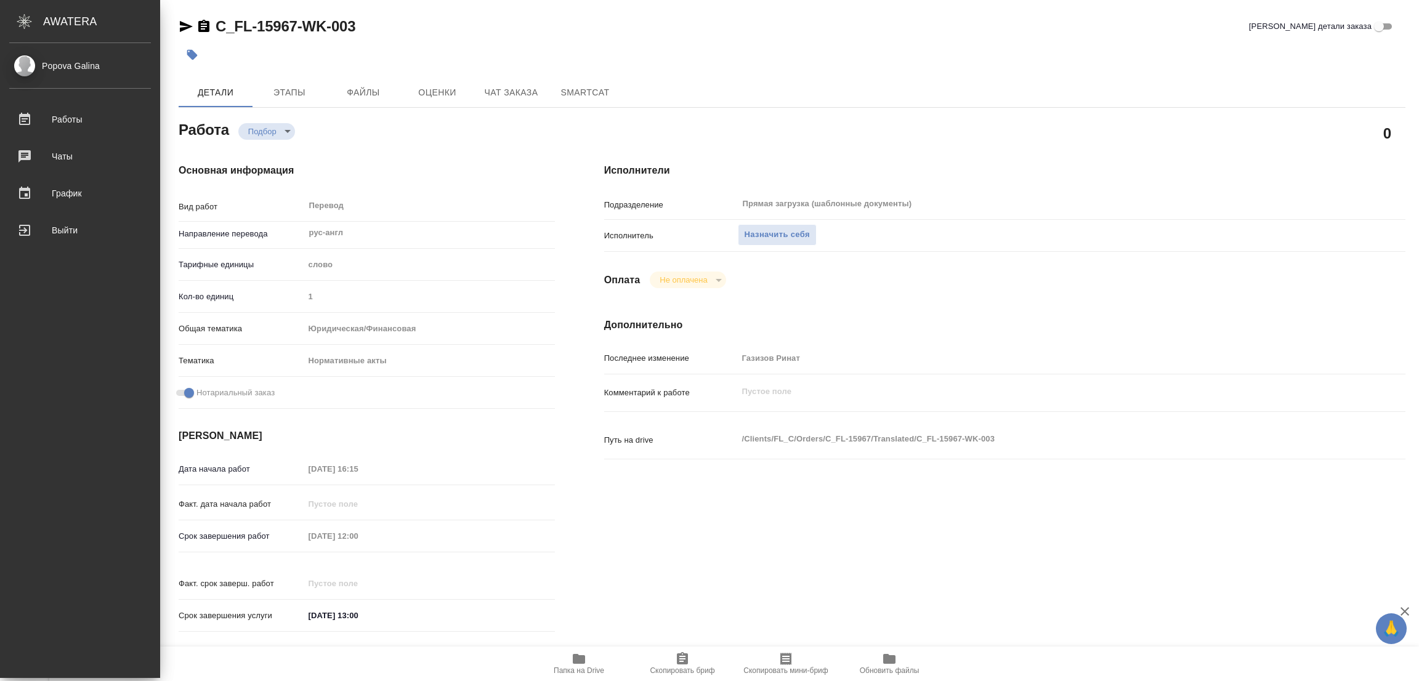
type textarea "x"
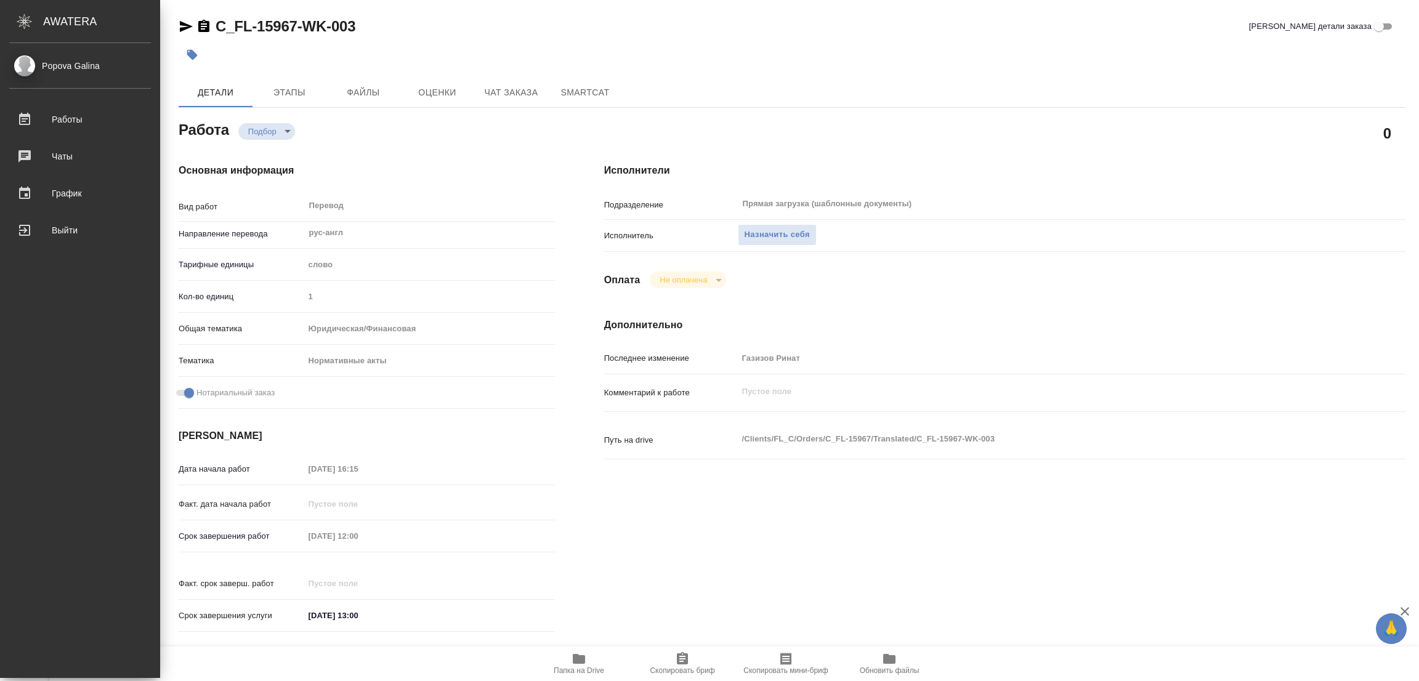
type textarea "x"
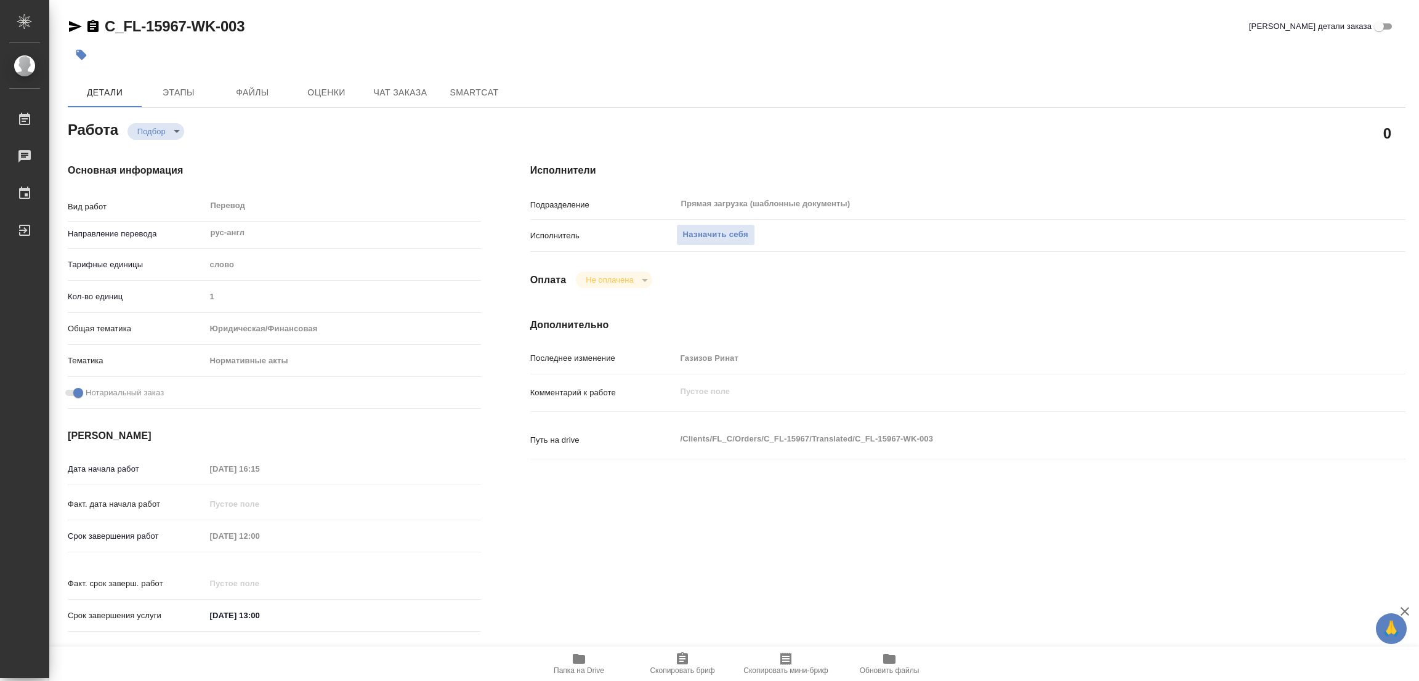
type textarea "x"
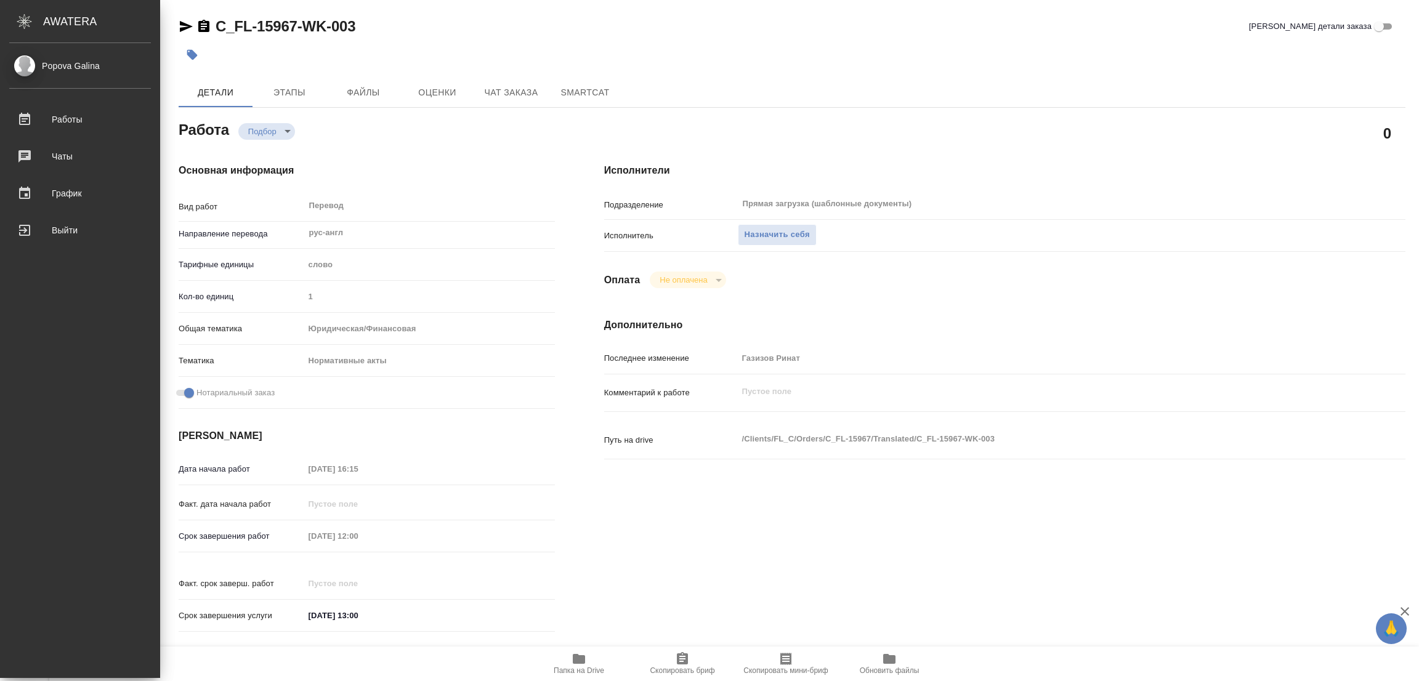
type textarea "x"
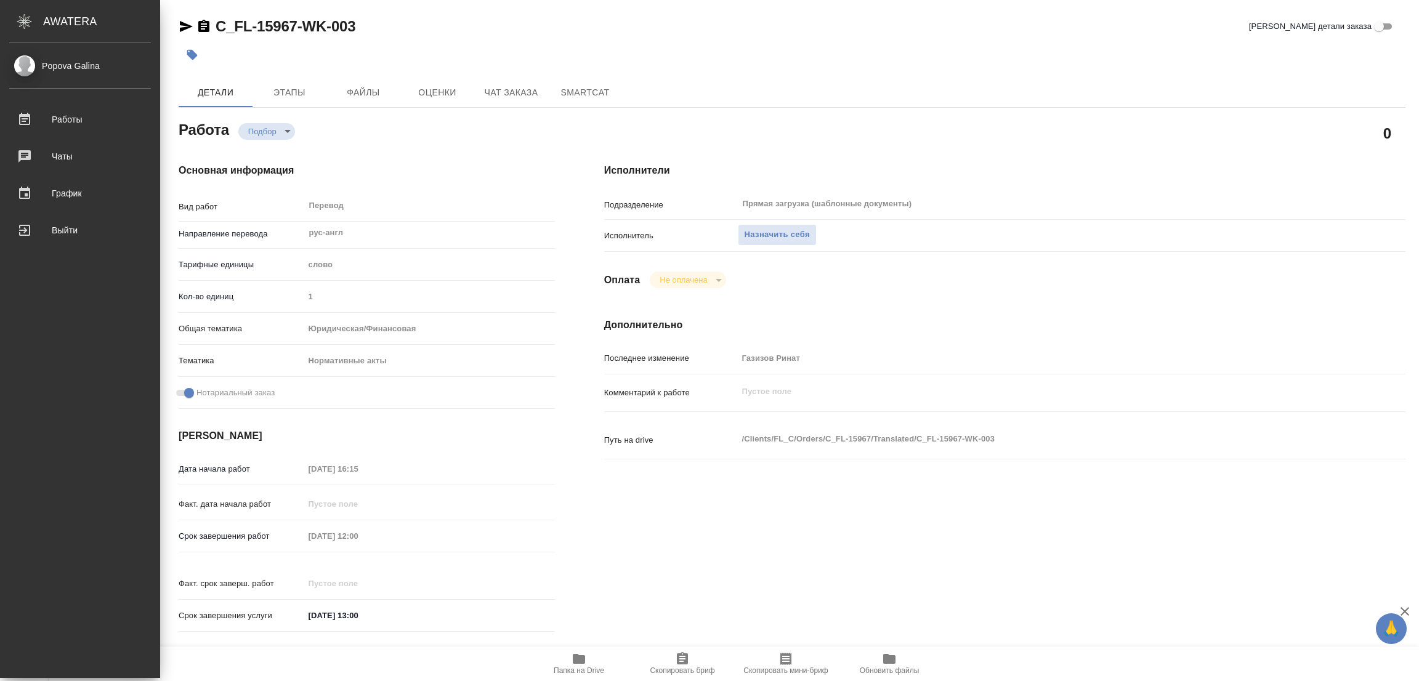
type textarea "x"
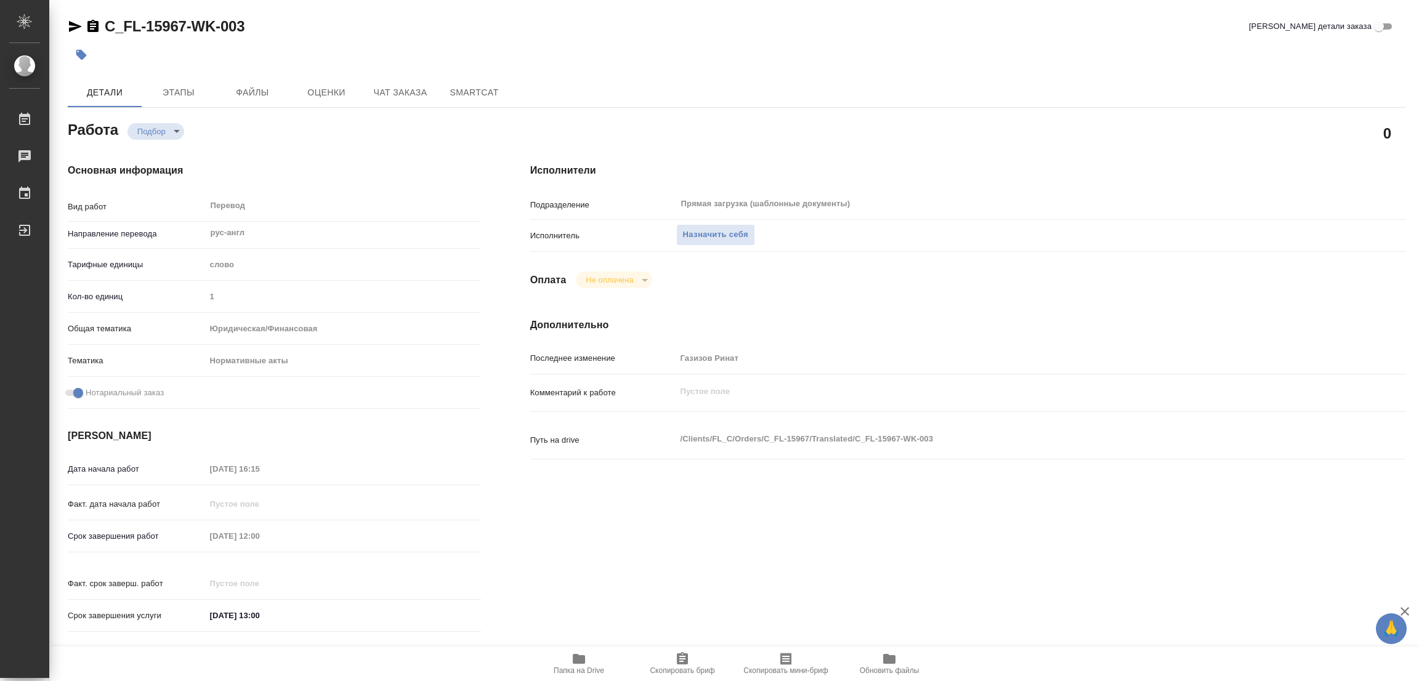
type textarea "x"
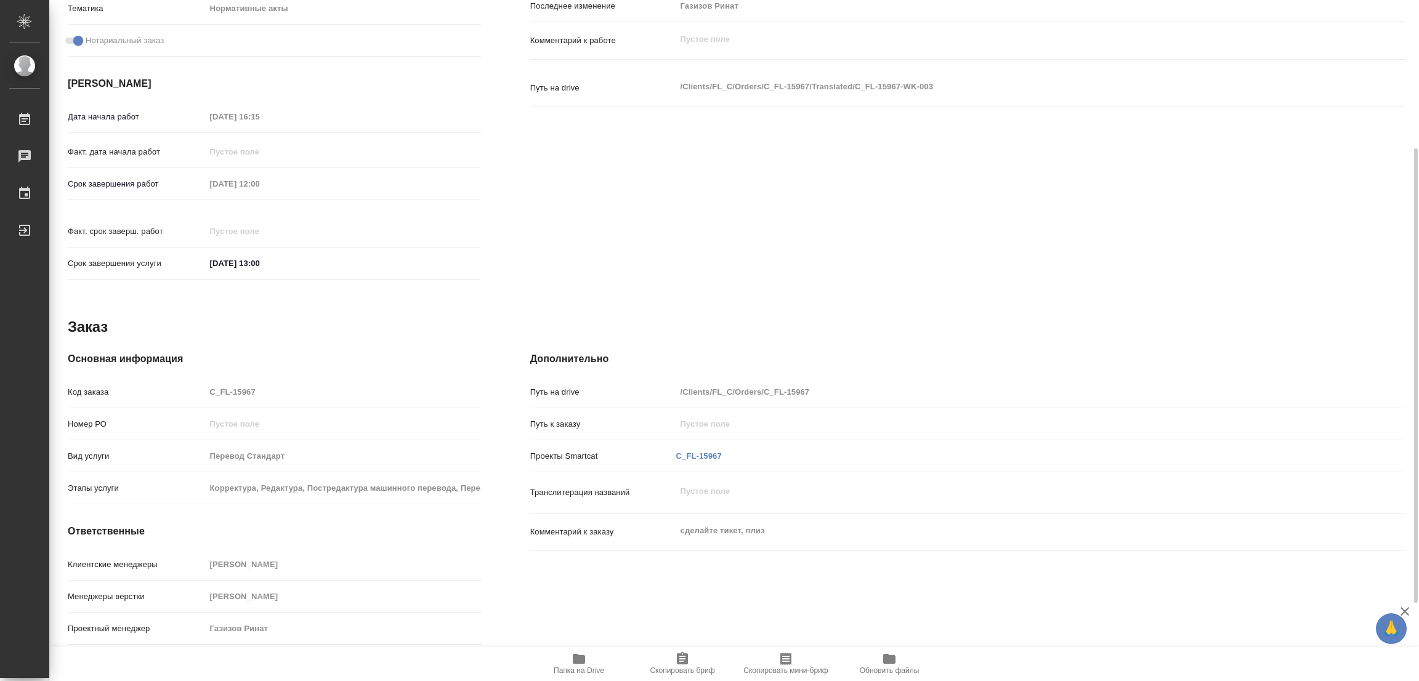
scroll to position [208, 0]
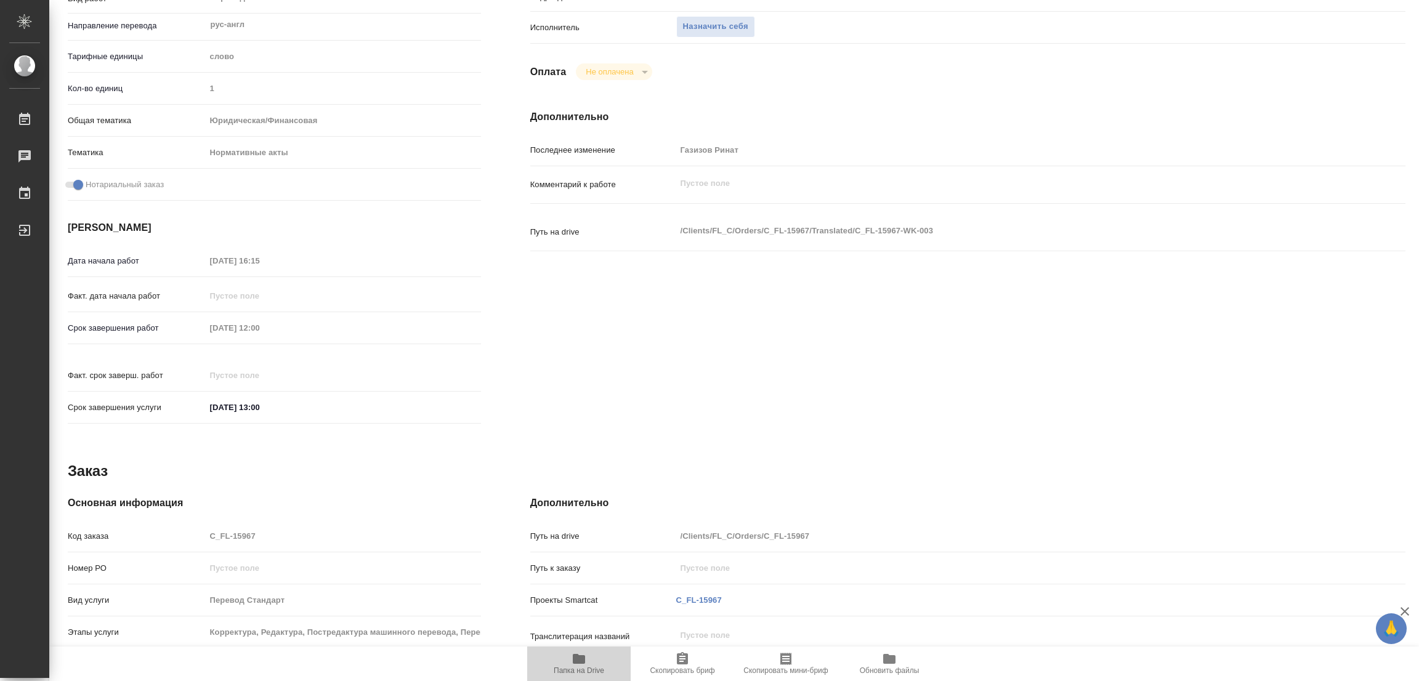
click at [581, 662] on icon "button" at bounding box center [579, 659] width 12 height 10
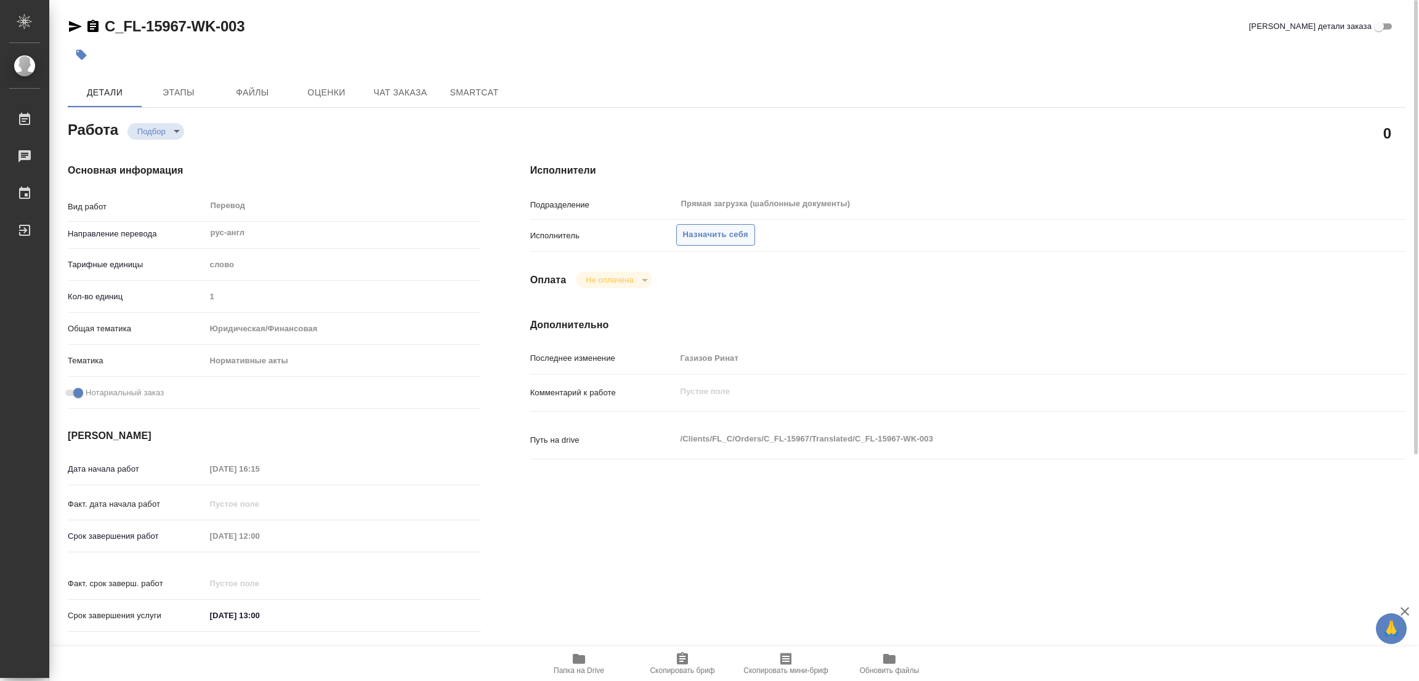
click at [712, 232] on span "Назначить себя" at bounding box center [715, 235] width 65 height 14
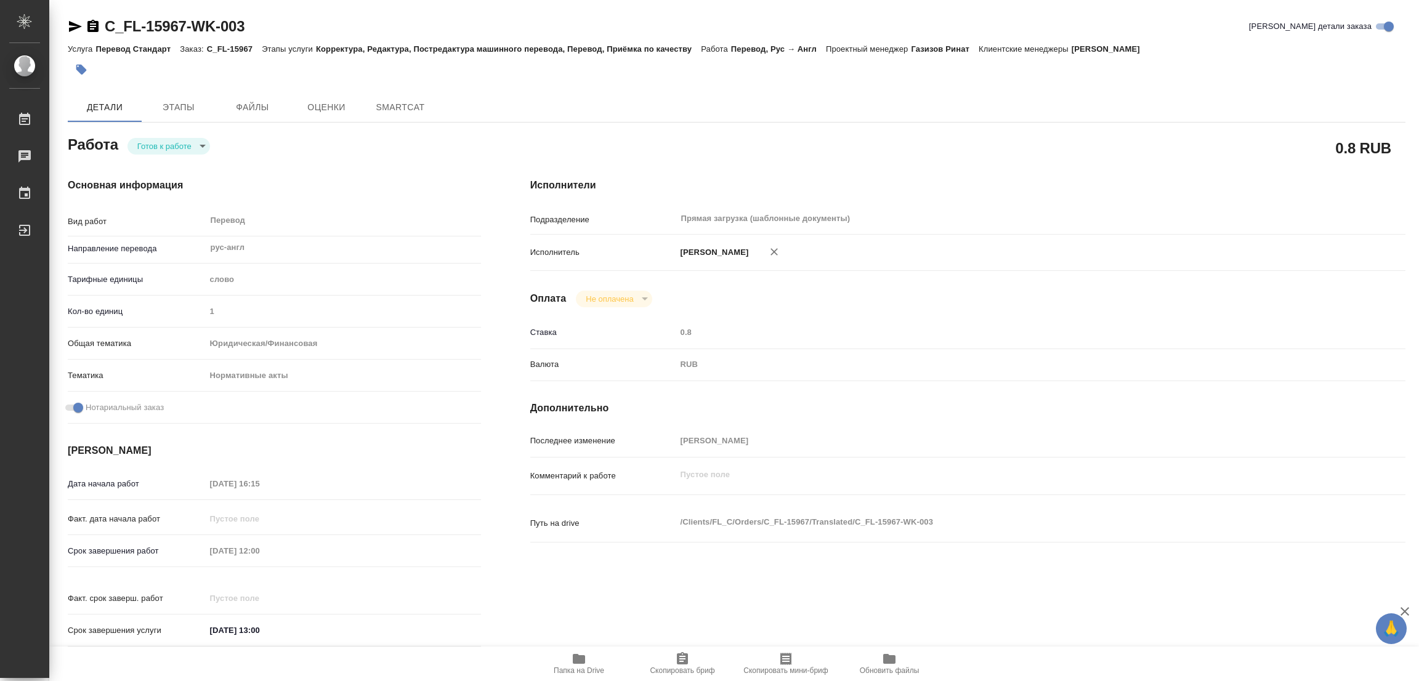
type textarea "x"
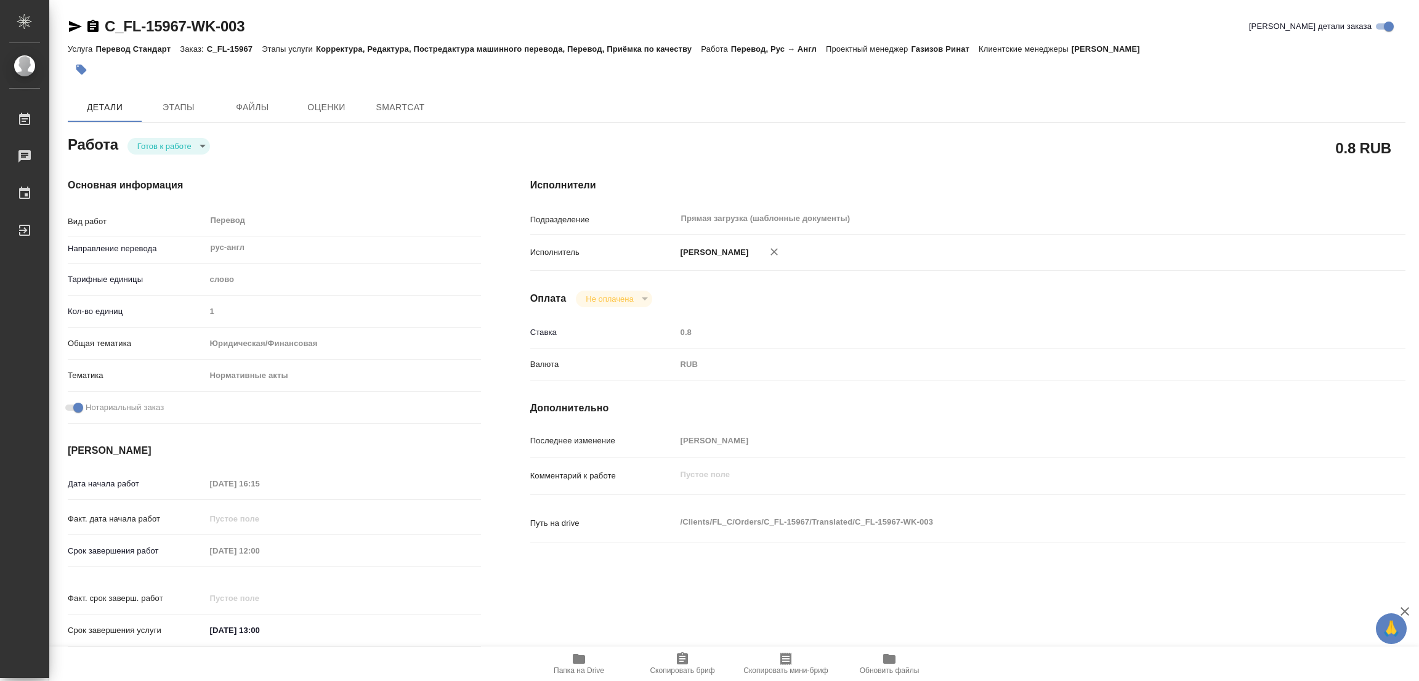
type textarea "x"
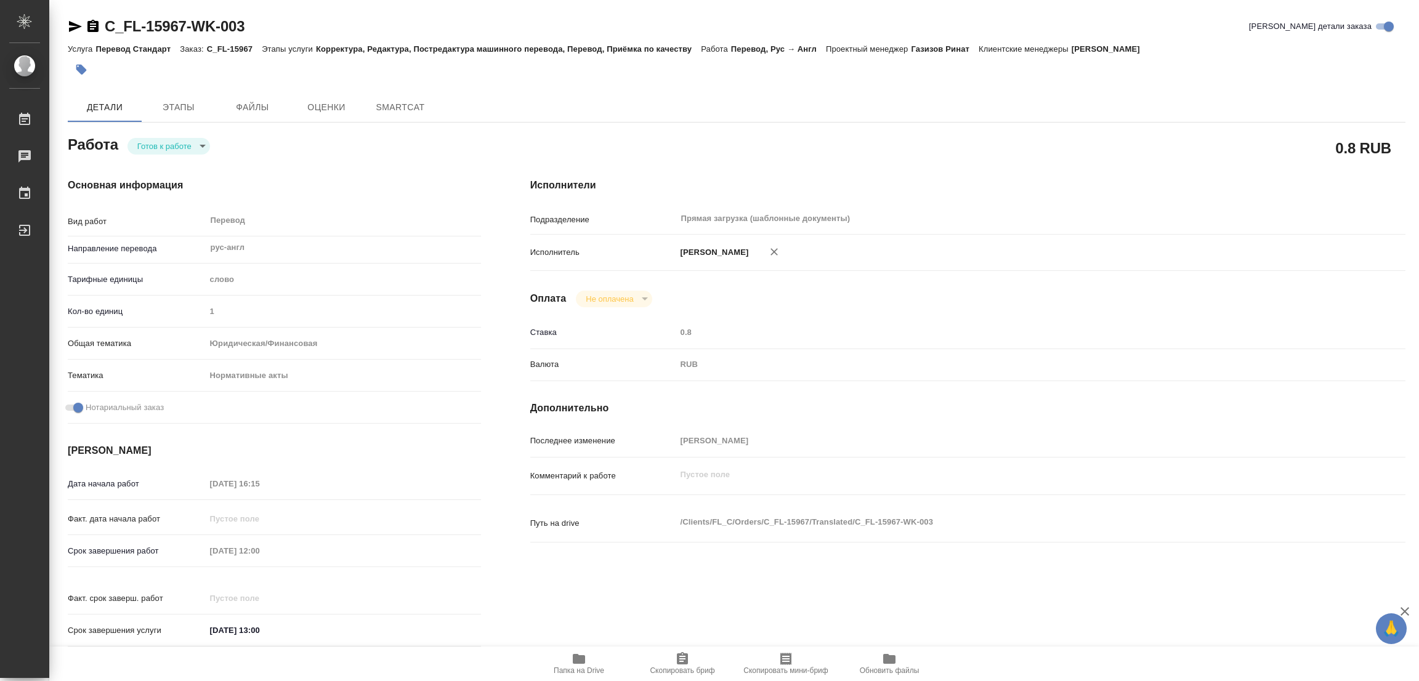
type textarea "x"
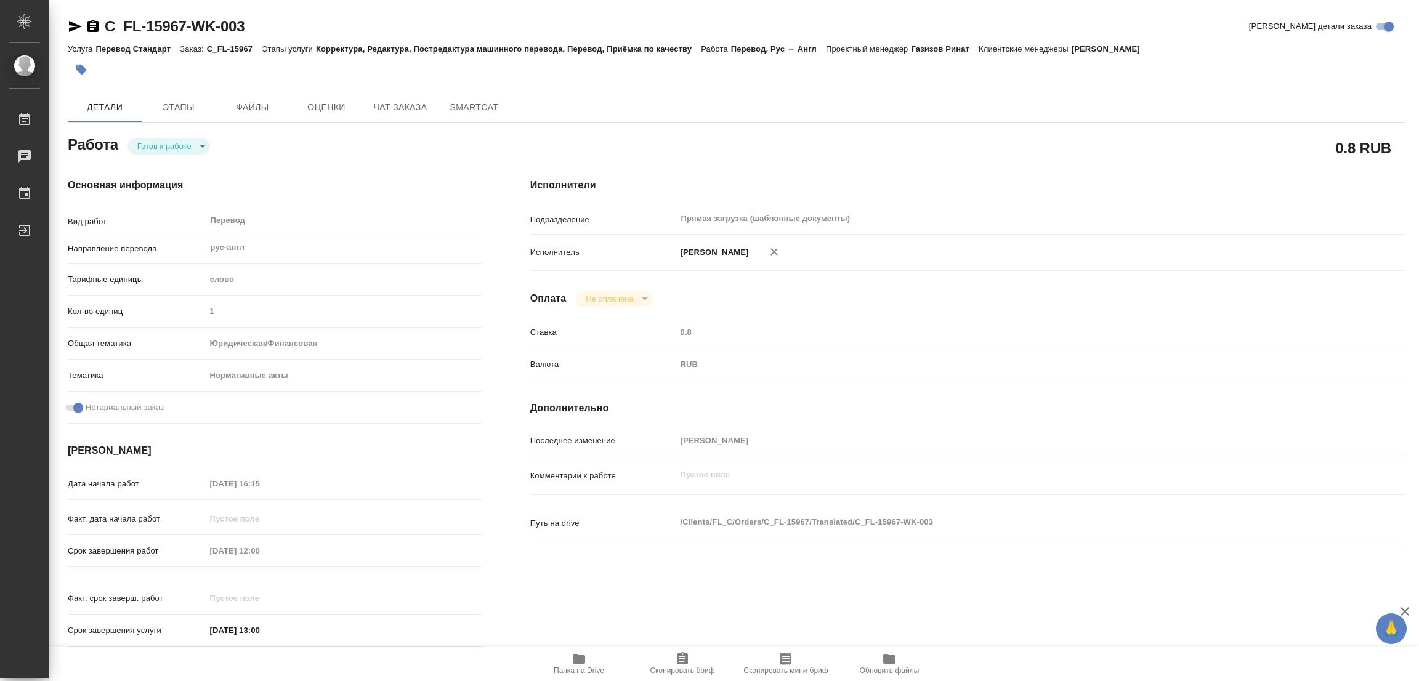
type textarea "x"
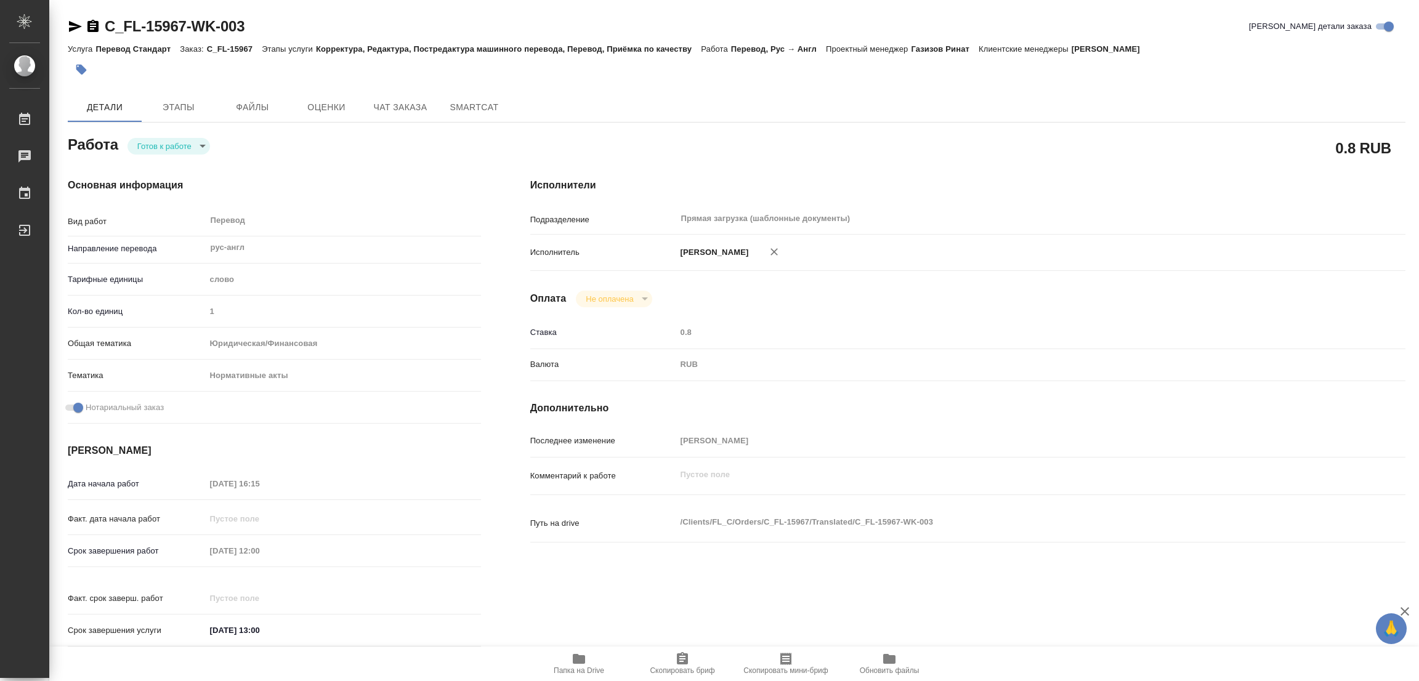
type textarea "x"
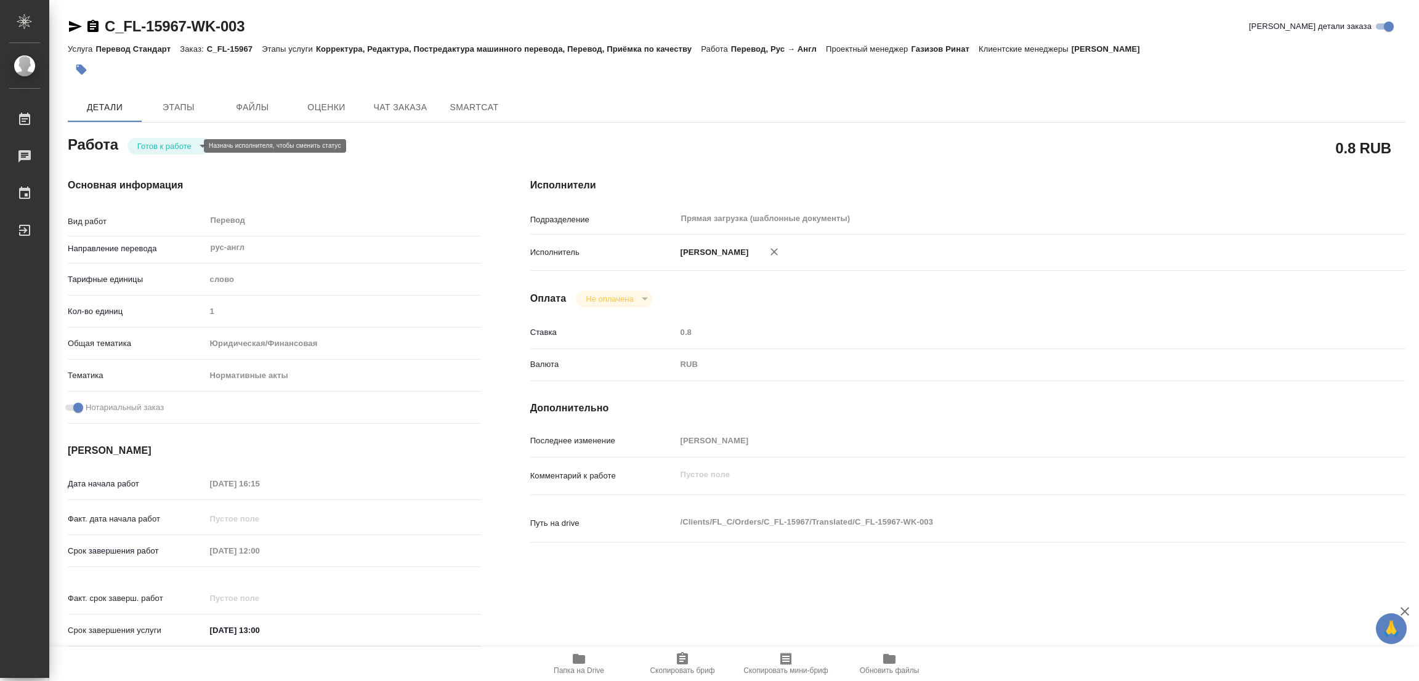
click at [149, 148] on body "🙏 .cls-1 fill:#fff; AWATERA [PERSON_NAME] Работы Чаты График Выйти C_FL-15967-W…" at bounding box center [709, 340] width 1419 height 681
type textarea "x"
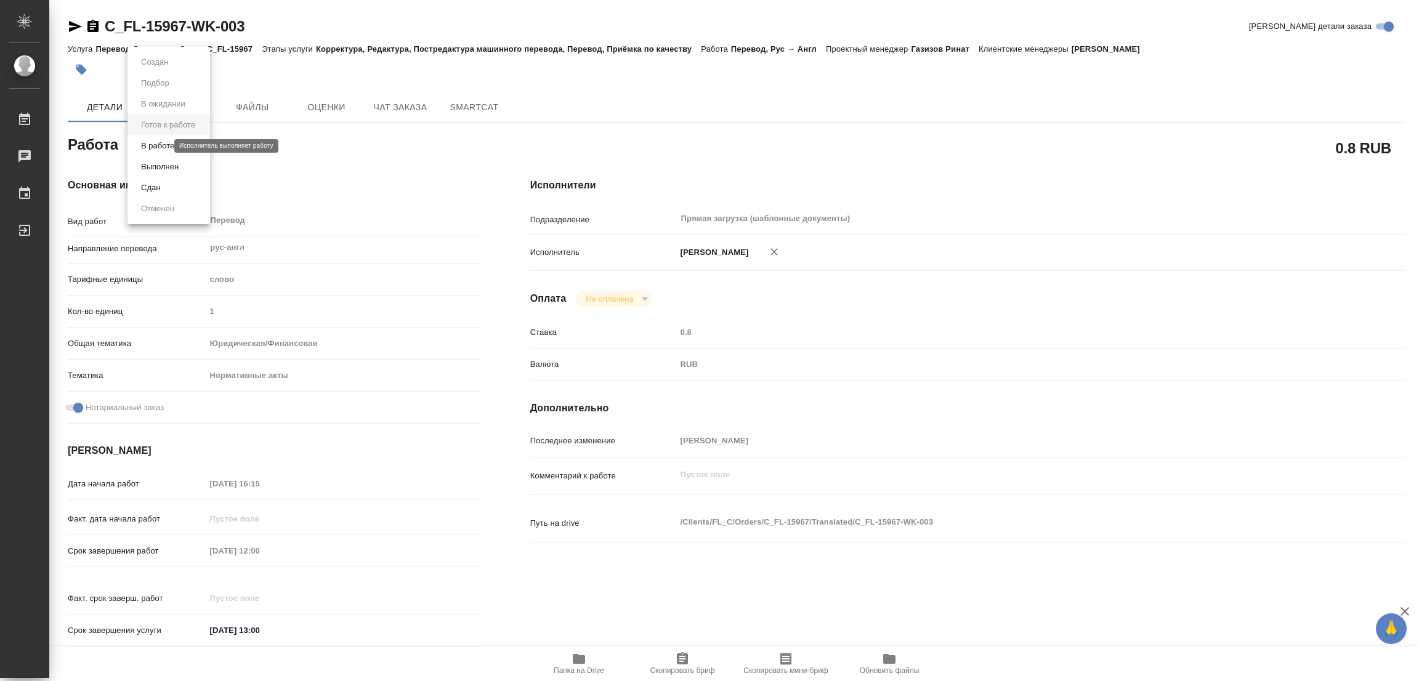
type textarea "x"
click at [149, 147] on button "В работе" at bounding box center [157, 146] width 41 height 14
type textarea "x"
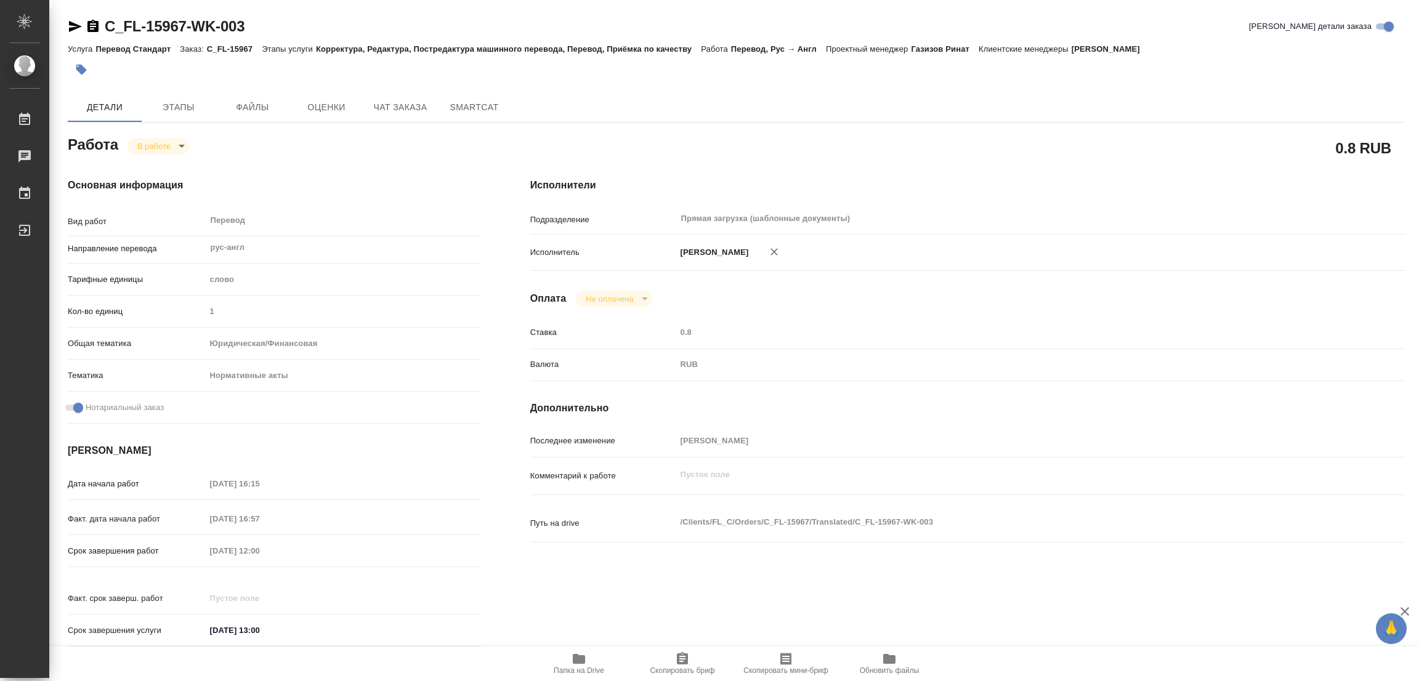
type textarea "x"
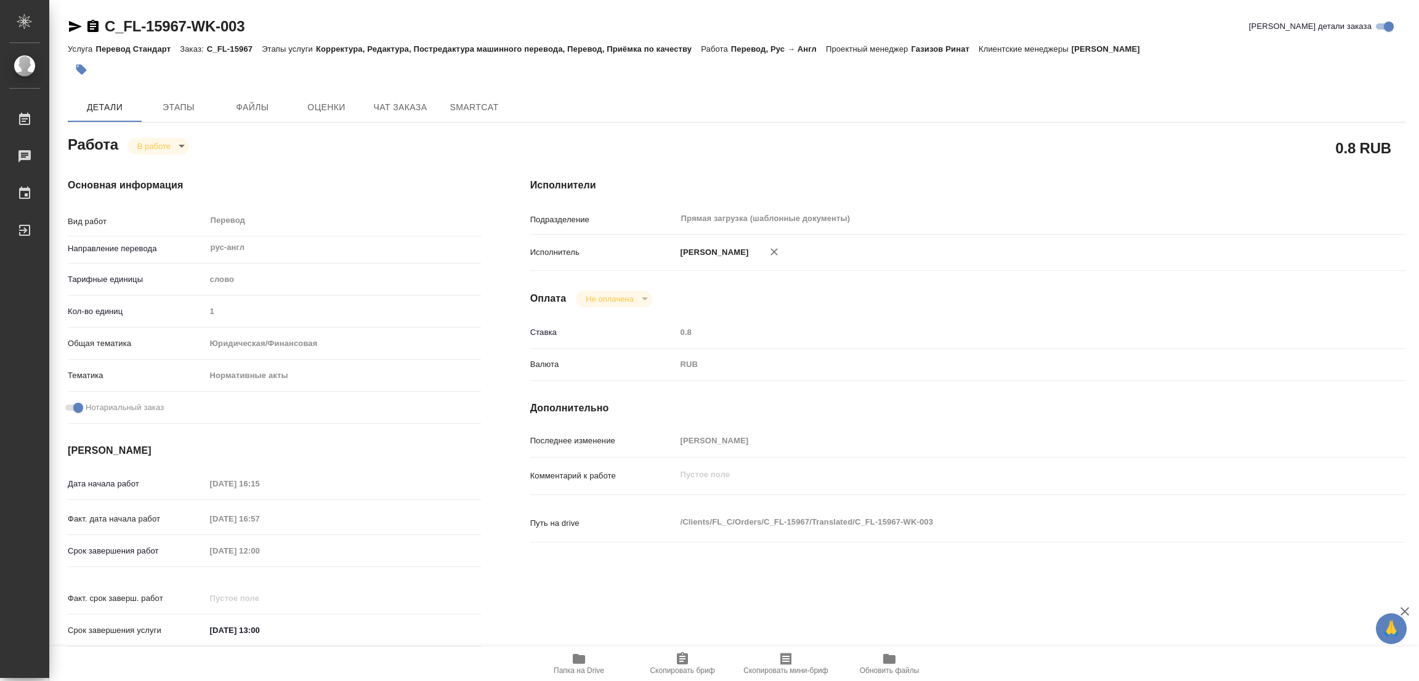
type textarea "x"
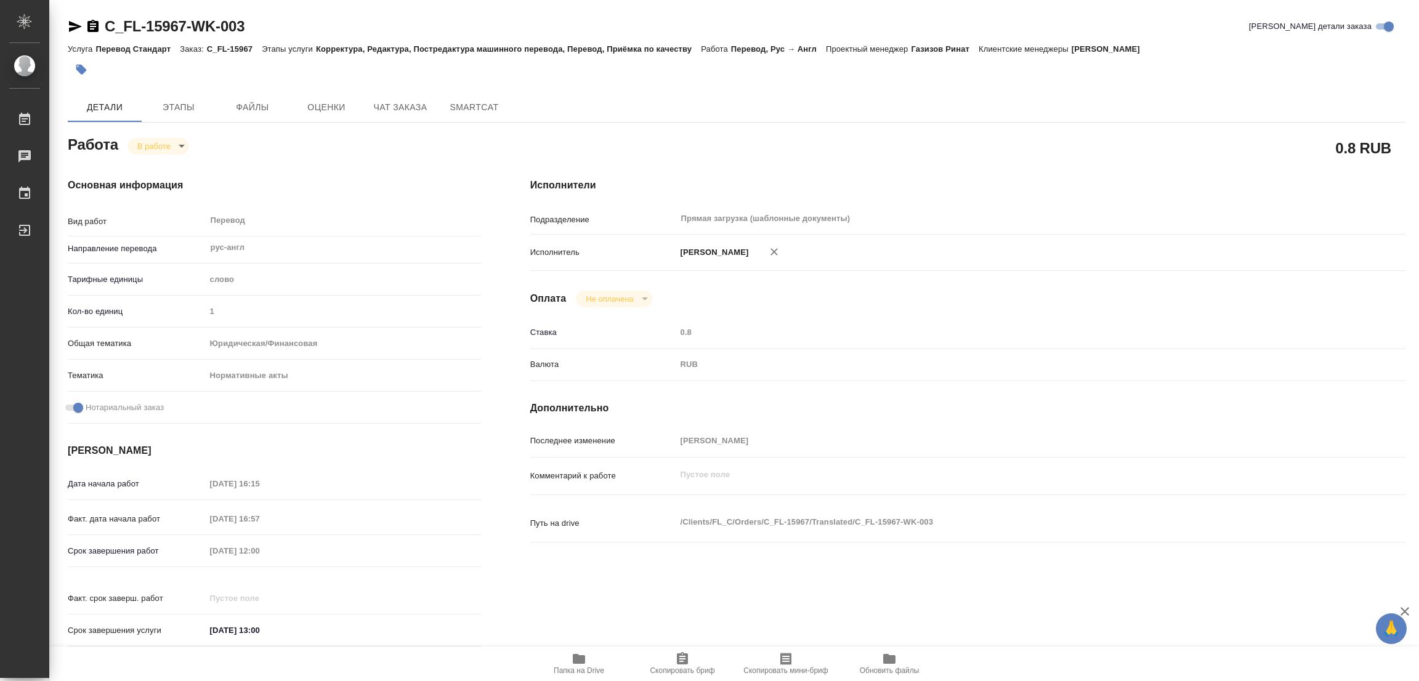
type textarea "x"
drag, startPoint x: 102, startPoint y: 15, endPoint x: 184, endPoint y: 26, distance: 82.1
click at [184, 26] on div "C_FL-15967-WK-003 Кратко детали заказа Услуга Перевод Стандарт Заказ: C_FL-1596…" at bounding box center [737, 524] width 1352 height 1049
copy link "C_FL-15967"
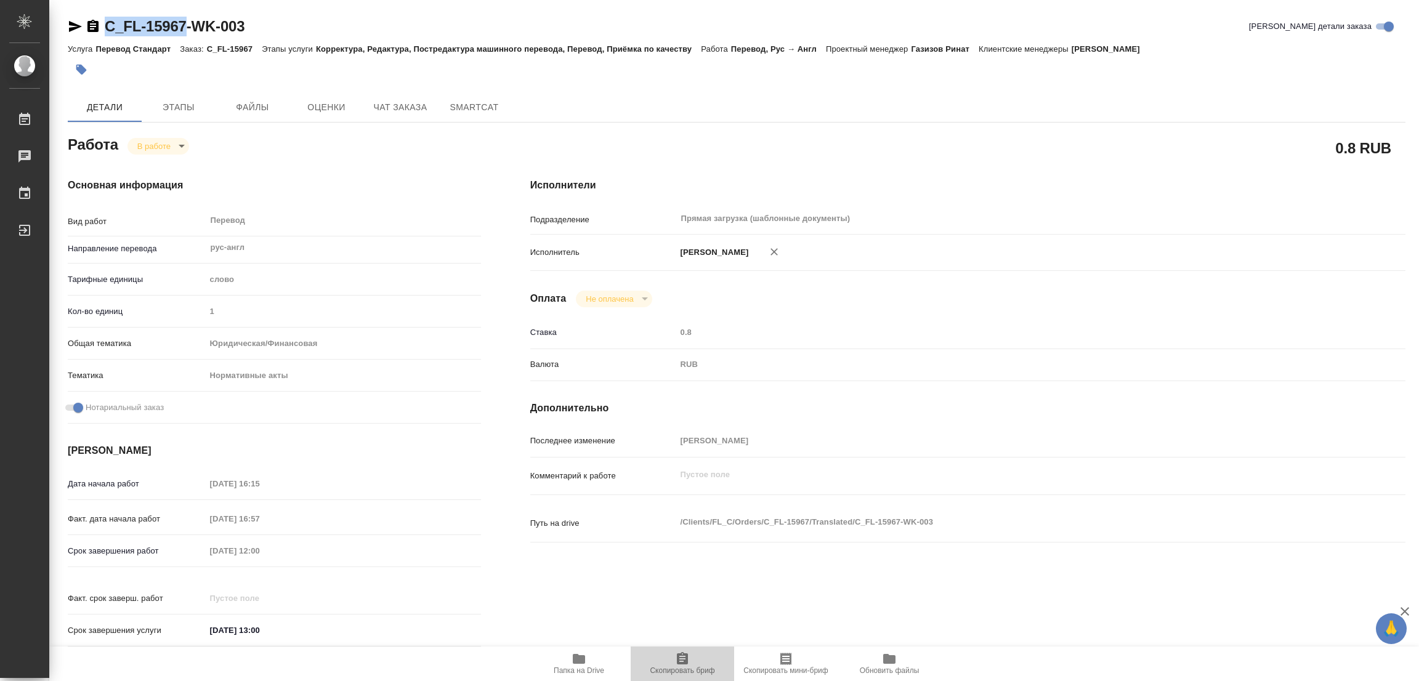
click at [704, 665] on span "Скопировать бриф" at bounding box center [682, 663] width 89 height 23
copy link "C_FL-15967"
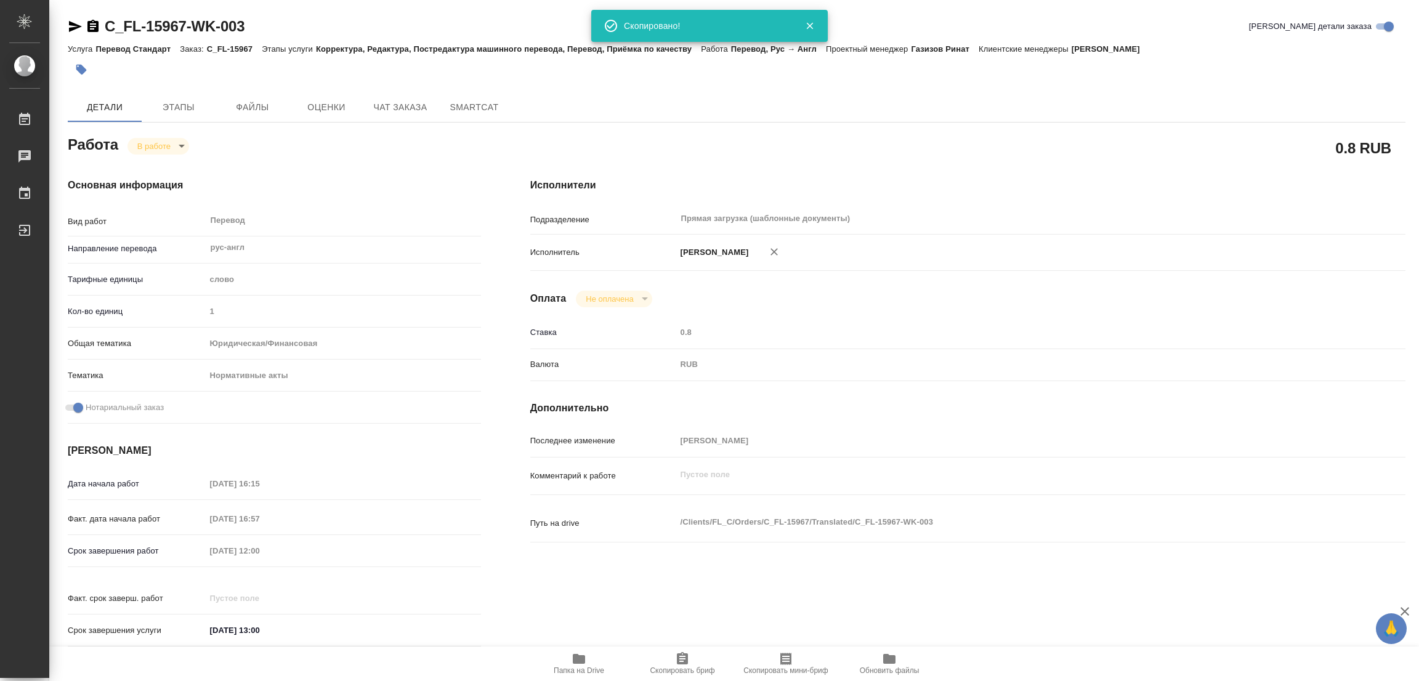
click at [1062, 153] on div "Исполнители Подразделение Прямая загрузка (шаблонные документы) ​ Исполнитель […" at bounding box center [968, 416] width 925 height 526
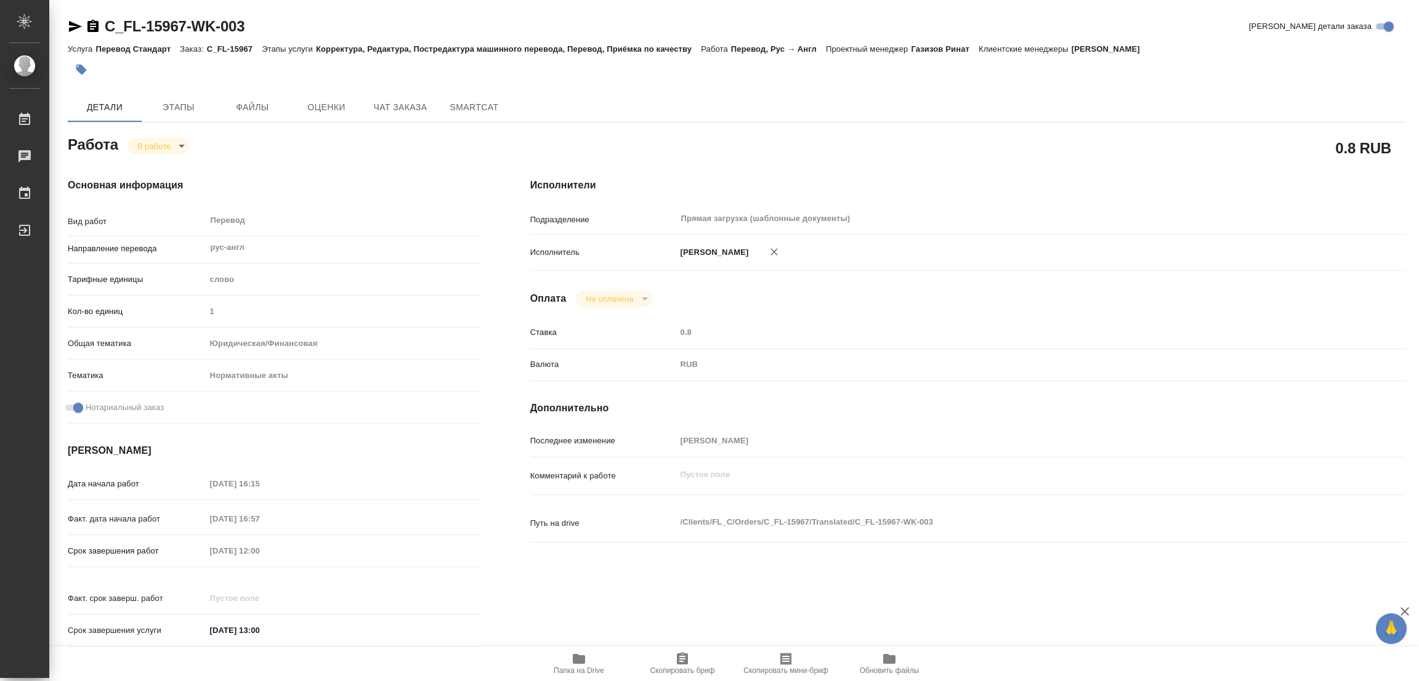
click at [139, 554] on div "Срок завершения работ [DATE] 12:00" at bounding box center [274, 551] width 413 height 22
click at [445, 30] on div "C_FL-15967-WK-003 Кратко детали заказа" at bounding box center [737, 27] width 1338 height 20
type textarea "x"
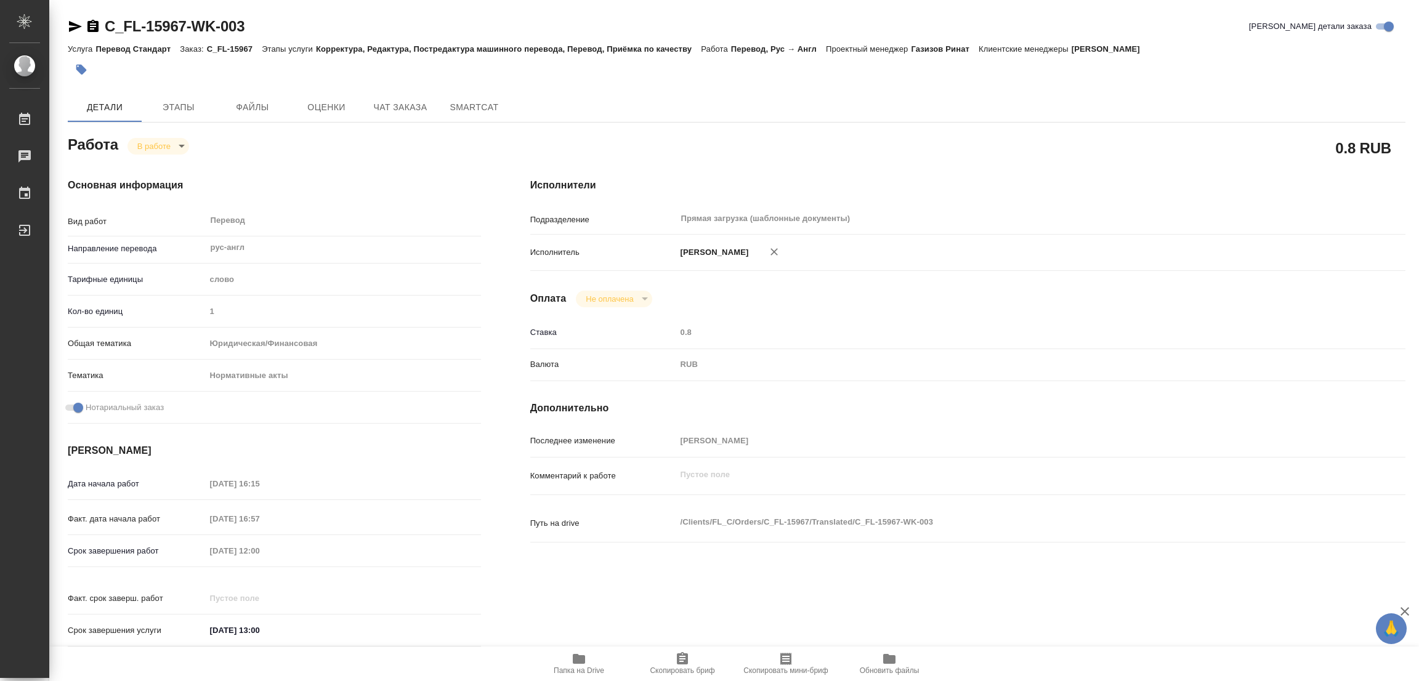
type textarea "x"
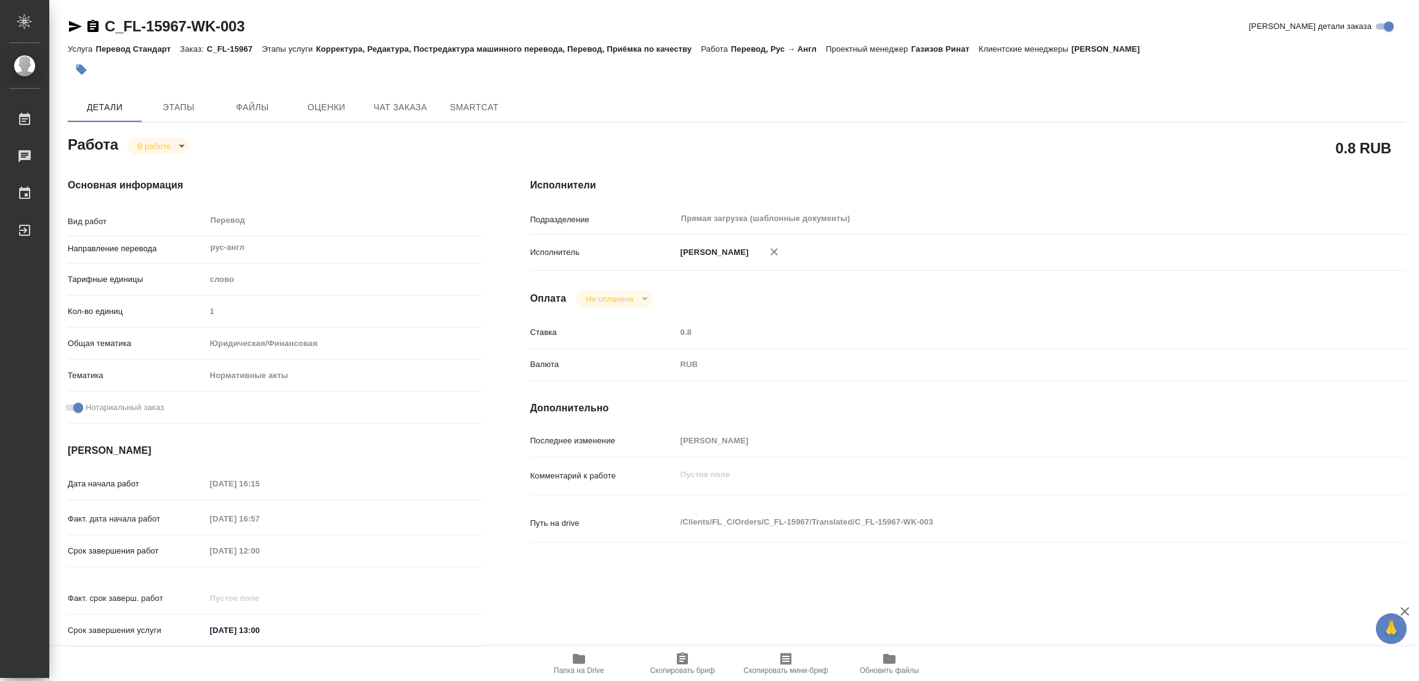
type textarea "x"
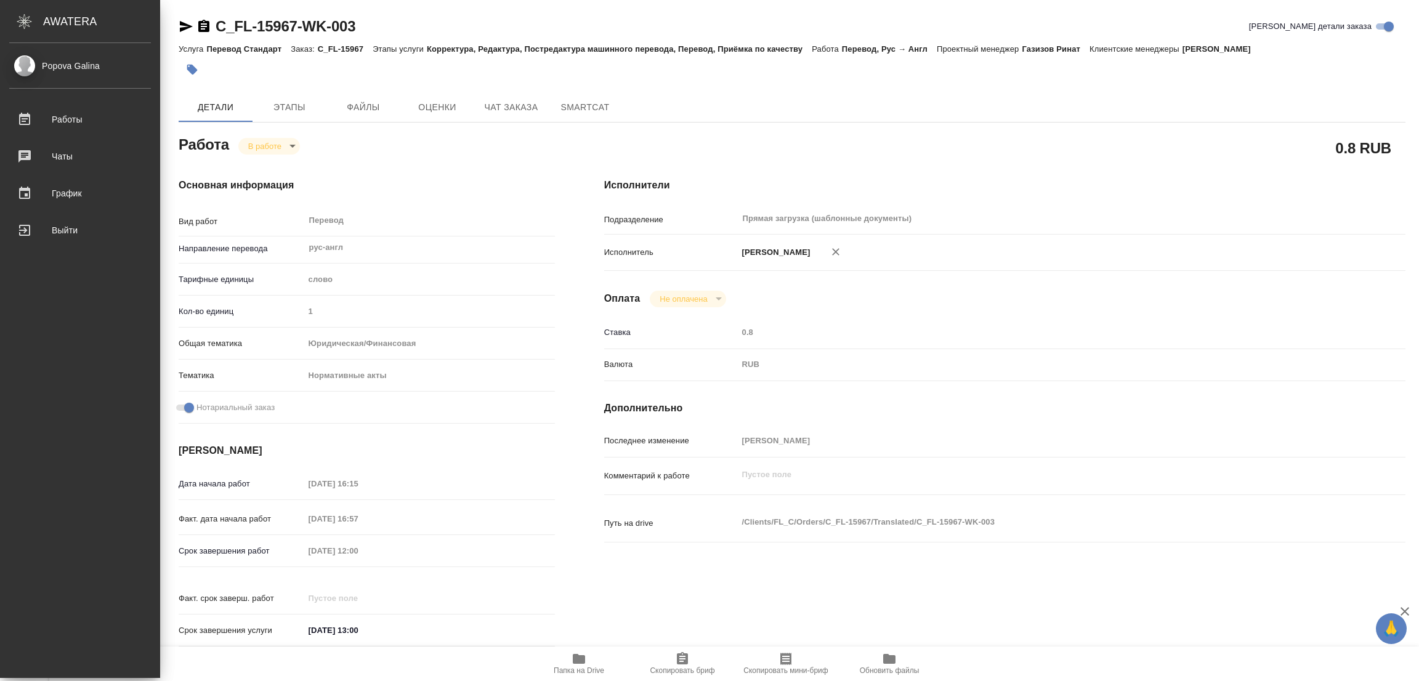
type textarea "x"
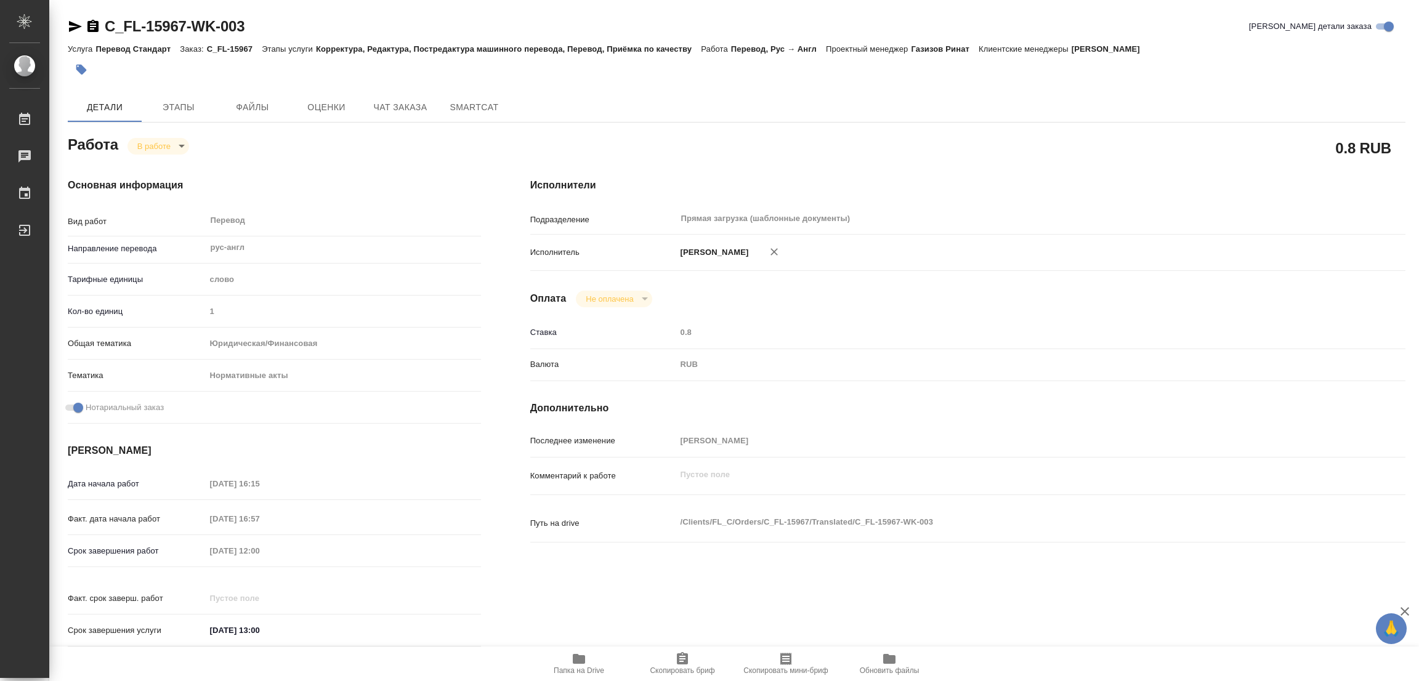
type textarea "x"
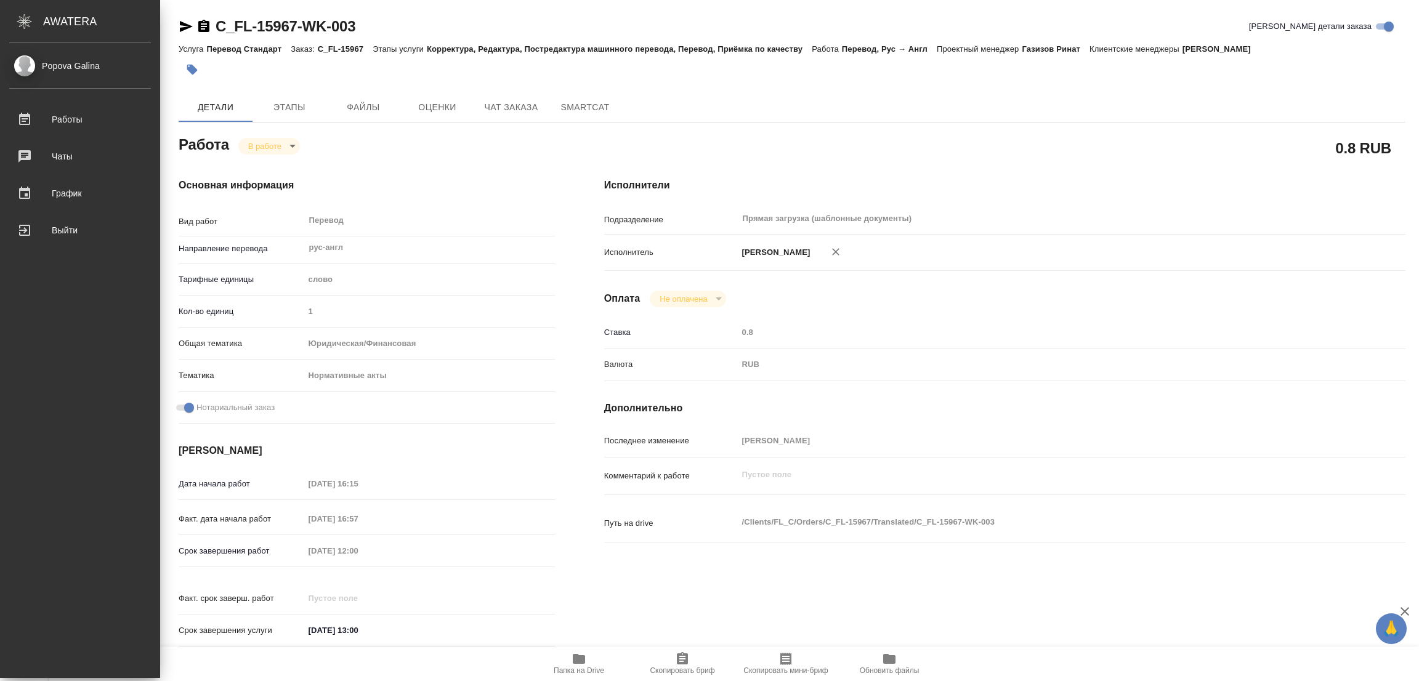
type textarea "x"
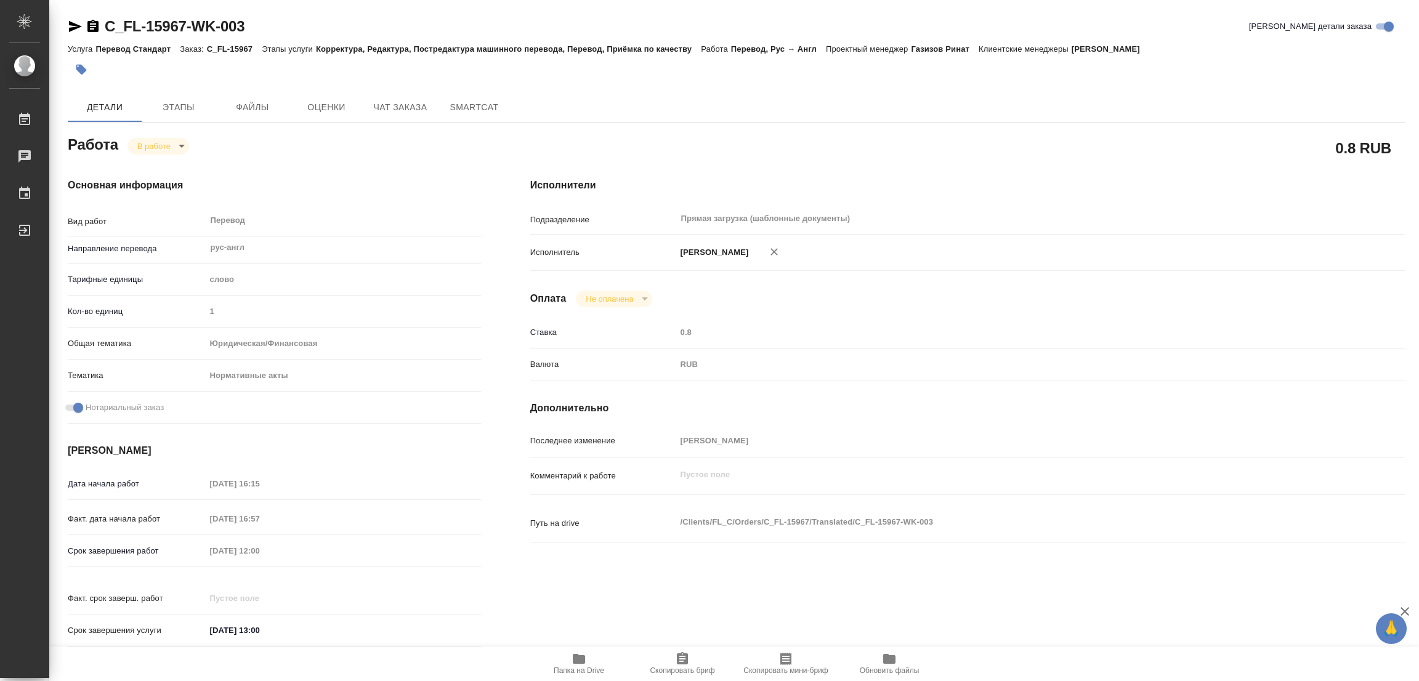
type textarea "x"
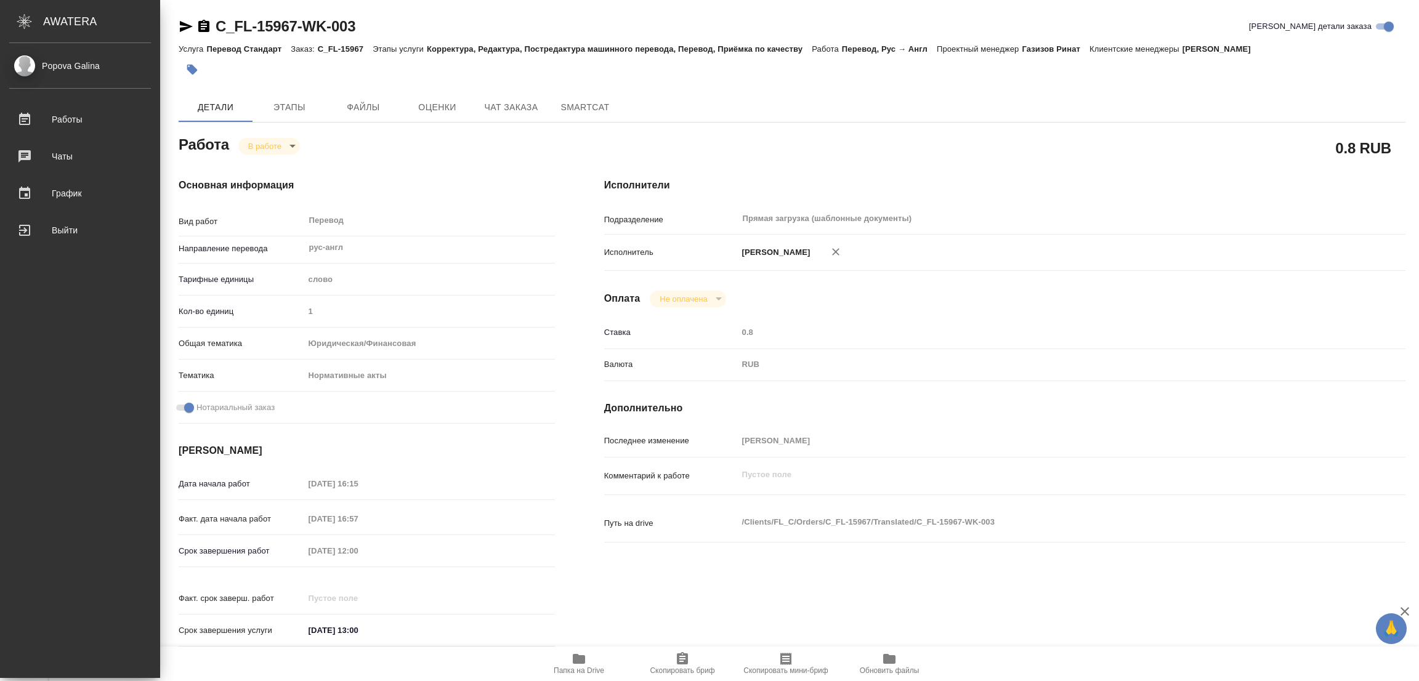
type textarea "x"
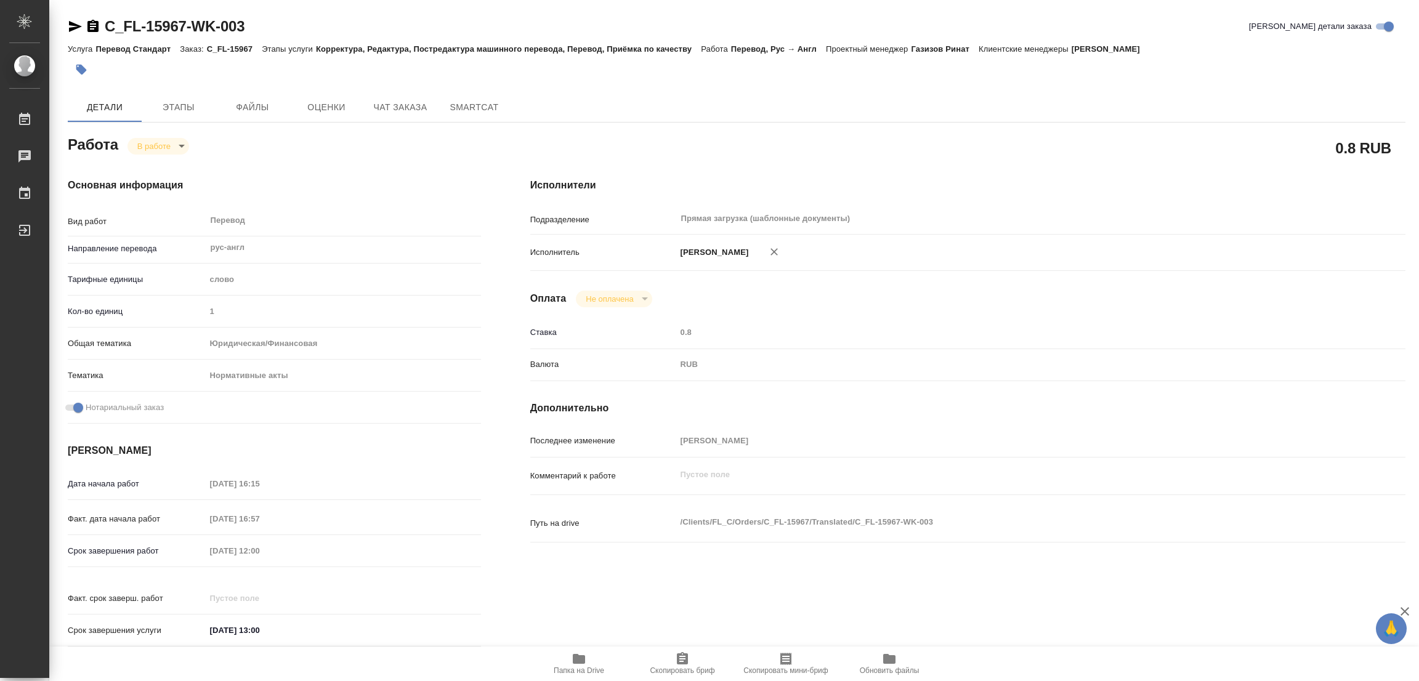
type textarea "x"
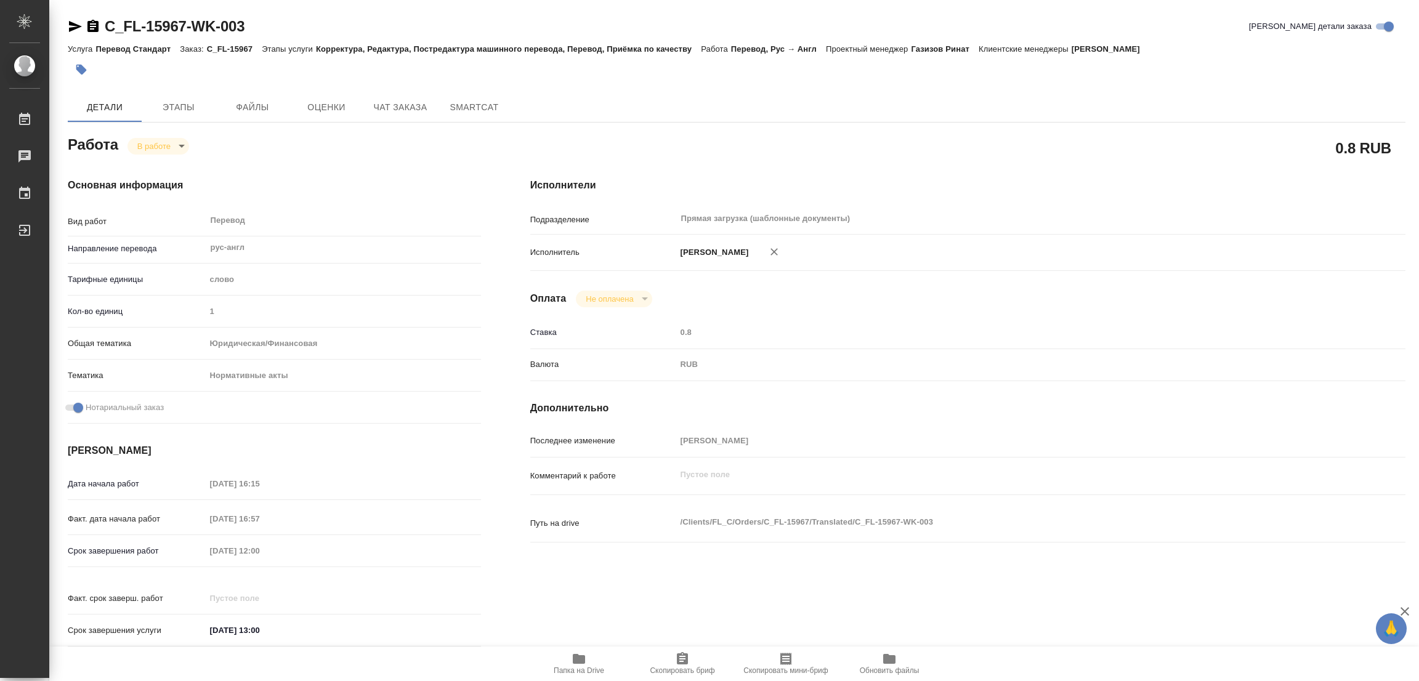
type textarea "x"
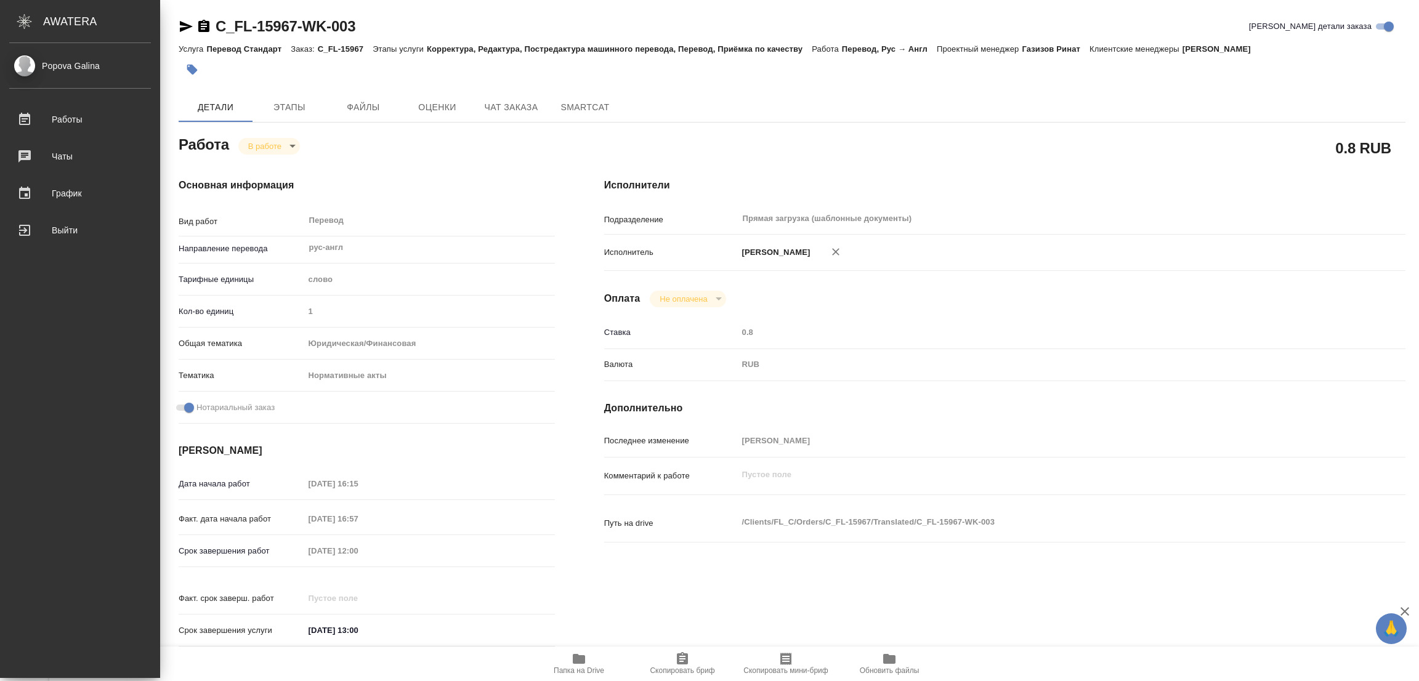
type textarea "x"
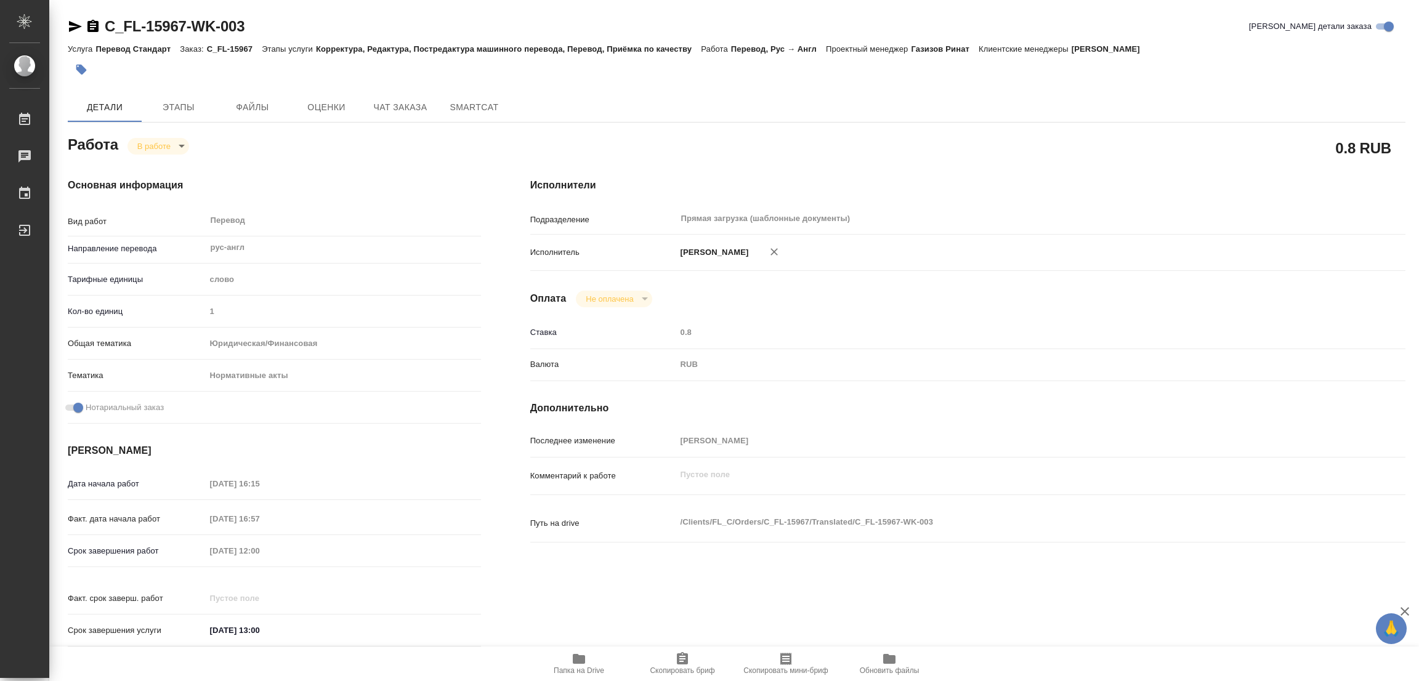
type textarea "x"
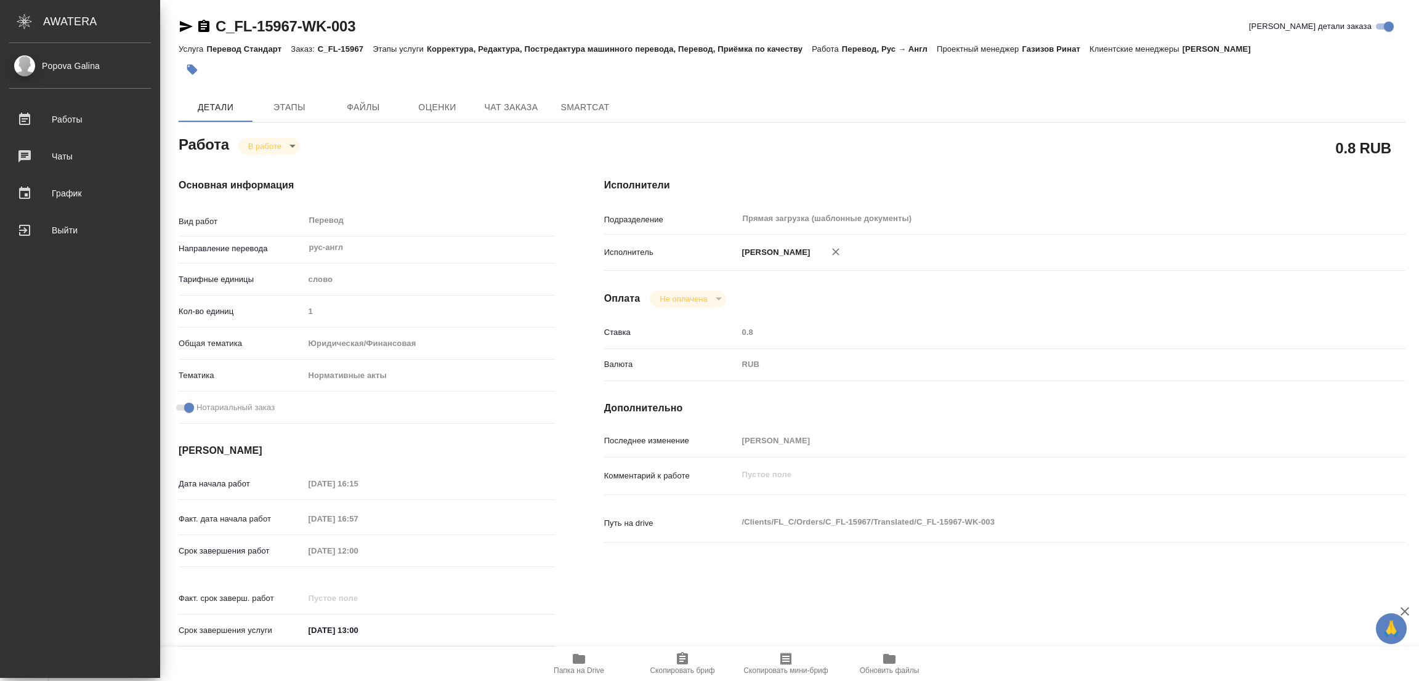
type textarea "x"
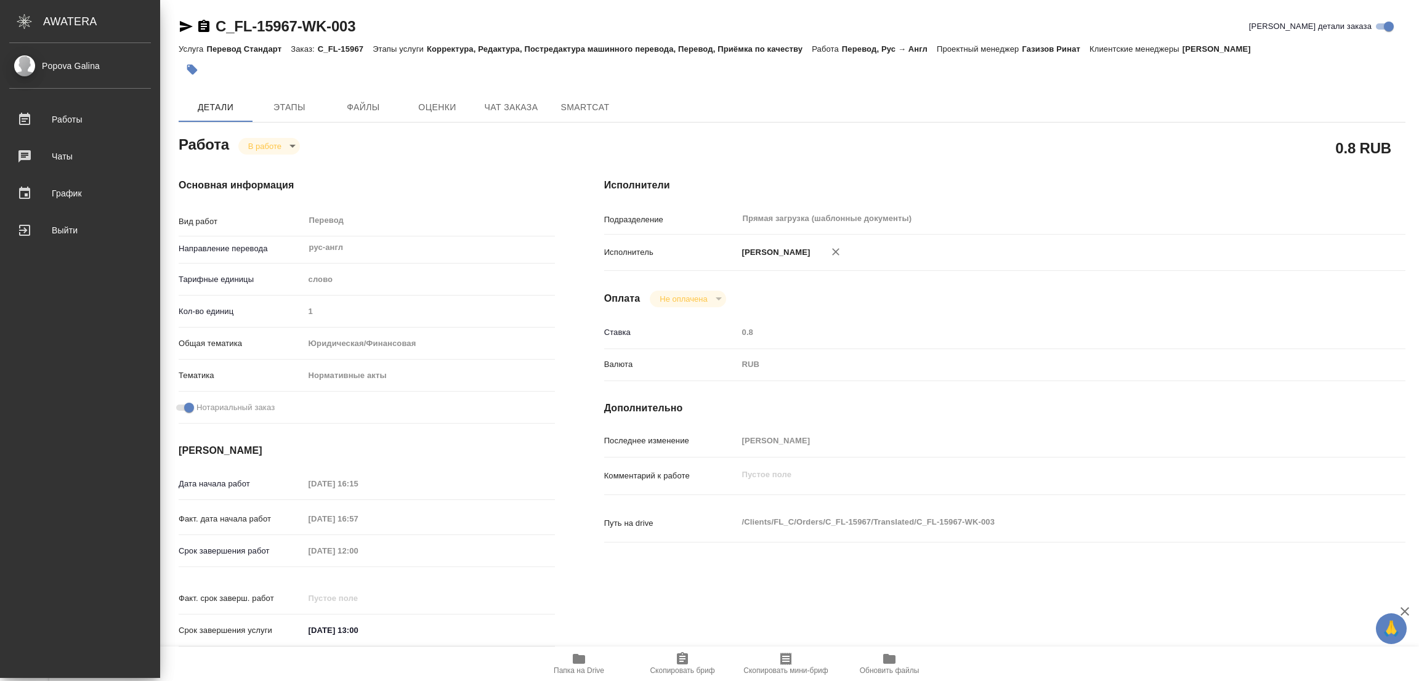
type textarea "x"
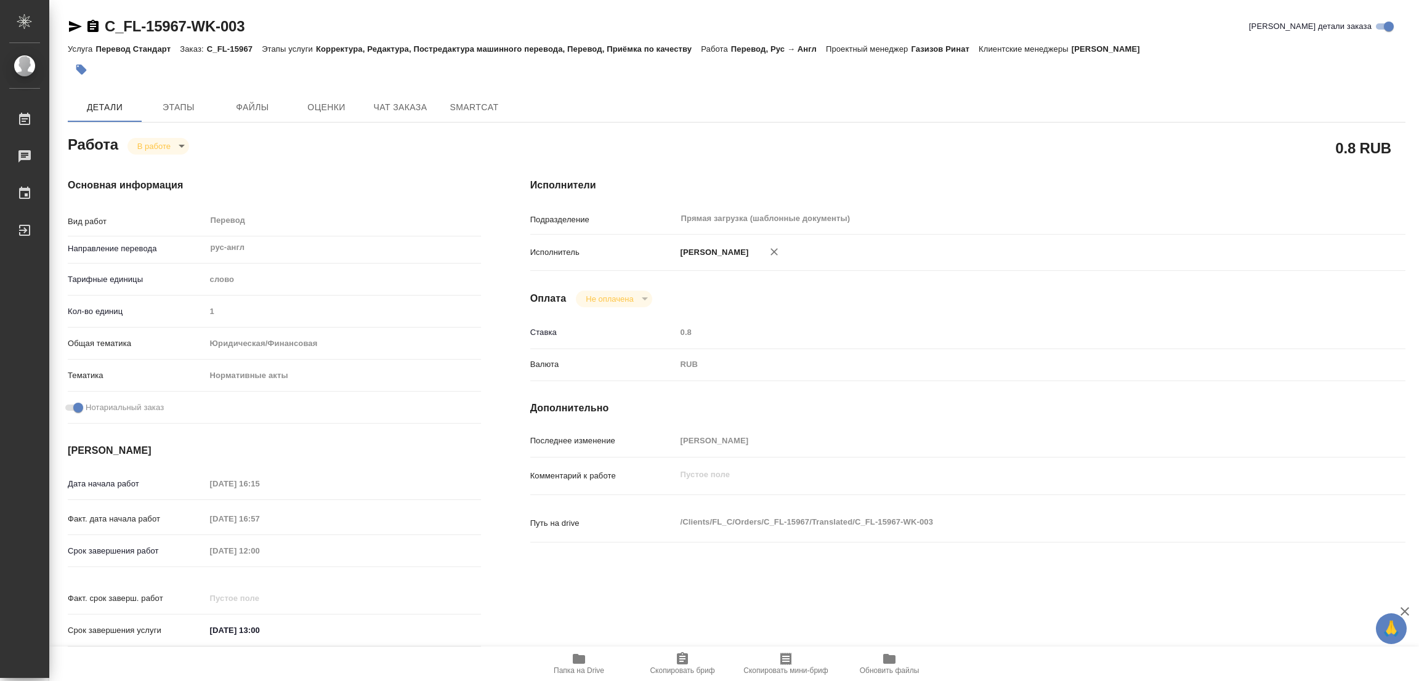
type textarea "x"
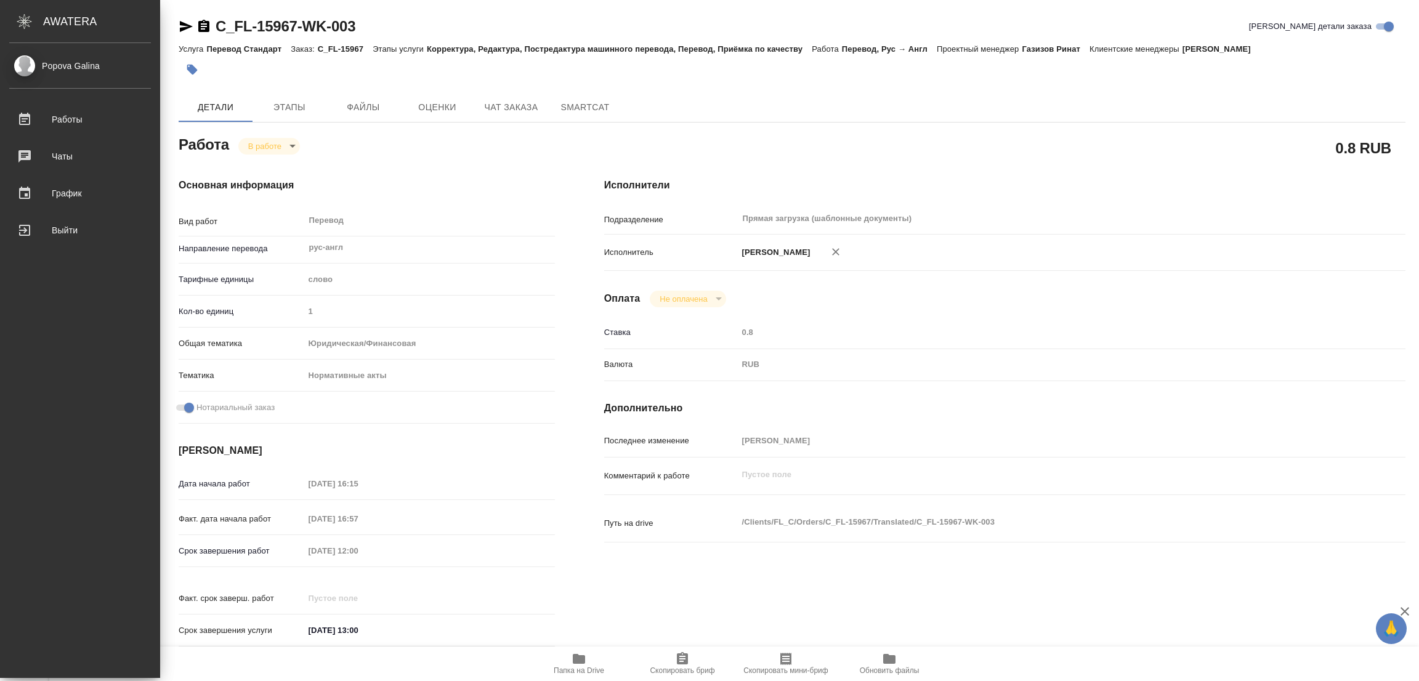
type textarea "x"
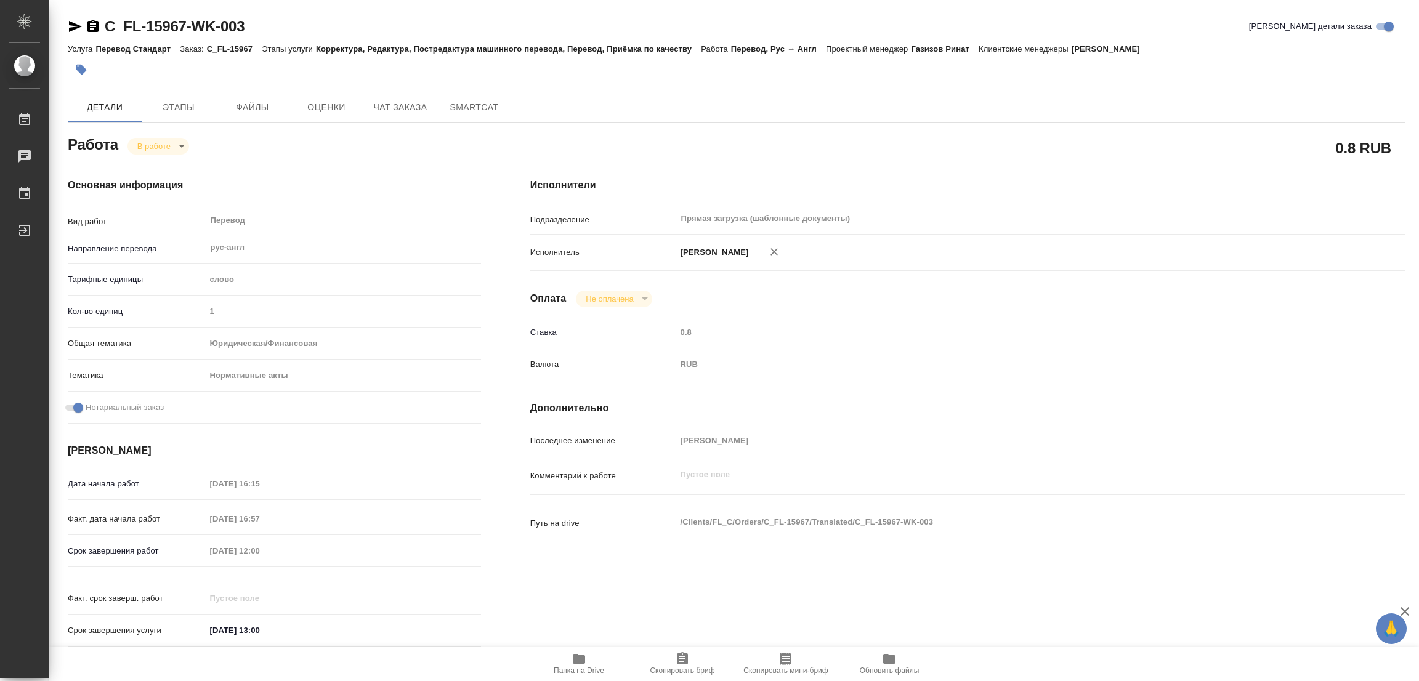
type textarea "x"
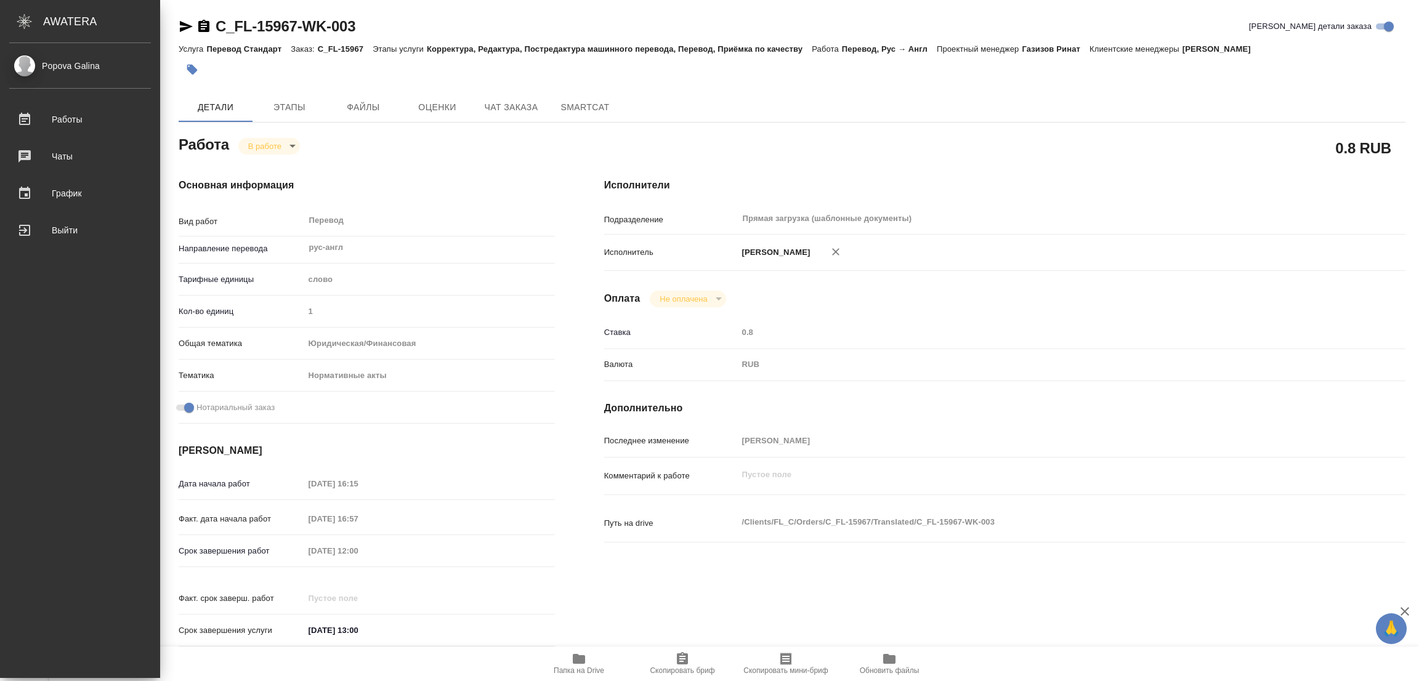
type textarea "x"
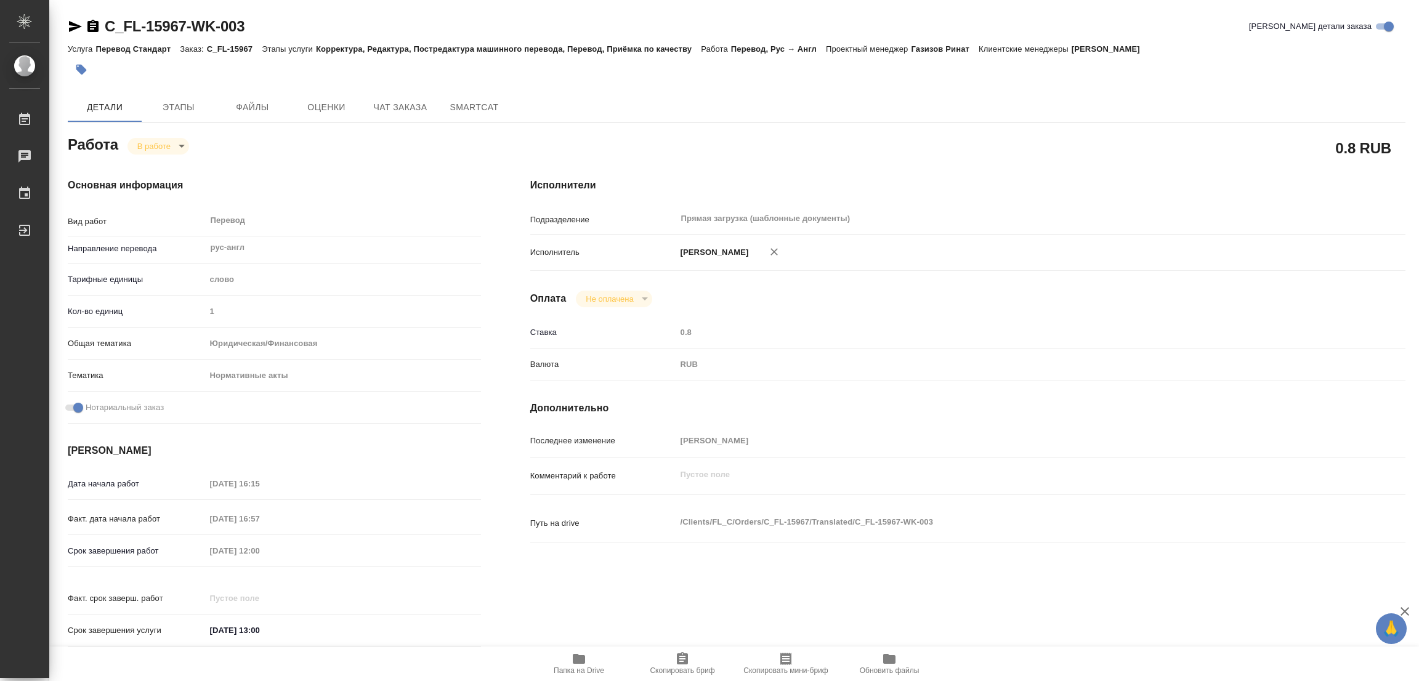
type textarea "x"
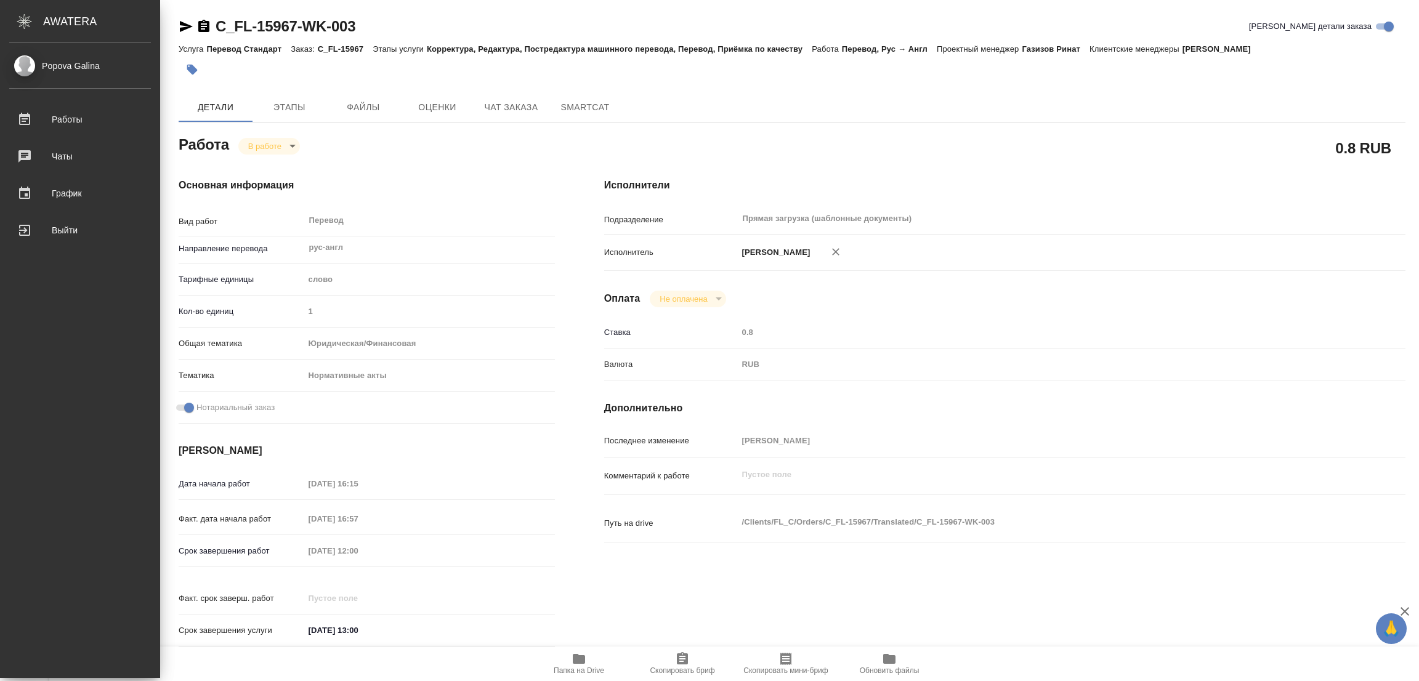
type textarea "x"
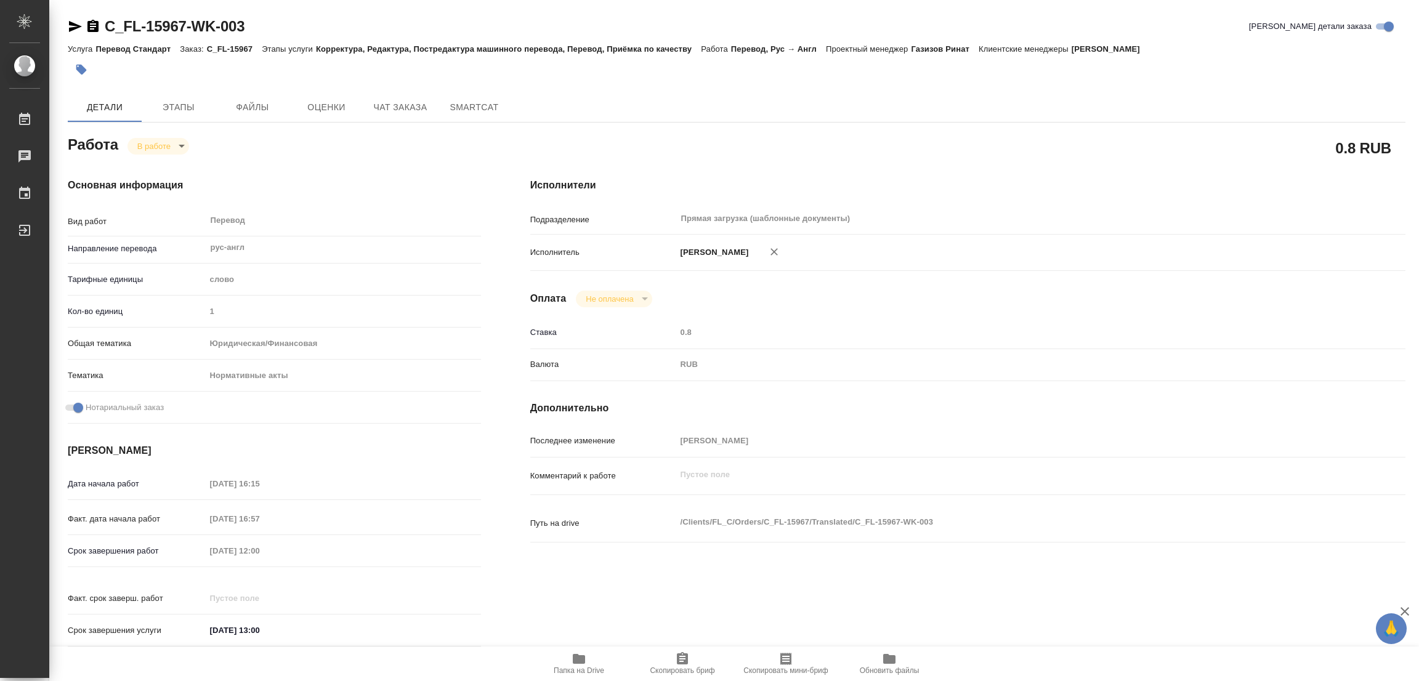
type textarea "x"
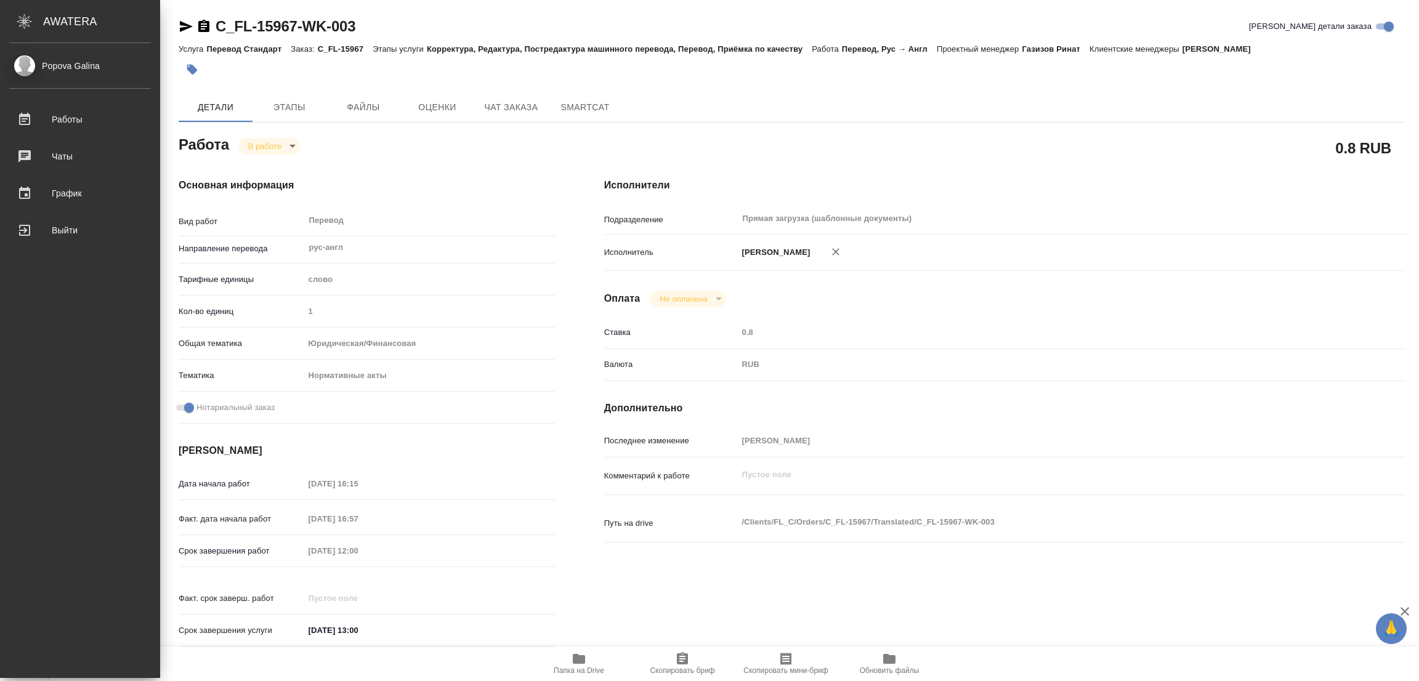
type textarea "x"
